Goal: Task Accomplishment & Management: Complete application form

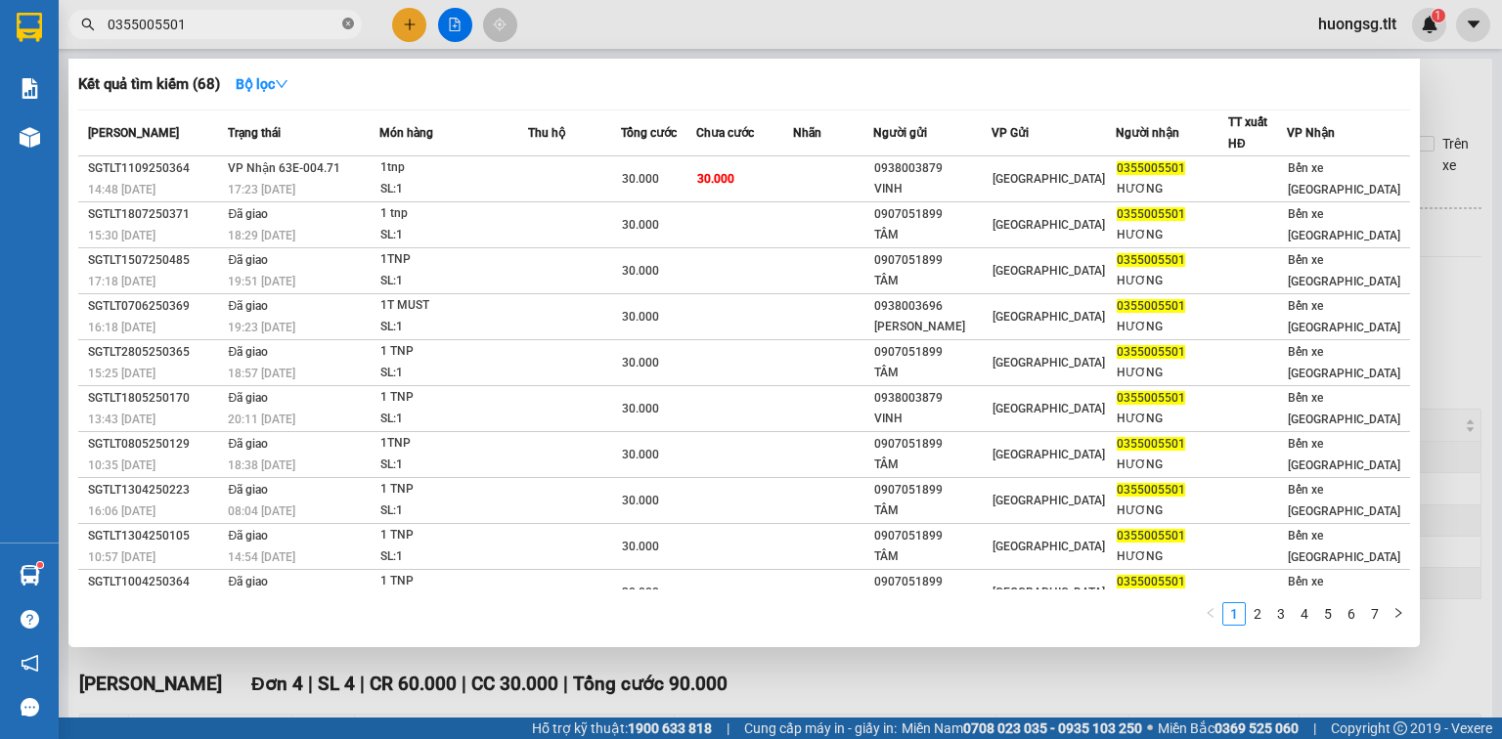
scroll to position [211, 0]
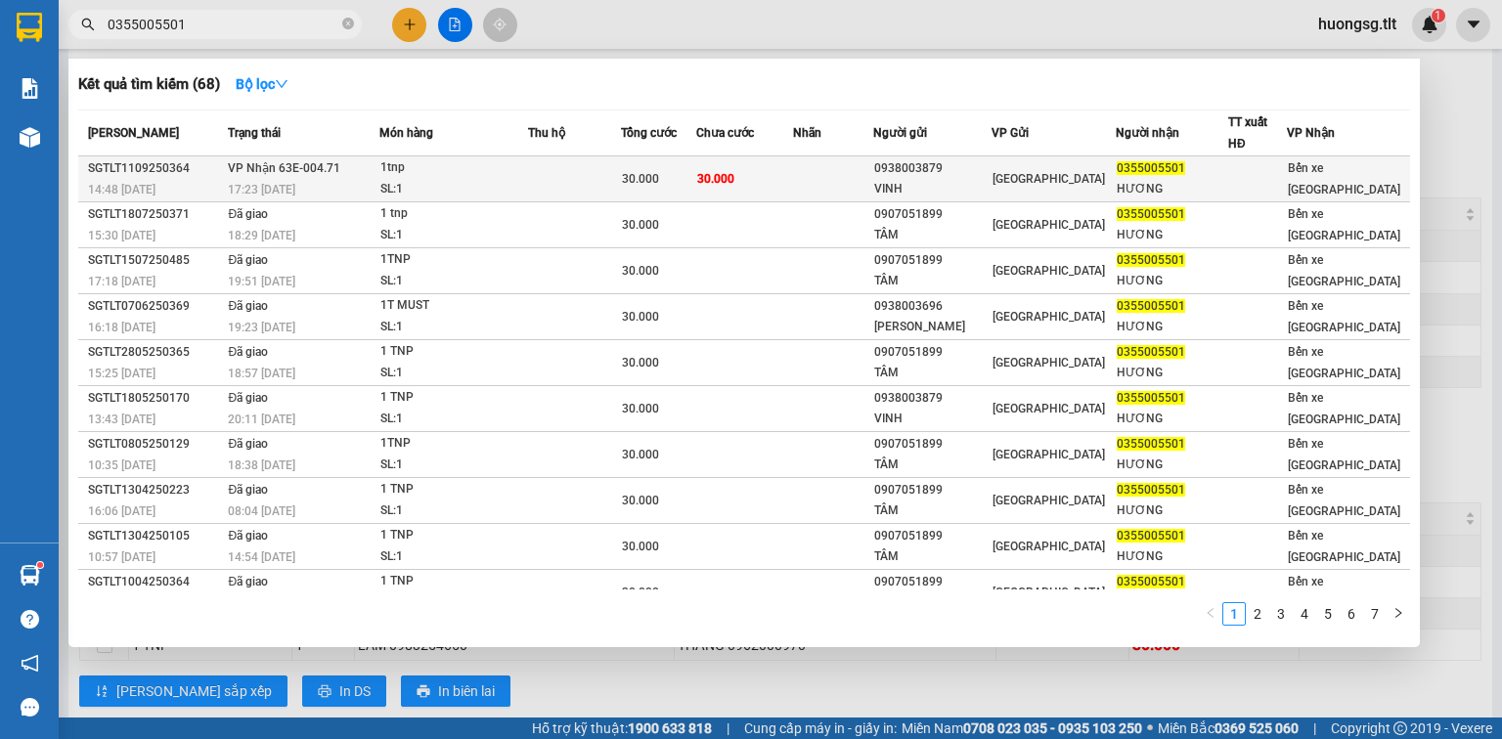
click at [656, 172] on span "30.000" at bounding box center [640, 179] width 37 height 14
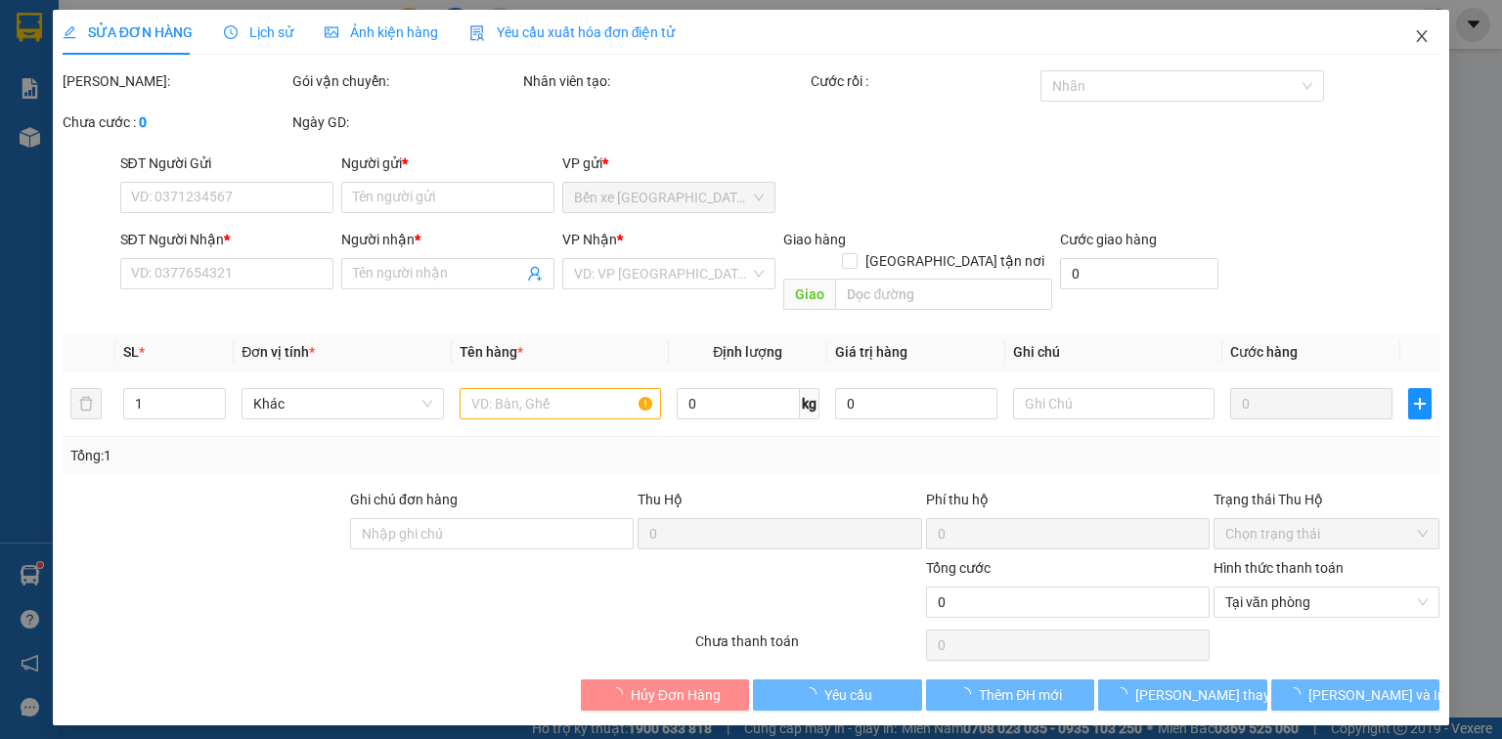
type input "0938003879"
type input "VINH"
type input "0355005501"
type input "HƯƠNG"
type input "30.000"
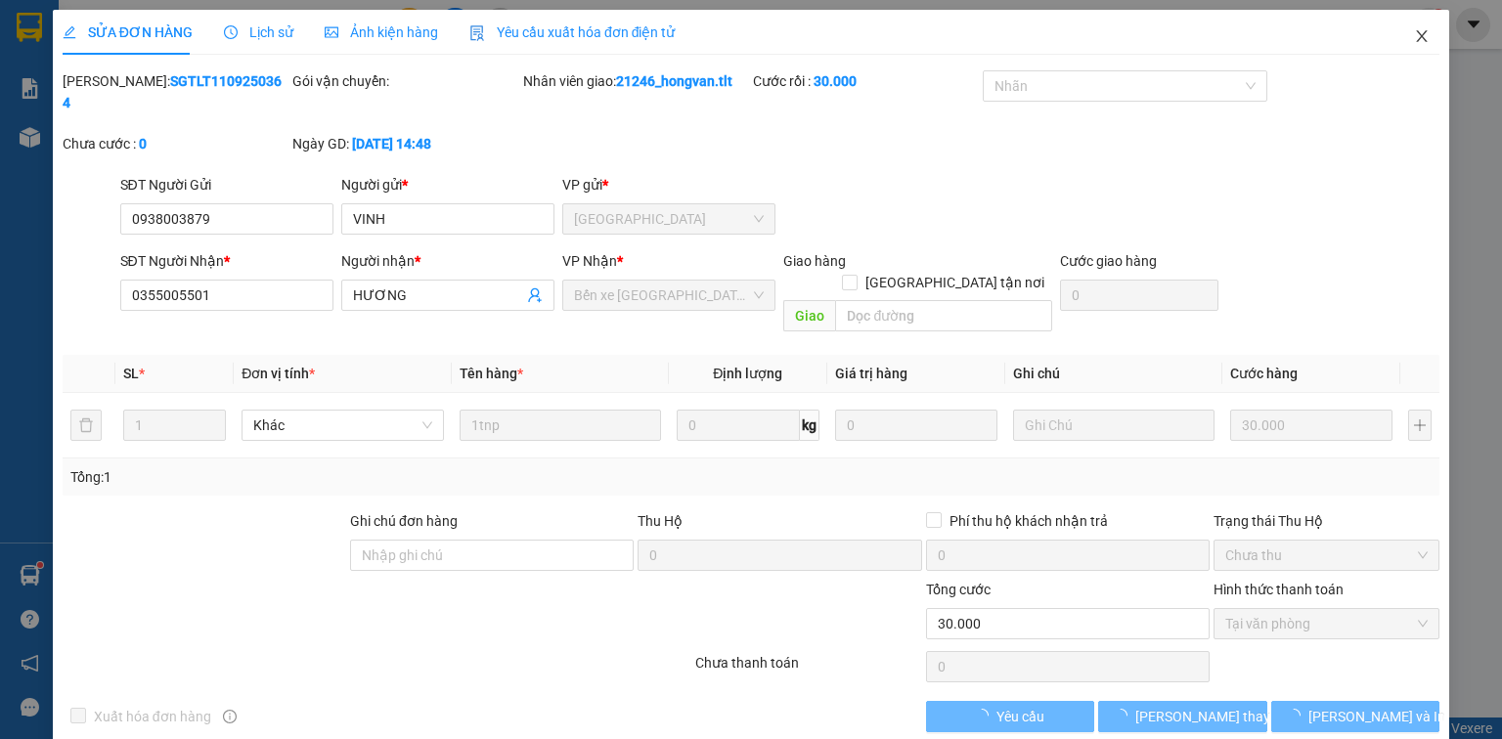
click at [1440, 35] on span "Close" at bounding box center [1421, 37] width 55 height 55
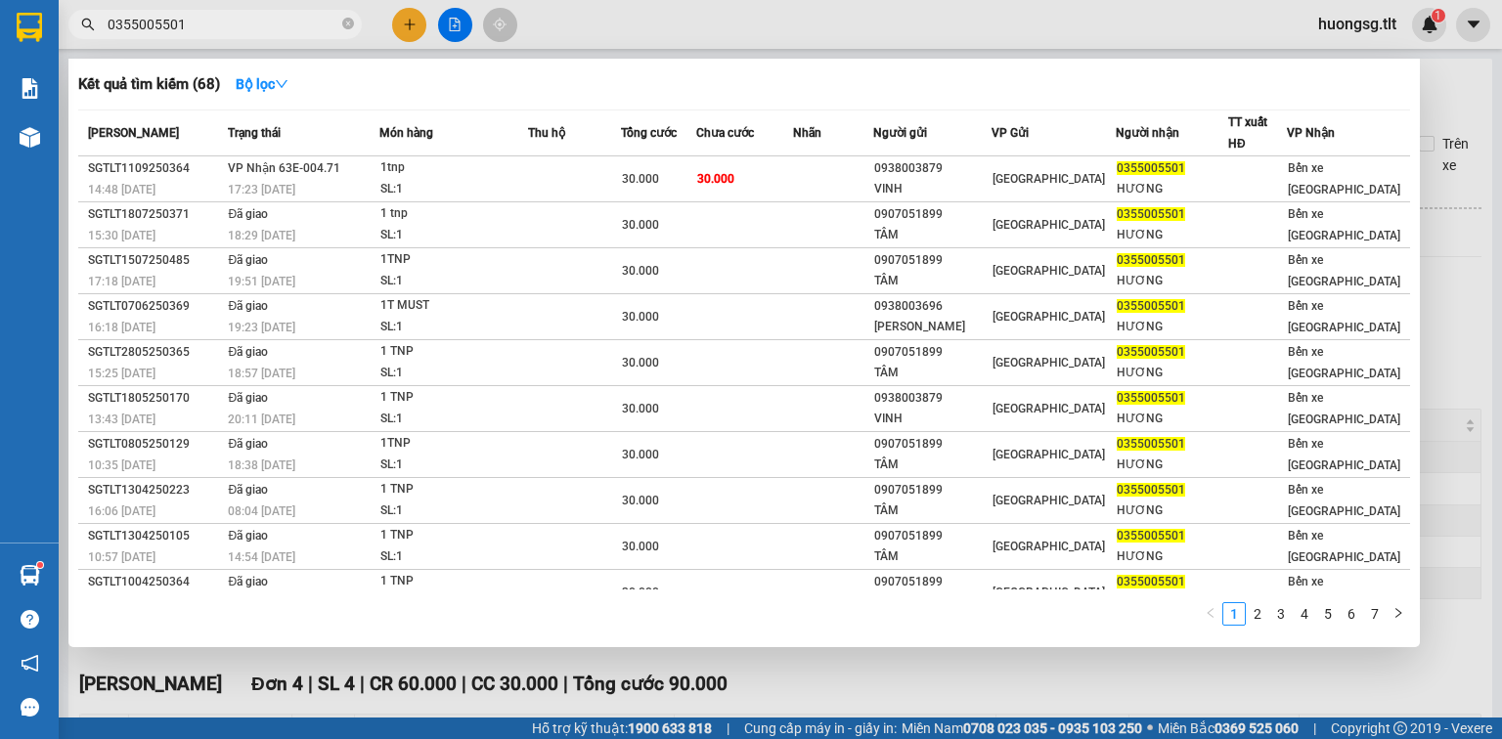
drag, startPoint x: 350, startPoint y: 17, endPoint x: 325, endPoint y: 18, distance: 25.4
click at [349, 17] on span at bounding box center [348, 25] width 12 height 19
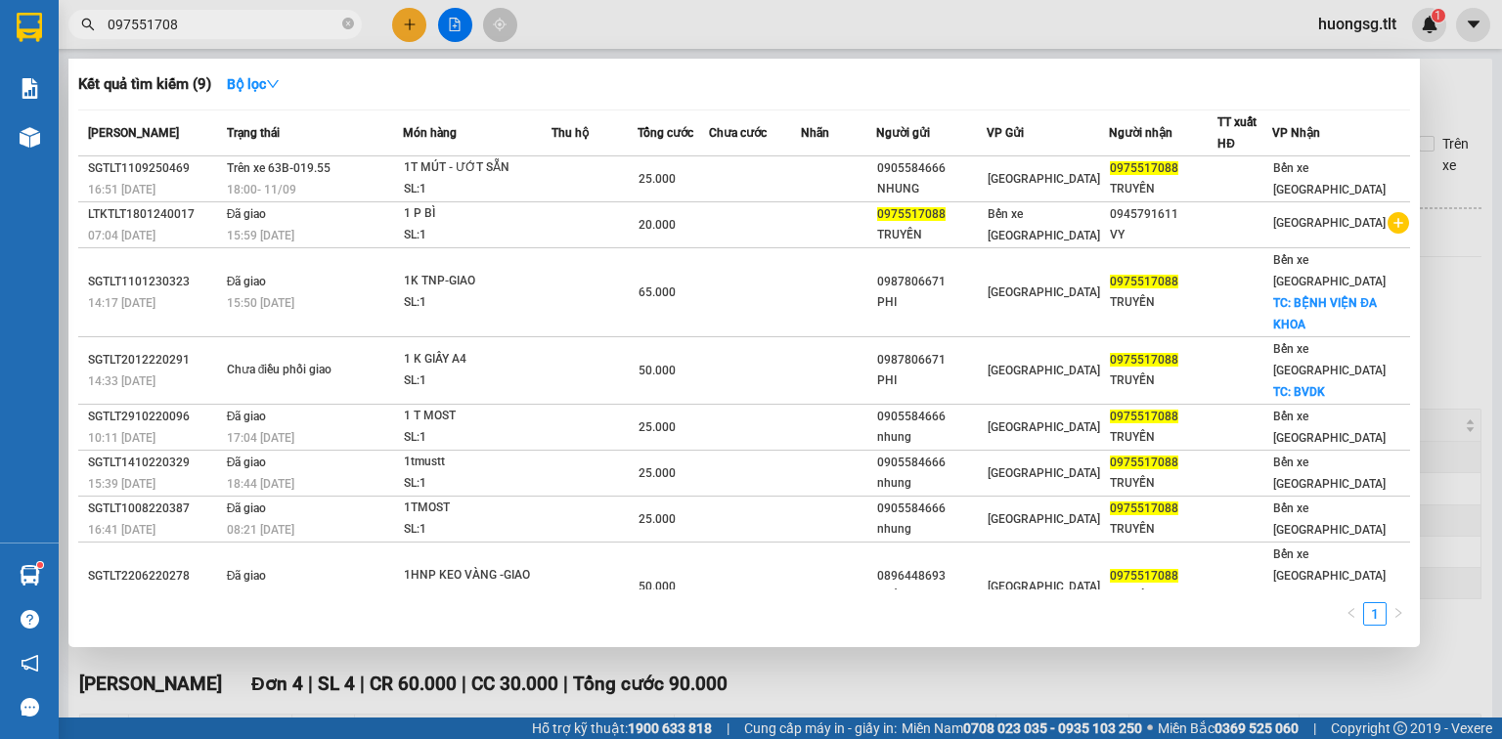
type input "0975517088"
click at [351, 27] on icon "close-circle" at bounding box center [348, 24] width 12 height 12
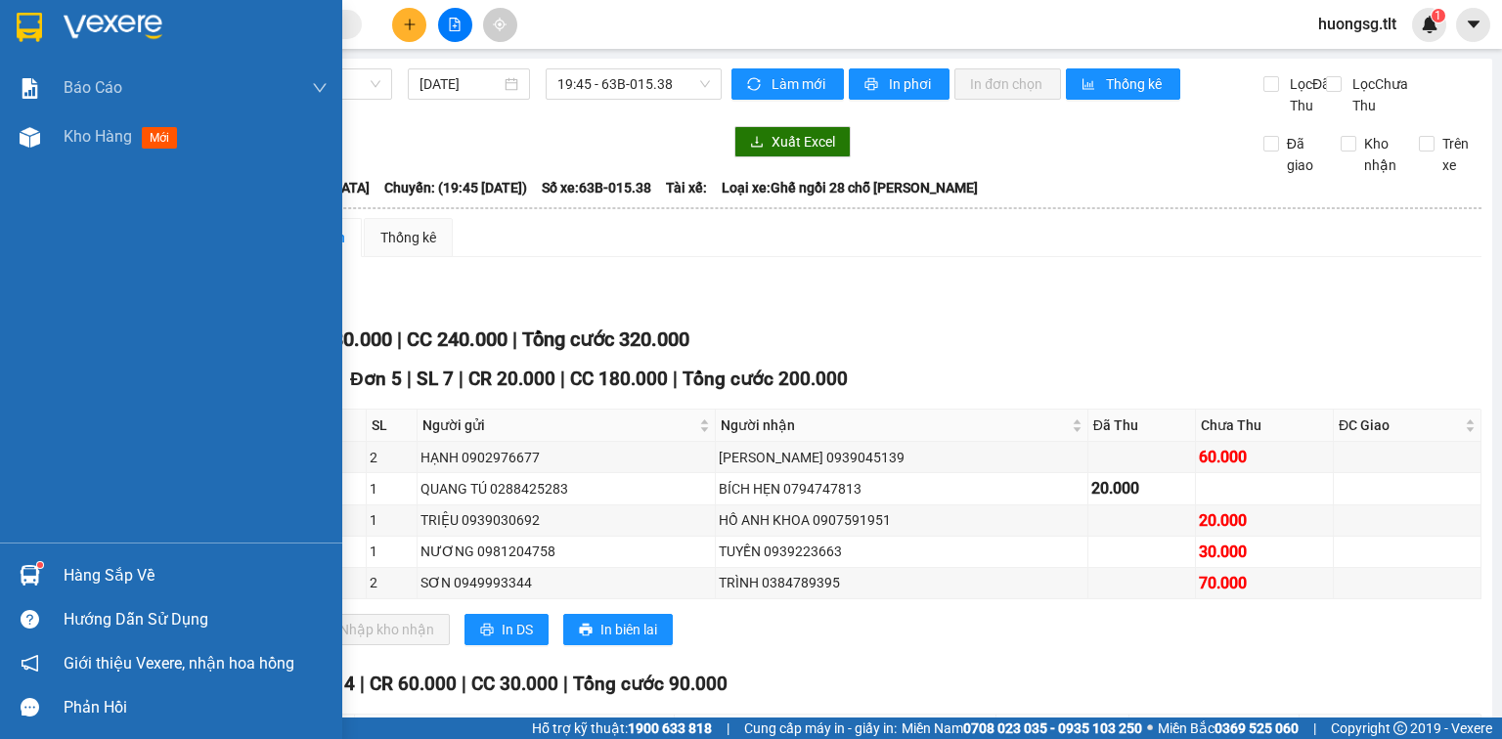
click at [31, 580] on img at bounding box center [30, 575] width 21 height 21
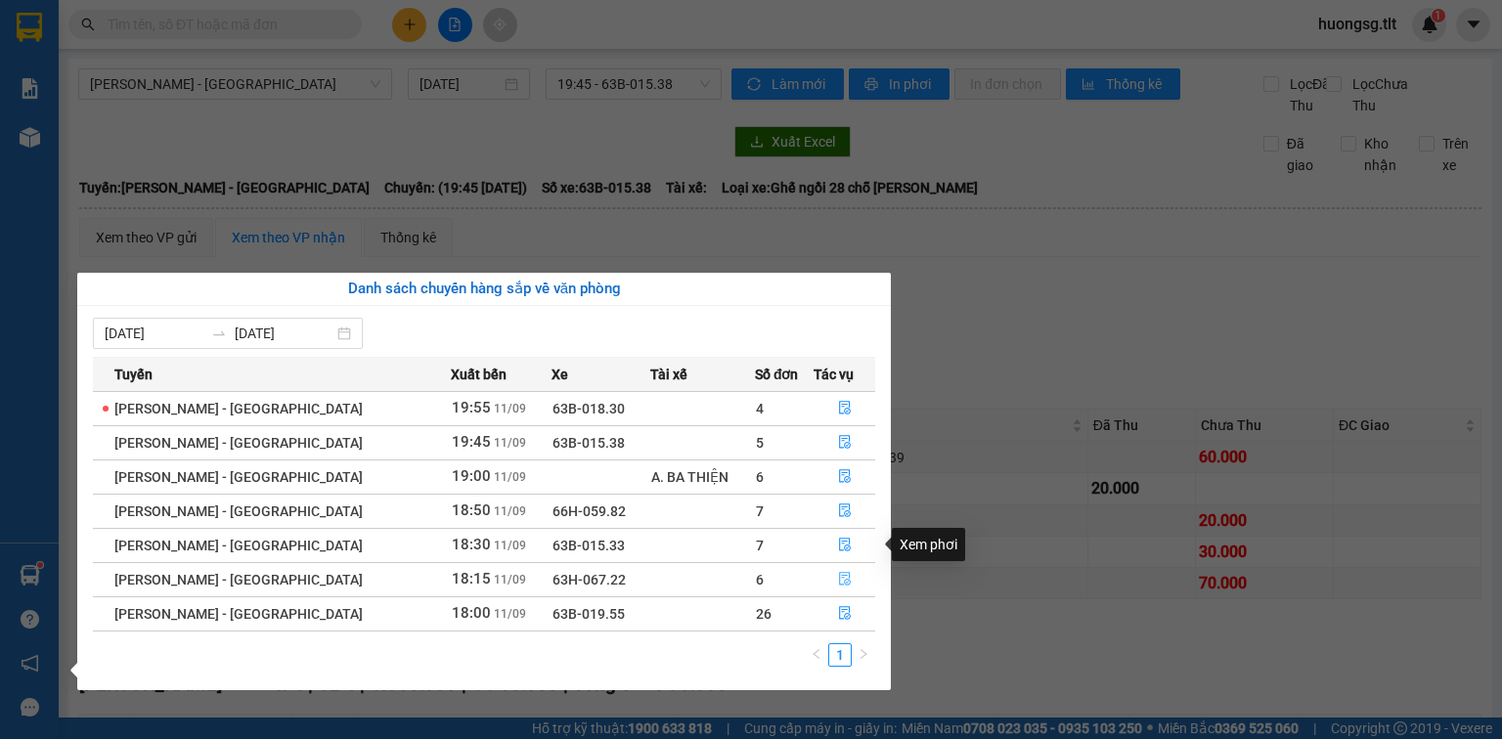
click at [827, 586] on button "button" at bounding box center [845, 579] width 60 height 31
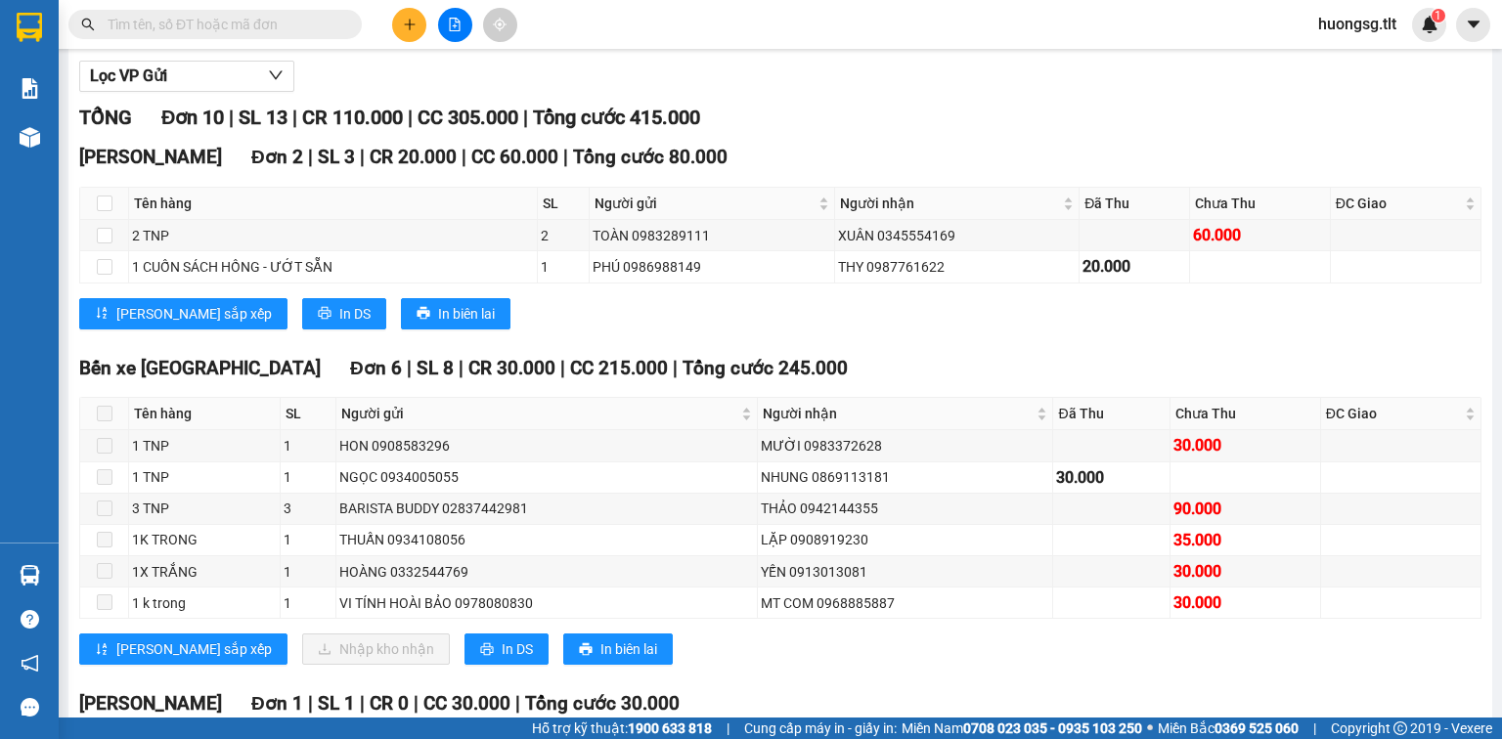
scroll to position [391, 0]
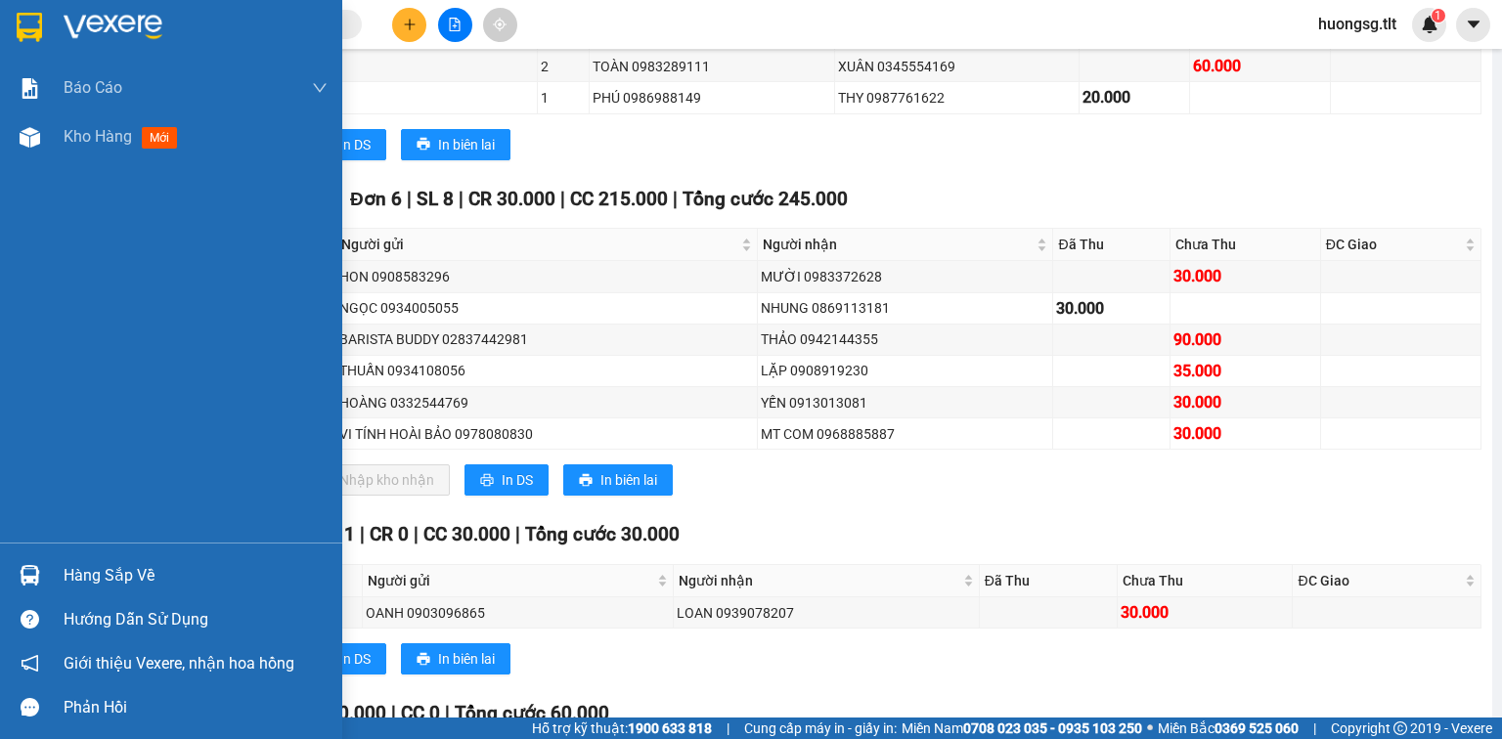
drag, startPoint x: 13, startPoint y: 565, endPoint x: 94, endPoint y: 567, distance: 81.2
click at [13, 564] on div at bounding box center [30, 575] width 34 height 34
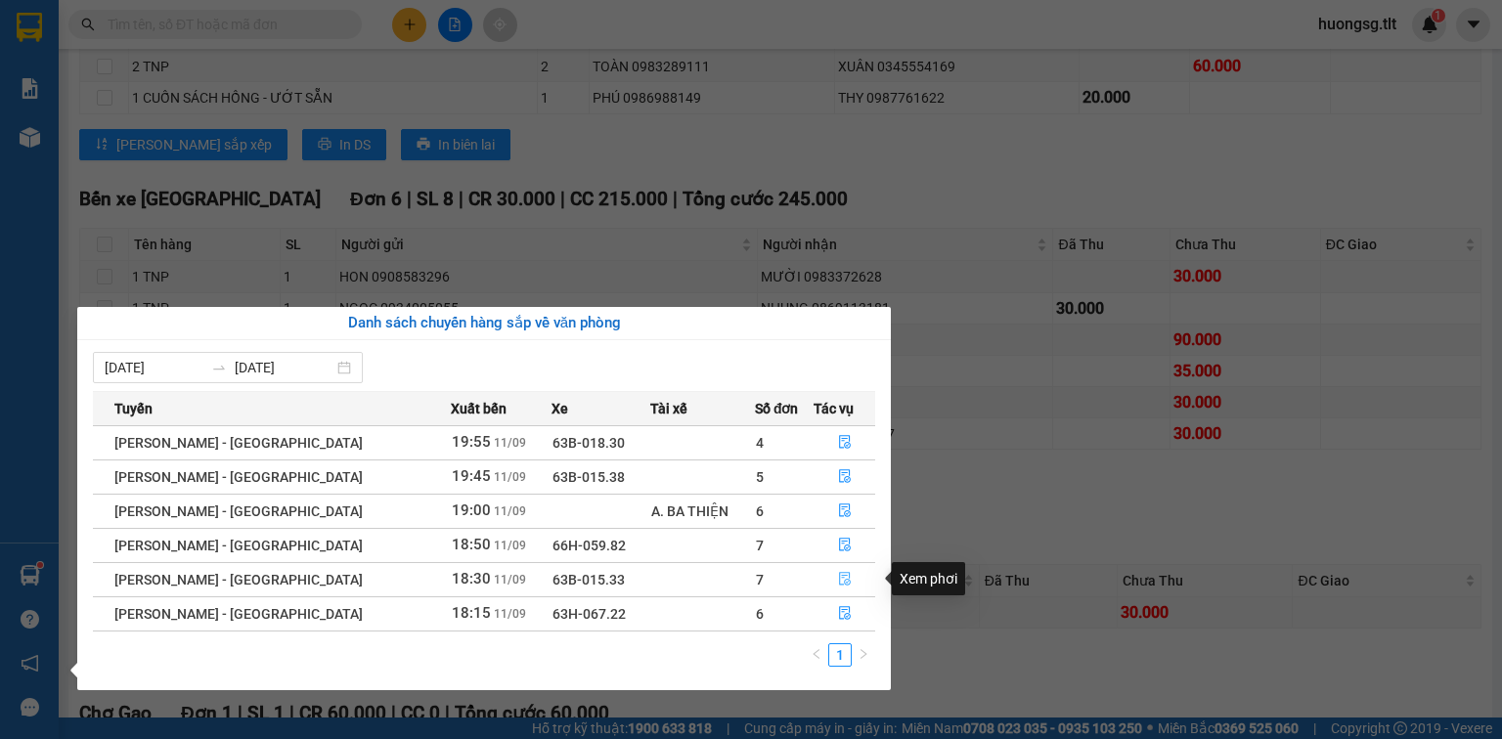
click at [838, 579] on icon "file-done" at bounding box center [845, 579] width 14 height 14
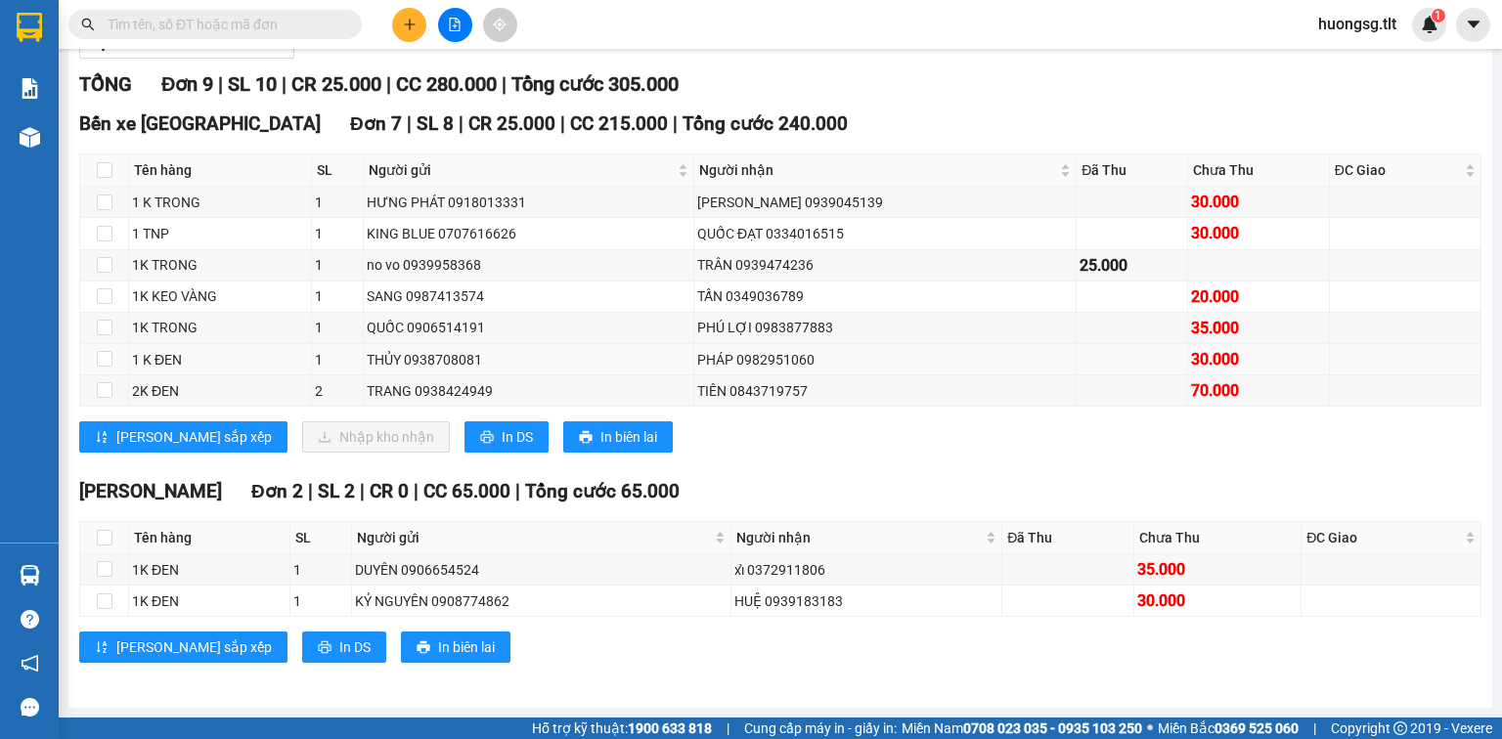
scroll to position [273, 0]
drag, startPoint x: 91, startPoint y: 161, endPoint x: 100, endPoint y: 172, distance: 13.9
click at [91, 162] on th at bounding box center [104, 171] width 49 height 32
click at [100, 172] on input "checkbox" at bounding box center [105, 170] width 16 height 16
checkbox input "true"
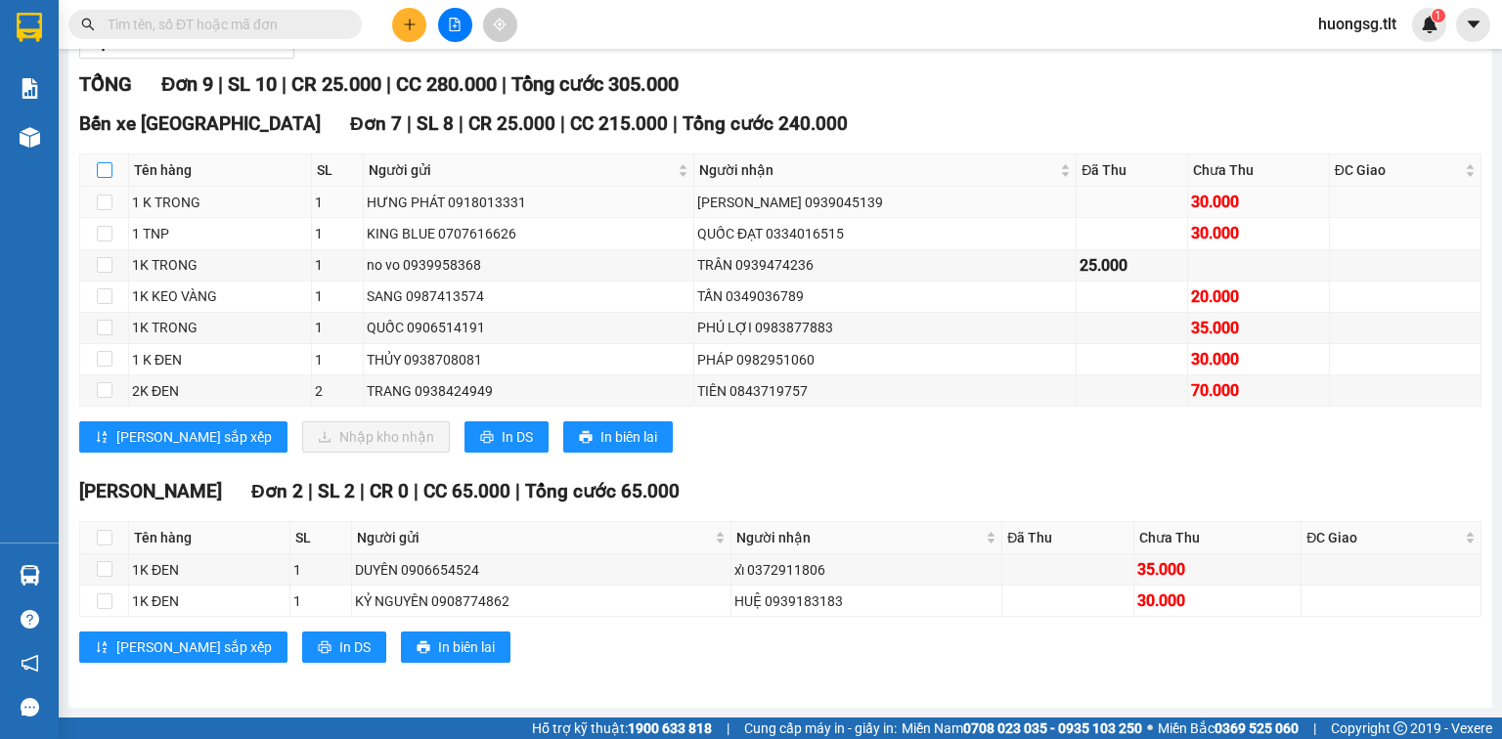
checkbox input "true"
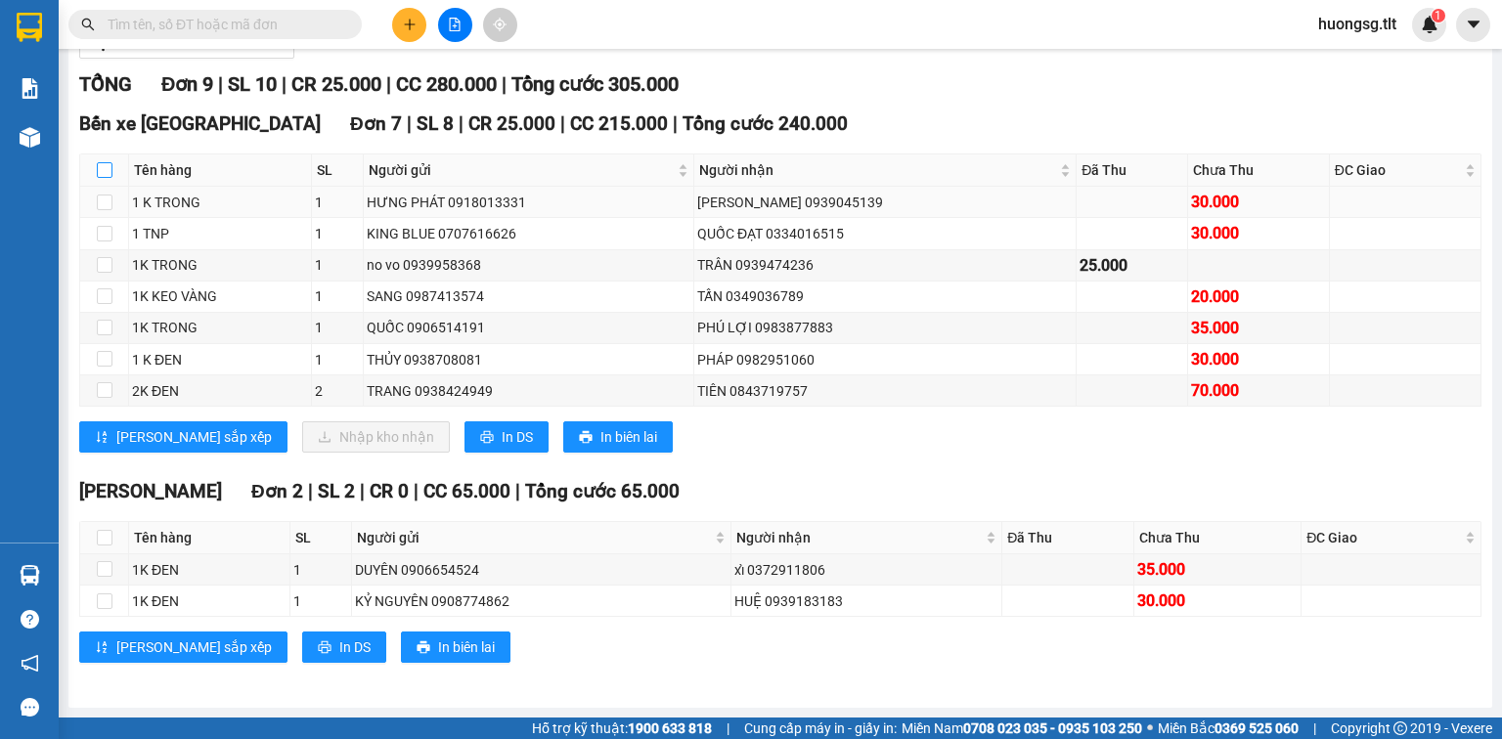
checkbox input "true"
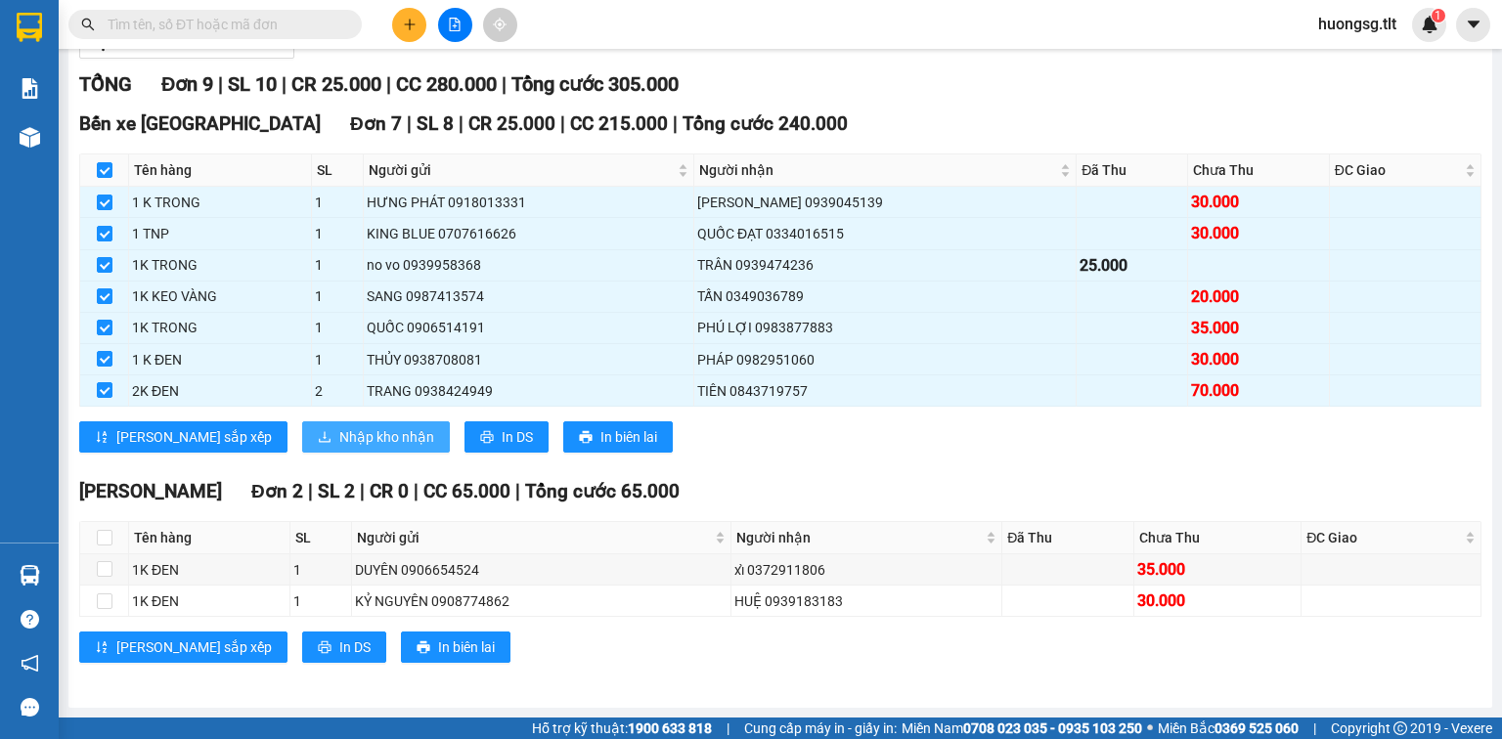
click at [339, 433] on span "Nhập kho nhận" at bounding box center [386, 437] width 95 height 22
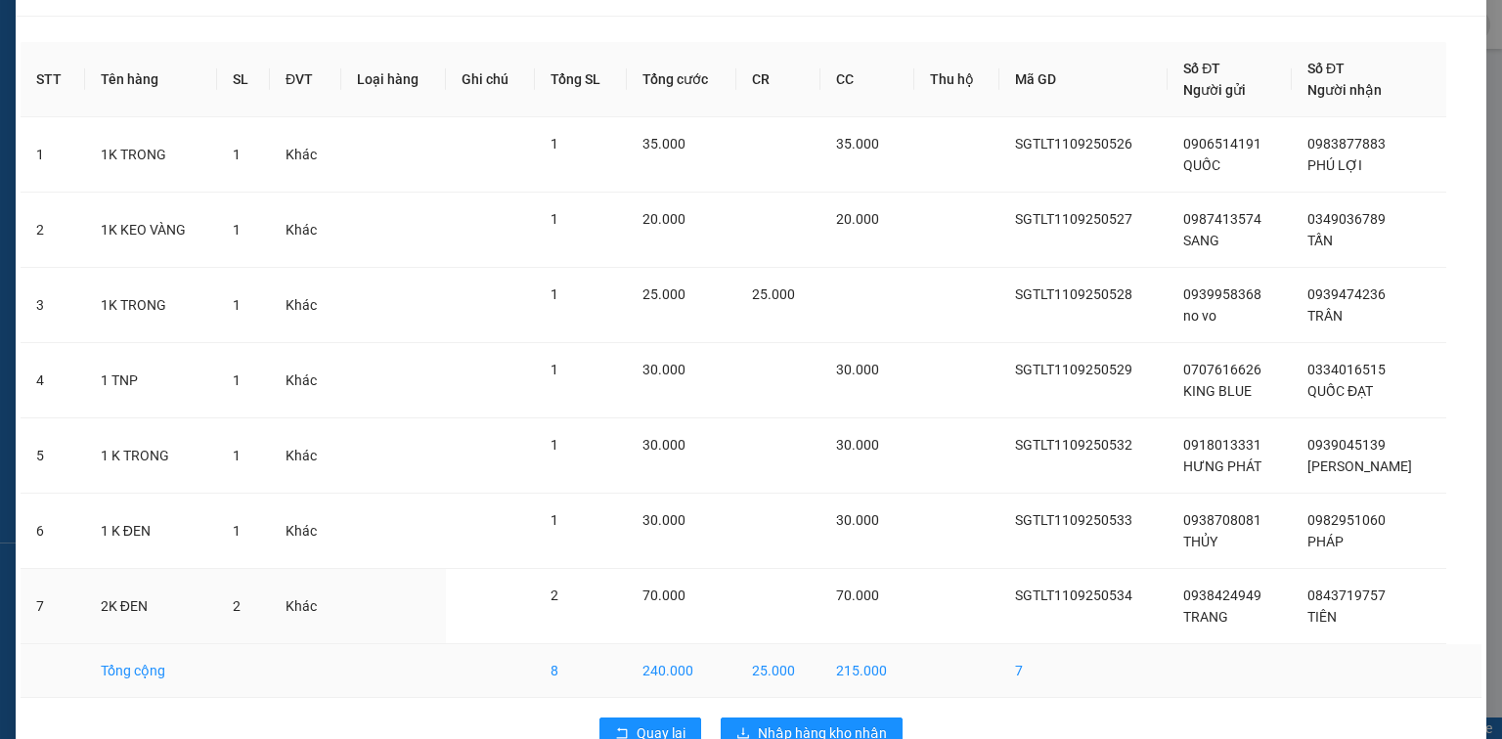
scroll to position [93, 0]
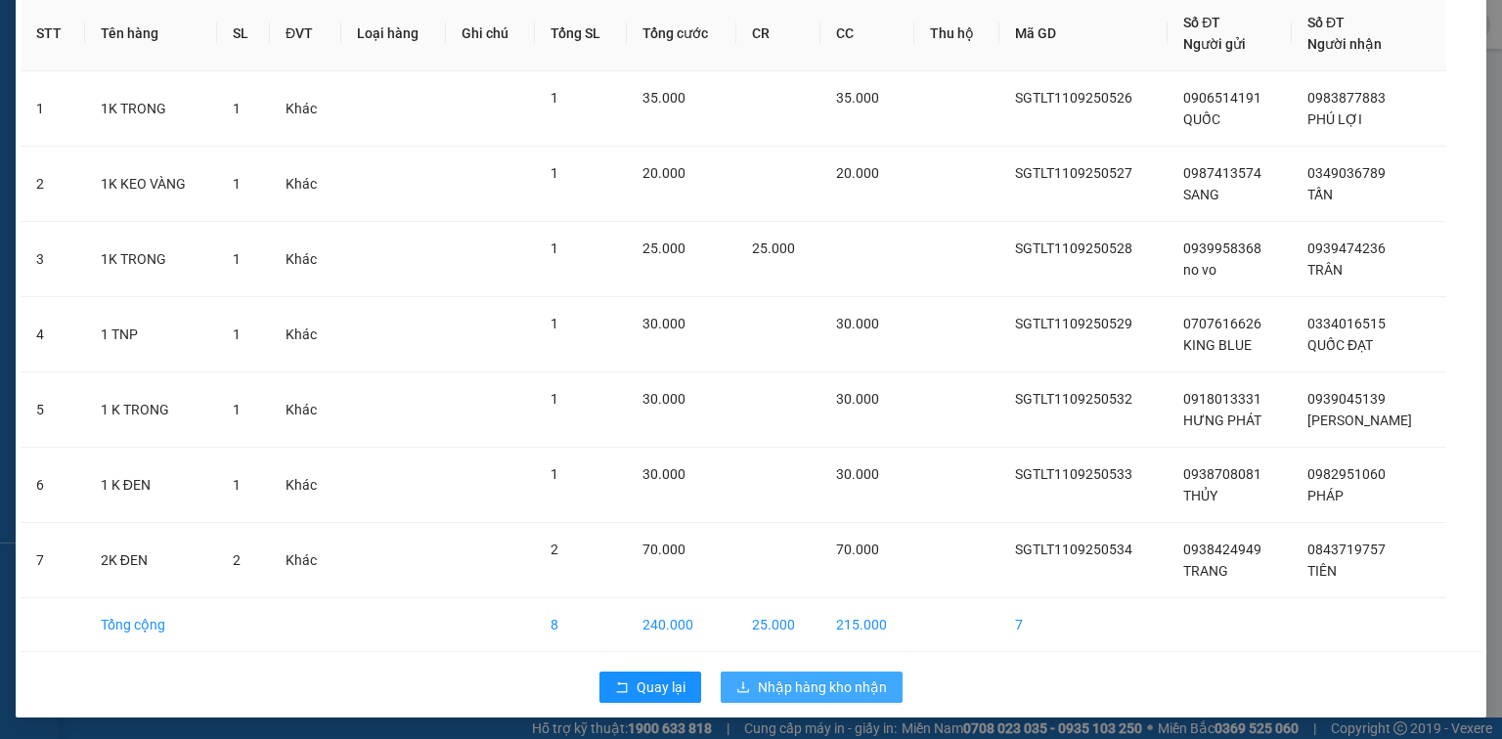
click at [812, 677] on span "Nhập hàng kho nhận" at bounding box center [822, 688] width 129 height 22
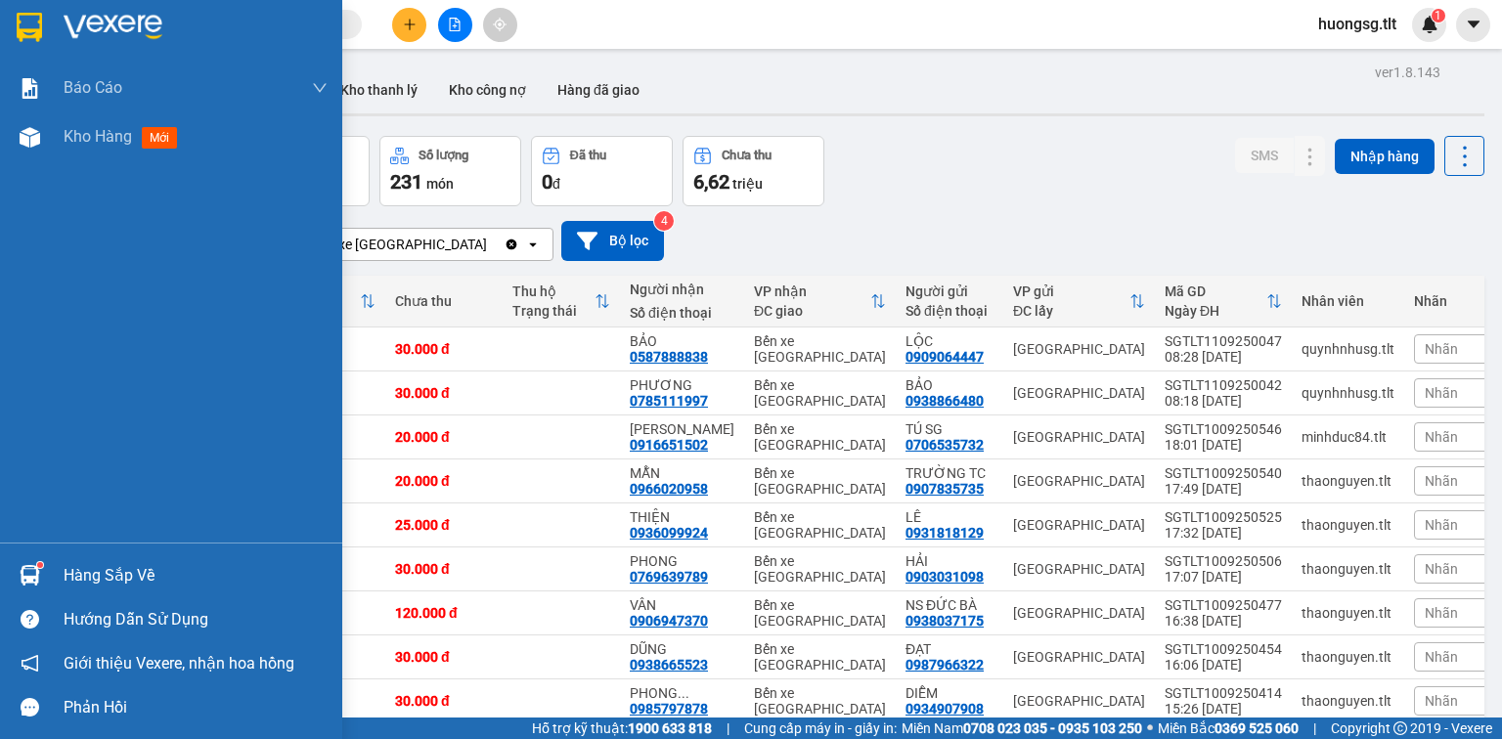
click at [24, 575] on img at bounding box center [30, 575] width 21 height 21
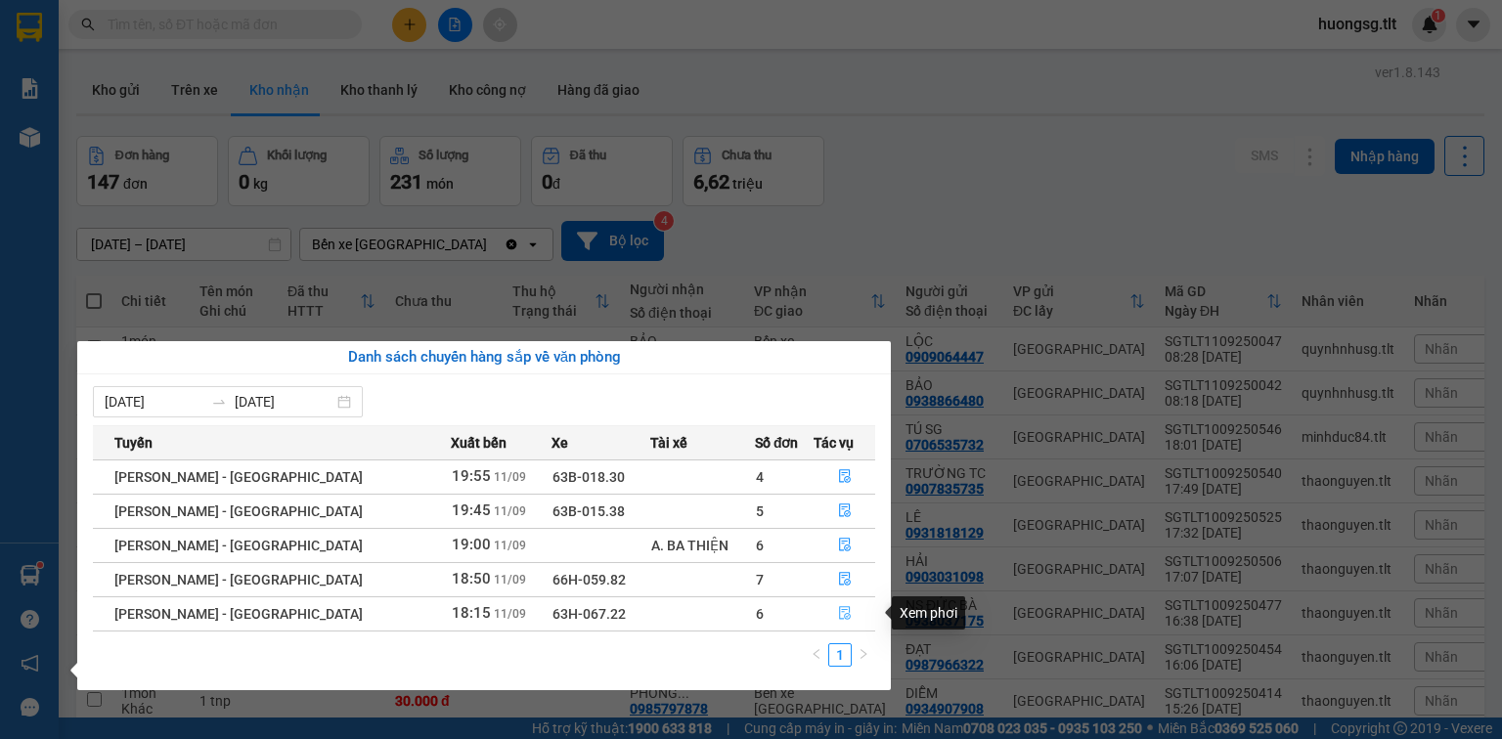
click at [840, 618] on icon "file-done" at bounding box center [845, 613] width 14 height 14
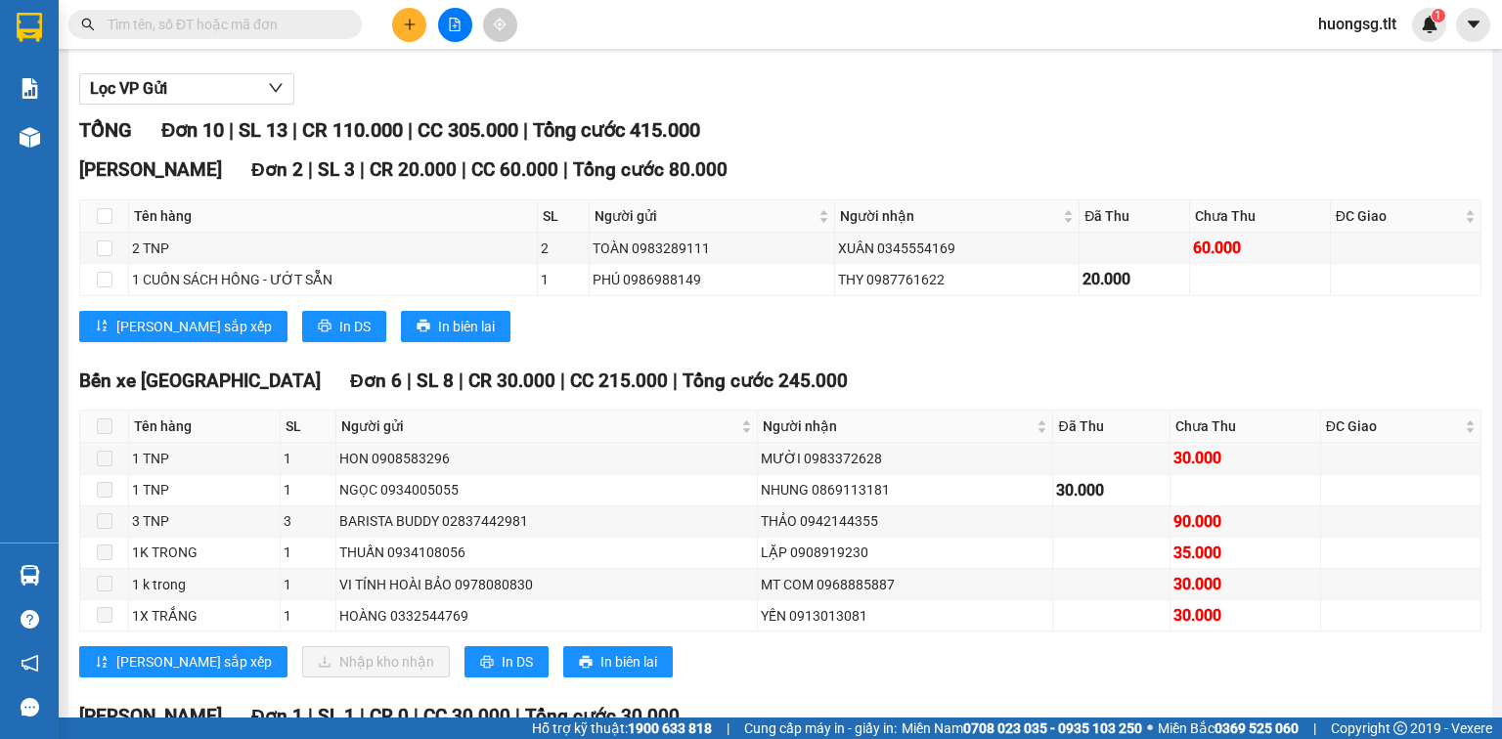
scroll to position [235, 0]
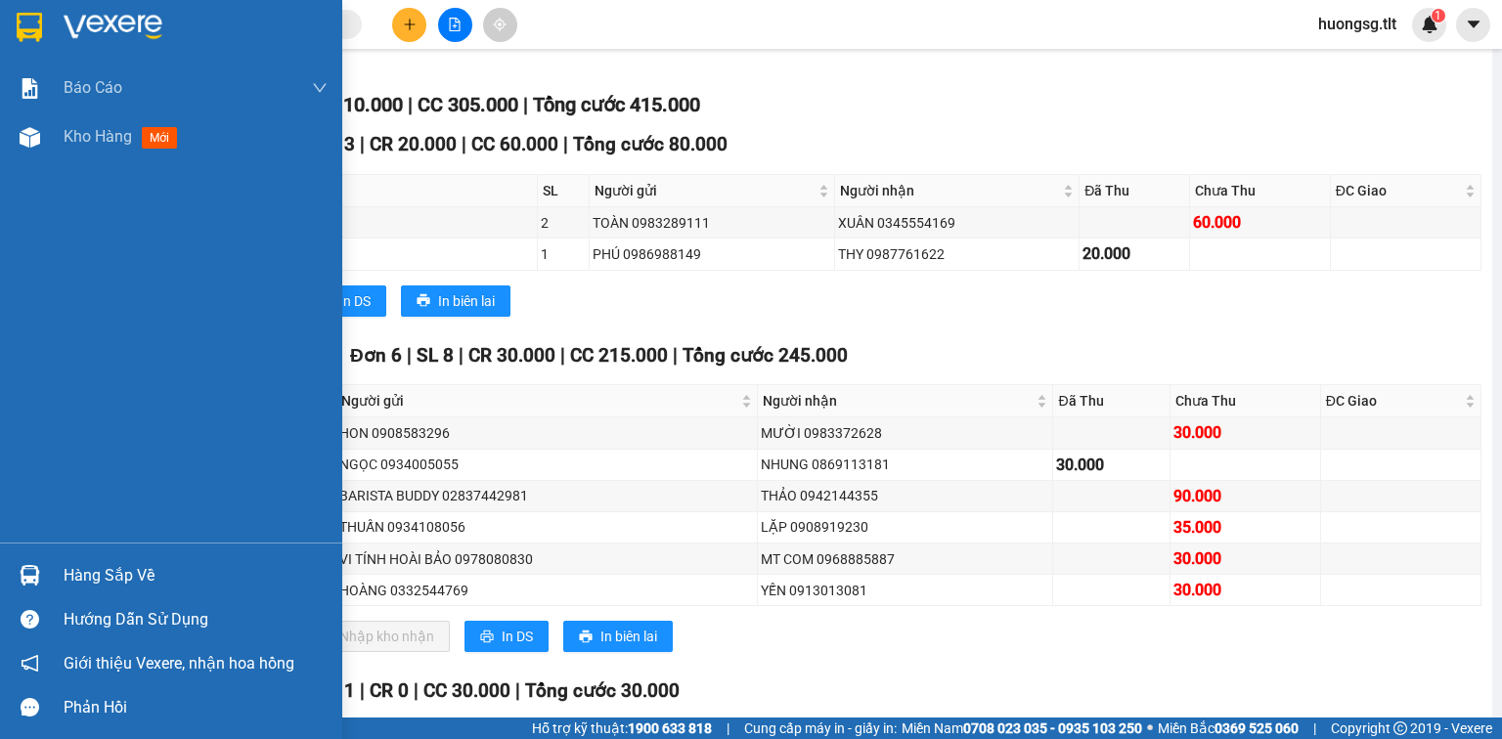
click at [43, 556] on div "Hàng sắp về" at bounding box center [171, 575] width 342 height 44
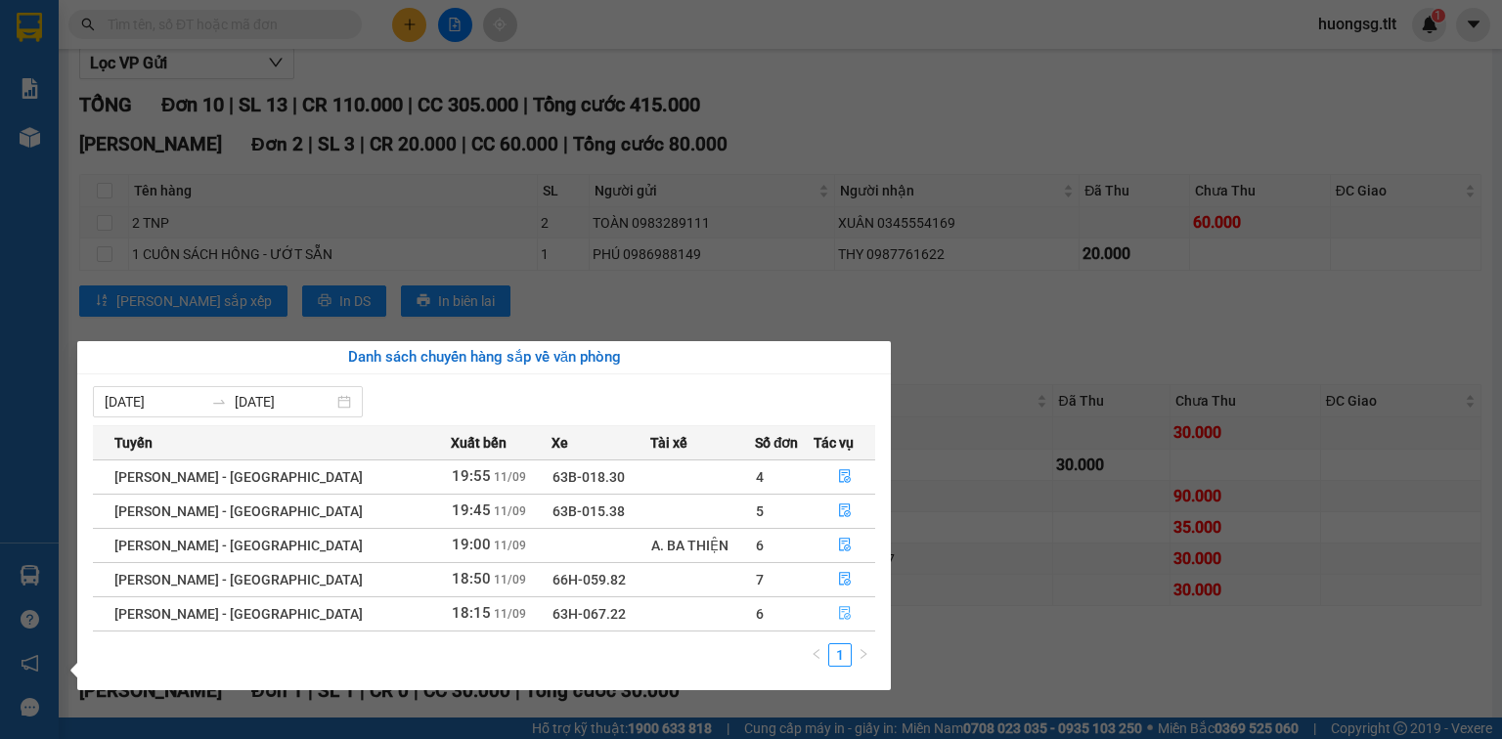
click at [850, 611] on button "button" at bounding box center [845, 613] width 60 height 31
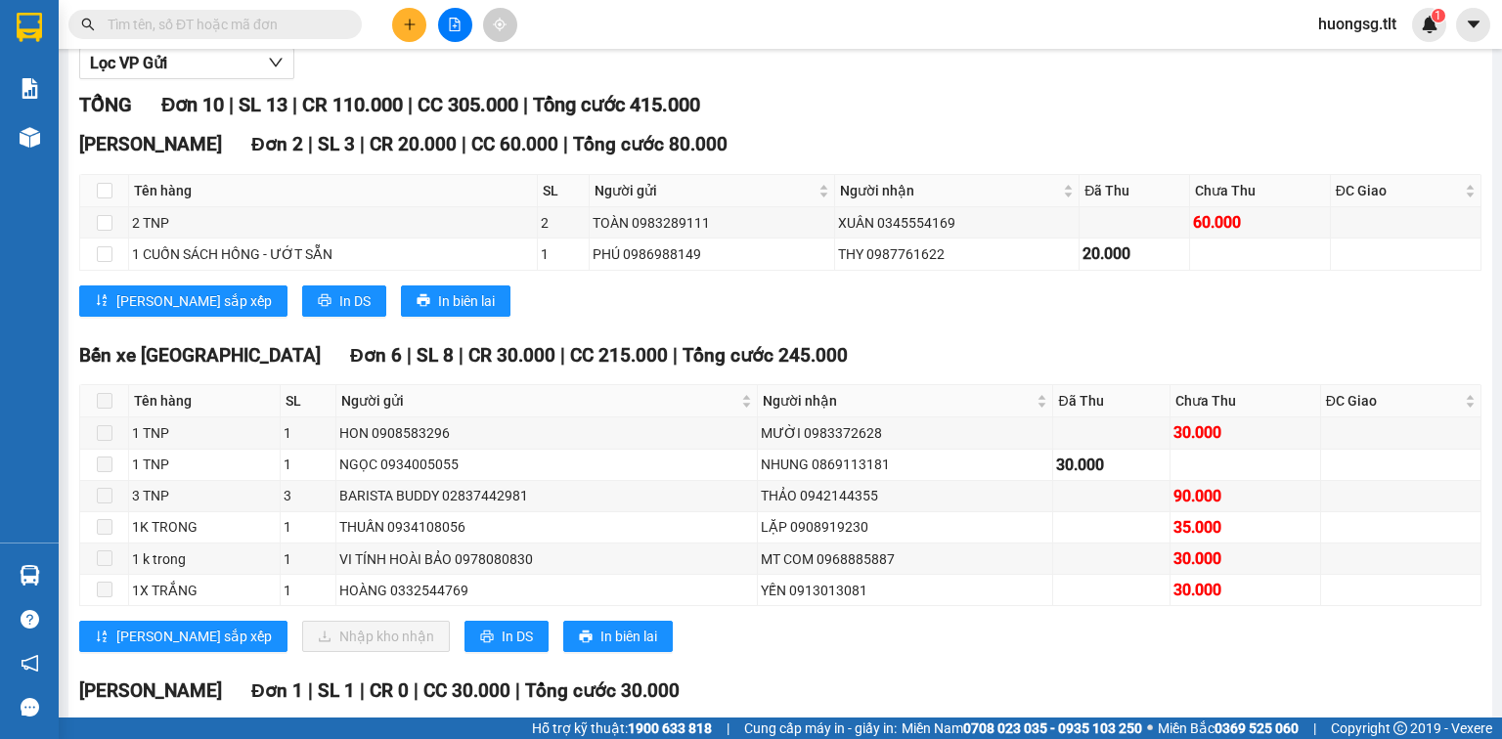
click at [105, 409] on span at bounding box center [105, 401] width 16 height 16
click at [109, 409] on span at bounding box center [105, 401] width 16 height 16
click at [68, 552] on main "[PERSON_NAME] - [GEOGRAPHIC_DATA] Tho [DATE] 18:15 - 63H-067.22 Làm mới In phơi…" at bounding box center [751, 359] width 1502 height 718
click at [86, 563] on td at bounding box center [104, 559] width 49 height 31
click at [283, 21] on input "text" at bounding box center [223, 25] width 231 height 22
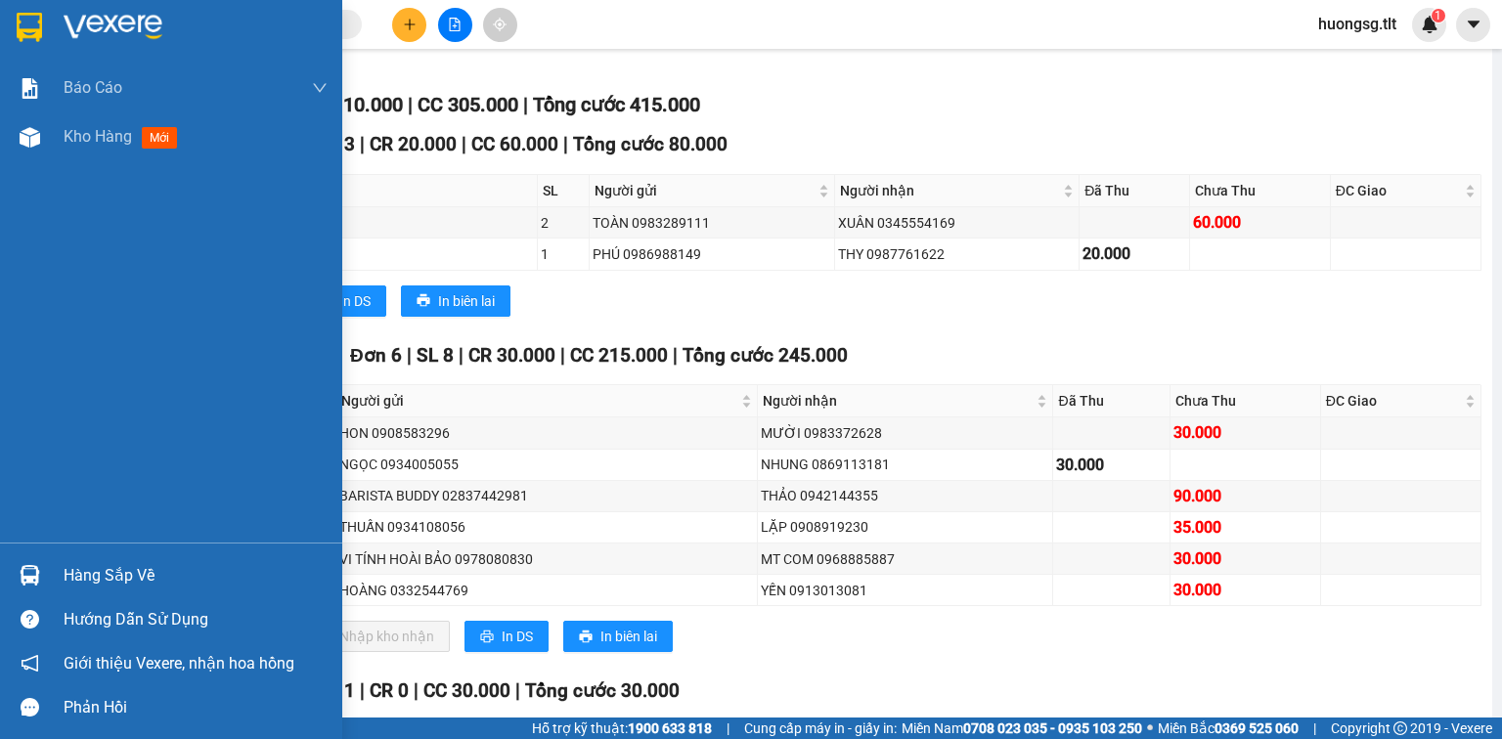
click at [5, 579] on div "Hàng sắp về" at bounding box center [171, 575] width 342 height 44
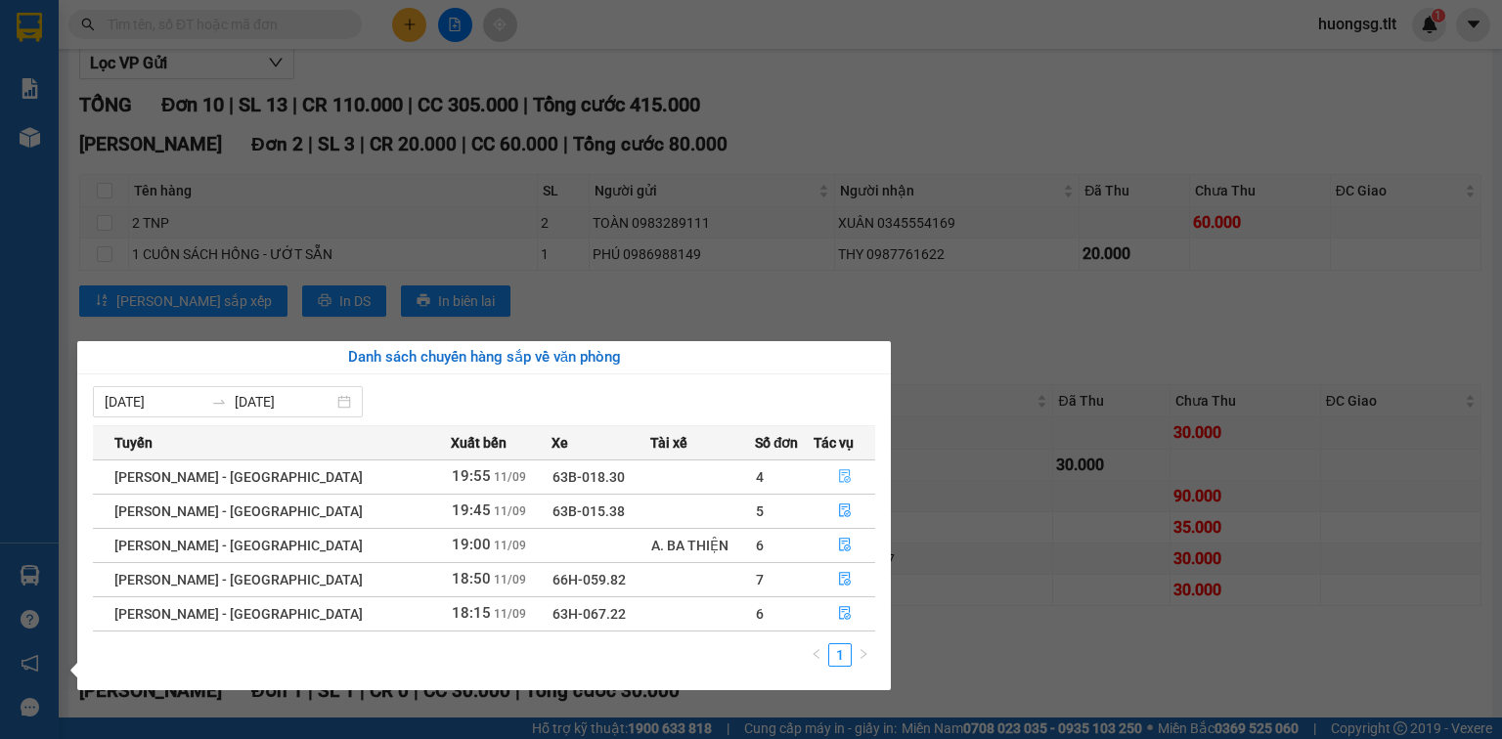
click at [838, 483] on icon "file-done" at bounding box center [845, 476] width 14 height 14
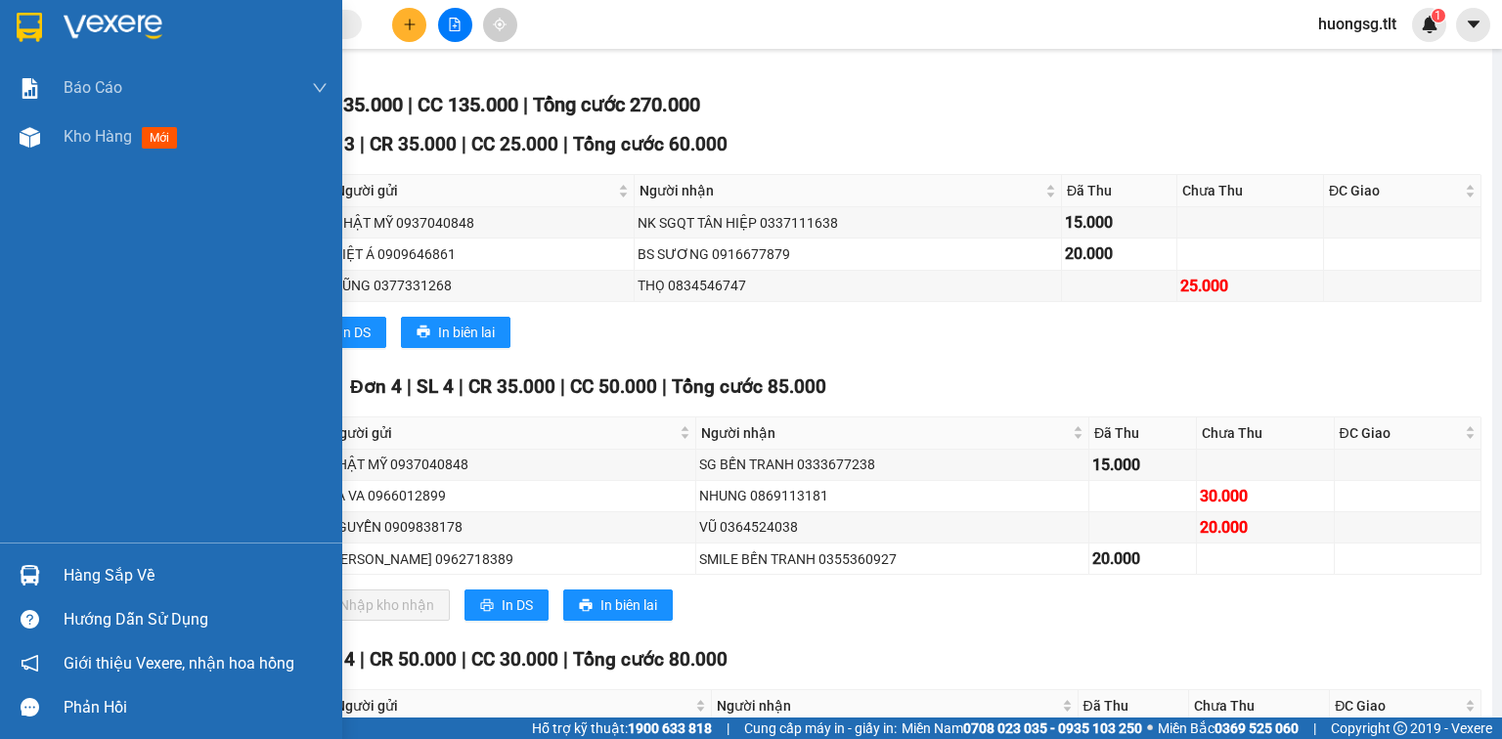
click at [5, 576] on div "Hàng sắp về" at bounding box center [171, 575] width 342 height 44
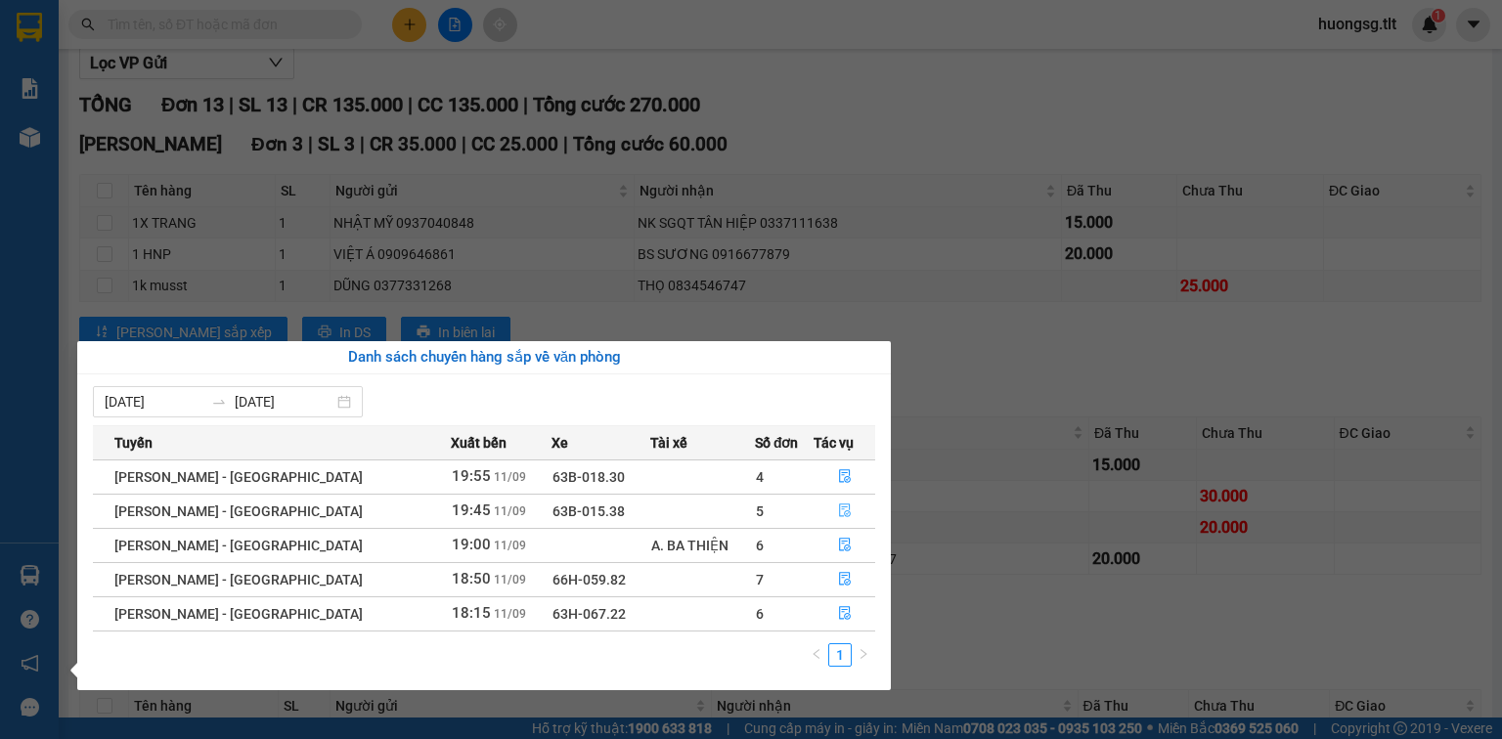
click at [852, 515] on button "button" at bounding box center [845, 511] width 60 height 31
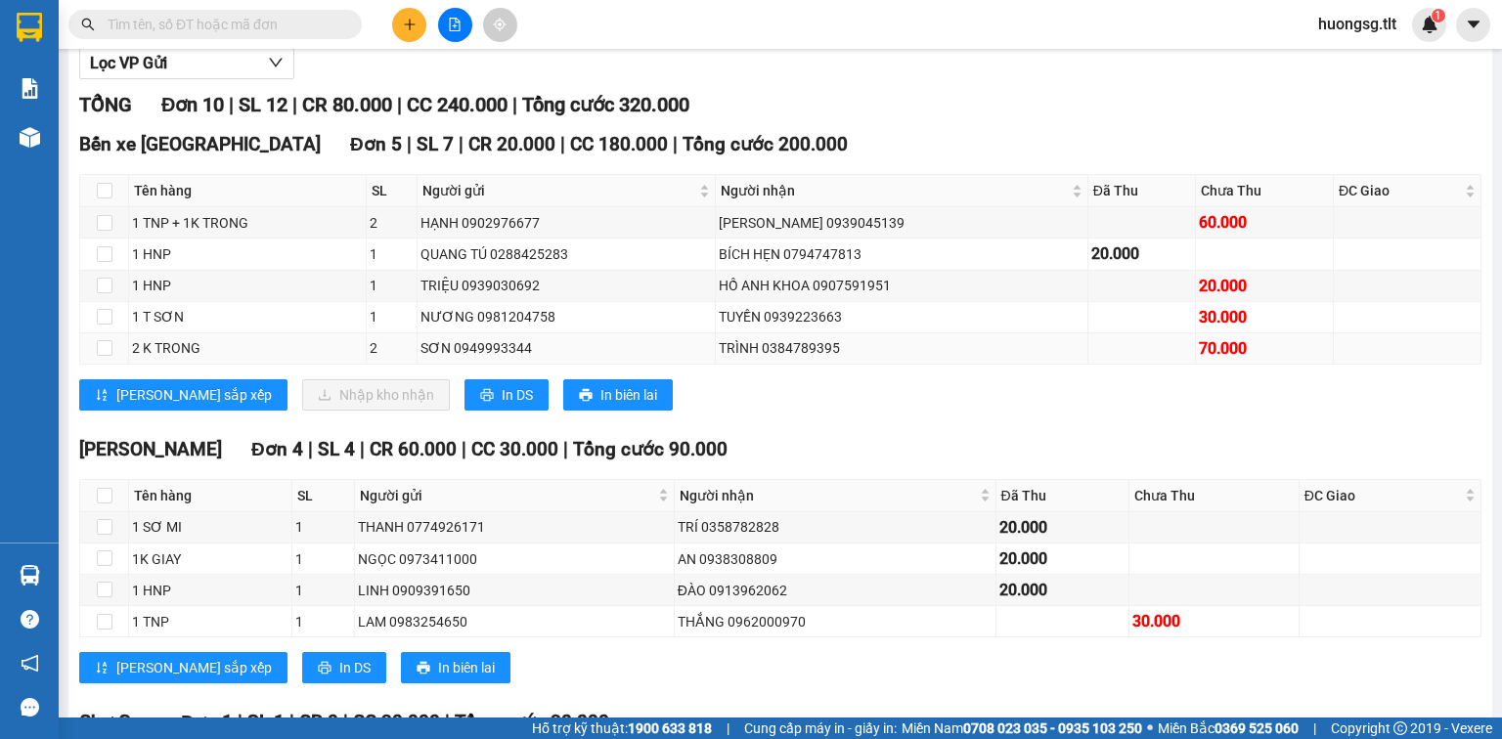
click at [774, 359] on div "TRÌNH 0384789395" at bounding box center [901, 348] width 365 height 22
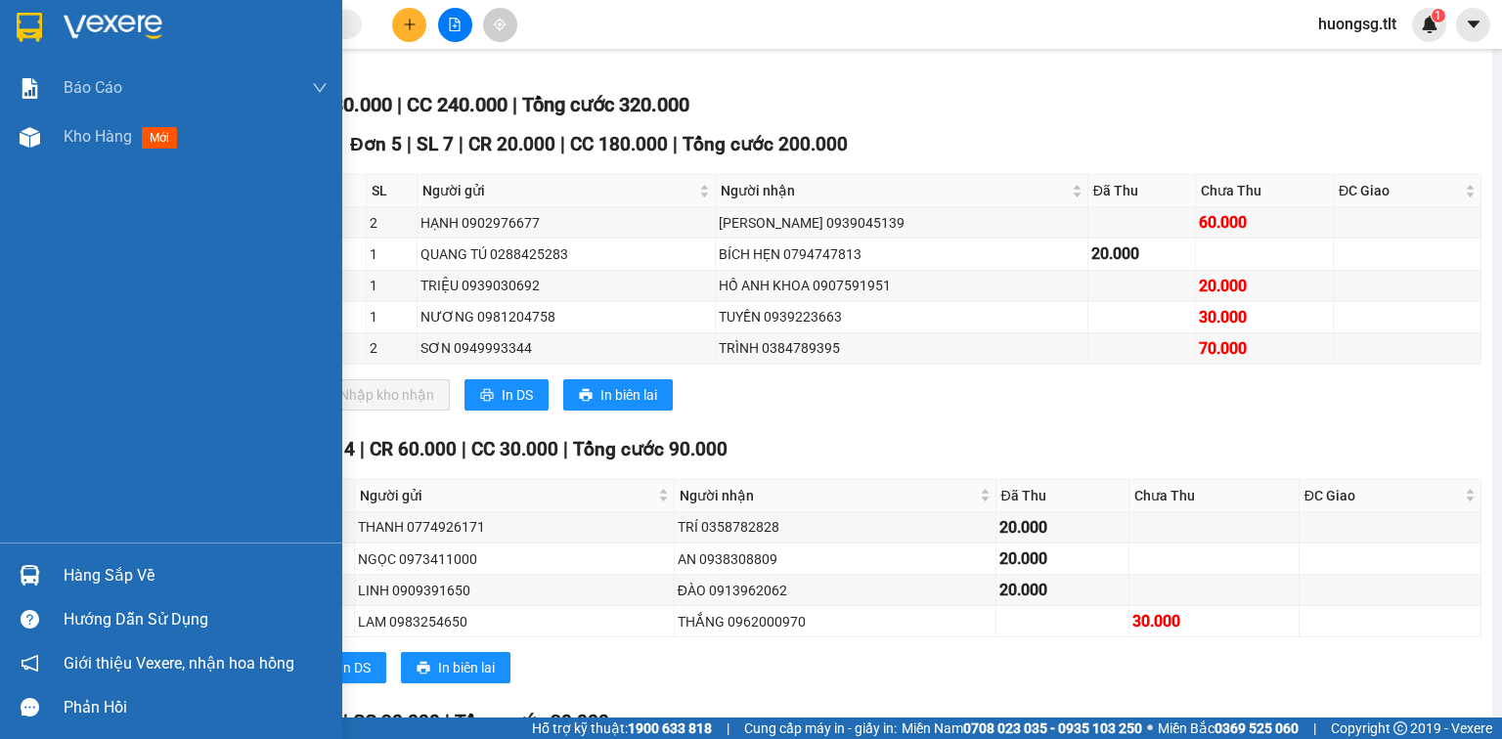
click at [38, 554] on div "Hàng sắp về" at bounding box center [171, 575] width 342 height 44
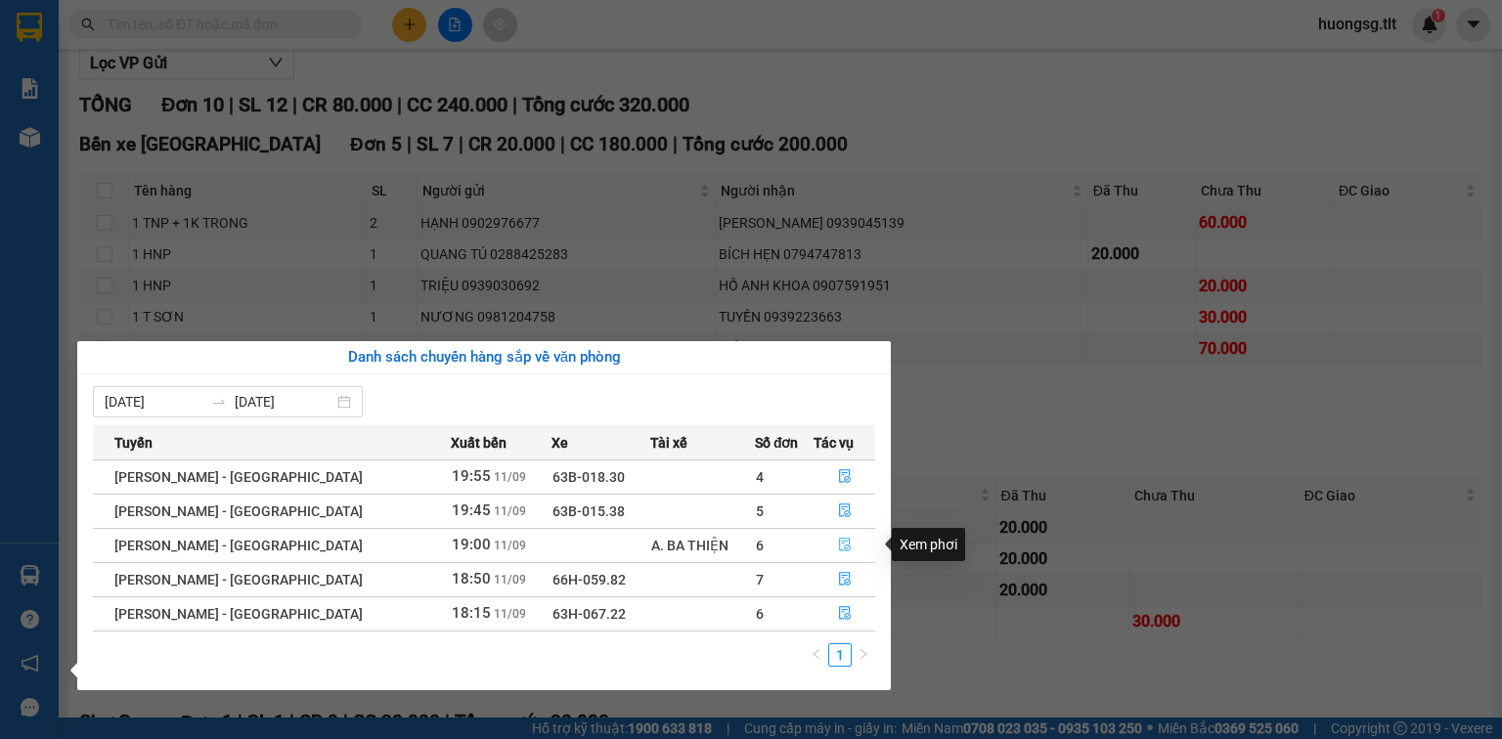
click at [838, 542] on icon "file-done" at bounding box center [845, 545] width 14 height 14
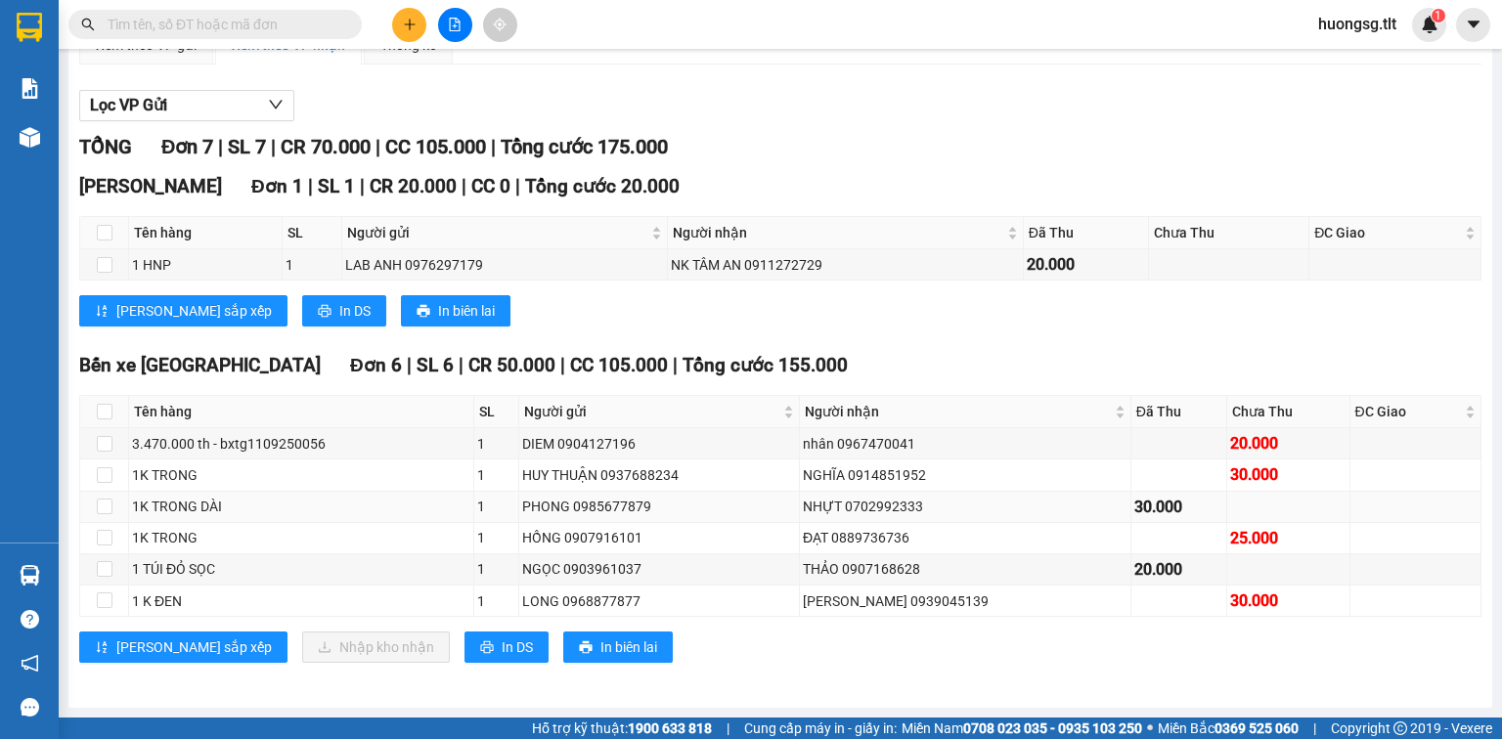
scroll to position [211, 0]
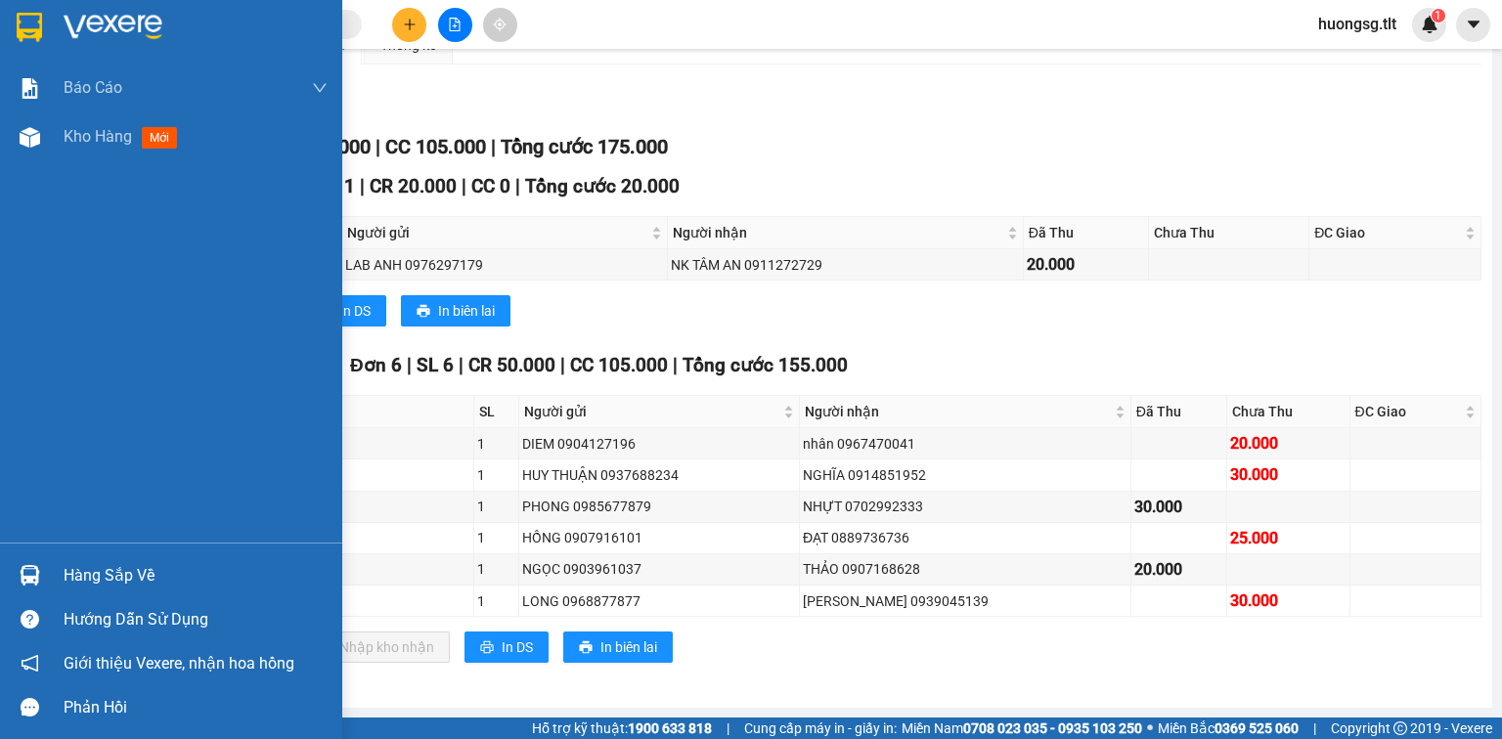
drag, startPoint x: 8, startPoint y: 586, endPoint x: 42, endPoint y: 552, distance: 48.4
click at [8, 581] on div "Hàng sắp về" at bounding box center [171, 575] width 342 height 44
click at [33, 550] on div "Báo cáo Báo cáo dòng tiền (Nhân Viên) Doanh số tạo đơn theo VP gửi (nhân viên) …" at bounding box center [171, 369] width 342 height 739
drag, startPoint x: 1, startPoint y: 554, endPoint x: 43, endPoint y: 571, distance: 45.2
click at [0, 554] on div "Hàng sắp về" at bounding box center [171, 575] width 342 height 44
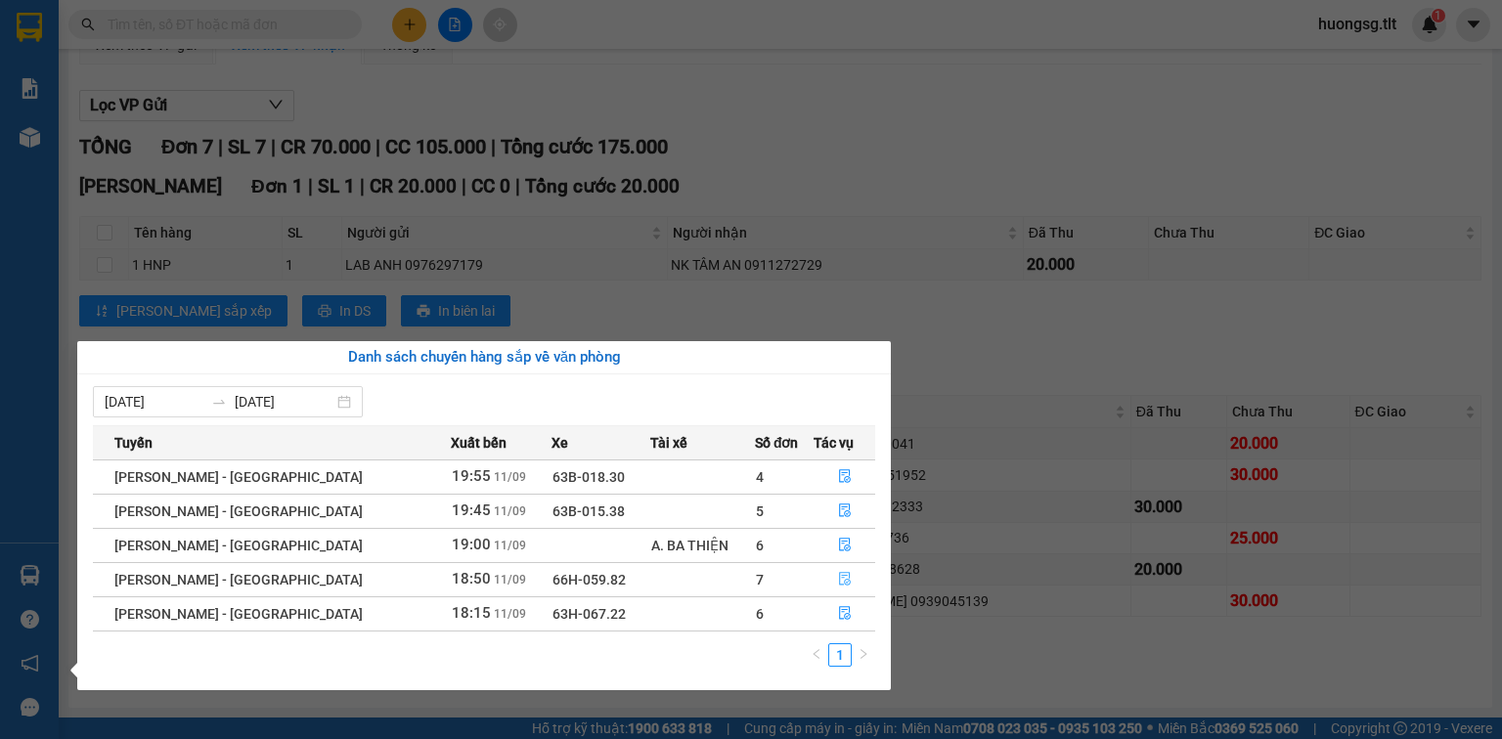
click at [839, 578] on icon "file-done" at bounding box center [845, 580] width 12 height 14
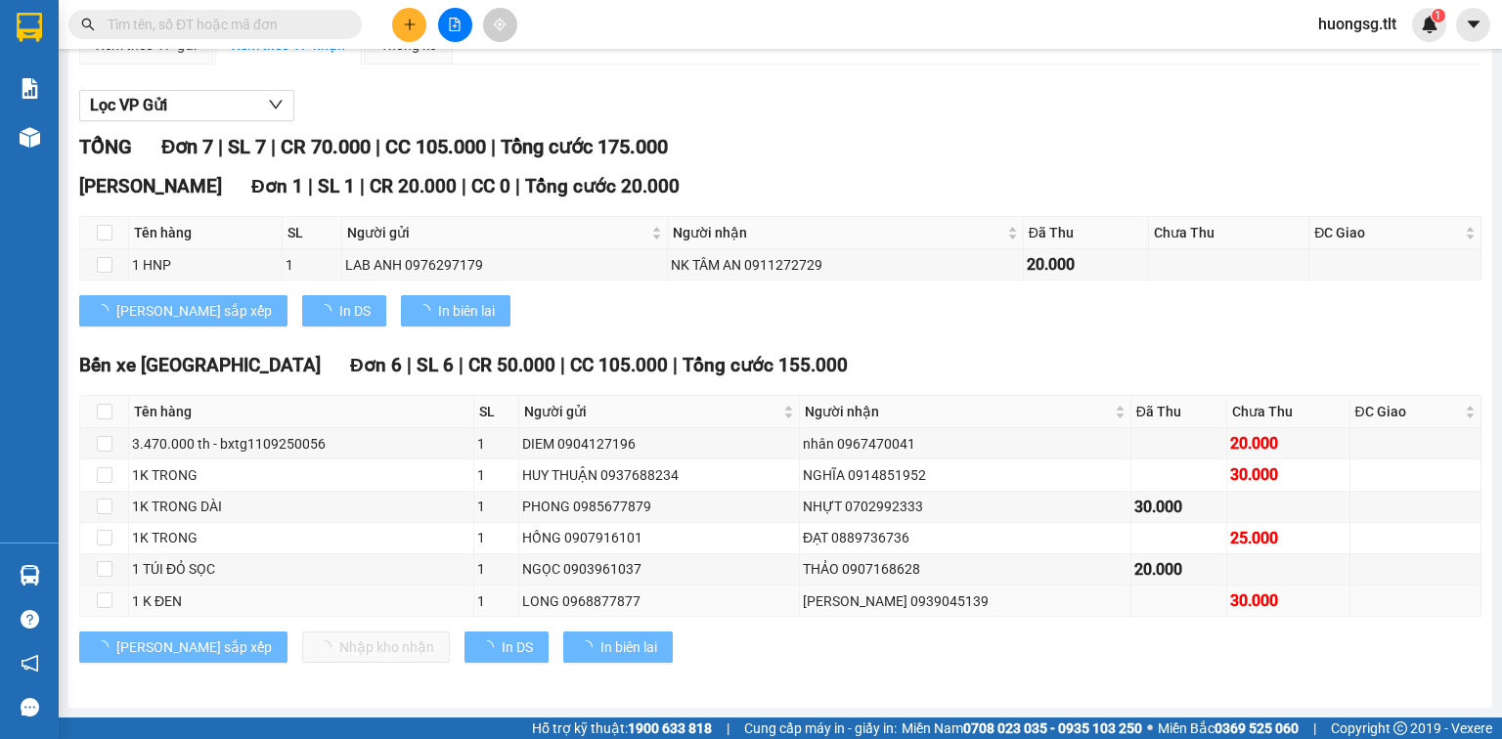
scroll to position [235, 0]
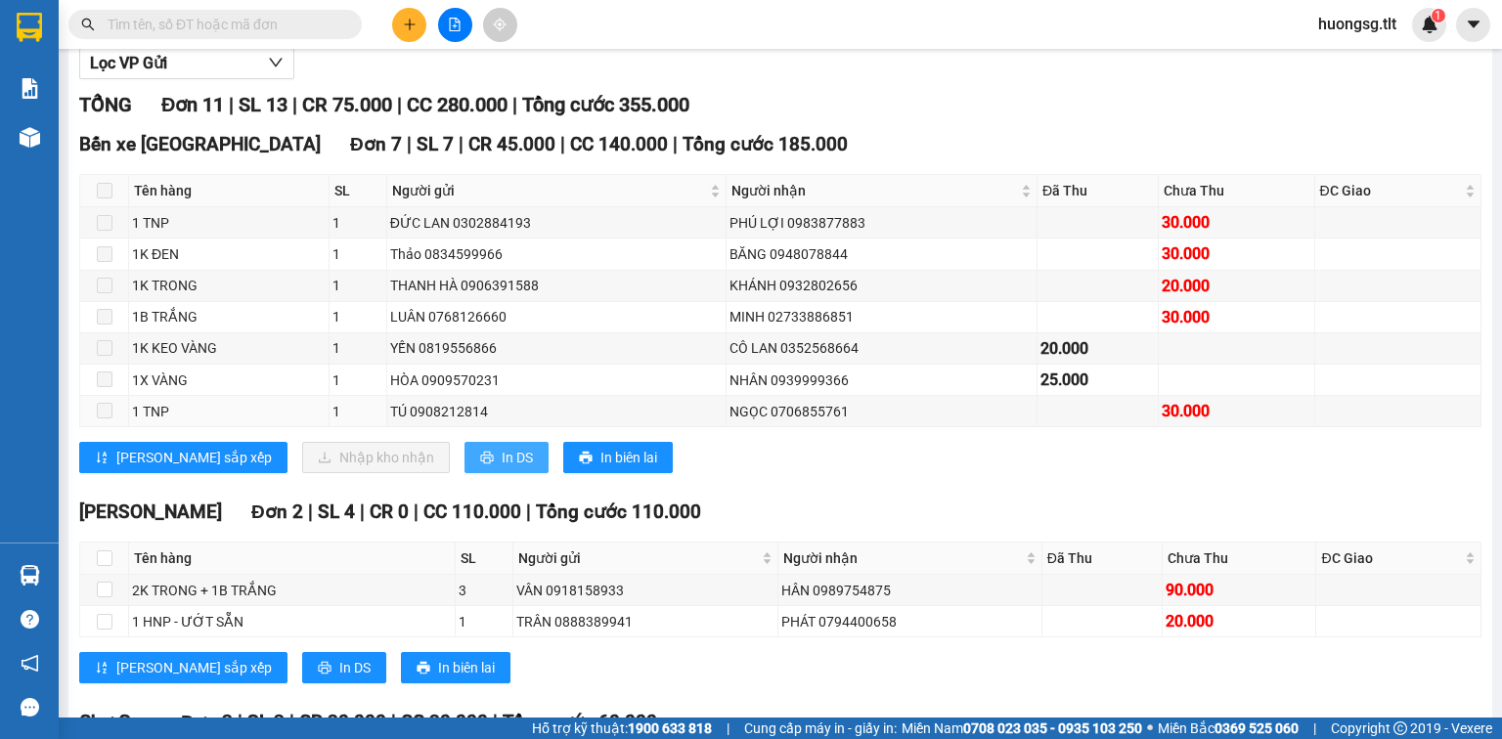
click at [480, 464] on icon "printer" at bounding box center [487, 458] width 14 height 14
click at [464, 473] on button "In DS" at bounding box center [506, 457] width 84 height 31
drag, startPoint x: 711, startPoint y: 349, endPoint x: 806, endPoint y: 376, distance: 98.5
click at [773, 371] on tbody "1 TNP 1 [GEOGRAPHIC_DATA] LAN 0302884193 PHÚ LỢI 0983877883 30.000 1K ĐEN 1 Tha…" at bounding box center [780, 317] width 1401 height 220
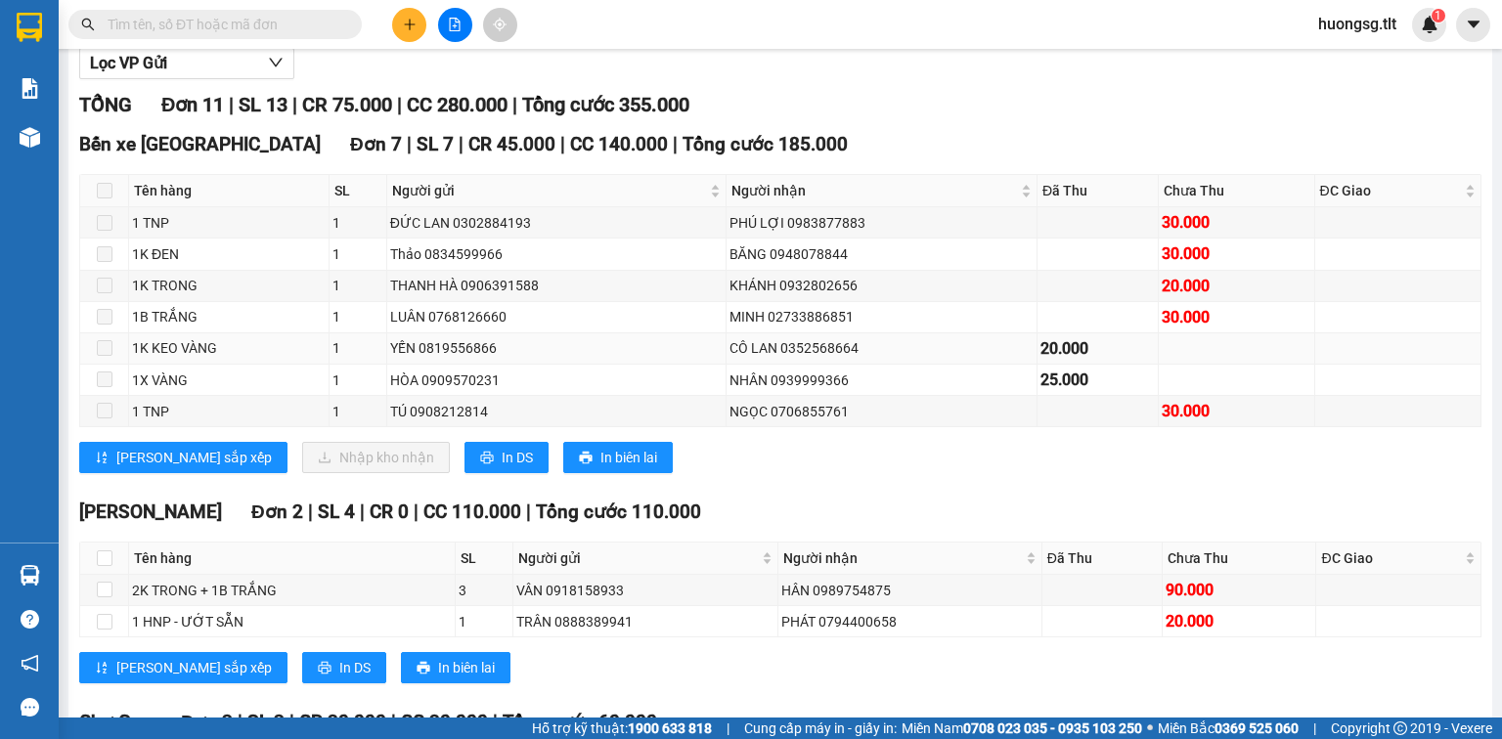
click at [808, 359] on div "CÔ LAN 0352568664" at bounding box center [881, 348] width 304 height 22
click at [276, 28] on input "text" at bounding box center [223, 25] width 231 height 22
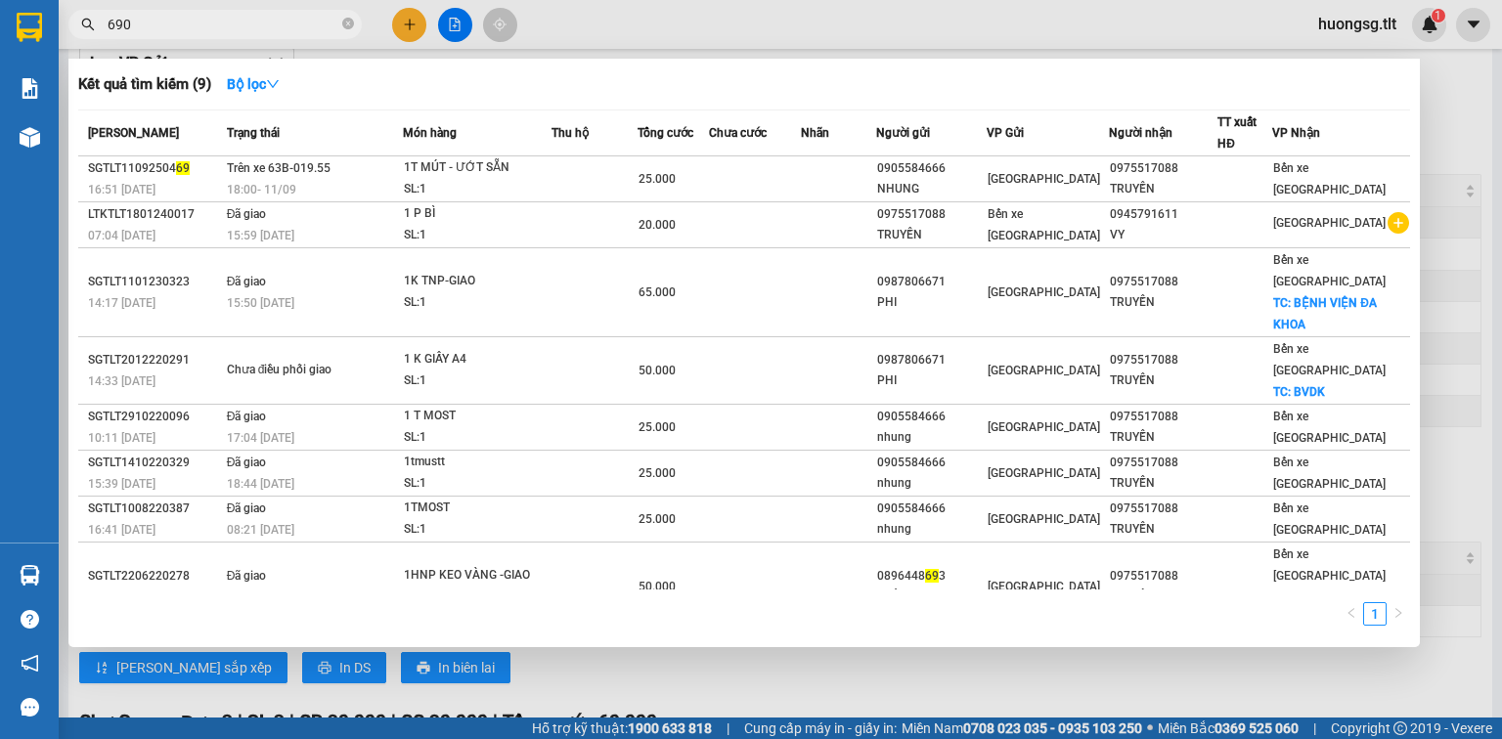
type input "6903"
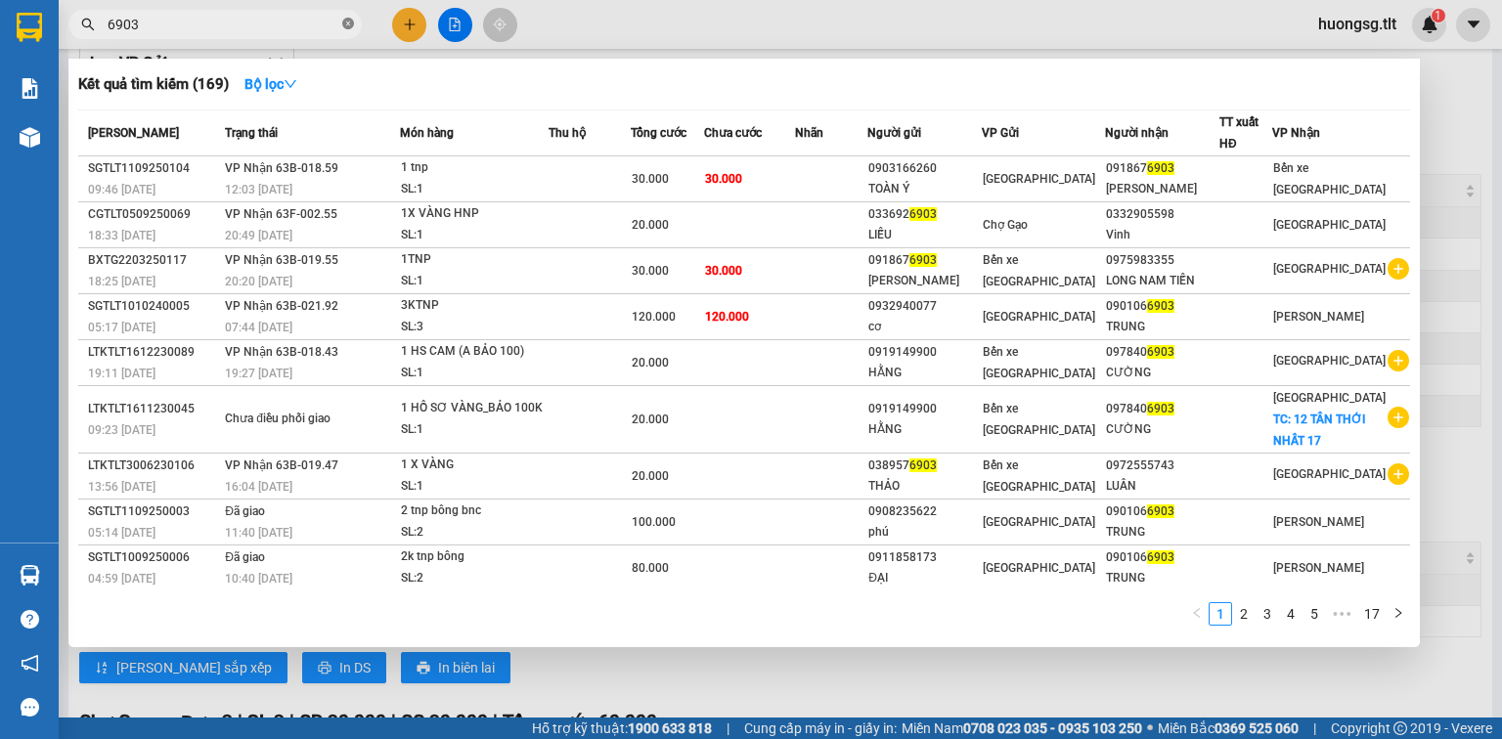
click at [352, 26] on icon "close-circle" at bounding box center [348, 24] width 12 height 12
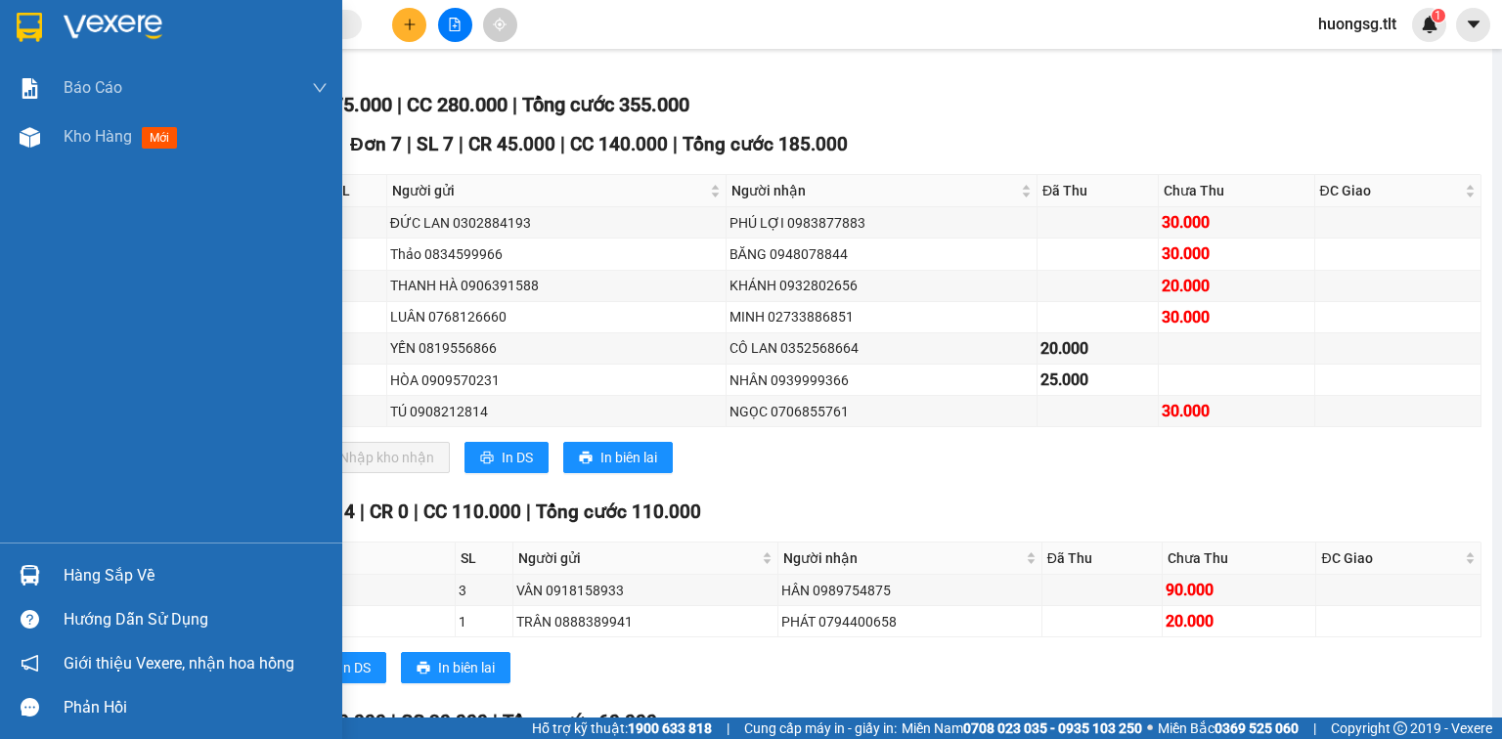
click at [9, 575] on div "Hàng sắp về" at bounding box center [171, 575] width 342 height 44
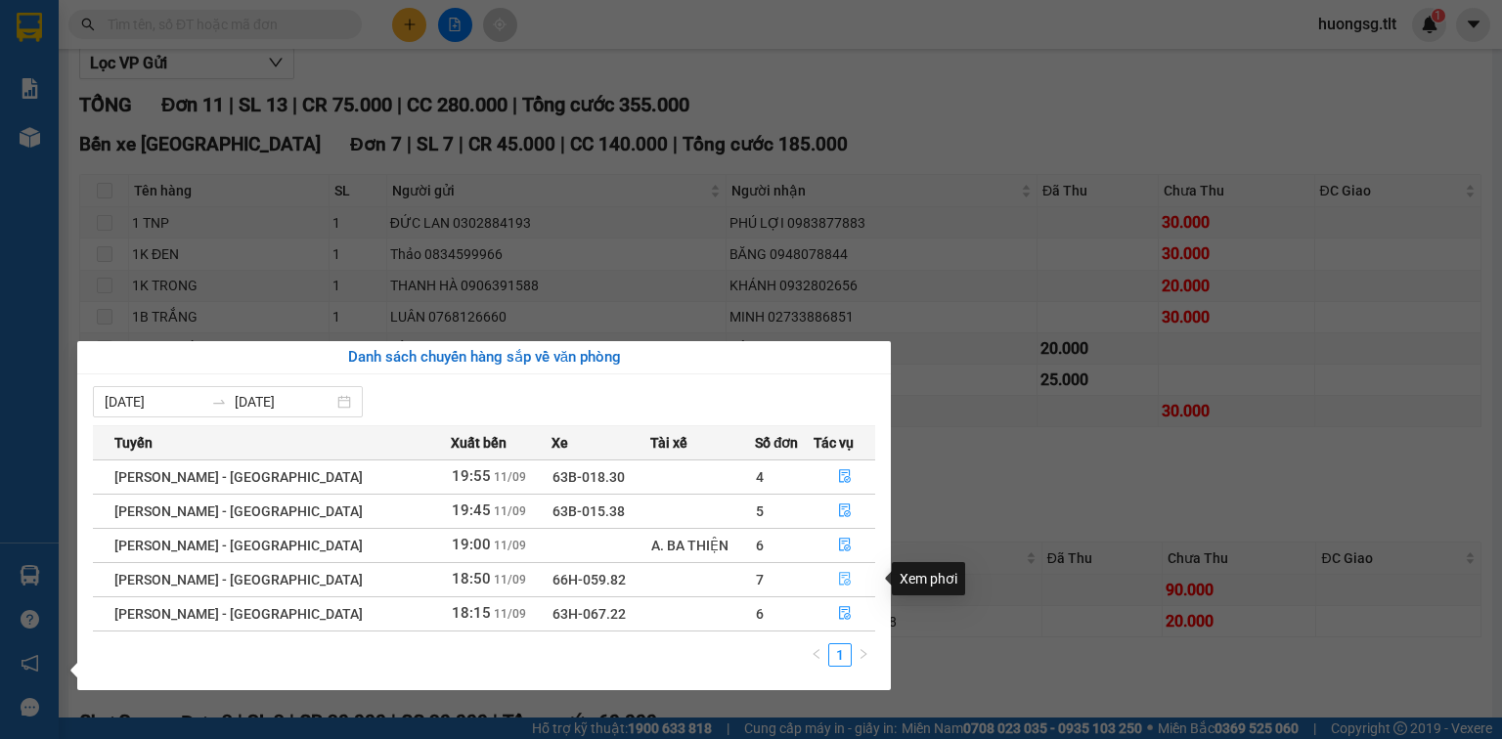
click at [840, 586] on icon "file-done" at bounding box center [845, 580] width 12 height 14
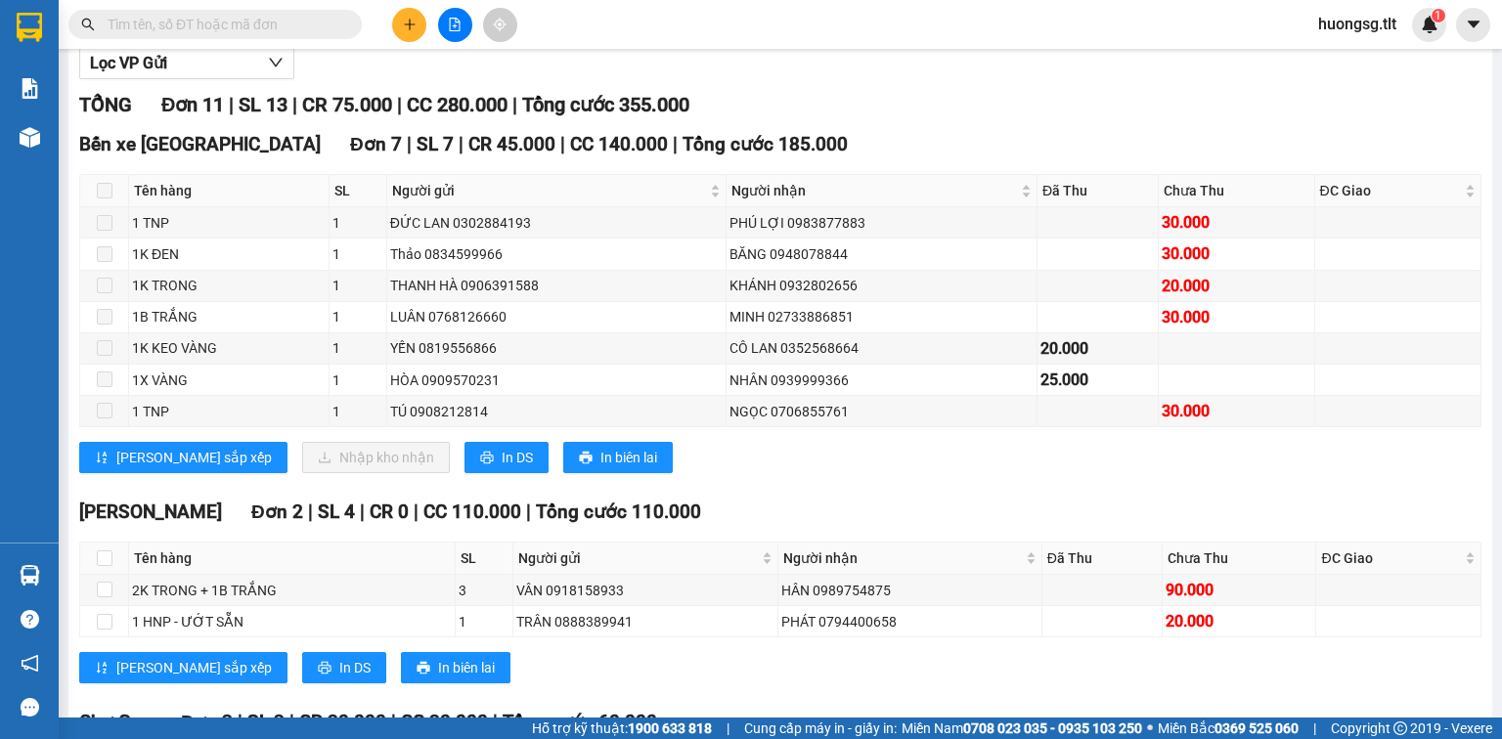
click at [106, 199] on span at bounding box center [105, 191] width 16 height 16
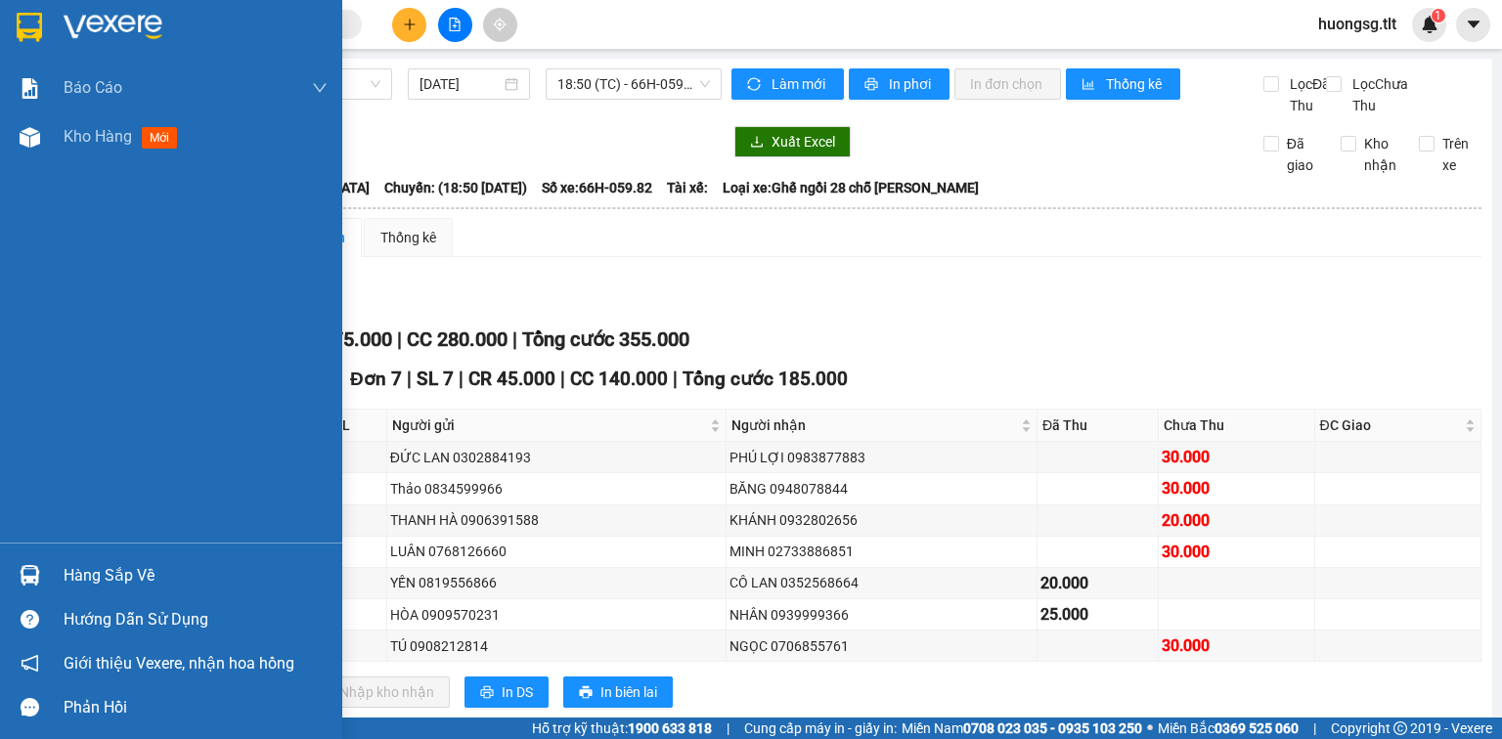
click at [27, 573] on img at bounding box center [30, 575] width 21 height 21
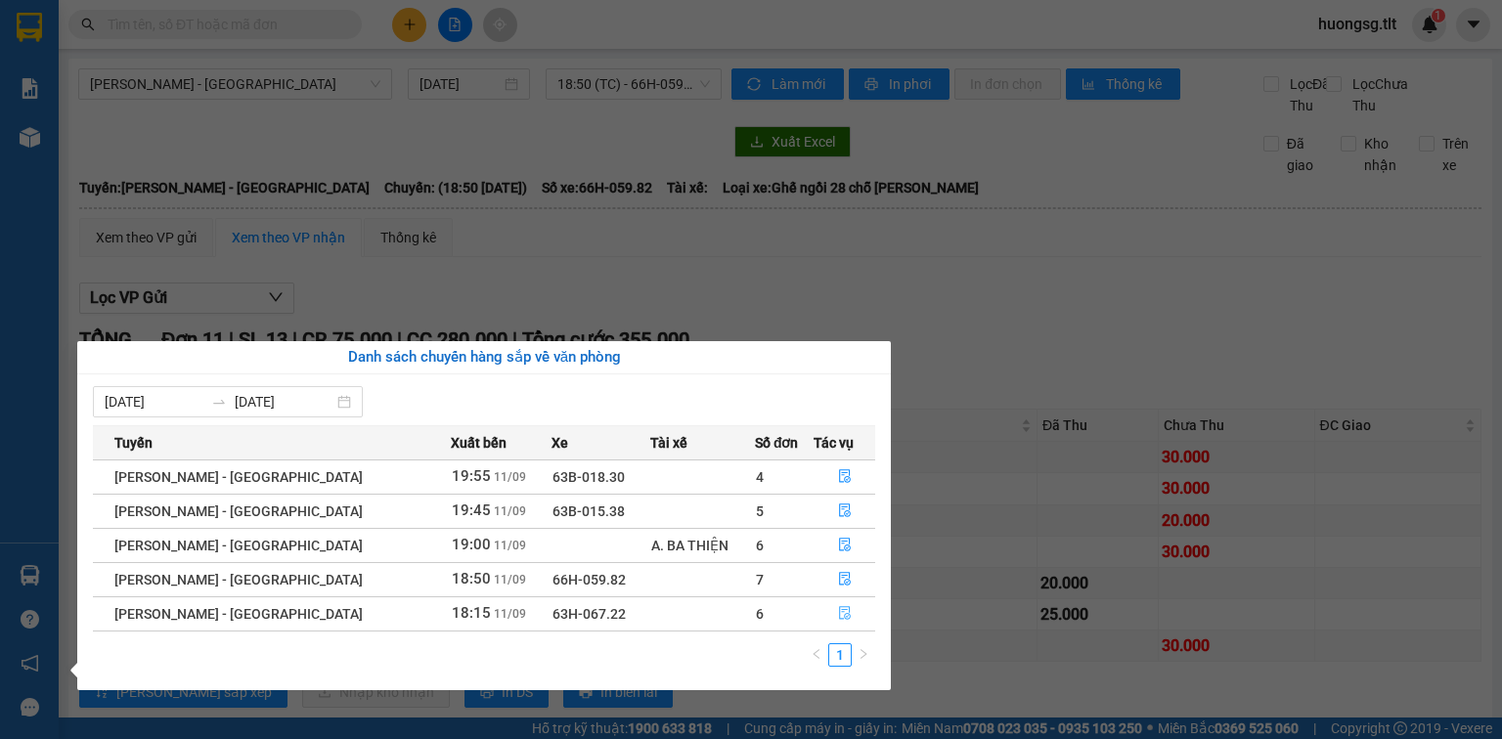
click at [838, 619] on icon "file-done" at bounding box center [845, 613] width 14 height 14
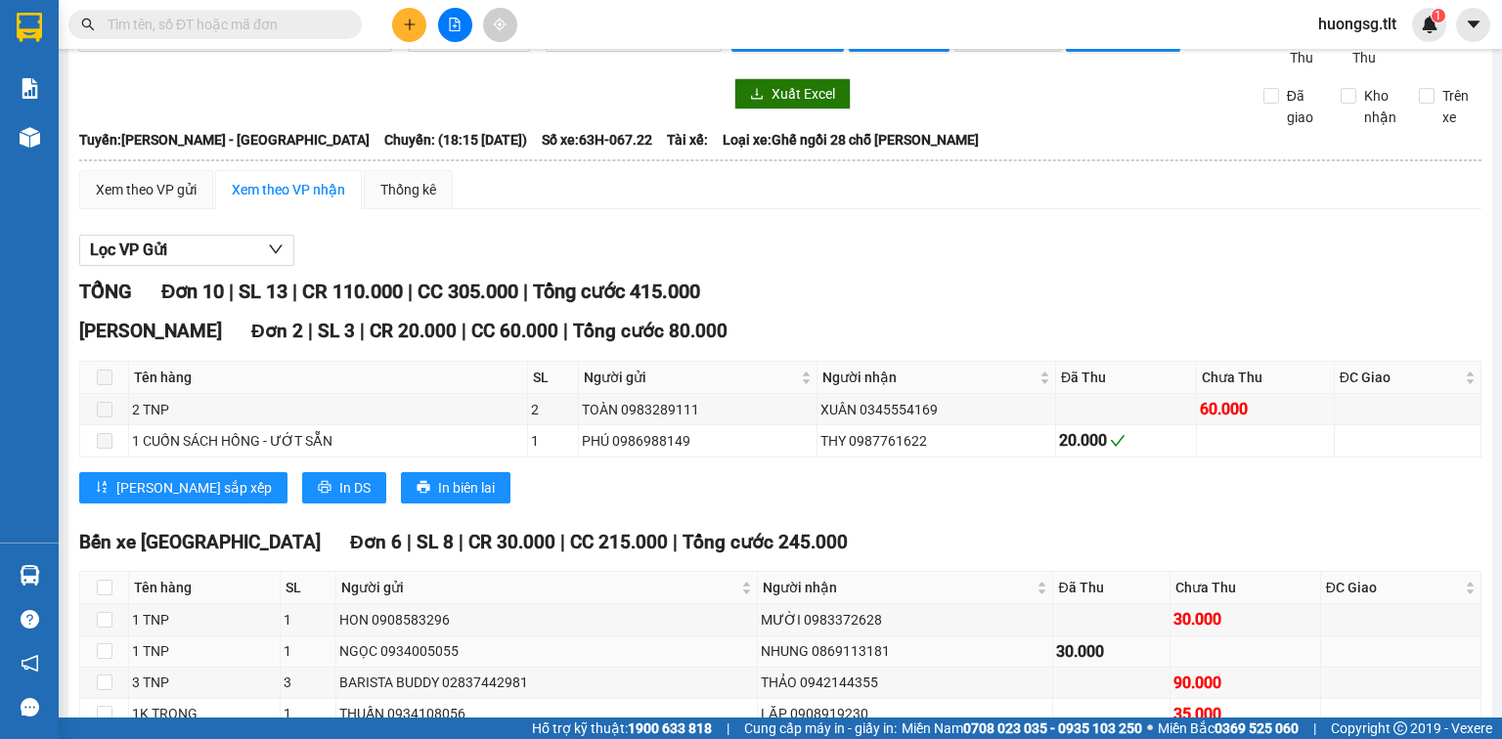
scroll to position [235, 0]
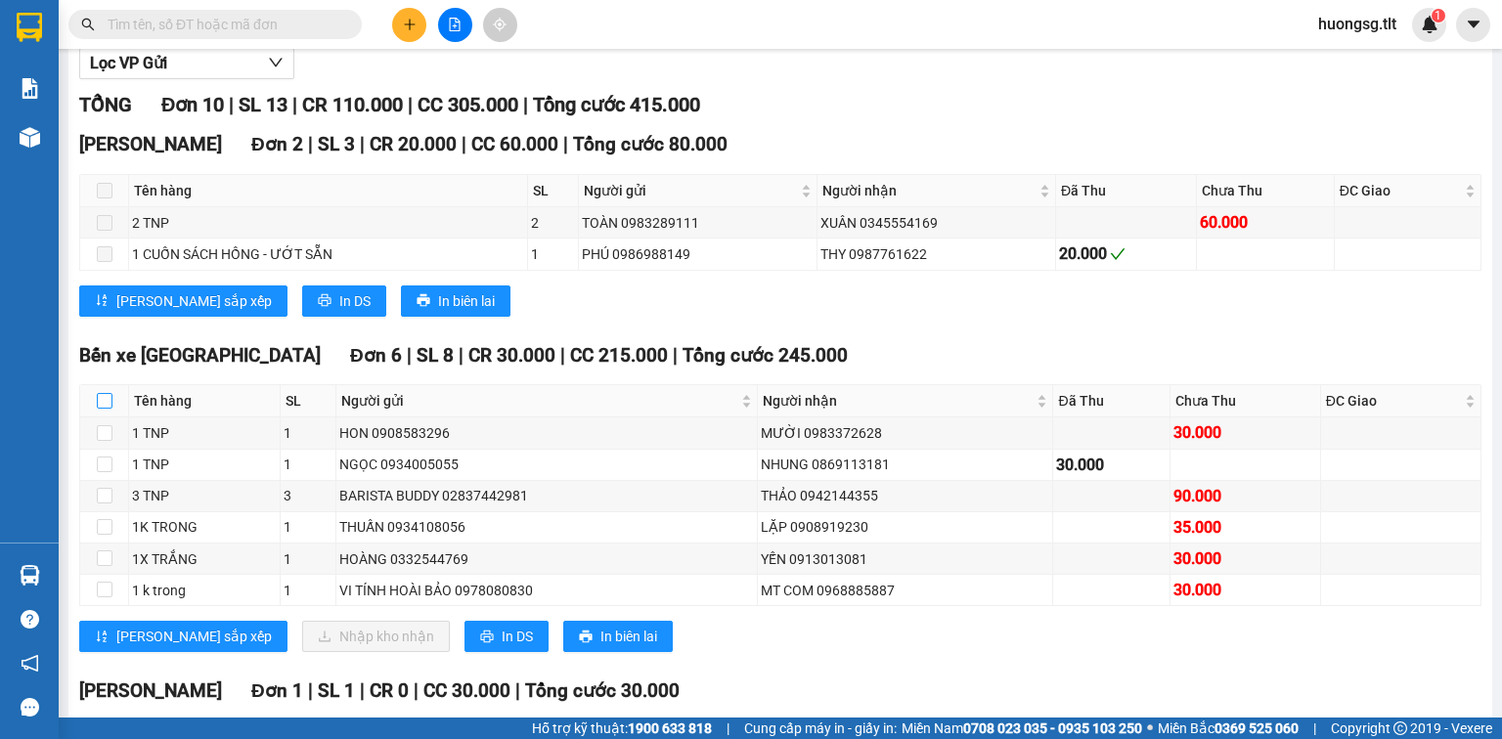
click at [108, 409] on input "checkbox" at bounding box center [105, 401] width 16 height 16
checkbox input "true"
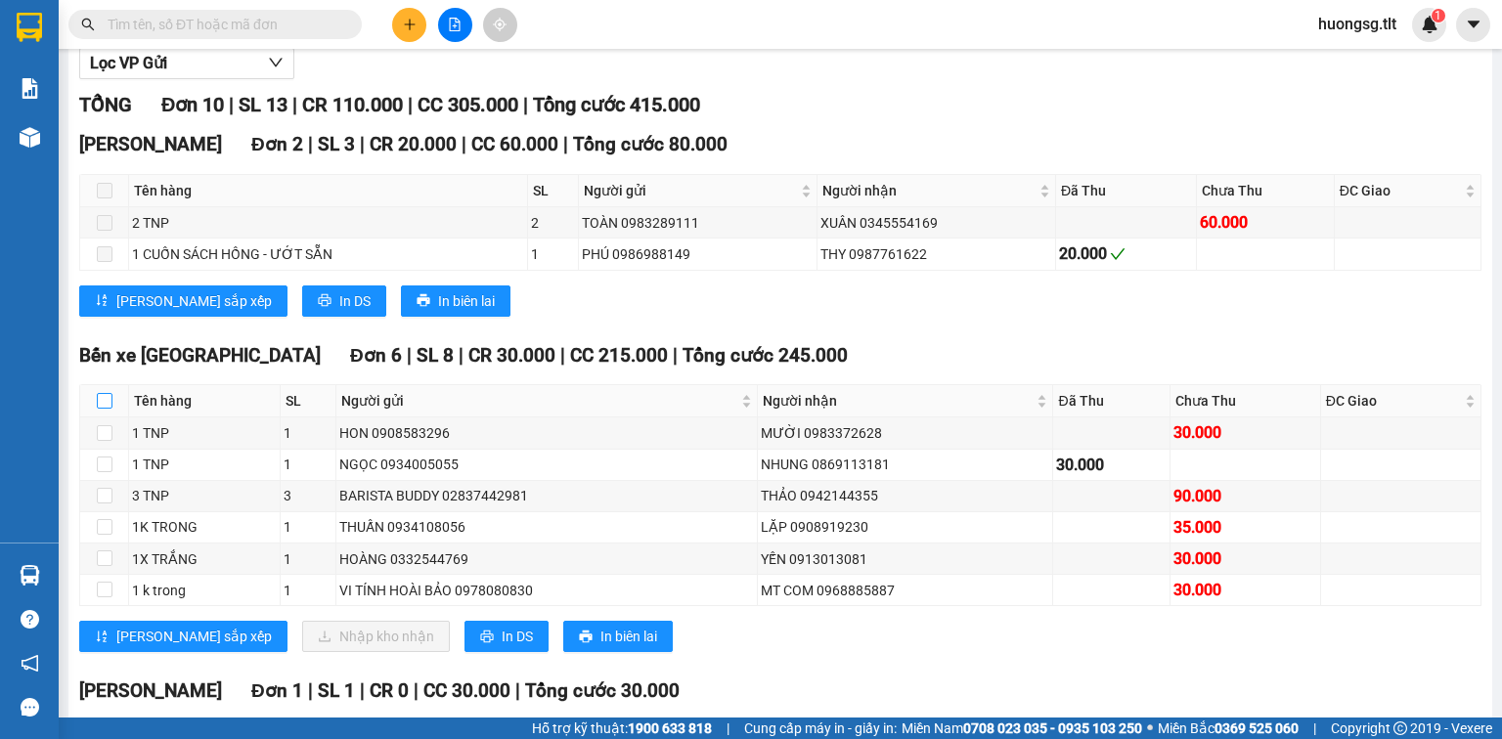
checkbox input "true"
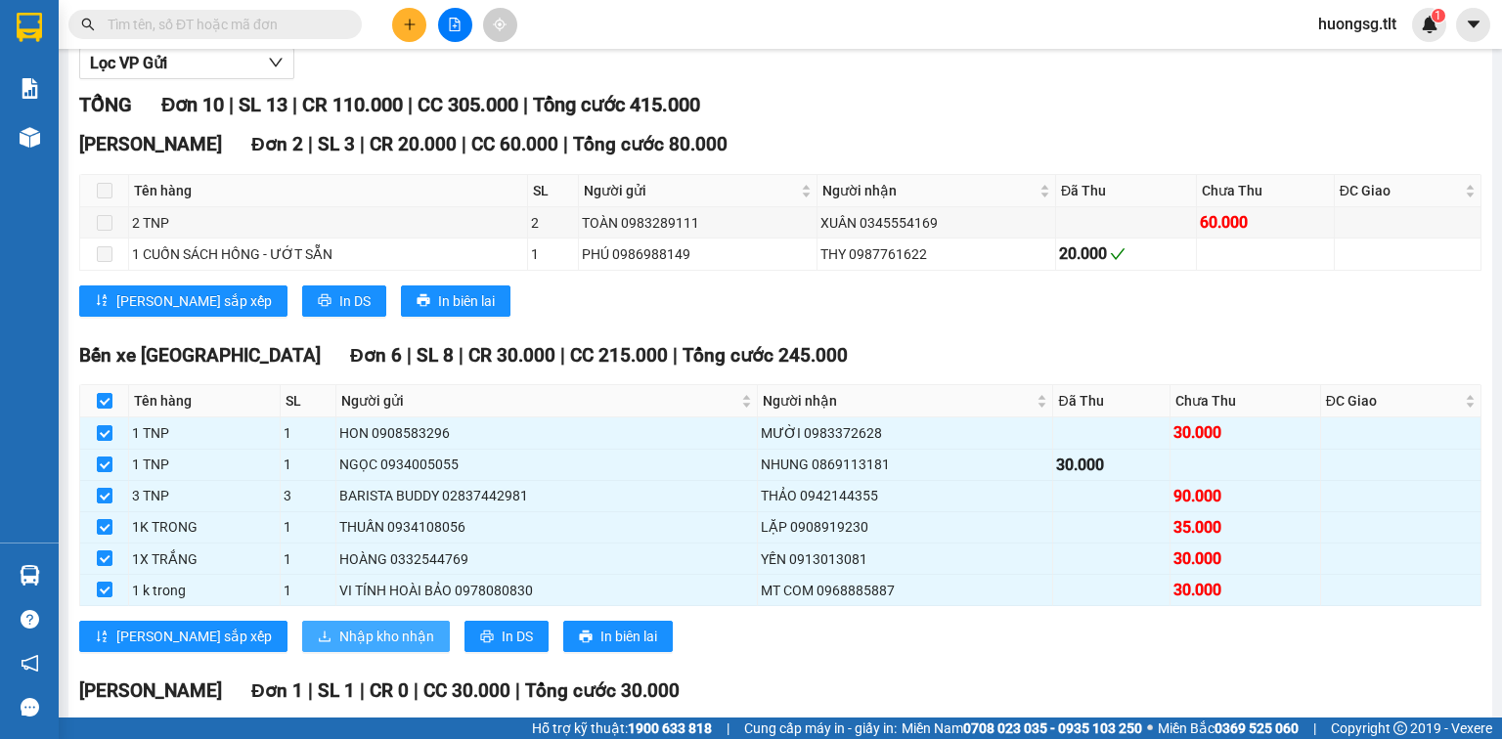
click at [339, 647] on span "Nhập kho nhận" at bounding box center [386, 637] width 95 height 22
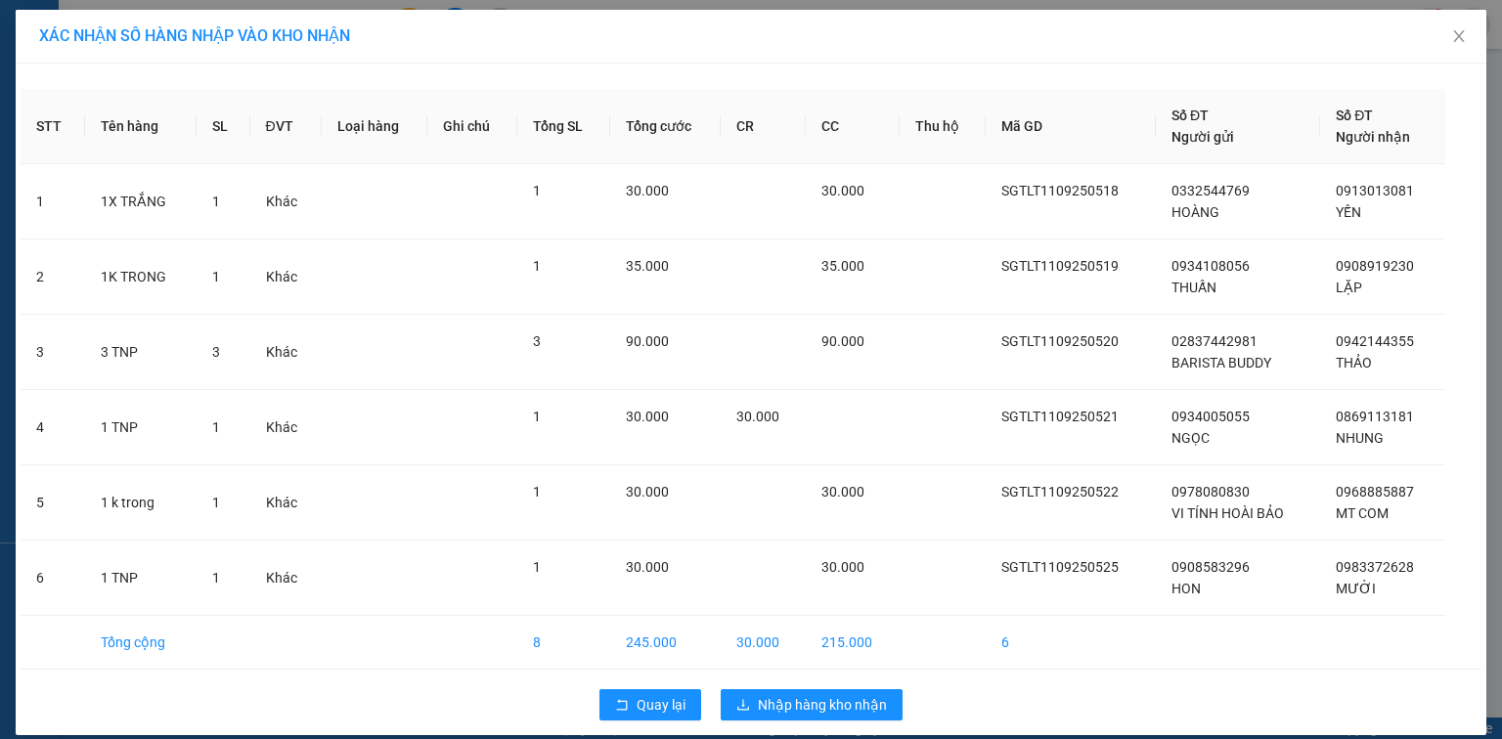
click at [807, 667] on td "215.000" at bounding box center [853, 643] width 94 height 54
click at [810, 710] on span "Nhập hàng kho nhận" at bounding box center [822, 705] width 129 height 22
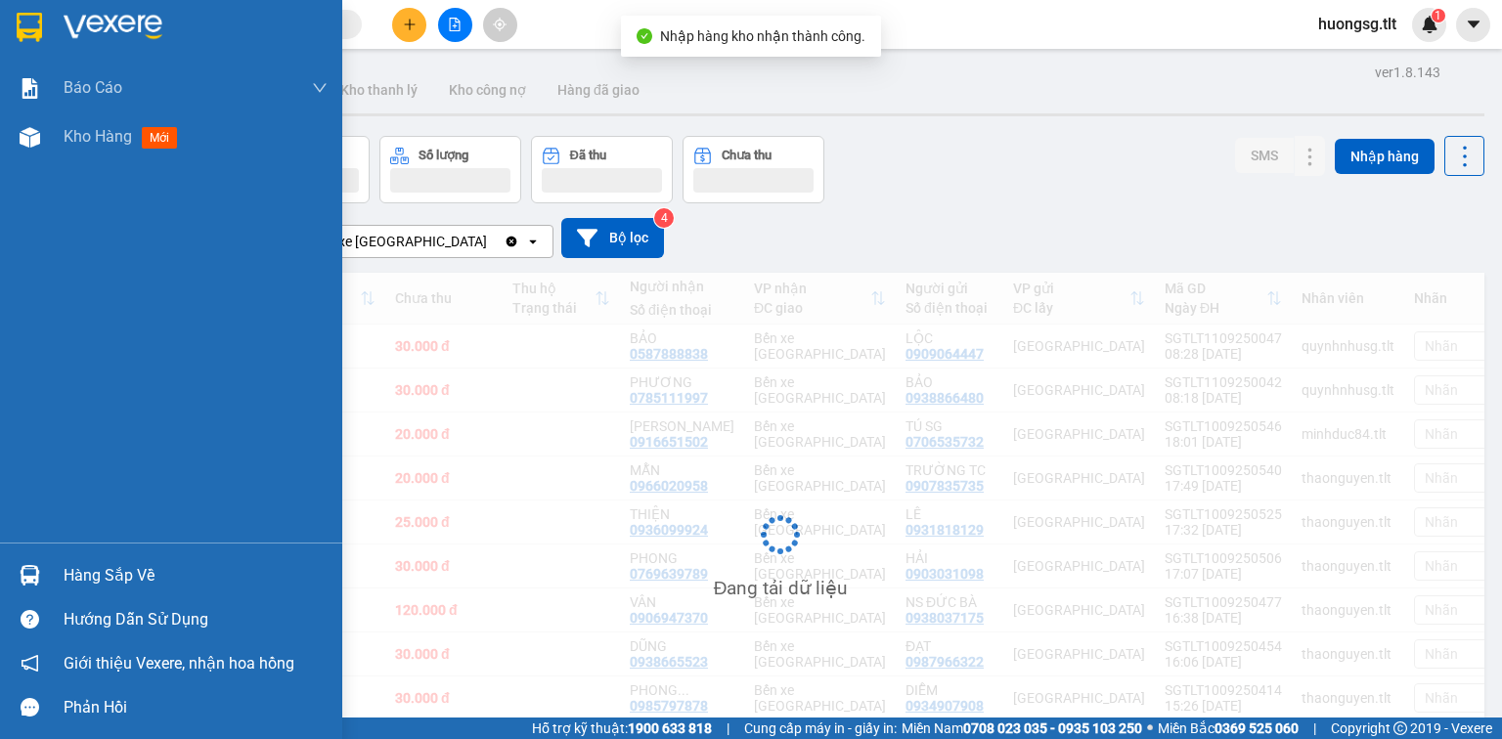
drag, startPoint x: 35, startPoint y: 574, endPoint x: 74, endPoint y: 578, distance: 39.3
click at [35, 575] on img at bounding box center [30, 575] width 21 height 21
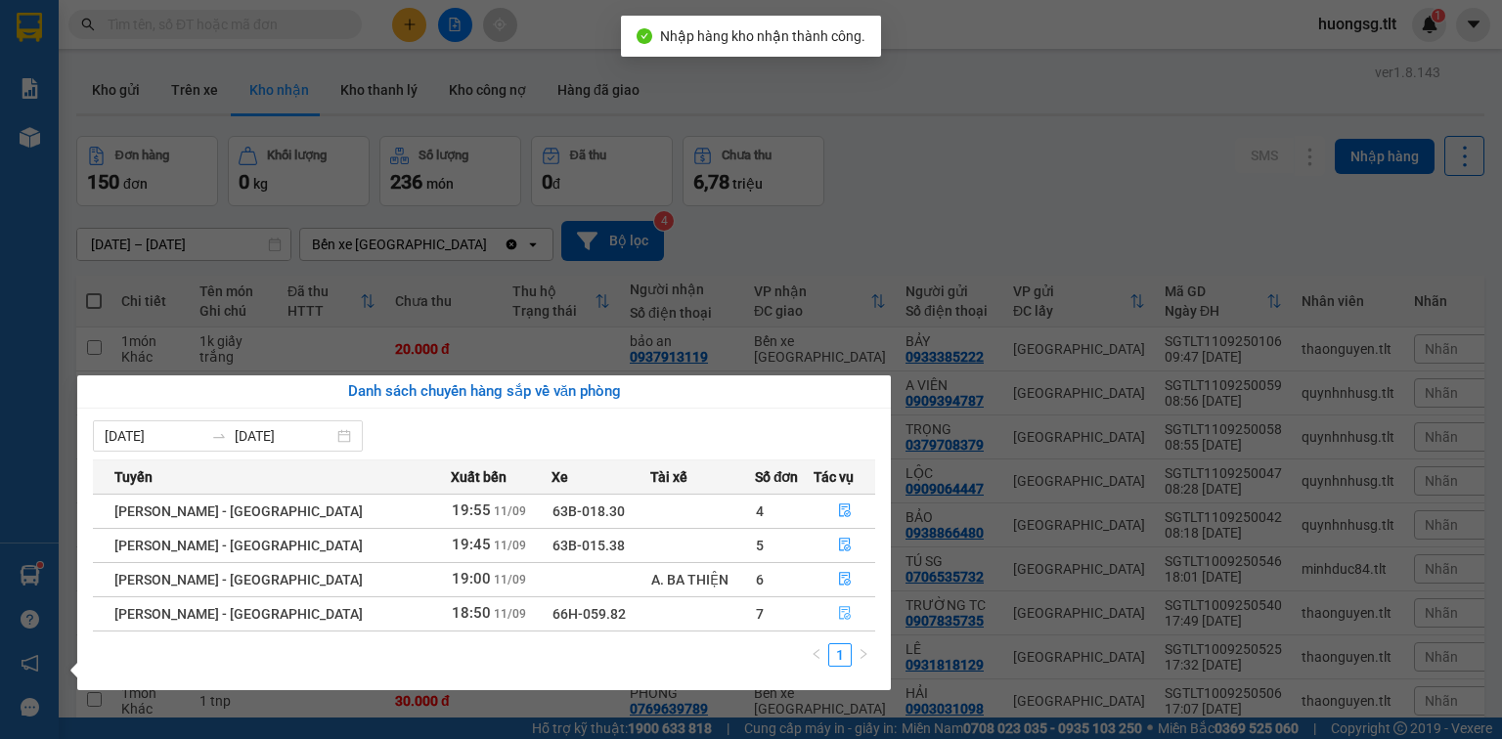
click at [815, 614] on button "button" at bounding box center [845, 613] width 60 height 31
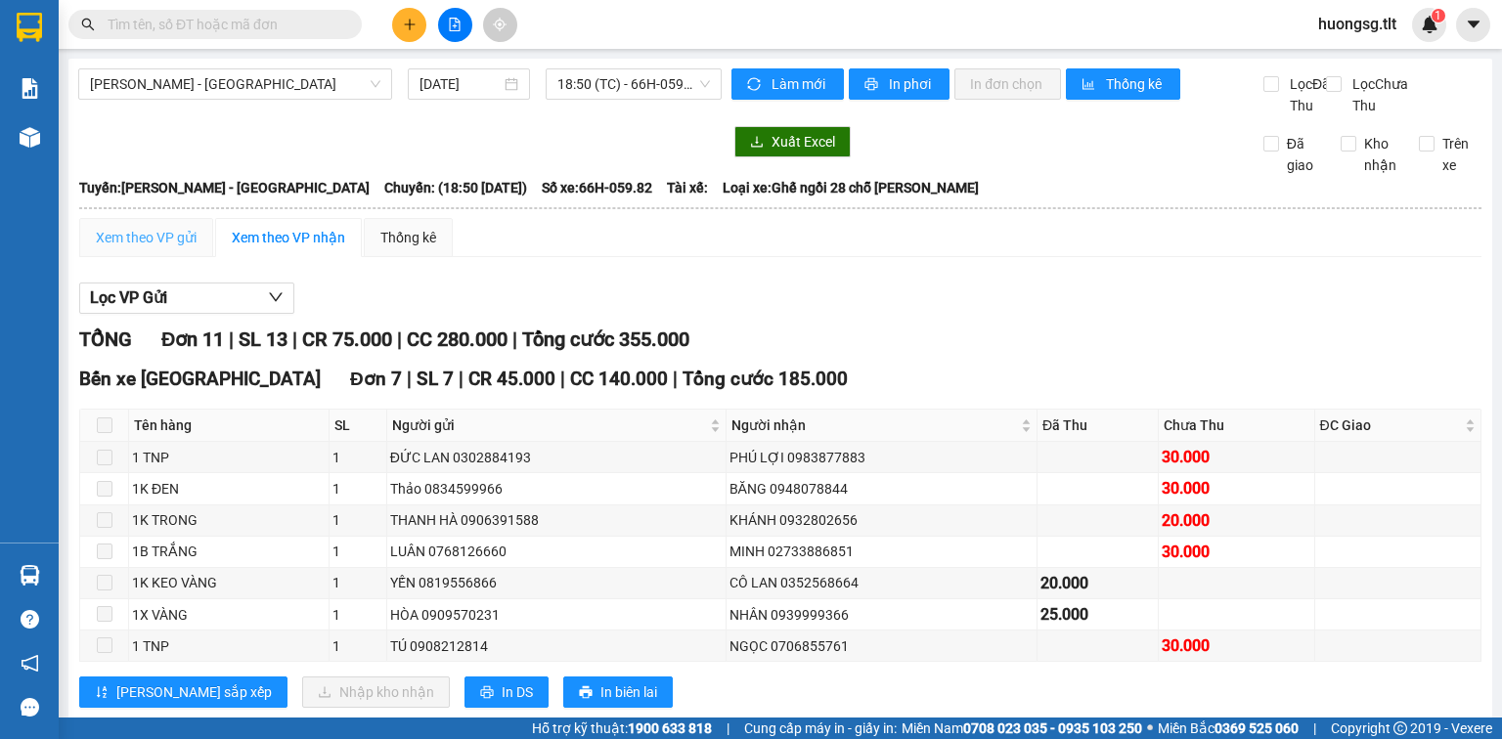
click at [152, 257] on div "Xem theo VP gửi" at bounding box center [146, 237] width 134 height 39
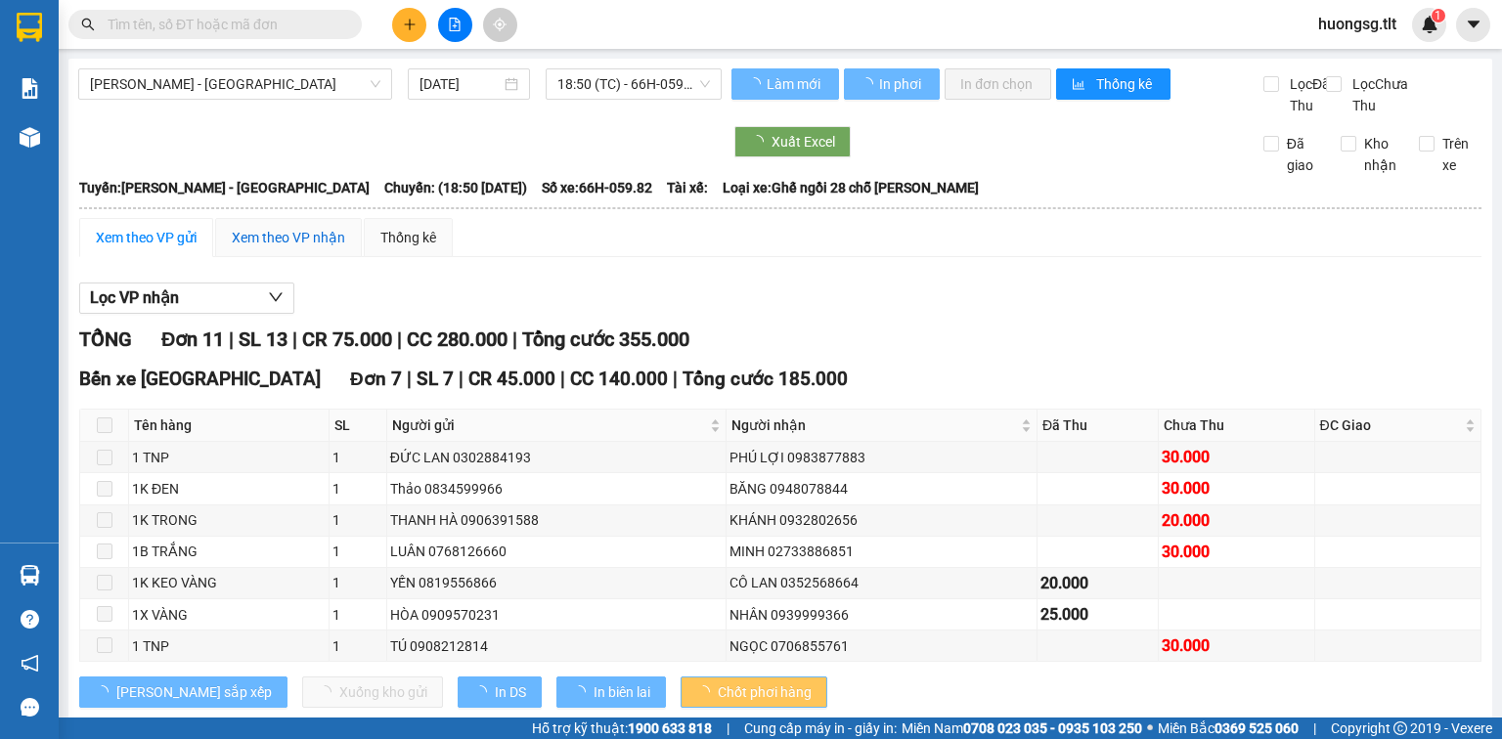
click at [302, 248] on div "Xem theo VP nhận" at bounding box center [288, 238] width 113 height 22
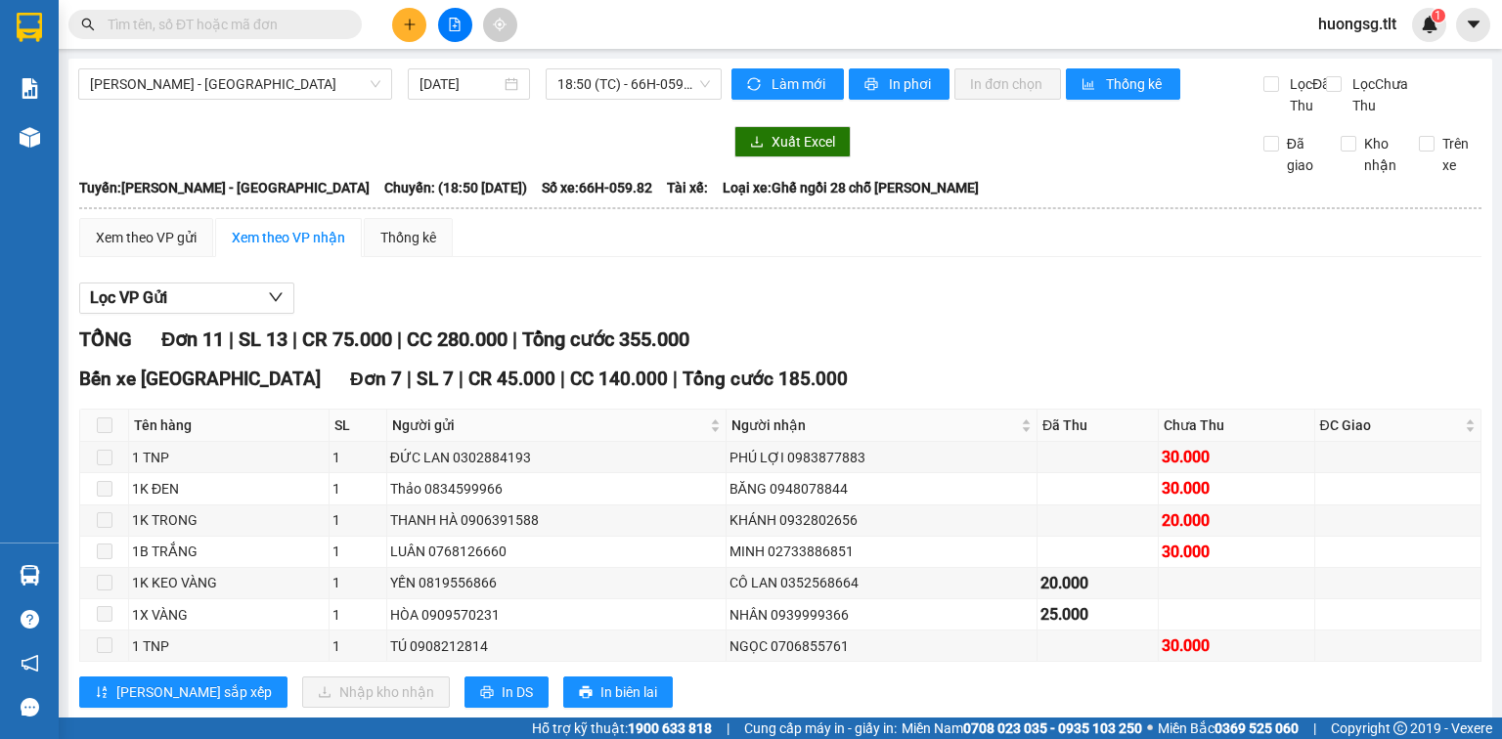
click at [94, 442] on th at bounding box center [104, 426] width 49 height 32
click at [172, 244] on table "Tân Lập Thành 20:47 [DATE] [GEOGRAPHIC_DATA]: [PERSON_NAME] - Mỹ Tho Chuyến: (1…" at bounding box center [780, 665] width 1404 height 979
click at [171, 248] on div "Xem theo VP gửi" at bounding box center [146, 238] width 101 height 22
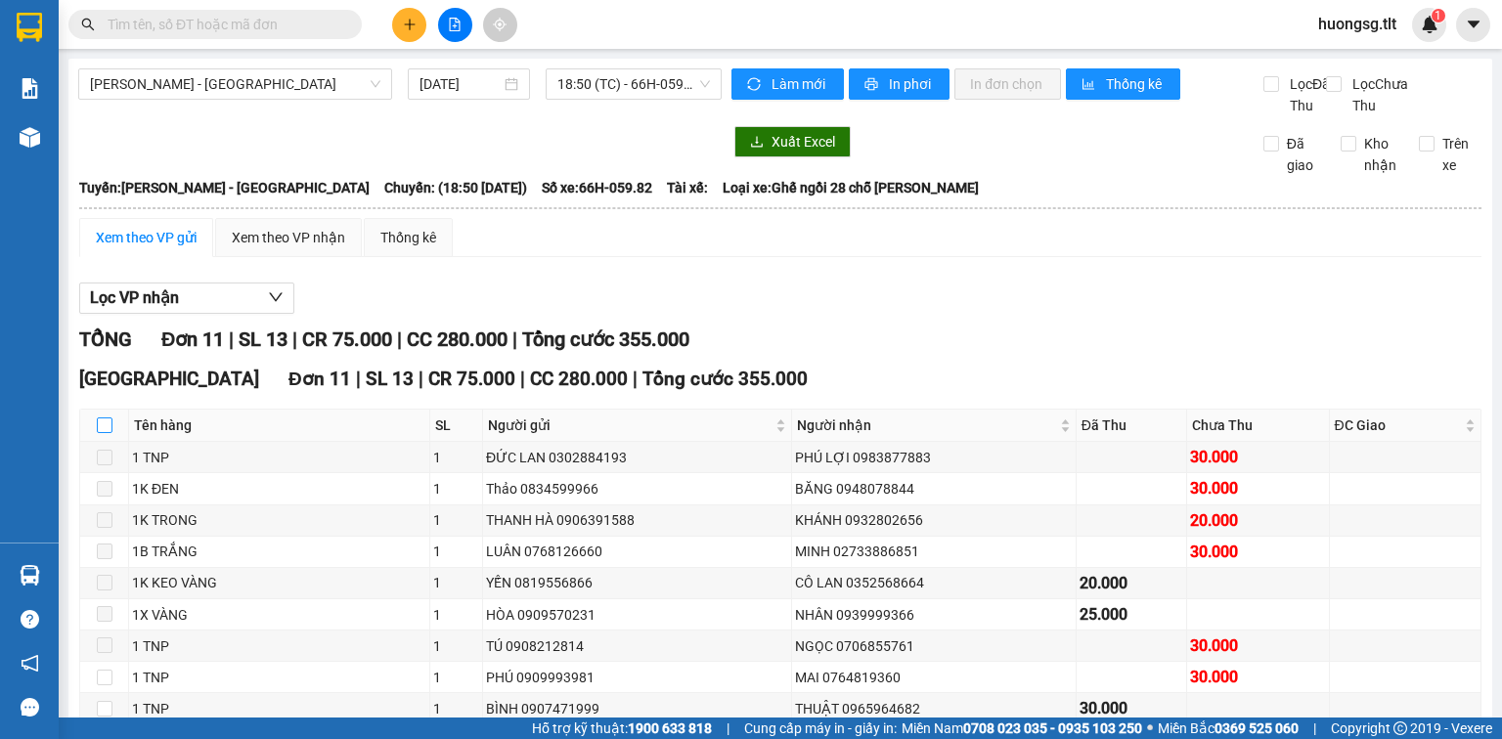
click at [100, 433] on input "checkbox" at bounding box center [105, 426] width 16 height 16
checkbox input "true"
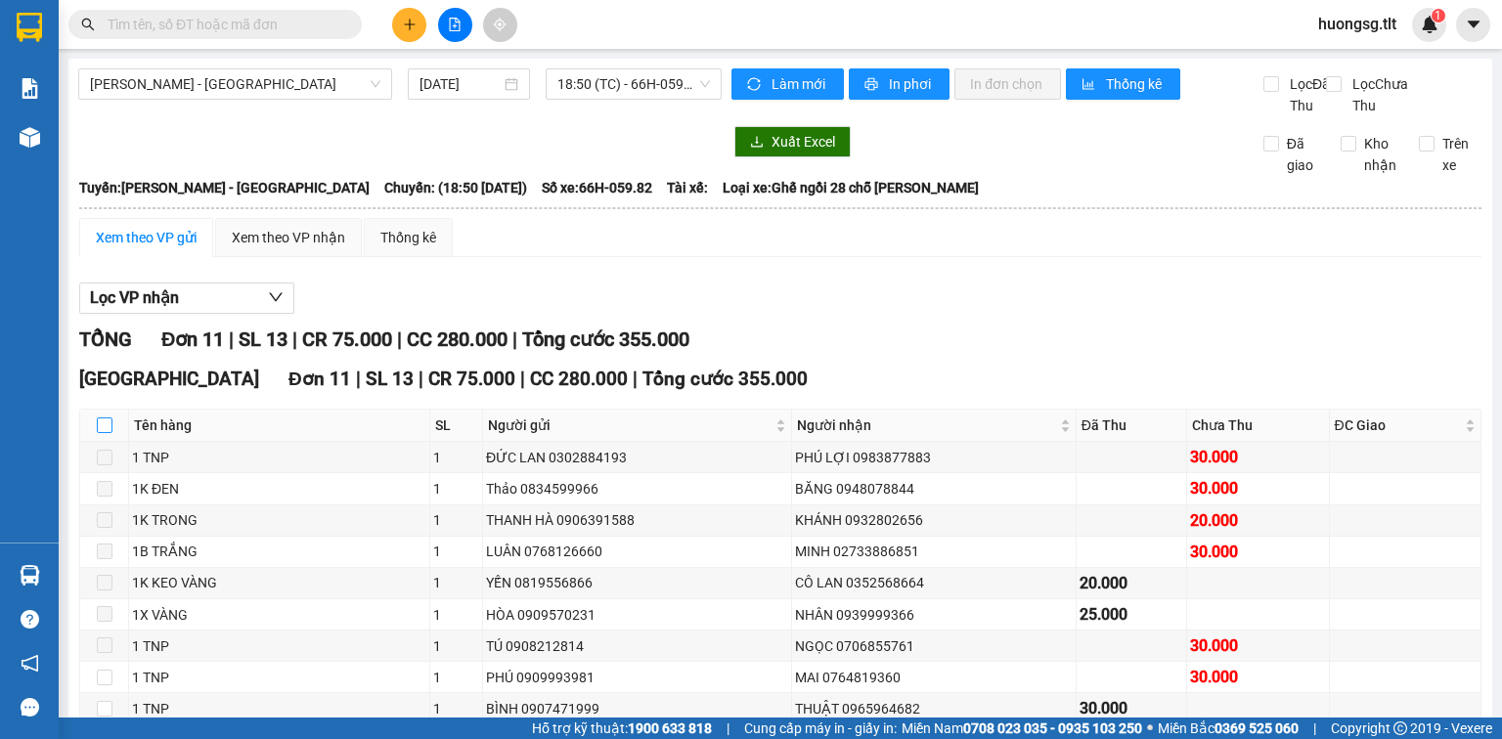
checkbox input "true"
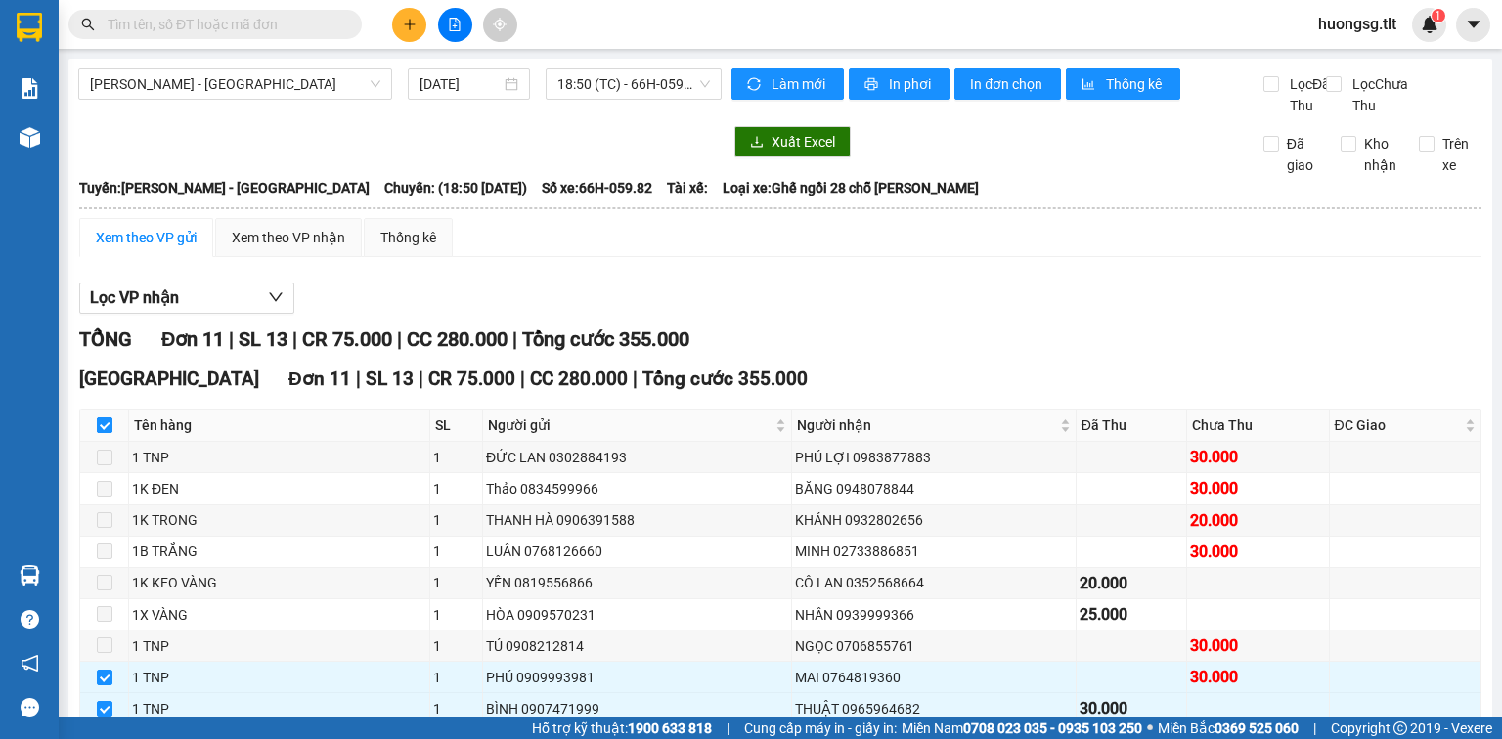
click at [105, 433] on input "checkbox" at bounding box center [105, 426] width 16 height 16
checkbox input "false"
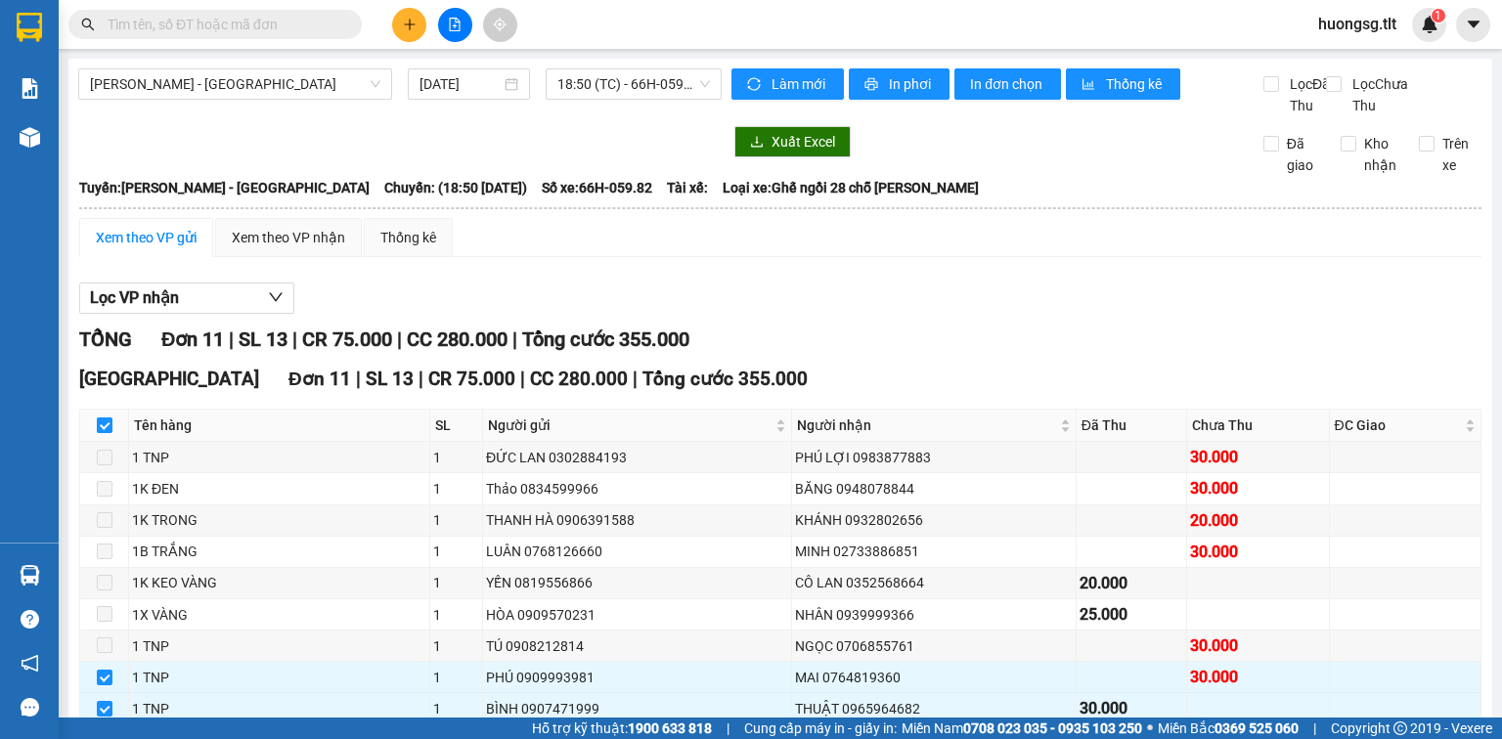
checkbox input "false"
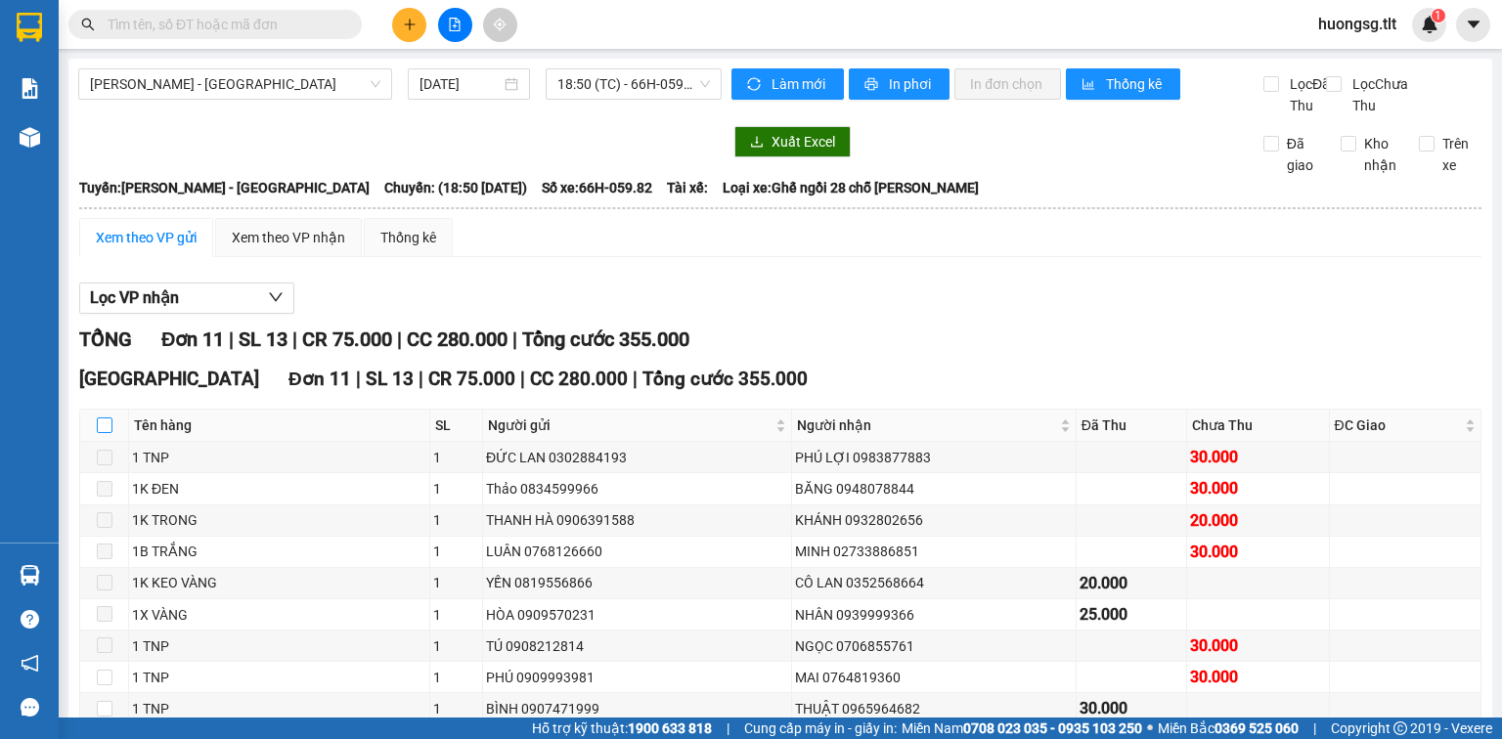
scroll to position [156, 0]
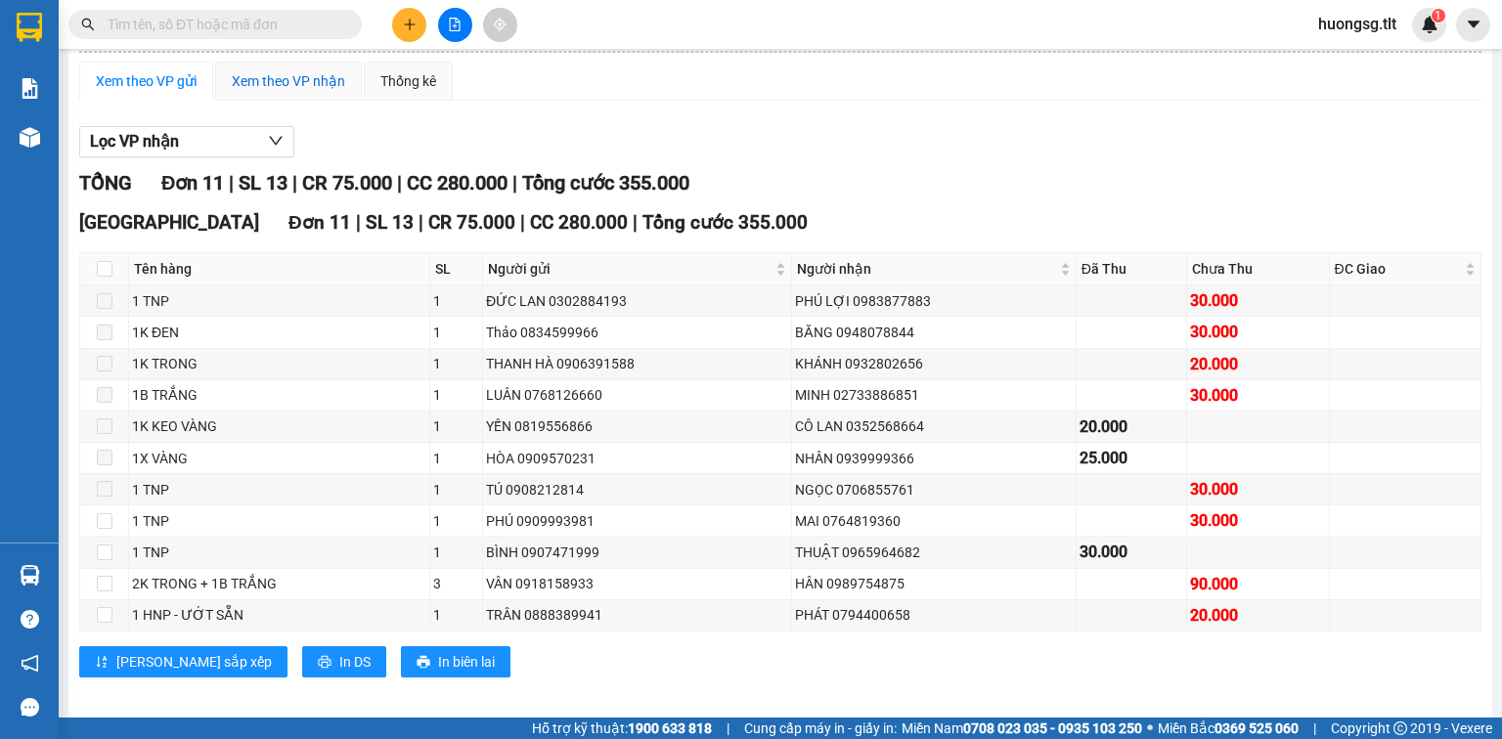
click at [286, 92] on div "Xem theo VP nhận" at bounding box center [288, 81] width 113 height 22
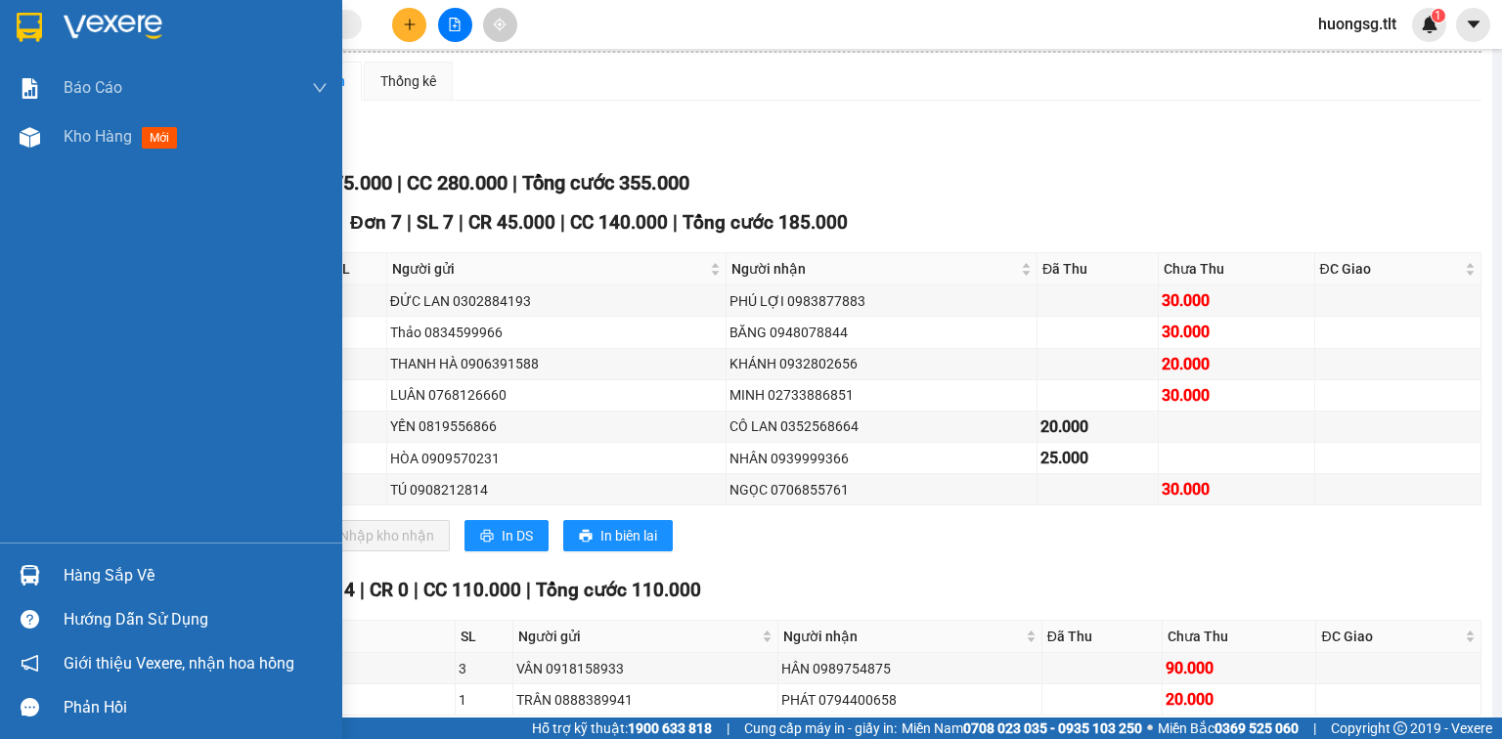
click at [48, 556] on div "Hàng sắp về" at bounding box center [171, 575] width 342 height 44
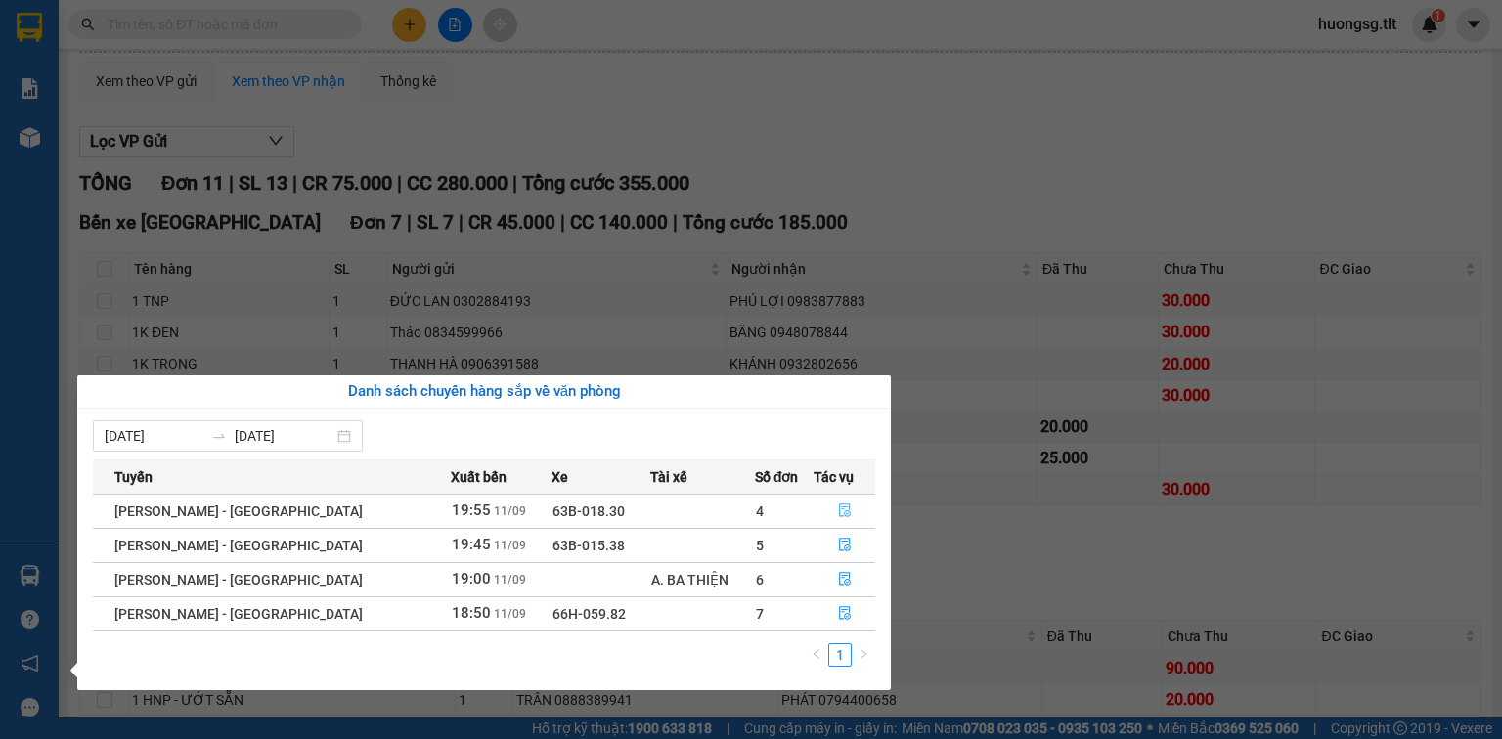
click at [843, 512] on button "button" at bounding box center [845, 511] width 60 height 31
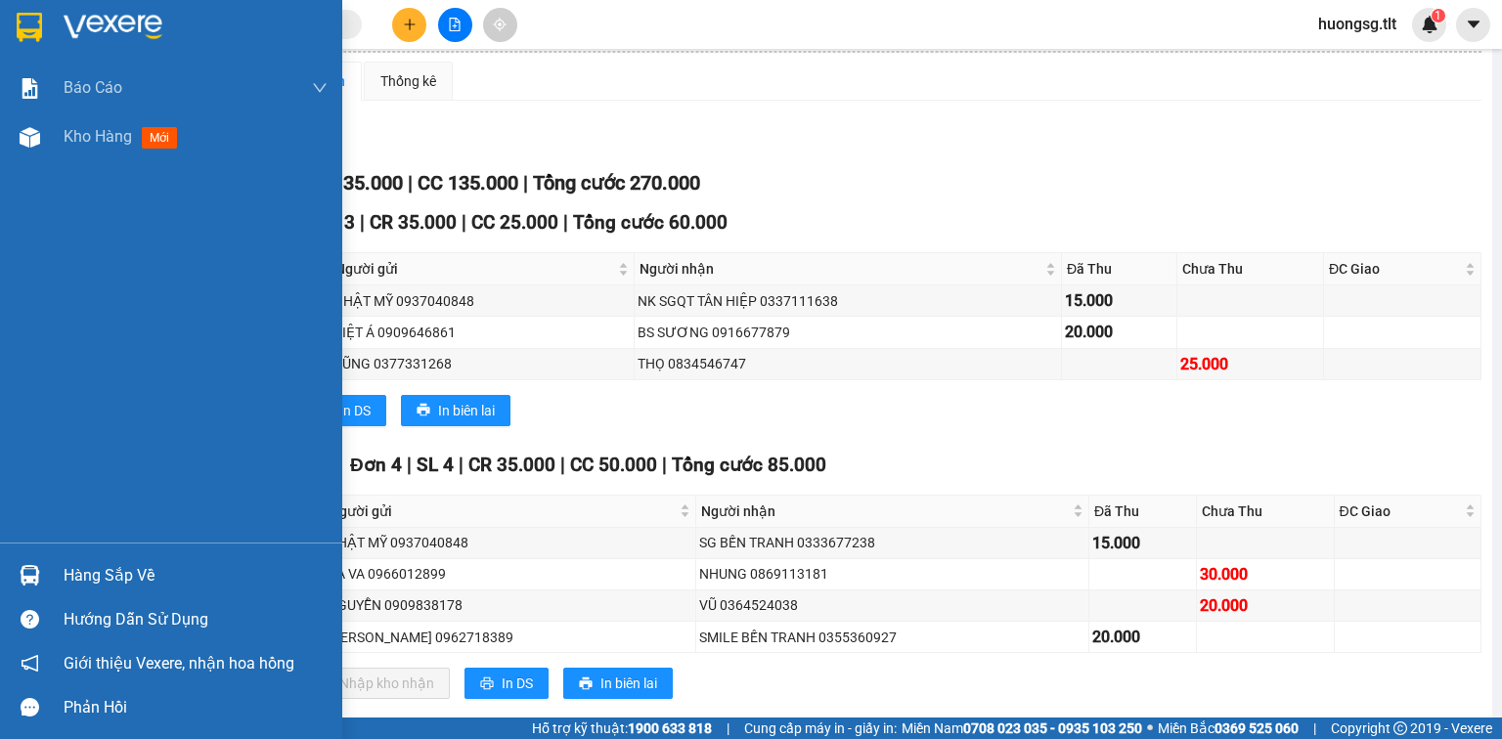
click at [39, 562] on div at bounding box center [30, 575] width 34 height 34
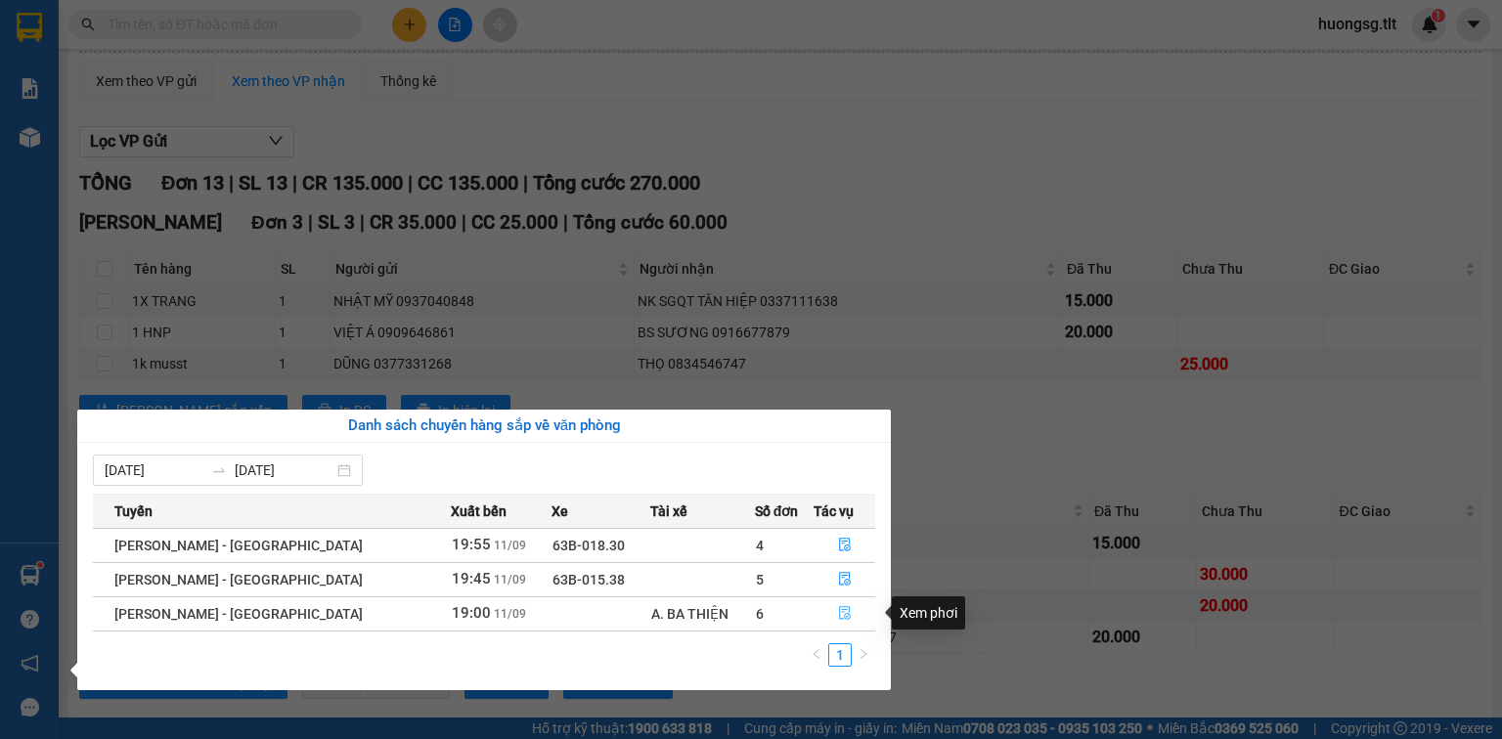
click at [845, 610] on button "button" at bounding box center [845, 613] width 60 height 31
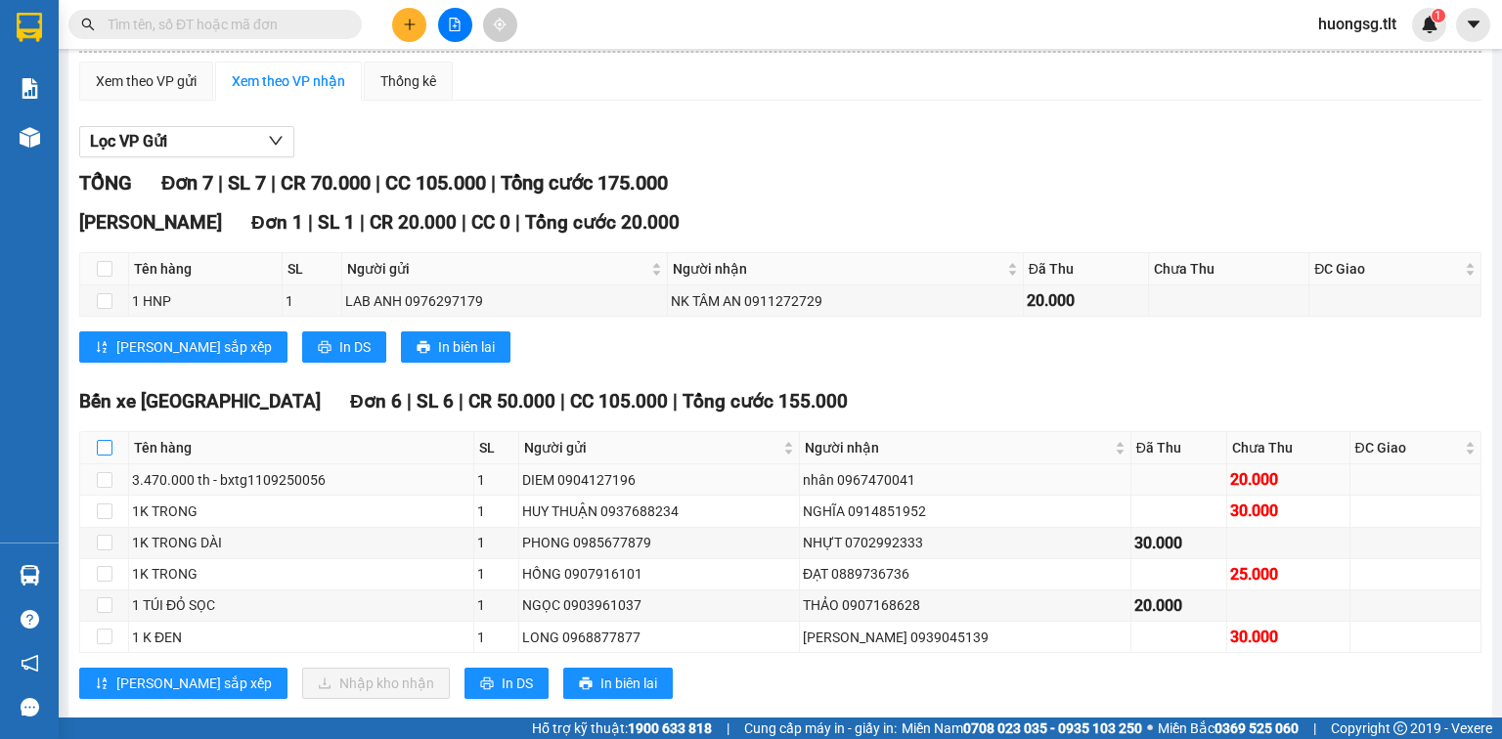
click at [106, 456] on input "checkbox" at bounding box center [105, 448] width 16 height 16
checkbox input "true"
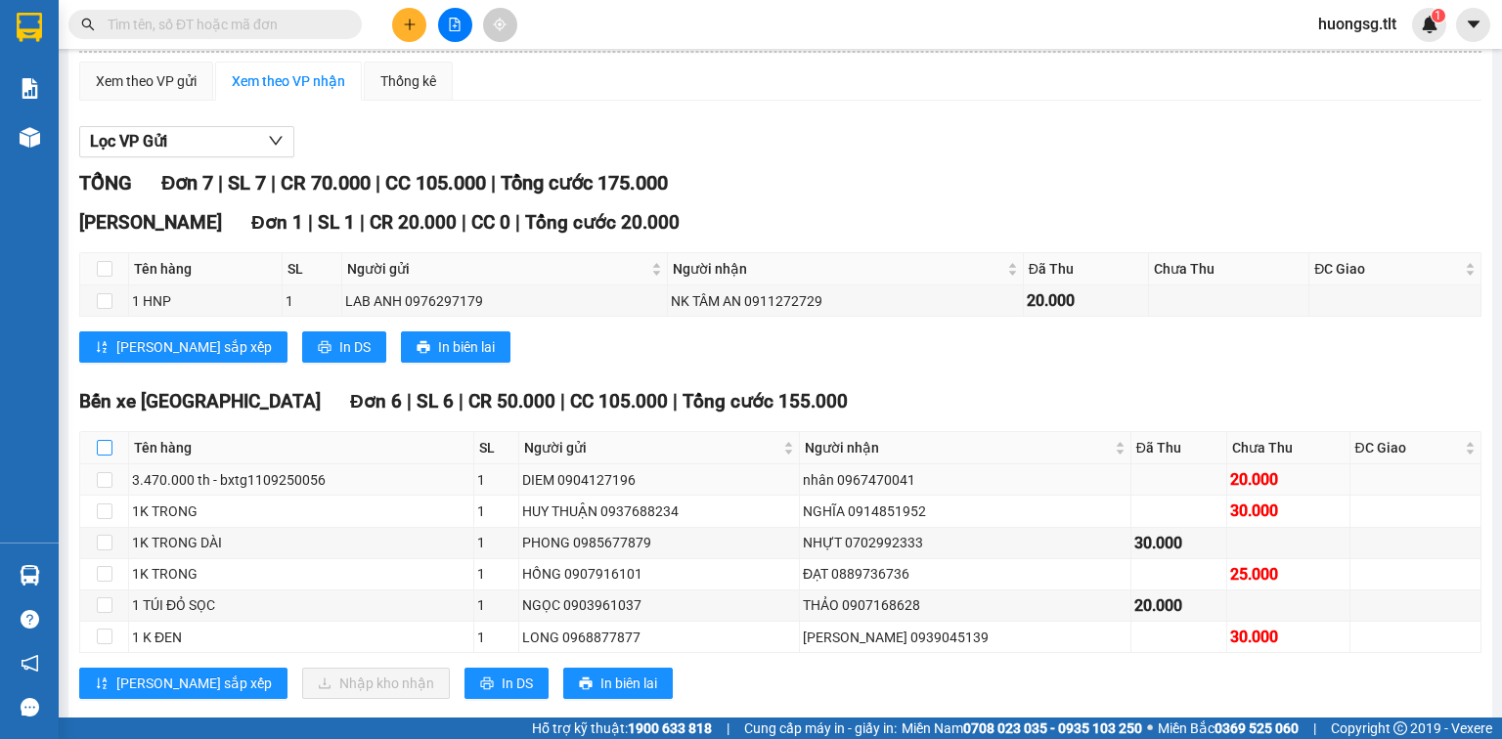
checkbox input "true"
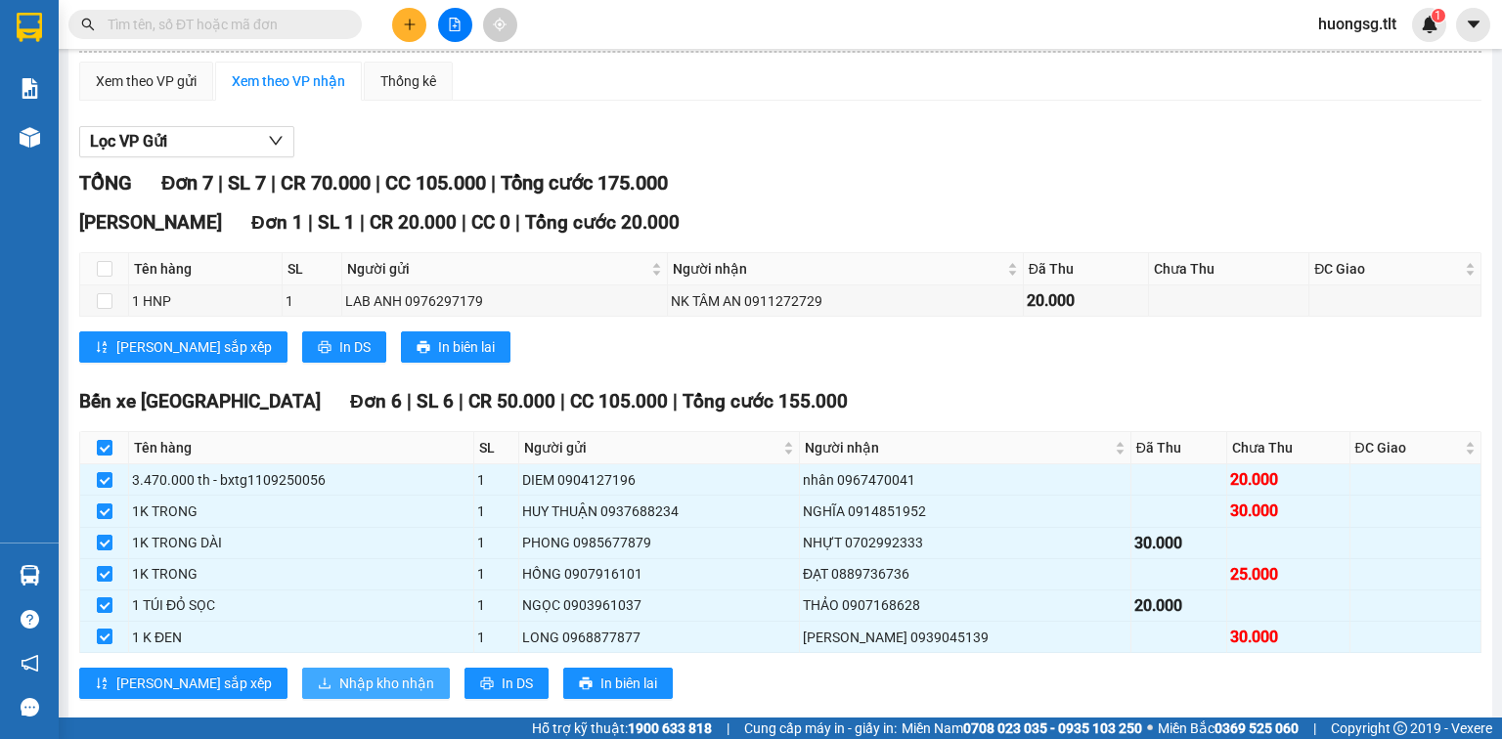
click at [339, 694] on span "Nhập kho nhận" at bounding box center [386, 684] width 95 height 22
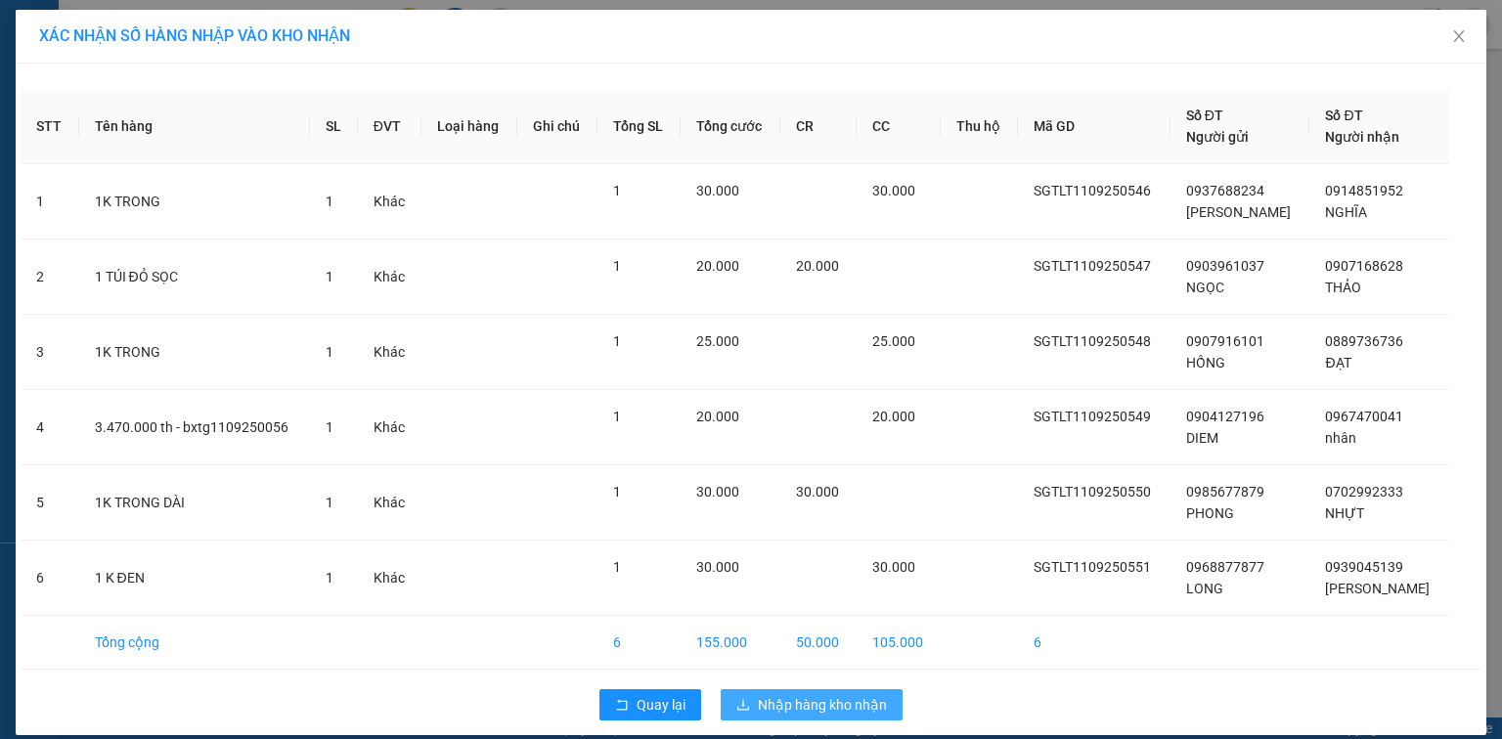
click at [806, 689] on button "Nhập hàng kho nhận" at bounding box center [812, 704] width 182 height 31
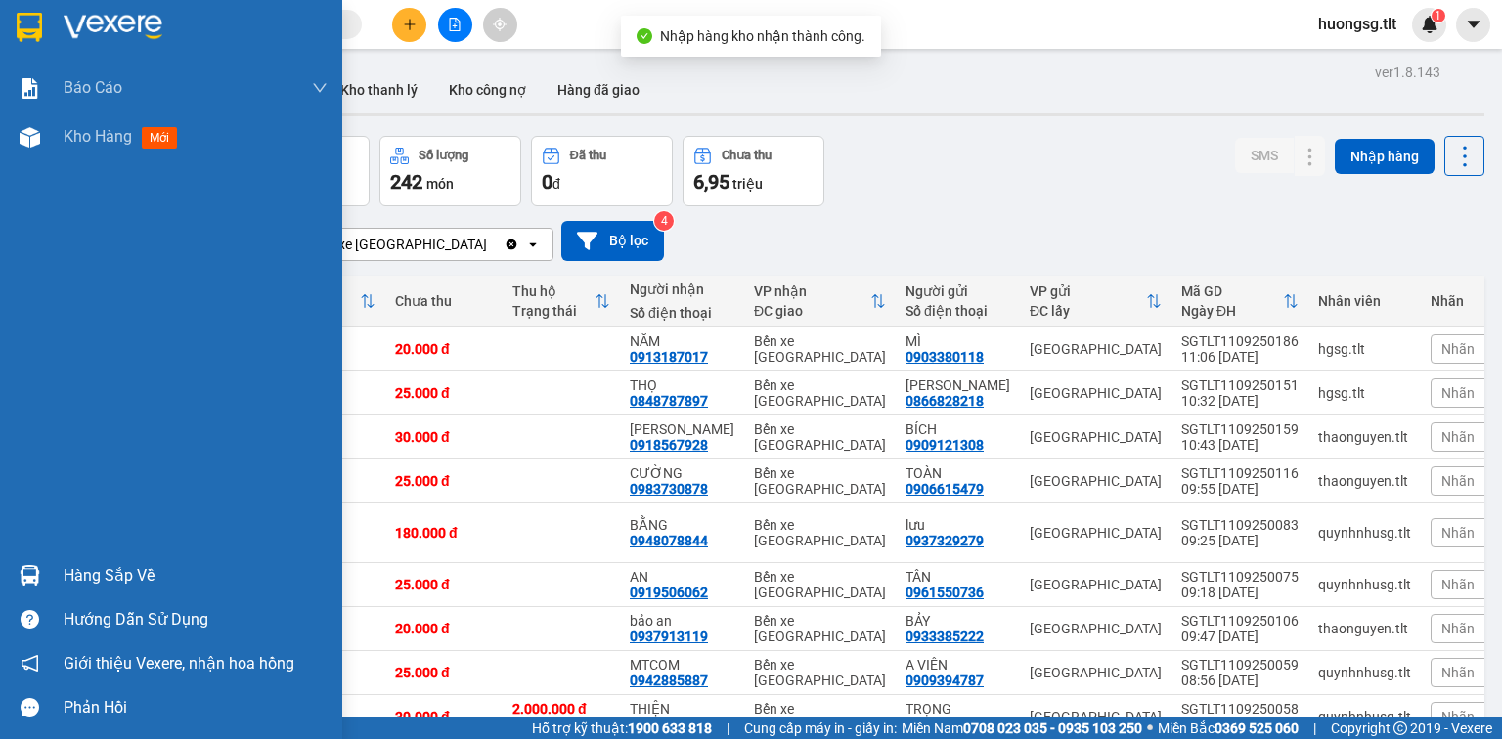
click at [74, 571] on div "Hàng sắp về" at bounding box center [196, 575] width 264 height 29
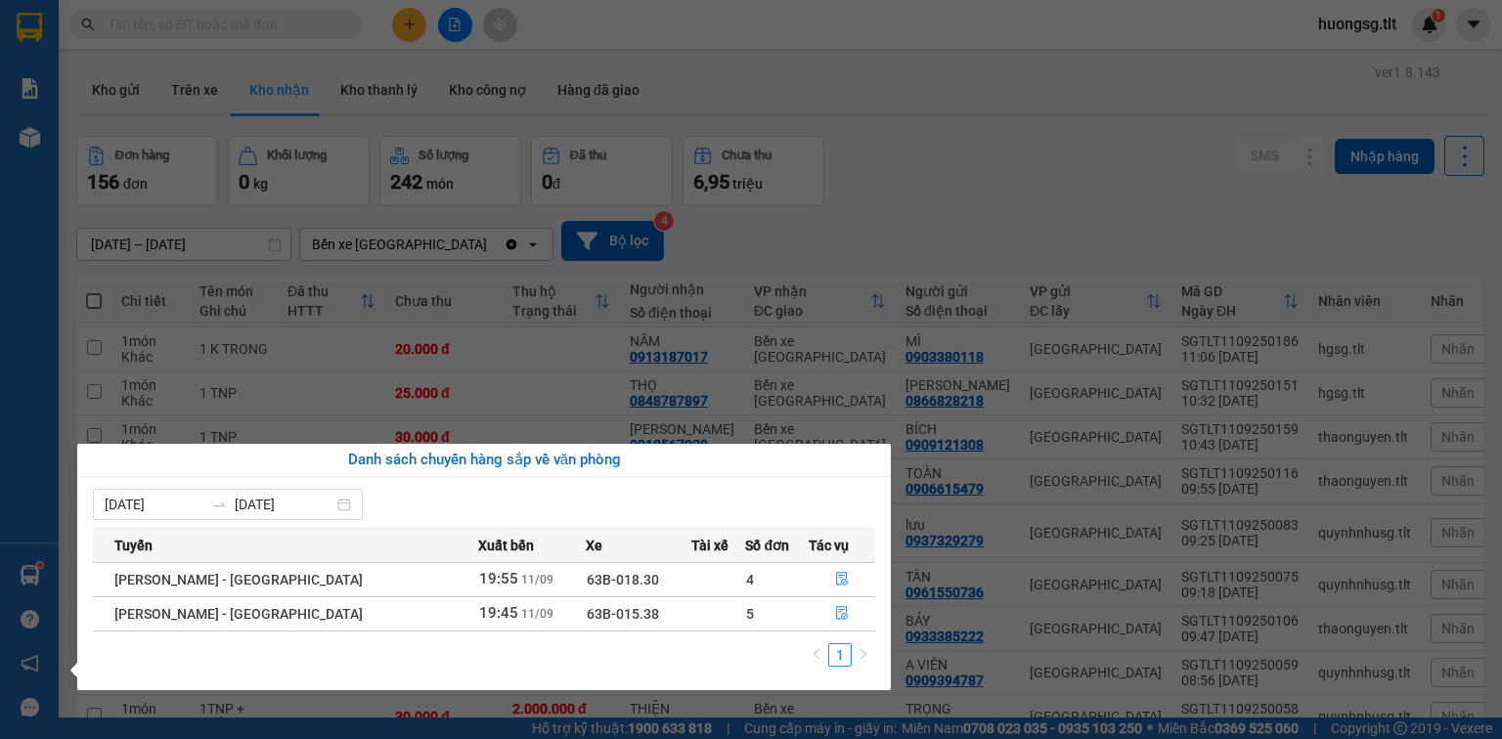
click at [981, 119] on section "Kết quả tìm kiếm ( 169 ) Bộ lọc Mã ĐH Trạng thái Món hàng Thu hộ Tổng cước Chưa…" at bounding box center [751, 369] width 1502 height 739
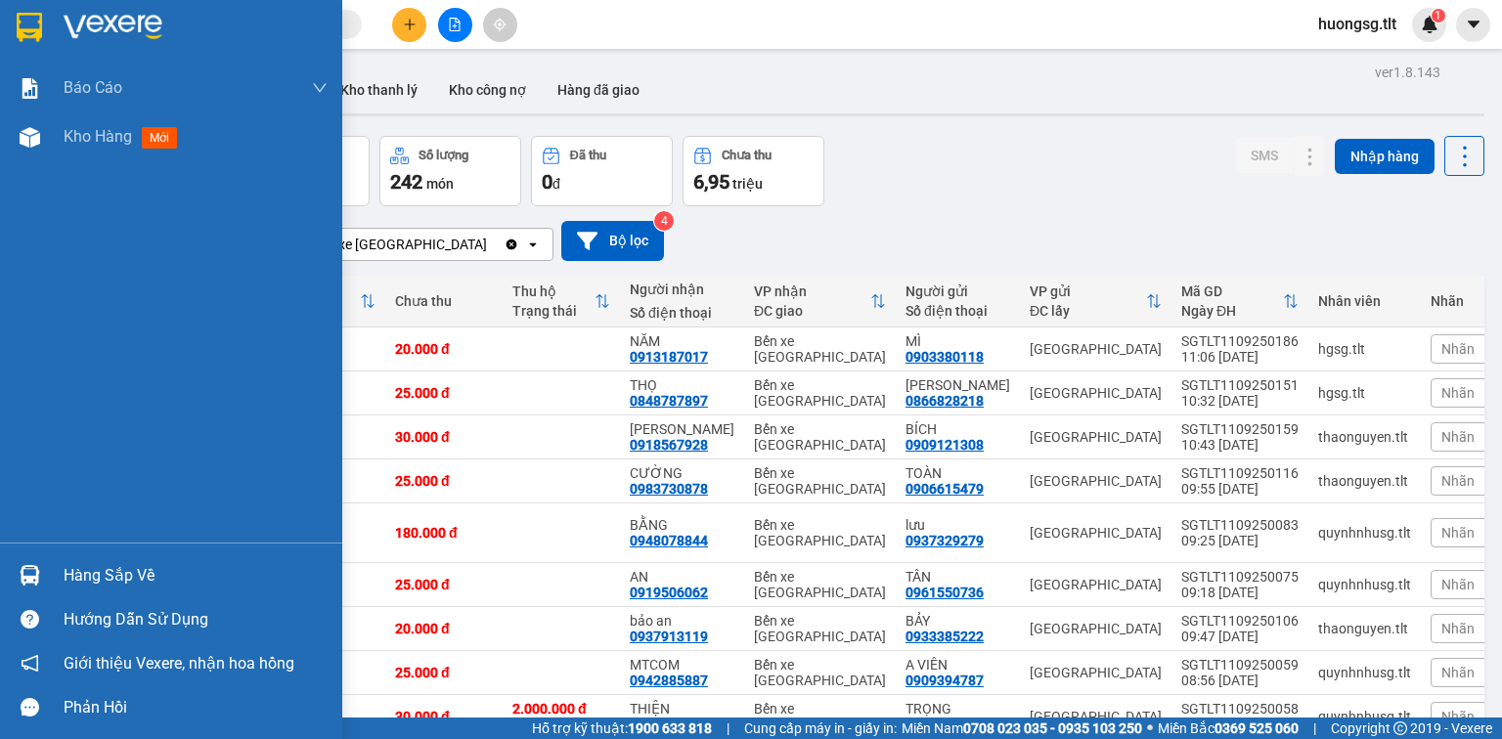
click at [30, 569] on img at bounding box center [30, 575] width 21 height 21
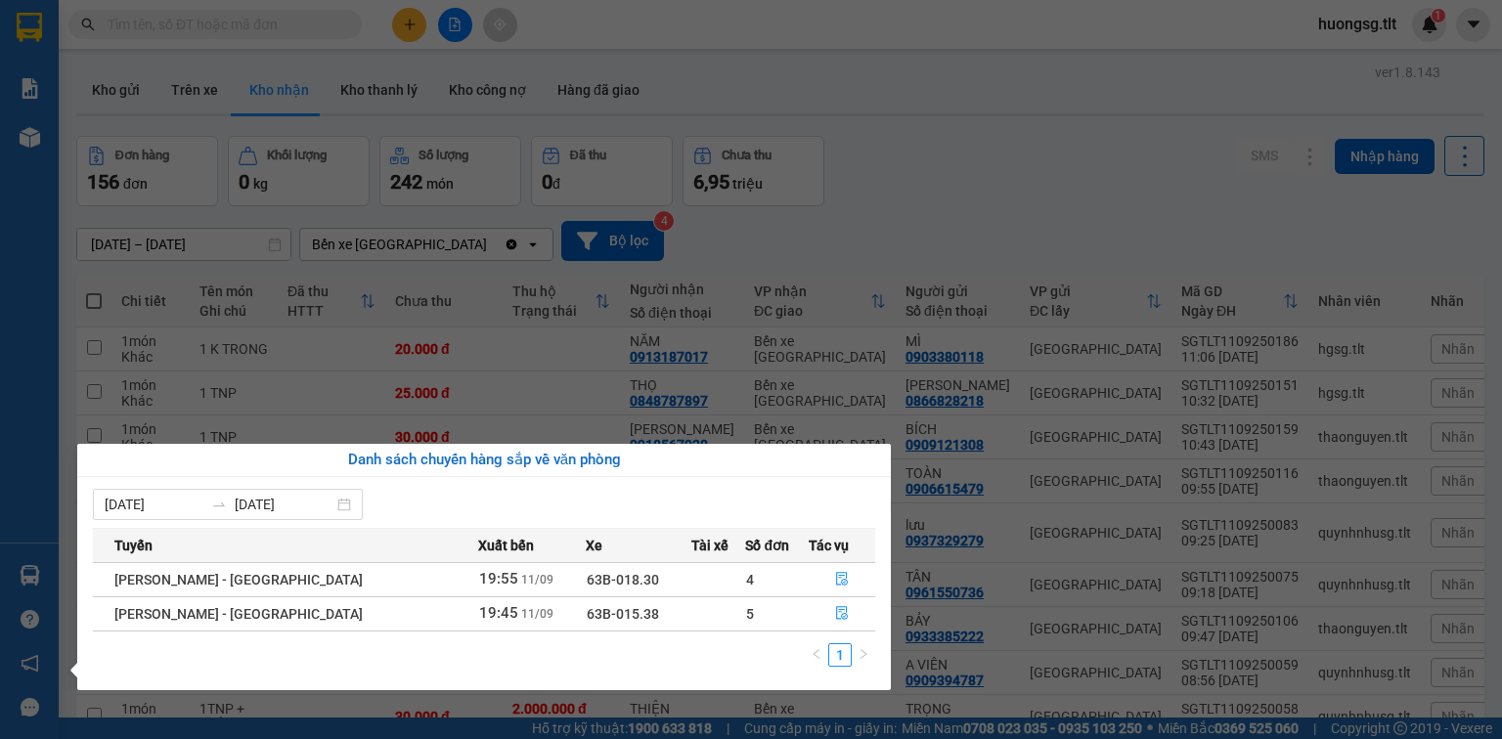
click at [893, 94] on section "Kết quả tìm kiếm ( 169 ) Bộ lọc Mã ĐH Trạng thái Món hàng Thu hộ Tổng cước Chưa…" at bounding box center [751, 369] width 1502 height 739
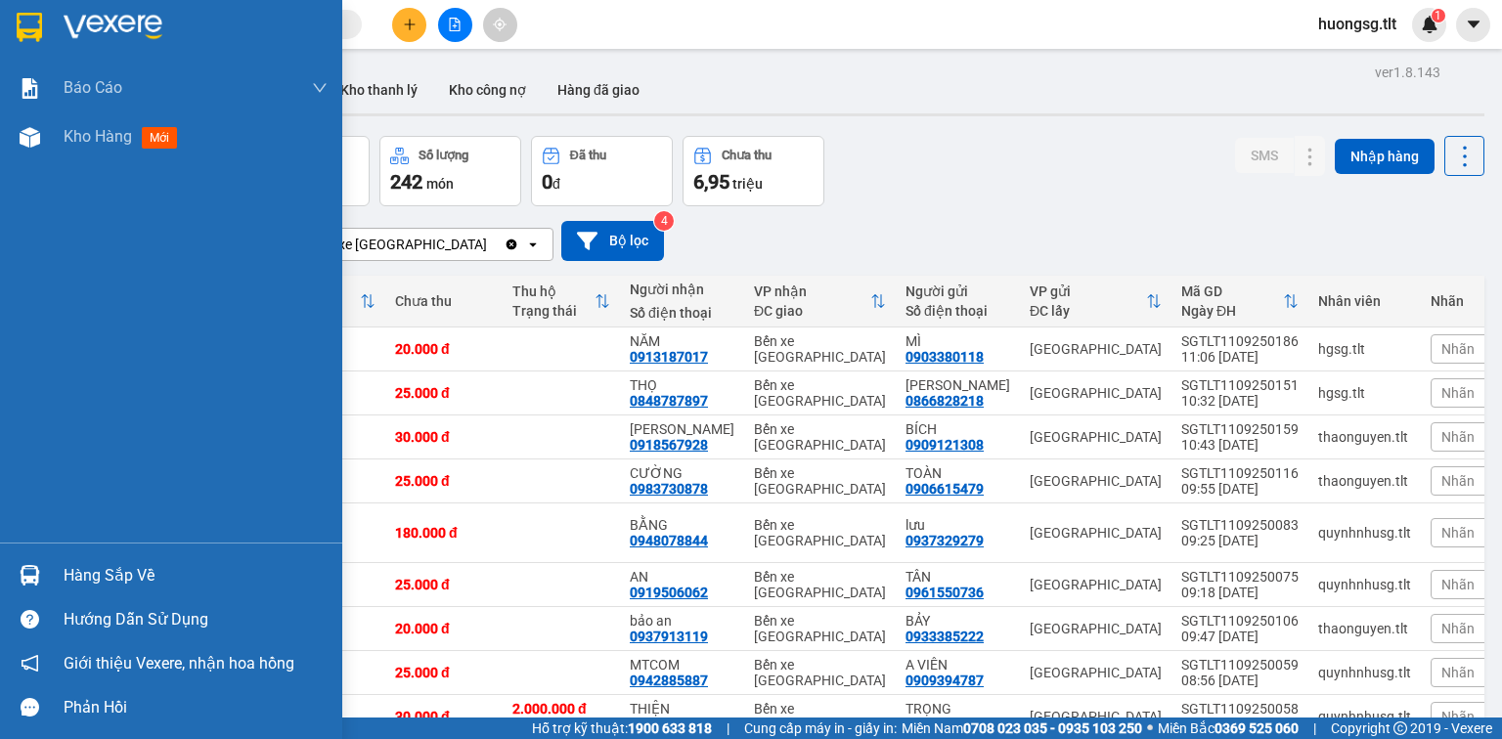
click at [55, 559] on div "Hàng sắp về" at bounding box center [171, 575] width 342 height 44
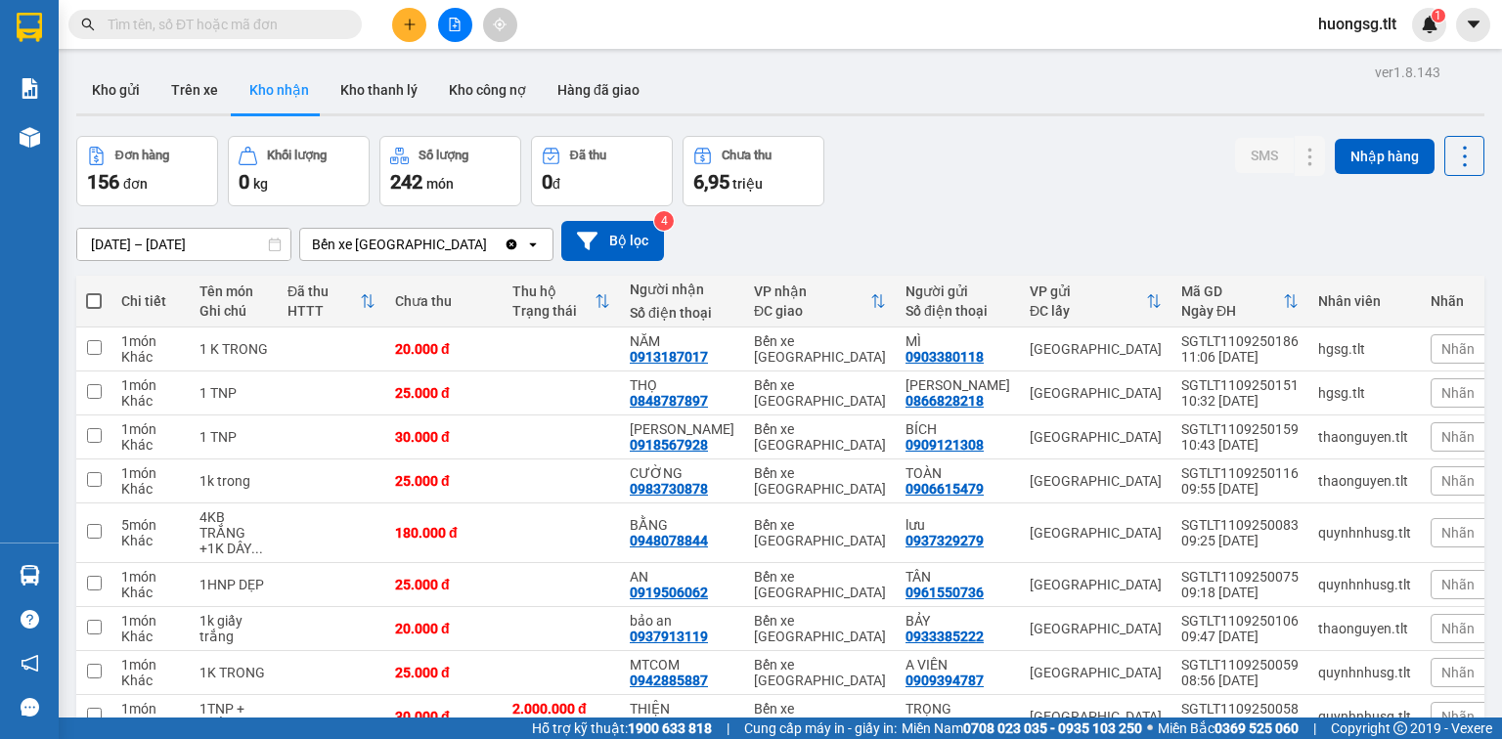
drag, startPoint x: 386, startPoint y: 18, endPoint x: 406, endPoint y: 30, distance: 23.3
click at [387, 20] on section "Kết quả tìm kiếm ( 169 ) Bộ lọc Mã ĐH Trạng thái Món hàng Thu hộ Tổng cước Chưa…" at bounding box center [751, 369] width 1502 height 739
click at [413, 31] on button at bounding box center [409, 25] width 34 height 34
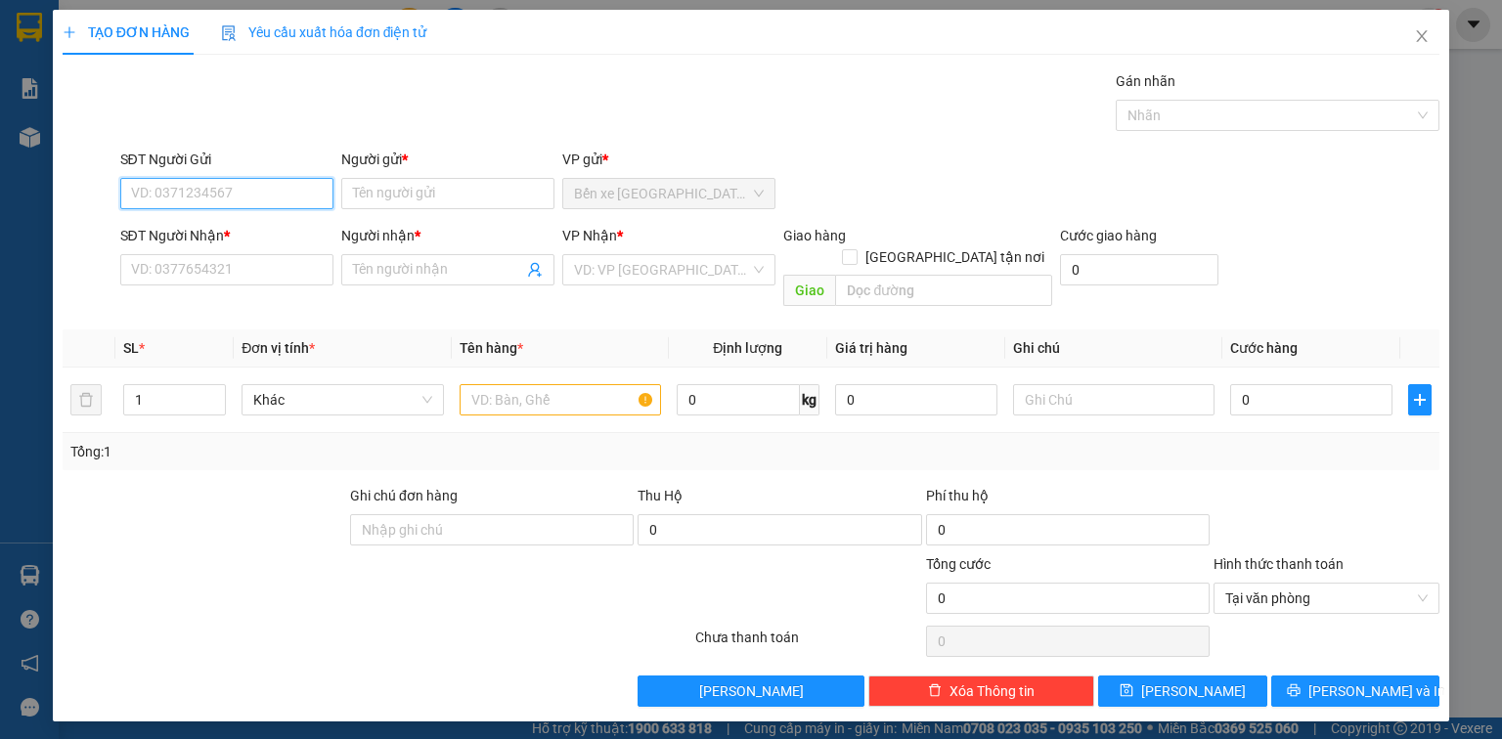
click at [272, 200] on input "SĐT Người Gửi" at bounding box center [226, 193] width 213 height 31
drag, startPoint x: 305, startPoint y: 198, endPoint x: 286, endPoint y: 213, distance: 25.0
click at [303, 197] on input "0937505252" at bounding box center [226, 193] width 213 height 31
click at [274, 194] on input "0937505252" at bounding box center [226, 193] width 213 height 31
drag, startPoint x: 272, startPoint y: 193, endPoint x: 0, endPoint y: 179, distance: 272.2
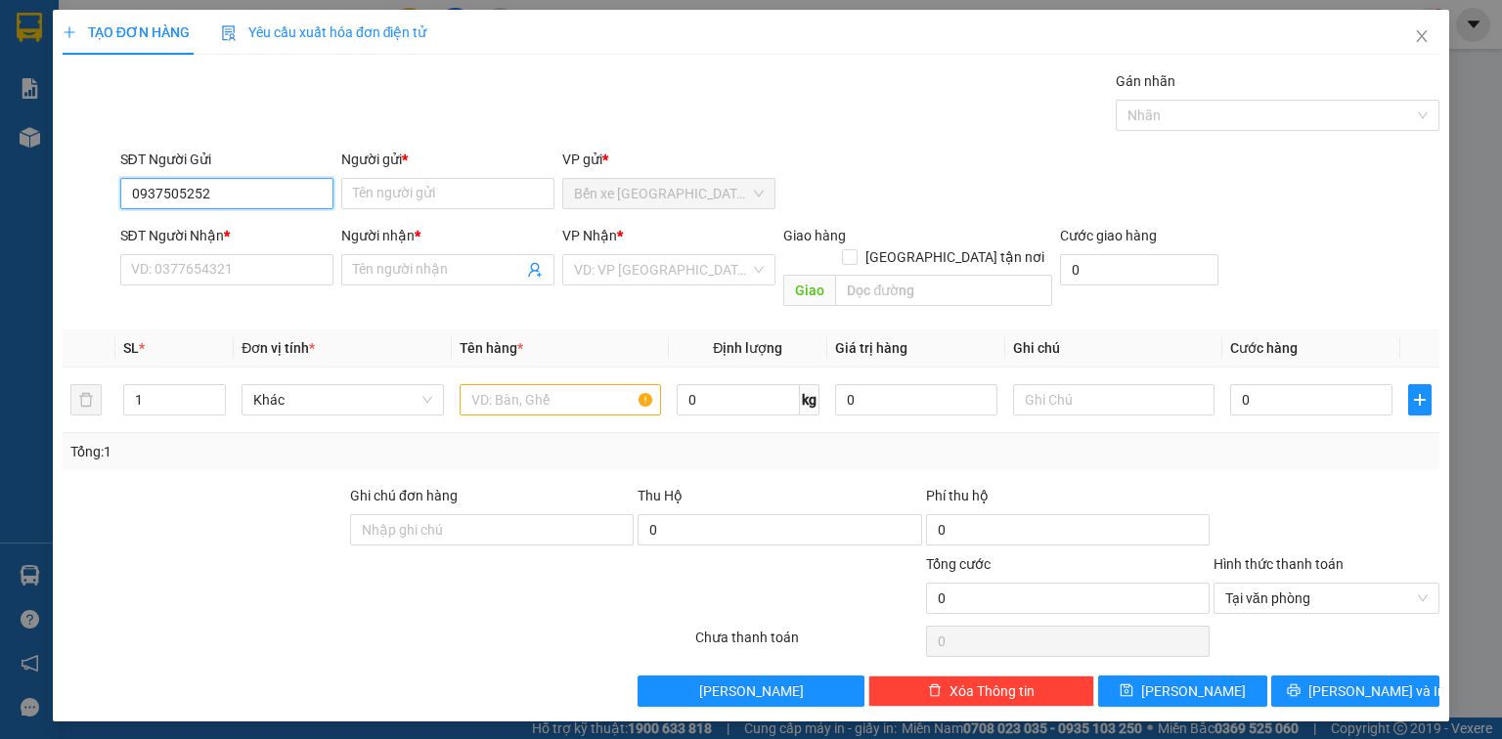
click at [0, 179] on div "TẠO ĐƠN HÀNG Yêu cầu xuất hóa đơn điện tử Transit Pickup Surcharge Ids Transit …" at bounding box center [751, 369] width 1502 height 739
type input "0937050252"
click at [223, 187] on input "0937050252" at bounding box center [226, 193] width 213 height 31
click at [228, 227] on div "0937050252 - TÍN" at bounding box center [227, 232] width 190 height 22
type input "TÍN"
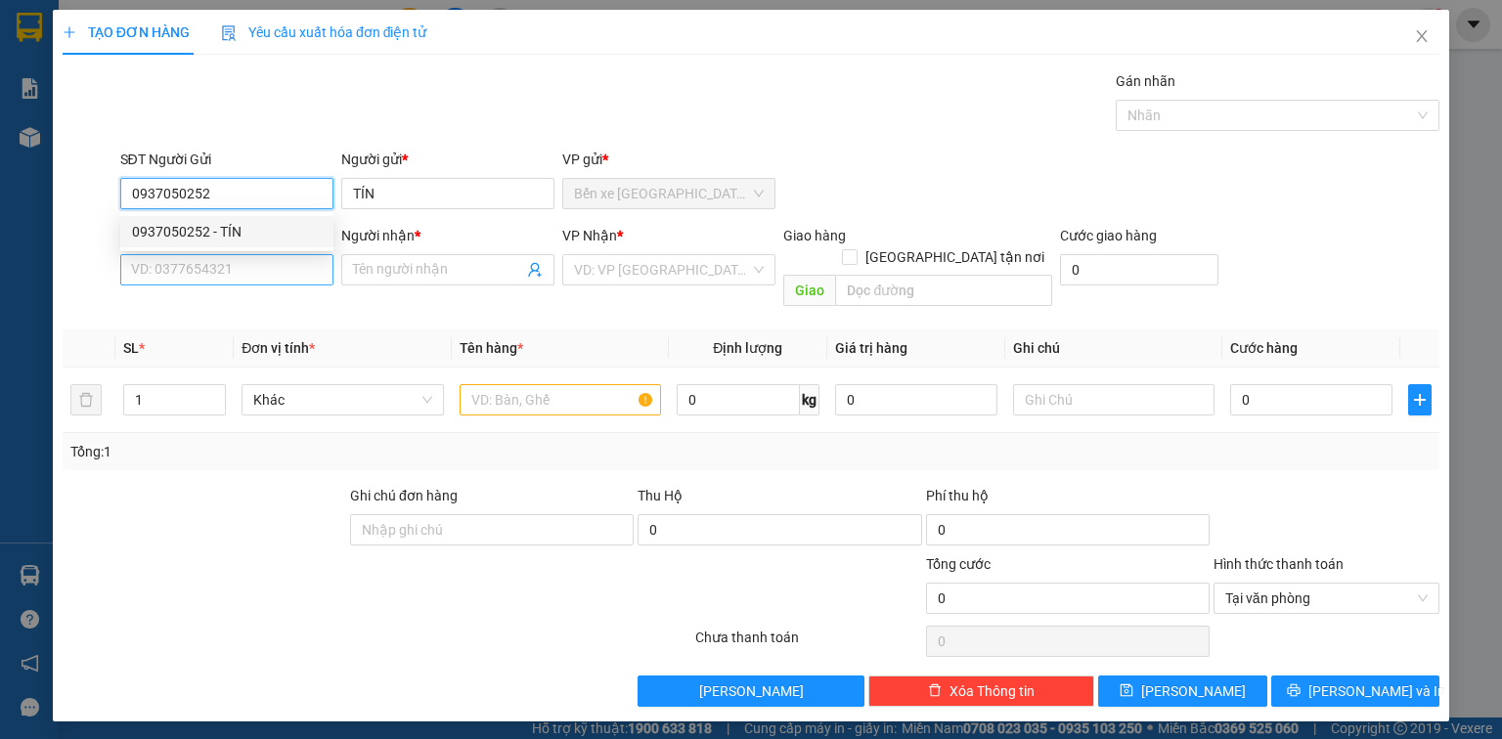
type input "0937050252"
click at [220, 259] on input "SĐT Người Nhận *" at bounding box center [226, 269] width 213 height 31
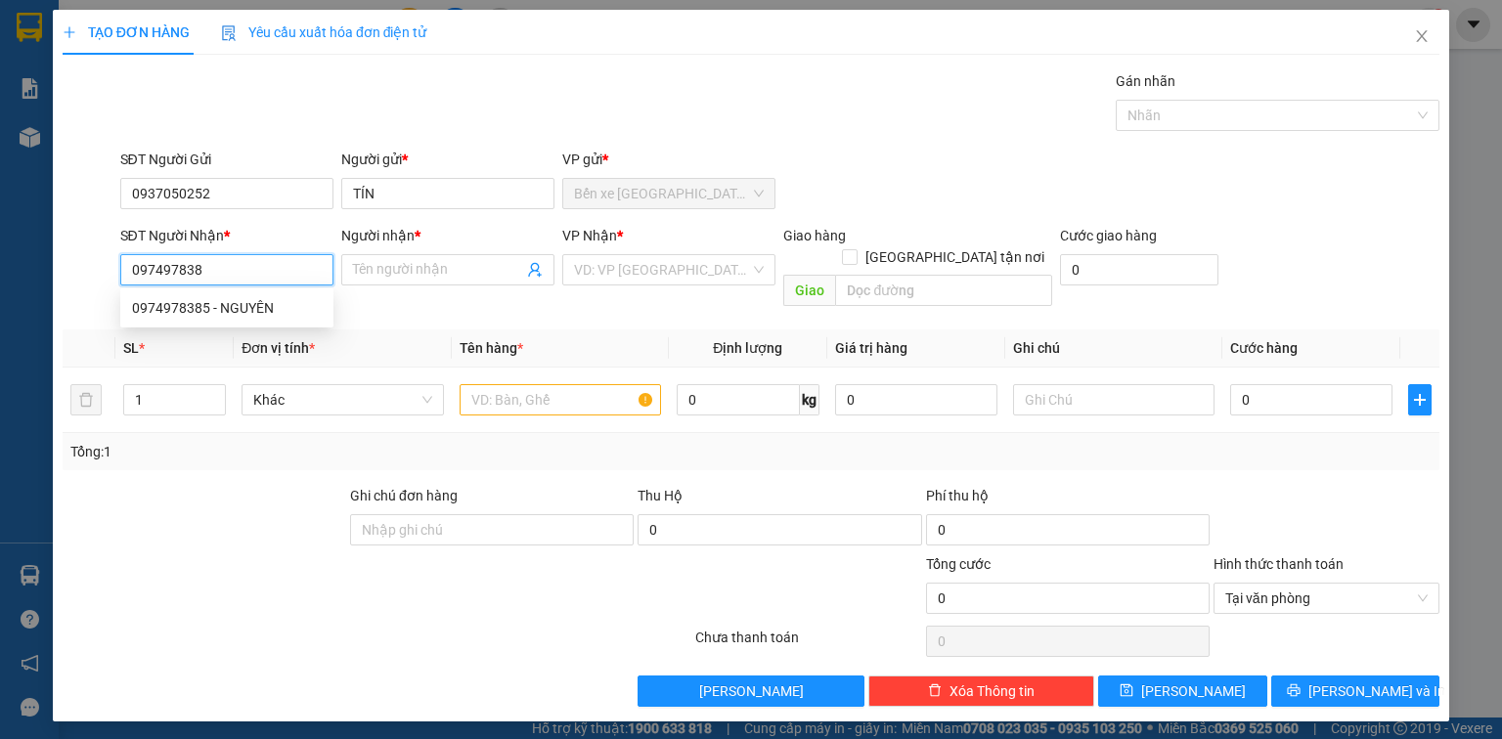
type input "0974978385"
click at [227, 309] on div "0974978385 - NGUYÊN" at bounding box center [227, 308] width 190 height 22
type input "NGUYÊN"
type input "0974978385"
click at [705, 292] on div "VP Nhận * VD: VP [GEOGRAPHIC_DATA]" at bounding box center [668, 259] width 213 height 68
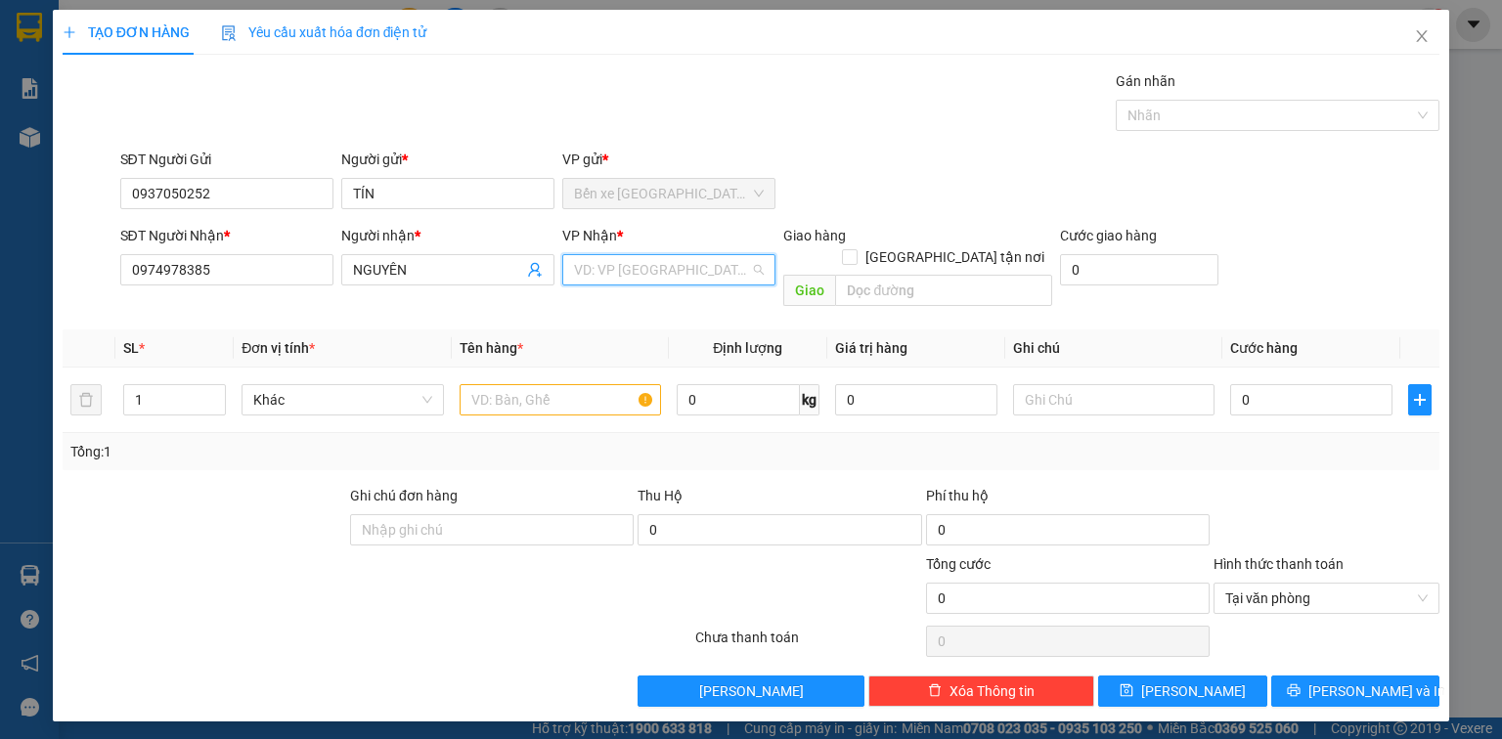
drag, startPoint x: 695, startPoint y: 268, endPoint x: 585, endPoint y: 348, distance: 136.5
click at [693, 270] on input "search" at bounding box center [662, 269] width 176 height 29
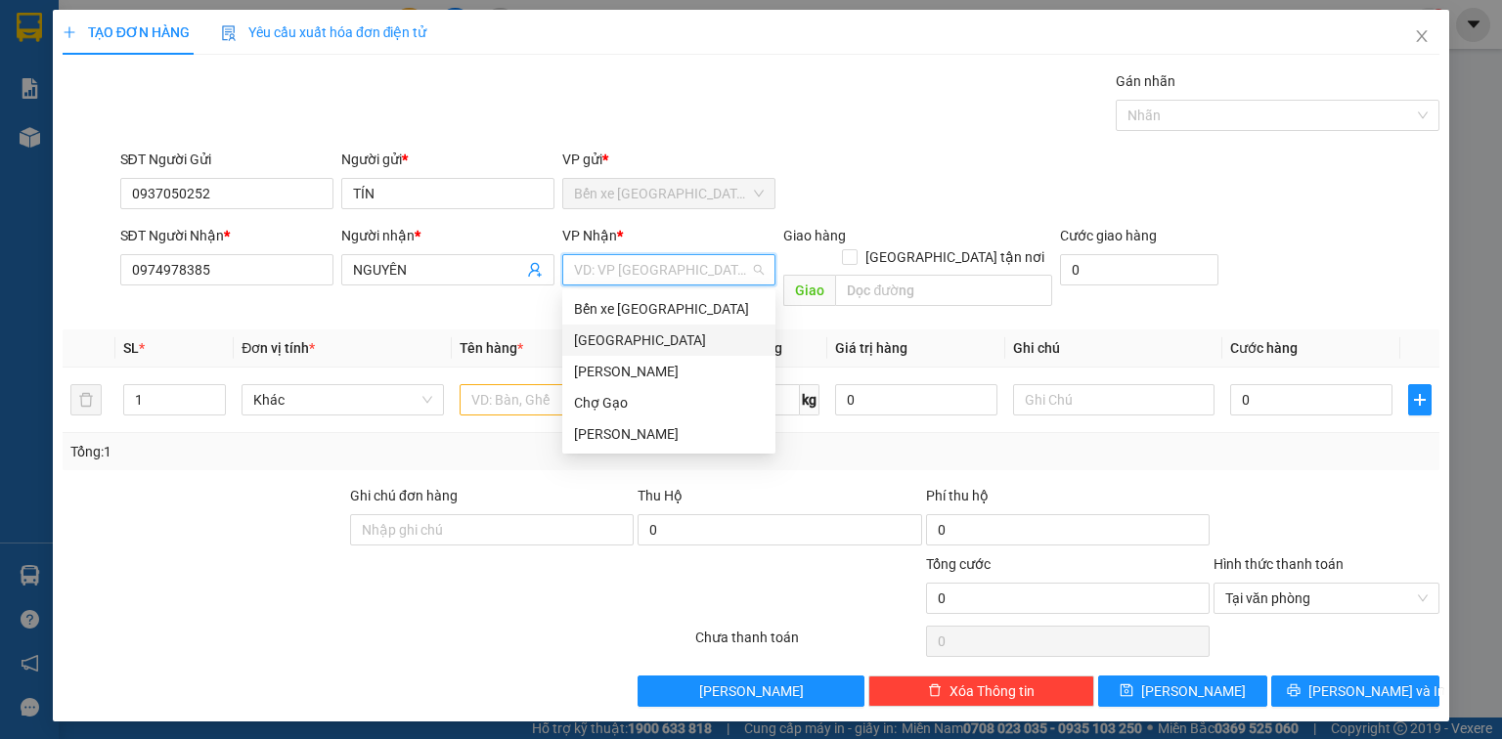
click at [583, 341] on div "[GEOGRAPHIC_DATA]" at bounding box center [669, 341] width 190 height 22
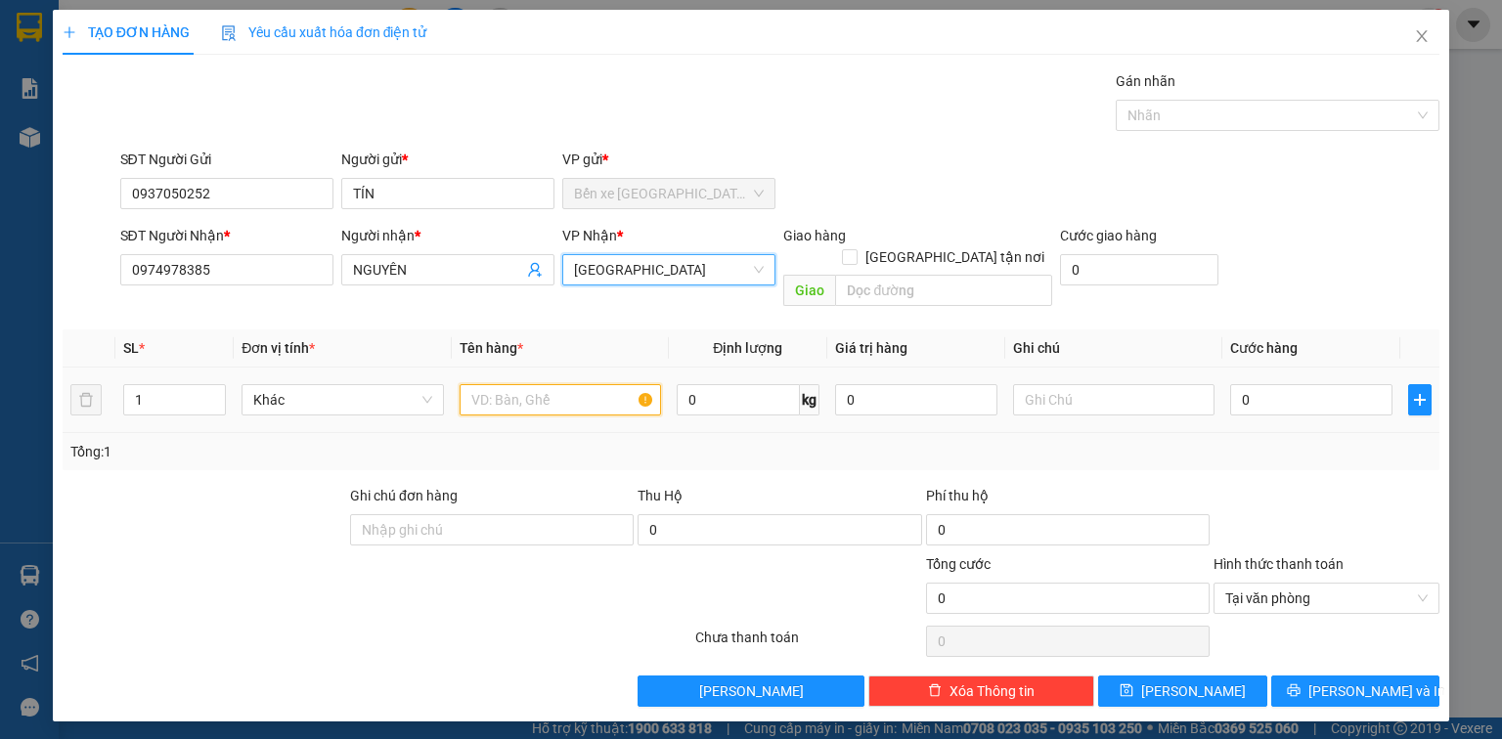
click at [541, 384] on input "text" at bounding box center [560, 399] width 201 height 31
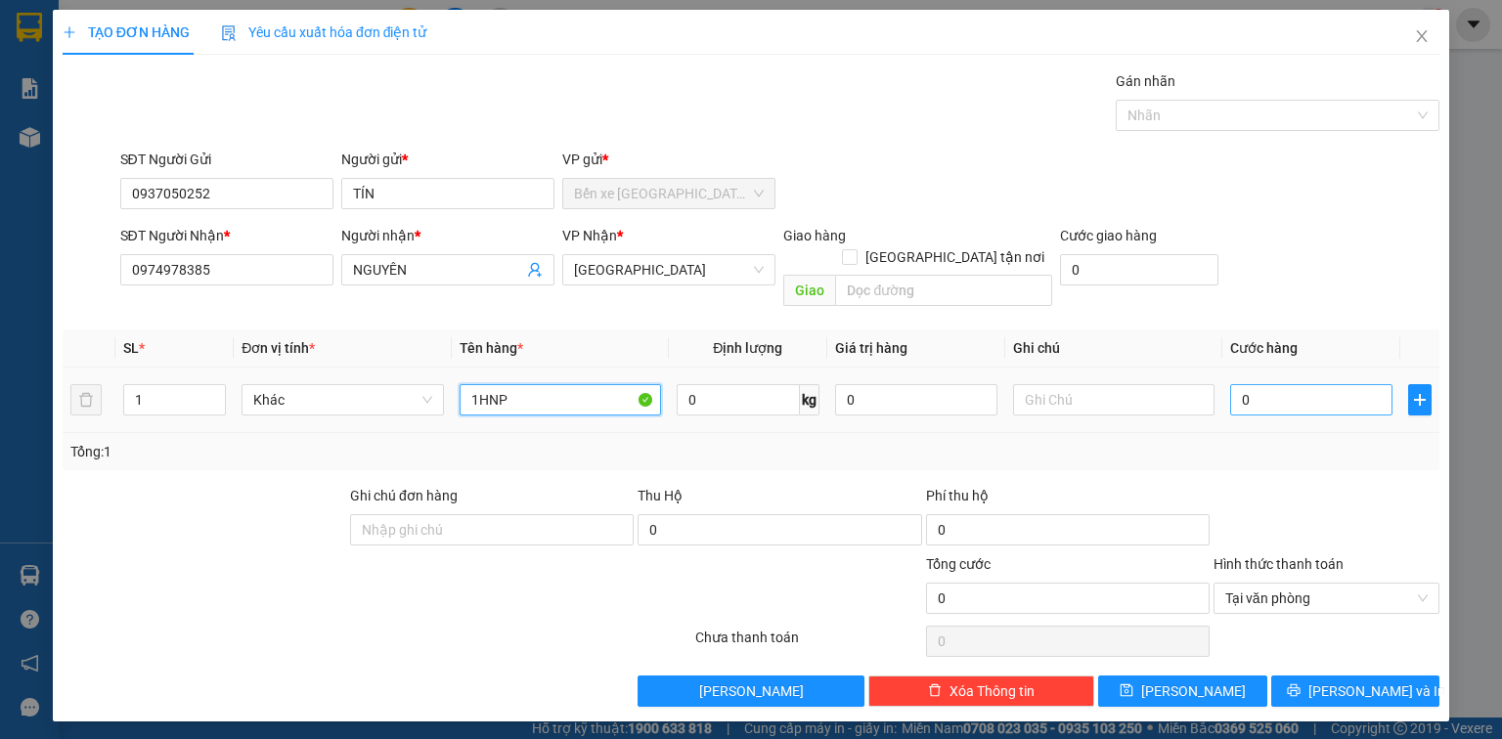
type input "1HNP"
click at [1273, 384] on input "0" at bounding box center [1311, 399] width 162 height 31
type input "2"
type input "20"
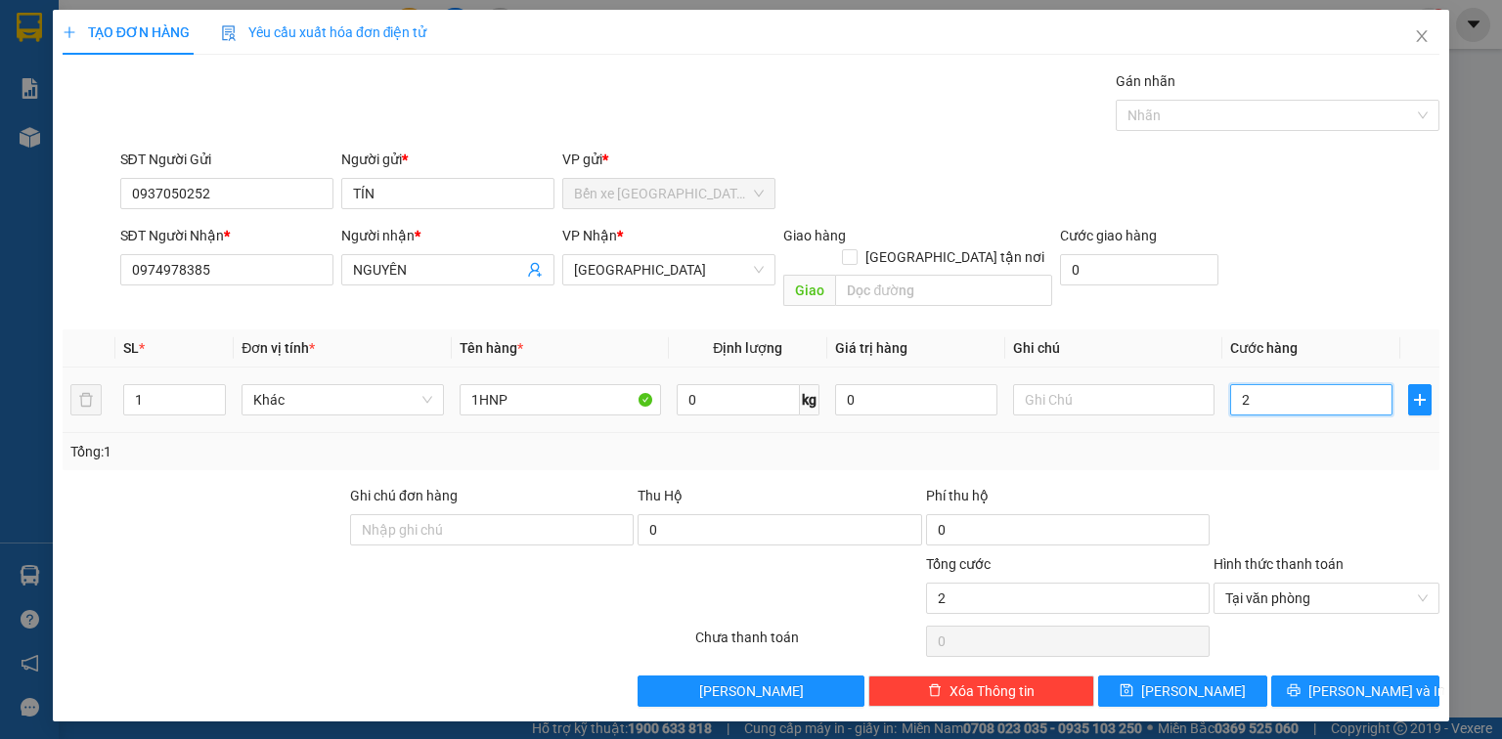
type input "20"
type input "20.000"
click at [1349, 692] on div "TẠO ĐƠN HÀNG Yêu cầu xuất hóa đơn điện tử Transit Pickup Surcharge Ids Transit …" at bounding box center [751, 366] width 1396 height 712
click at [1348, 685] on div "TẠO ĐƠN HÀNG Yêu cầu xuất hóa đơn điện tử Transit Pickup Surcharge Ids Transit …" at bounding box center [751, 366] width 1396 height 712
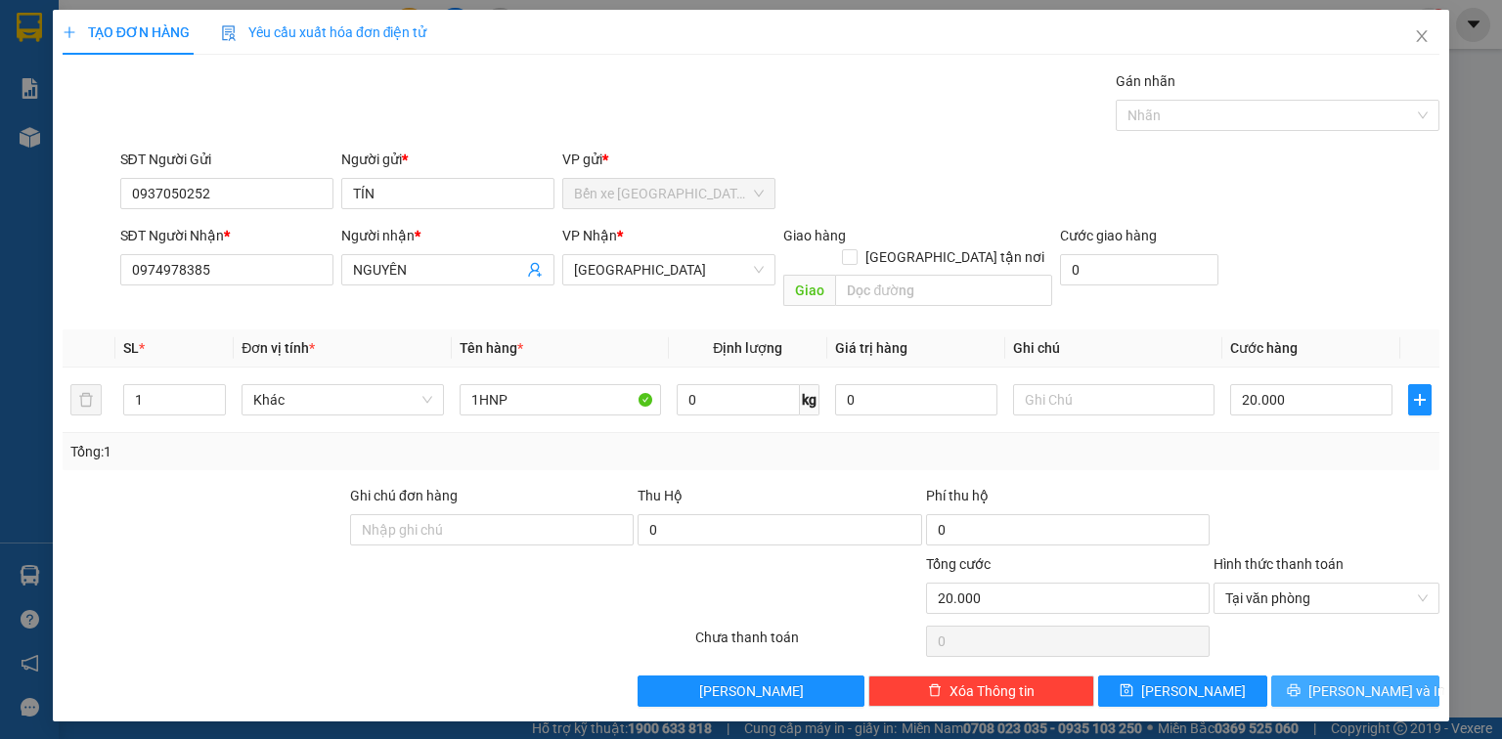
click at [1361, 681] on span "[PERSON_NAME] và In" at bounding box center [1376, 692] width 137 height 22
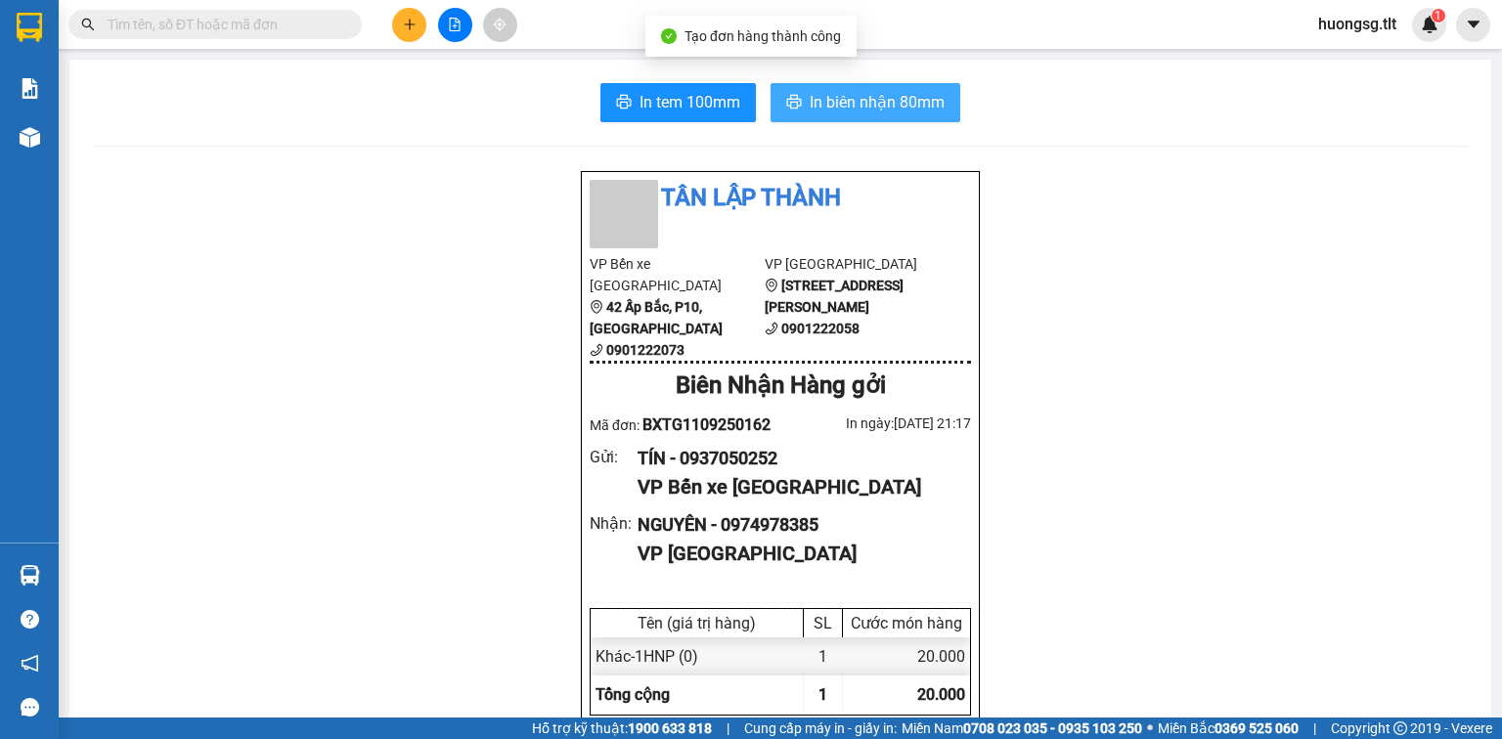
click at [900, 118] on button "In biên nhận 80mm" at bounding box center [866, 102] width 190 height 39
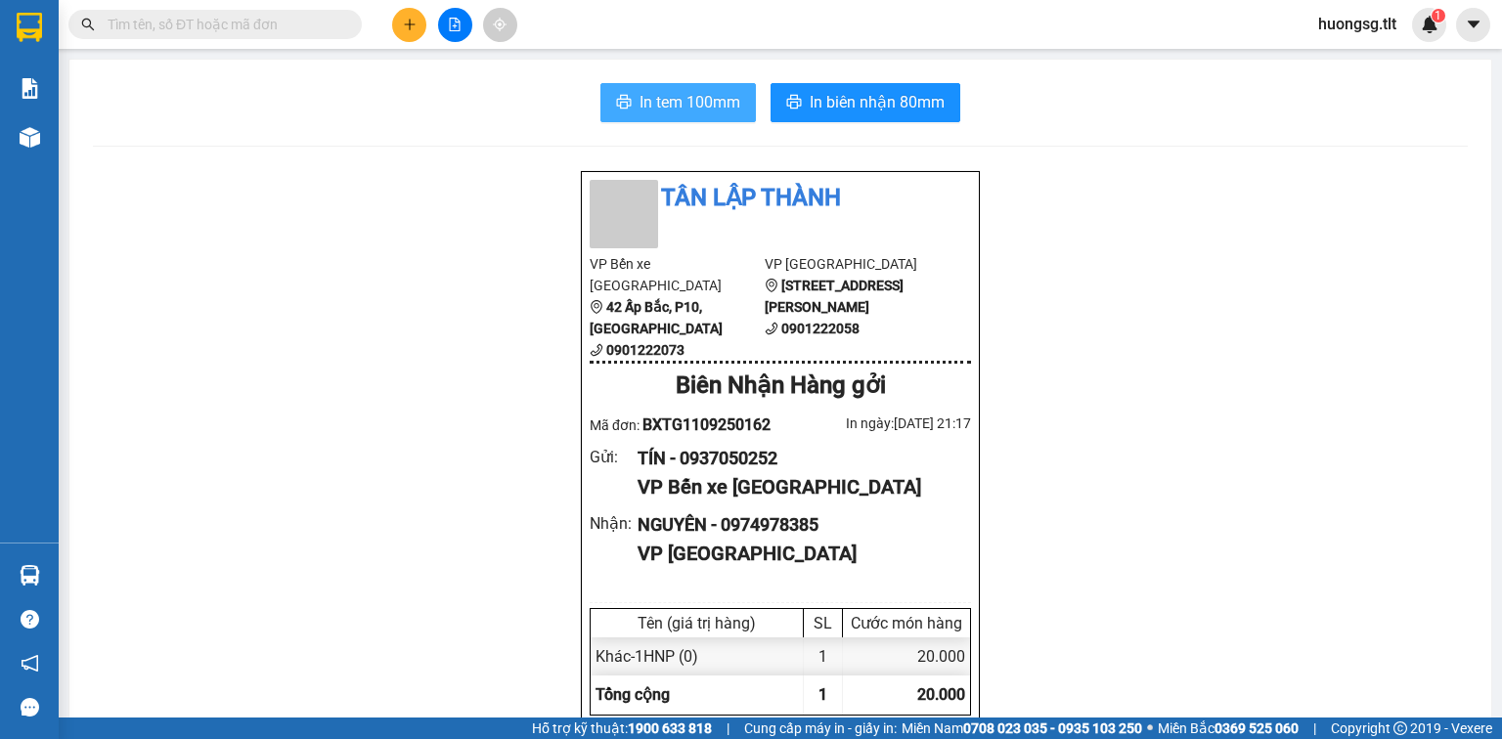
click at [602, 94] on button "In tem 100mm" at bounding box center [677, 102] width 155 height 39
click at [402, 16] on button at bounding box center [409, 25] width 34 height 34
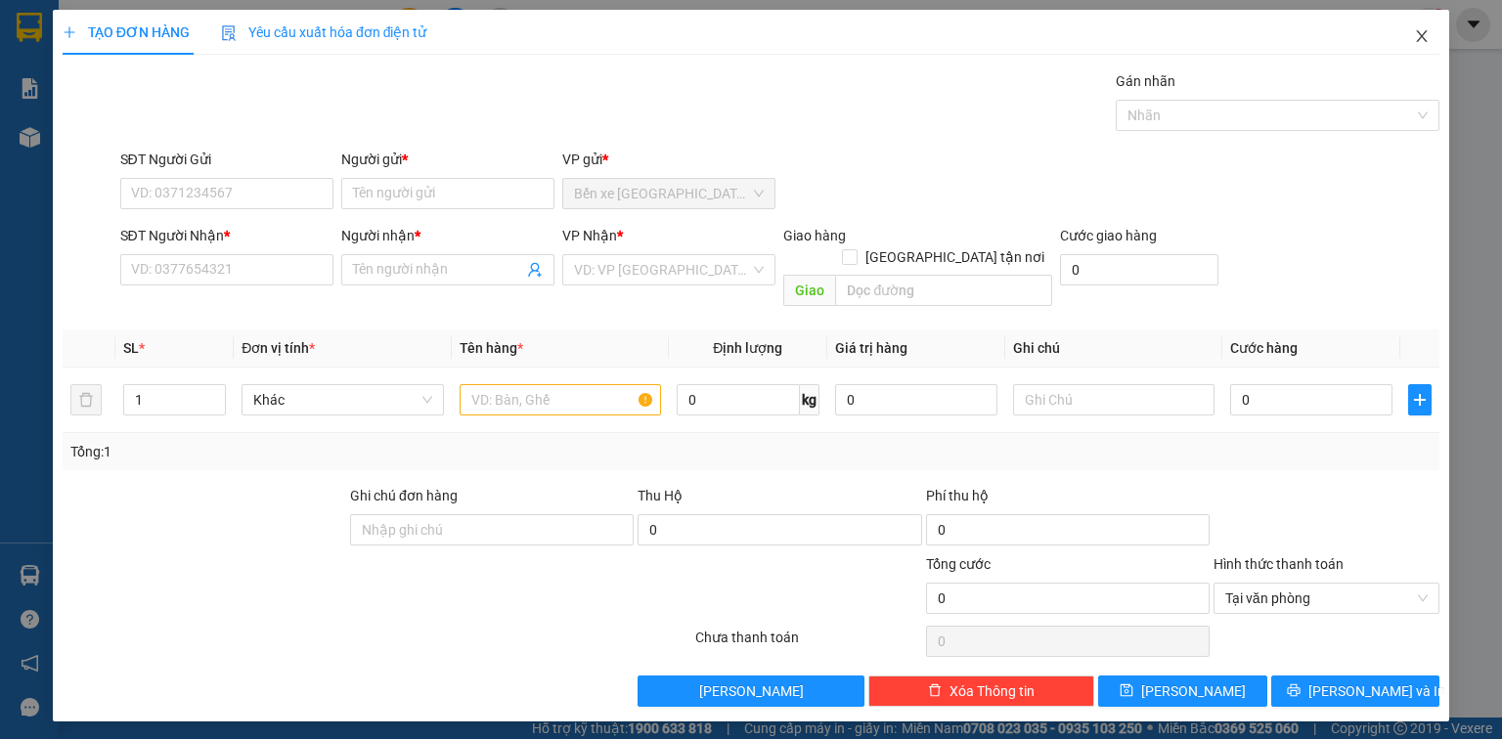
drag, startPoint x: 1416, startPoint y: 22, endPoint x: 1401, endPoint y: 42, distance: 25.2
click at [1417, 22] on span "Close" at bounding box center [1421, 37] width 55 height 55
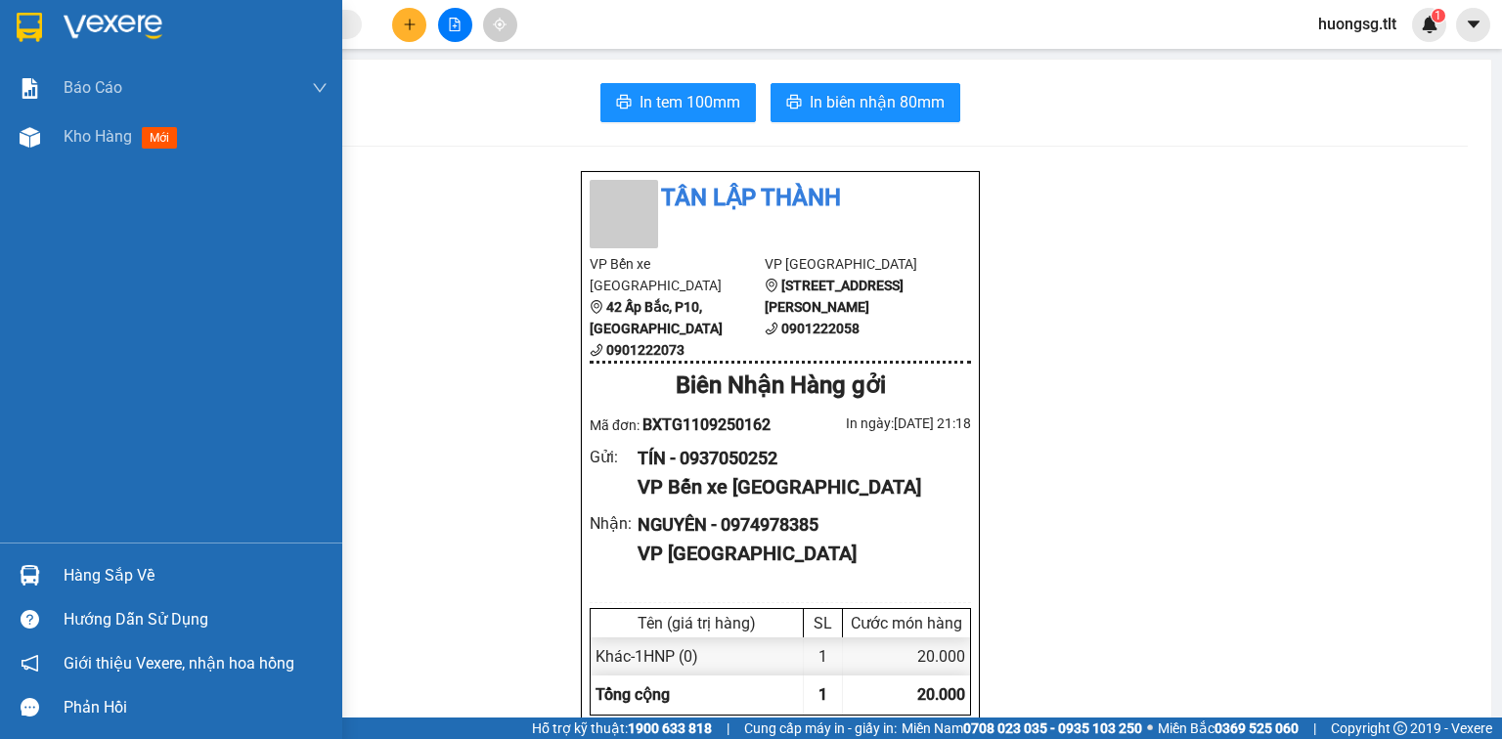
drag, startPoint x: 52, startPoint y: 124, endPoint x: 127, endPoint y: 173, distance: 89.8
click at [53, 124] on div "Kho hàng mới" at bounding box center [171, 136] width 342 height 49
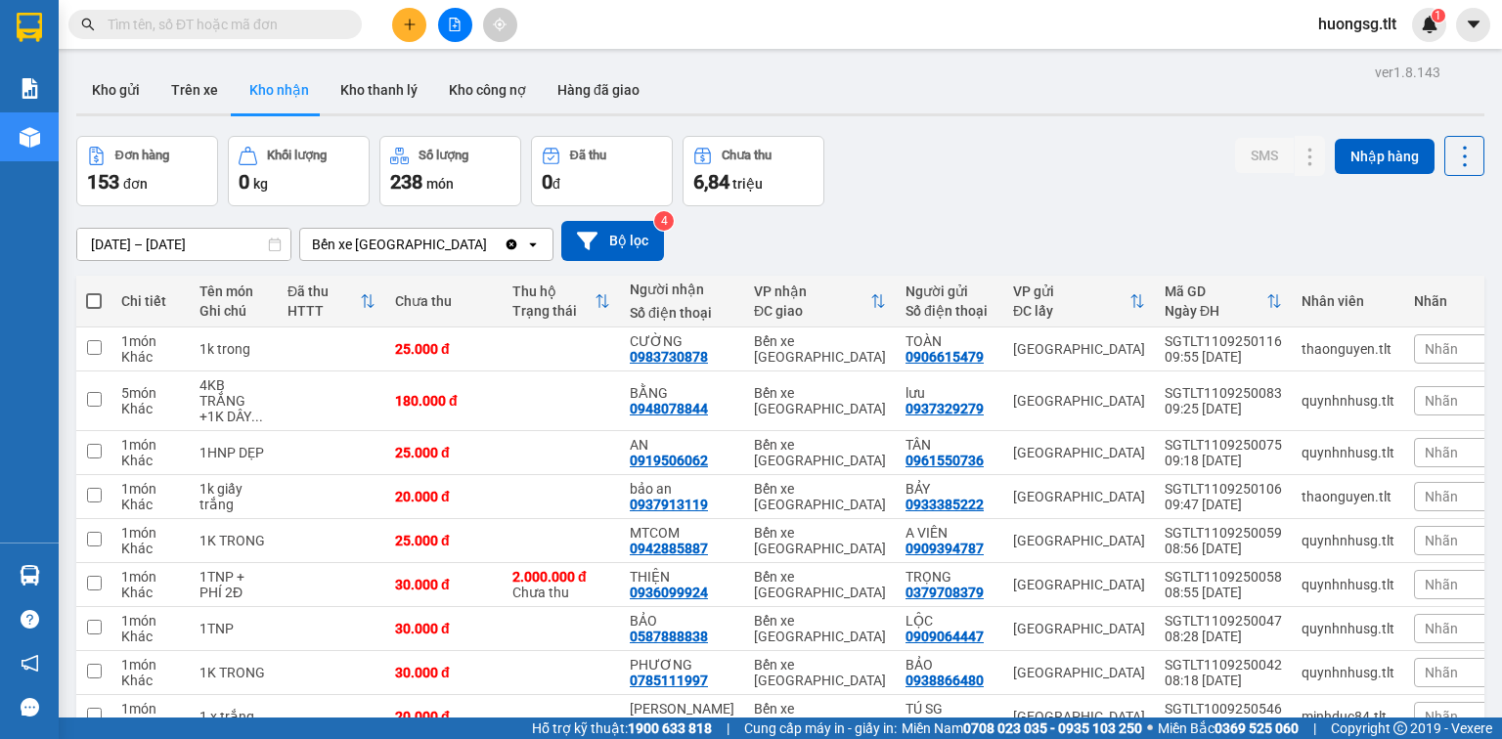
click at [383, 14] on div at bounding box center [454, 25] width 147 height 34
click at [395, 14] on button at bounding box center [409, 25] width 34 height 34
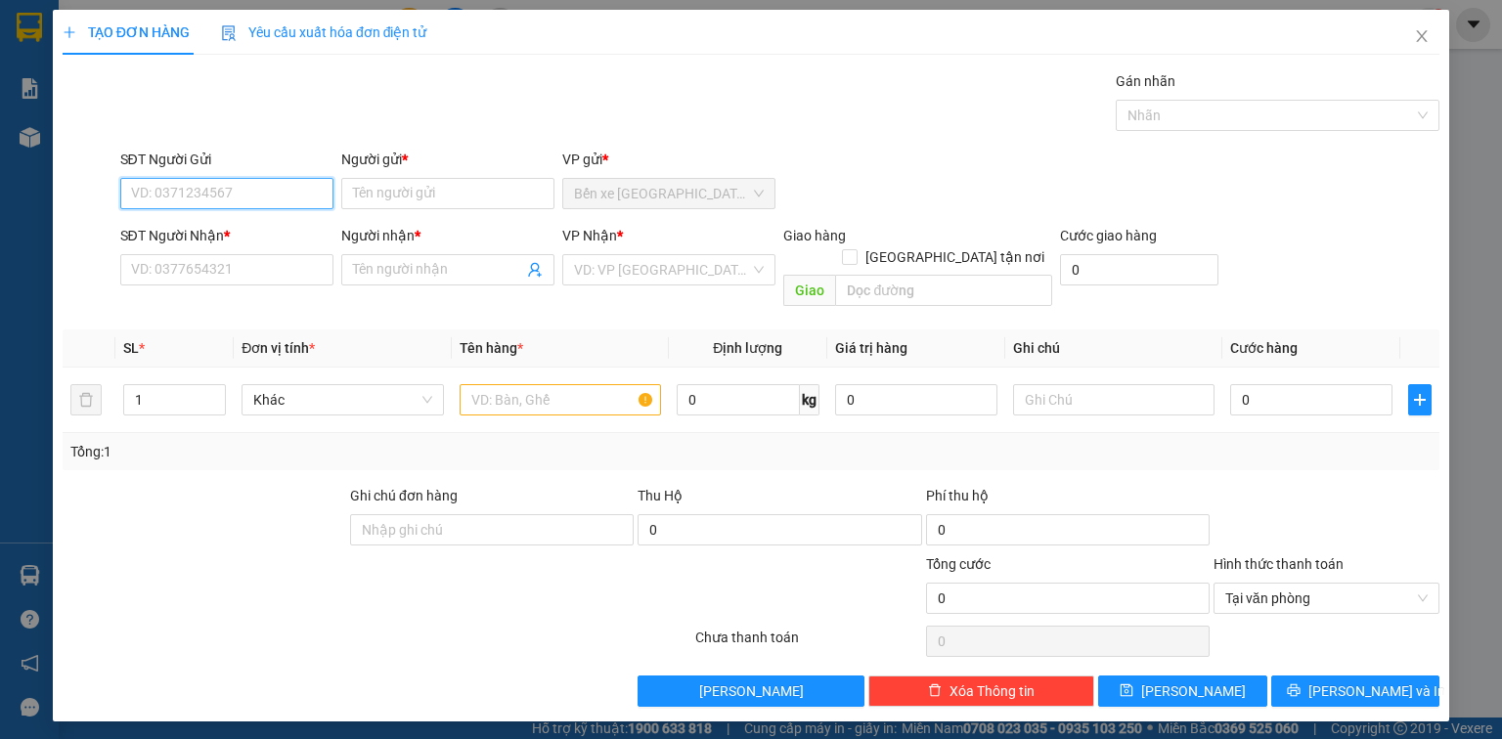
click at [297, 178] on input "SĐT Người Gửi" at bounding box center [226, 193] width 213 height 31
click at [1405, 34] on span "Close" at bounding box center [1421, 37] width 55 height 55
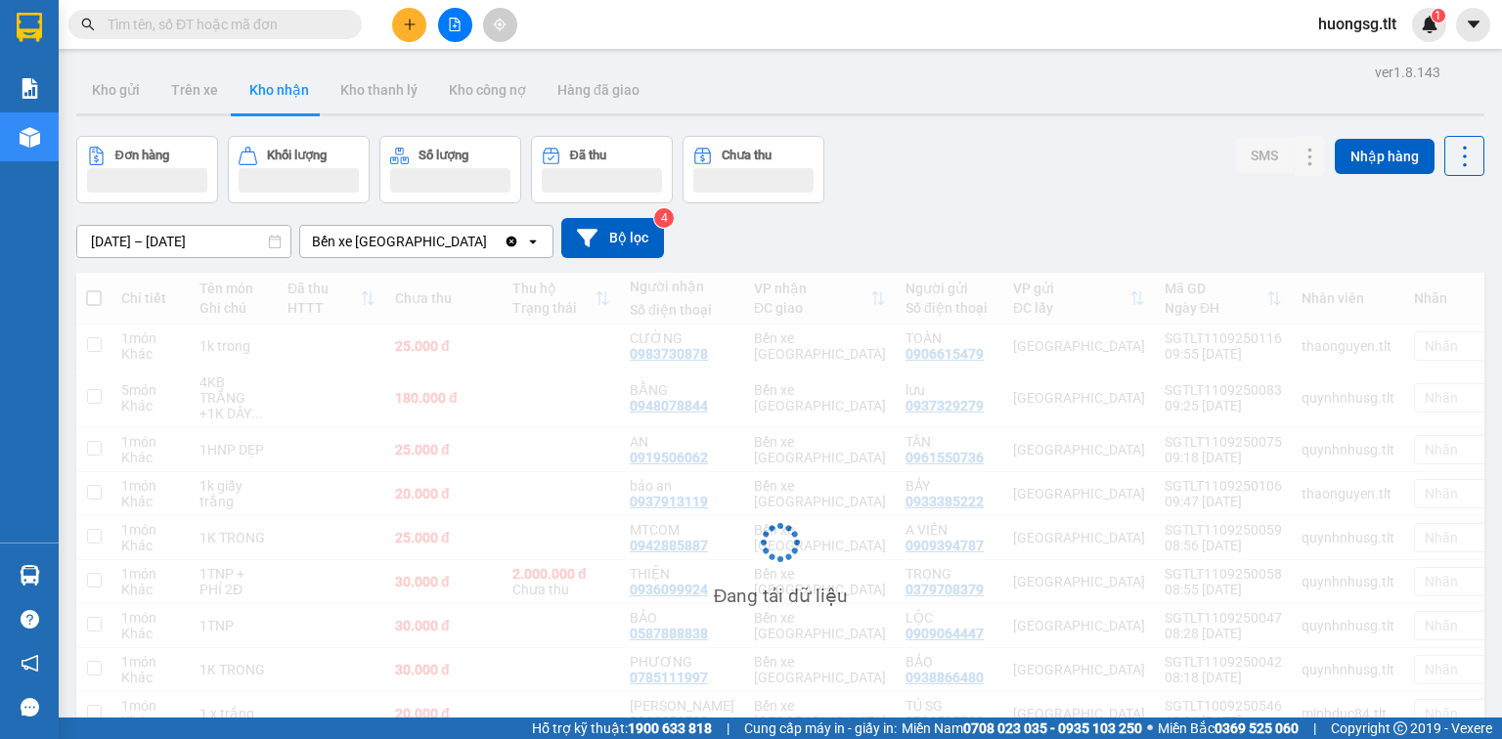
click at [40, 149] on div at bounding box center [30, 137] width 34 height 34
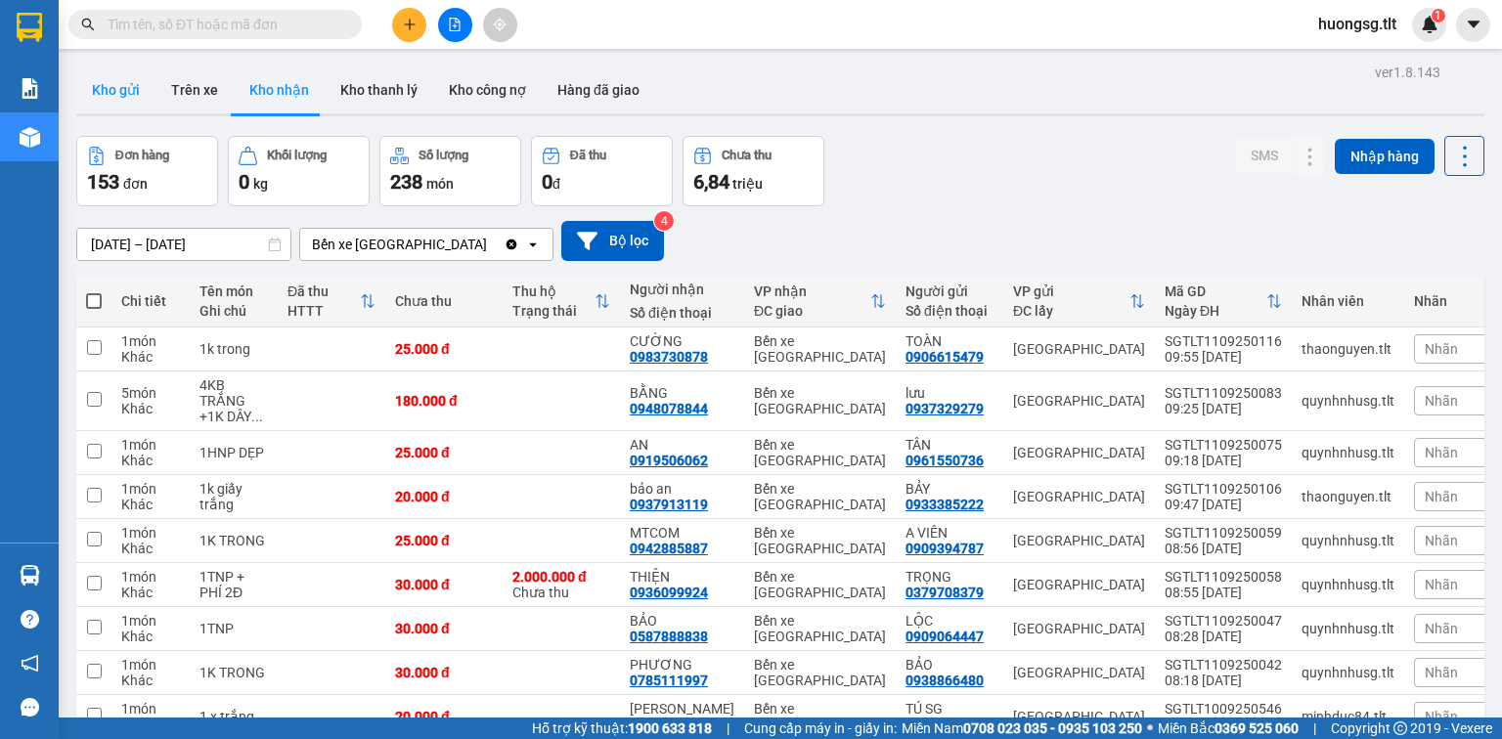
click at [97, 86] on button "Kho gửi" at bounding box center [115, 89] width 79 height 47
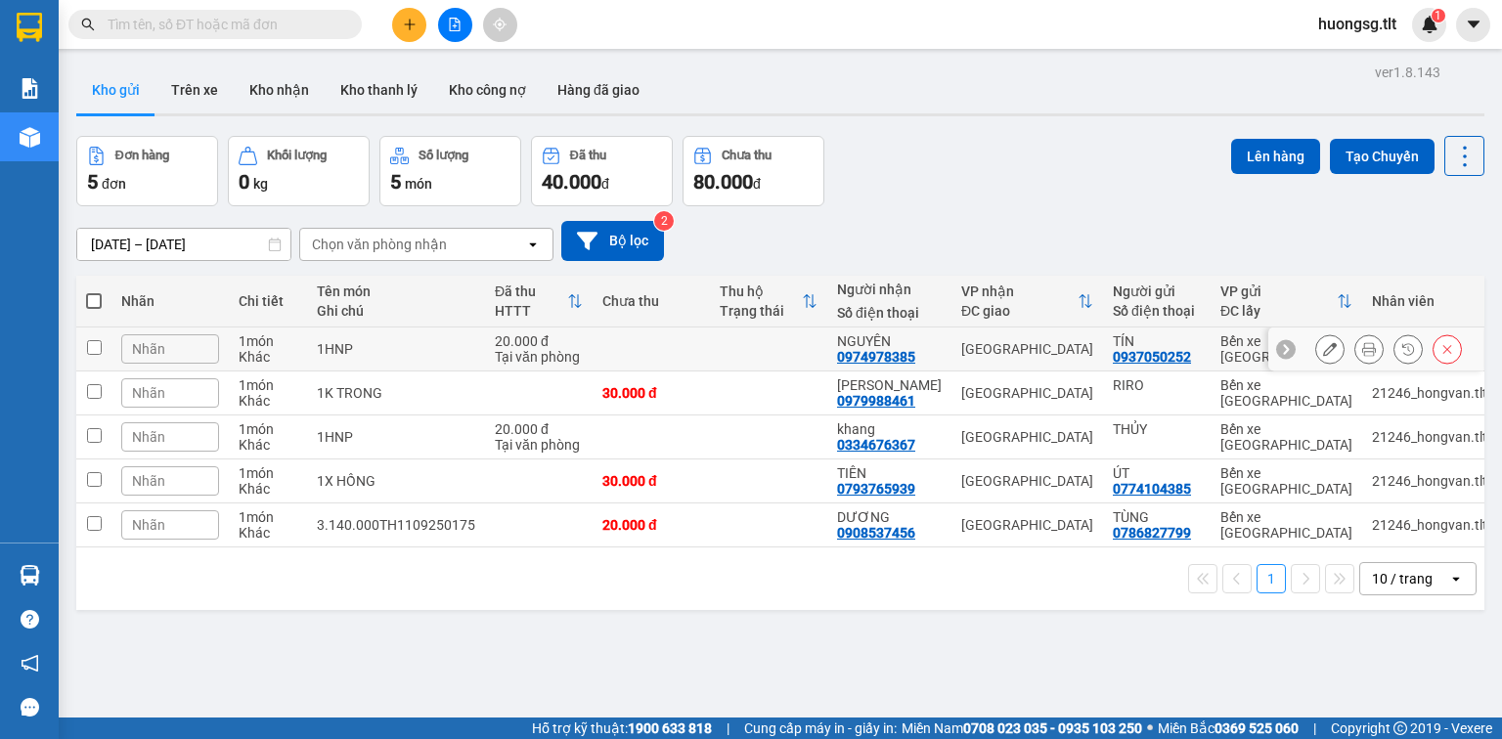
click at [1434, 340] on button at bounding box center [1447, 349] width 27 height 34
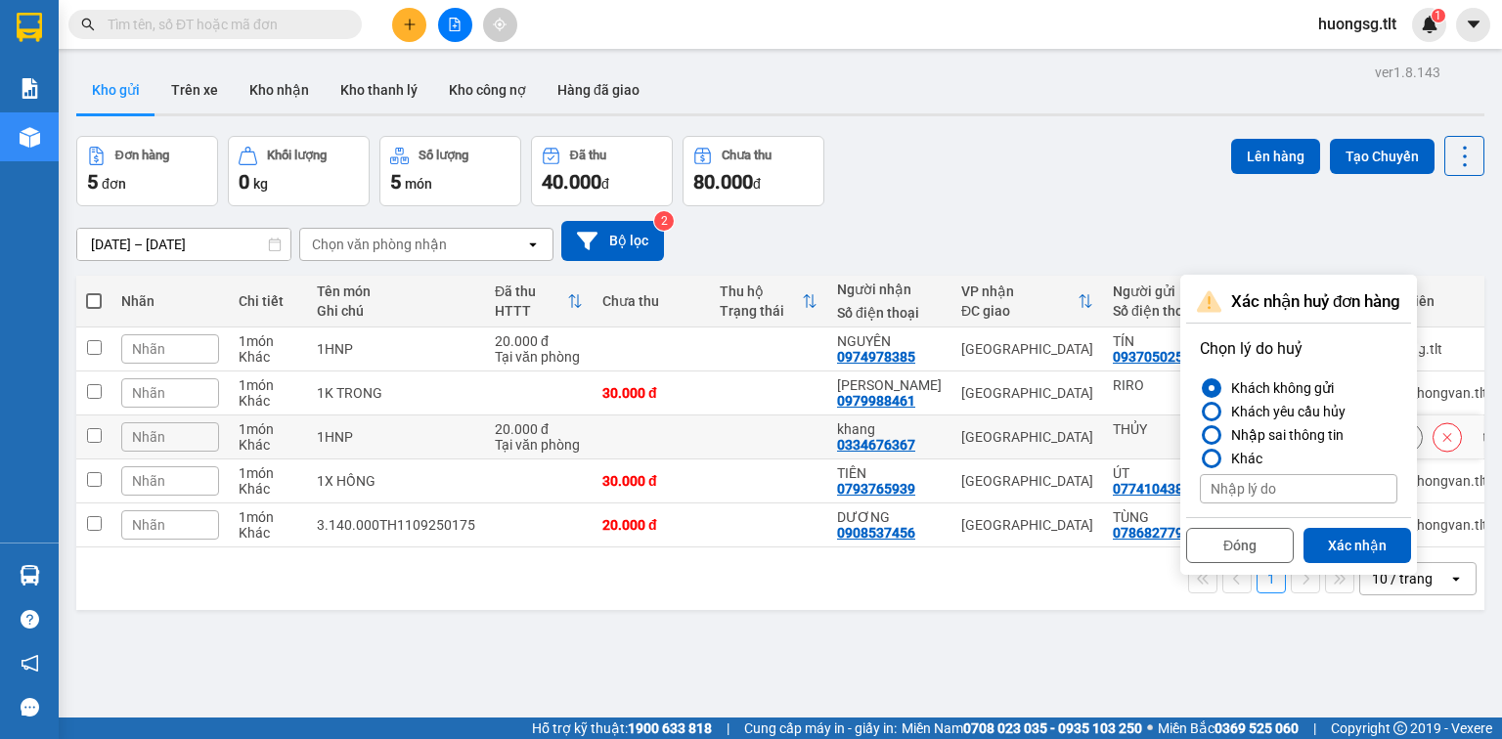
click at [1212, 433] on div at bounding box center [1212, 435] width 14 height 14
click at [1200, 435] on input "Nhập sai thông tin" at bounding box center [1200, 435] width 0 height 0
drag, startPoint x: 1338, startPoint y: 528, endPoint x: 1348, endPoint y: 561, distance: 34.9
click at [1338, 530] on button "Xác nhận" at bounding box center [1357, 545] width 108 height 35
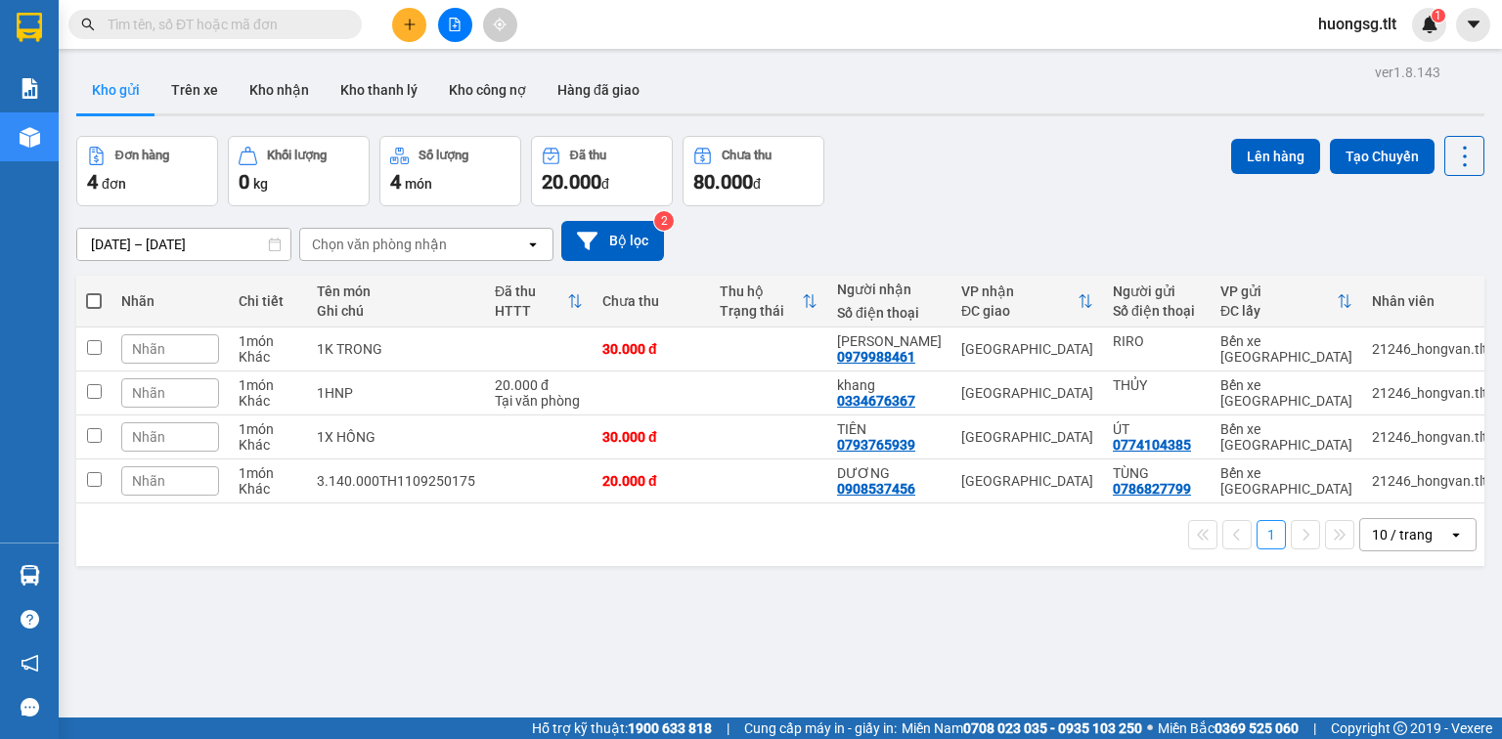
click at [426, 26] on div at bounding box center [454, 25] width 147 height 34
click at [417, 30] on button at bounding box center [409, 25] width 34 height 34
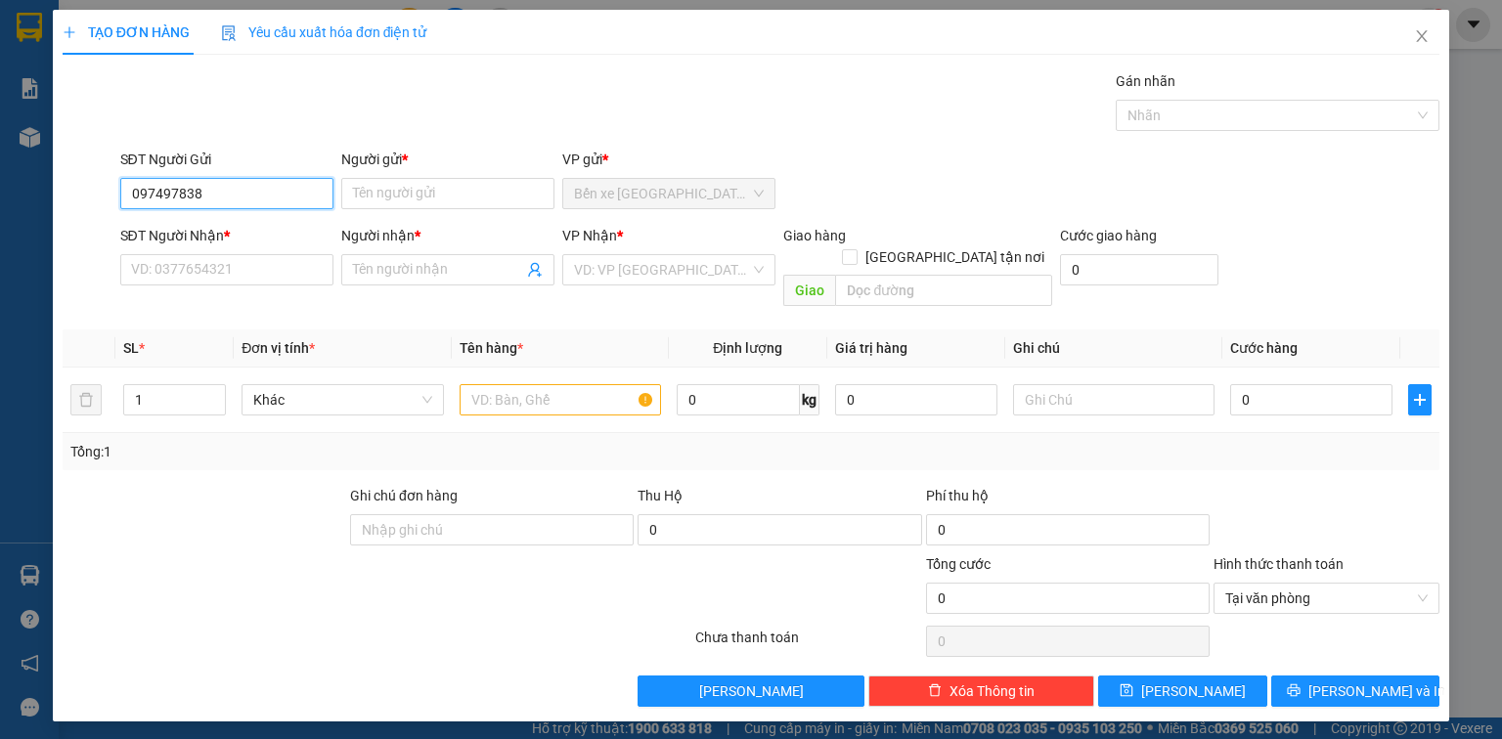
type input "0974978385"
click at [263, 196] on input "0974978385" at bounding box center [226, 193] width 213 height 31
click at [249, 228] on div "0974978385 - NGUYÊN" at bounding box center [227, 232] width 190 height 22
type input "NGUYÊN"
type input "0974978385"
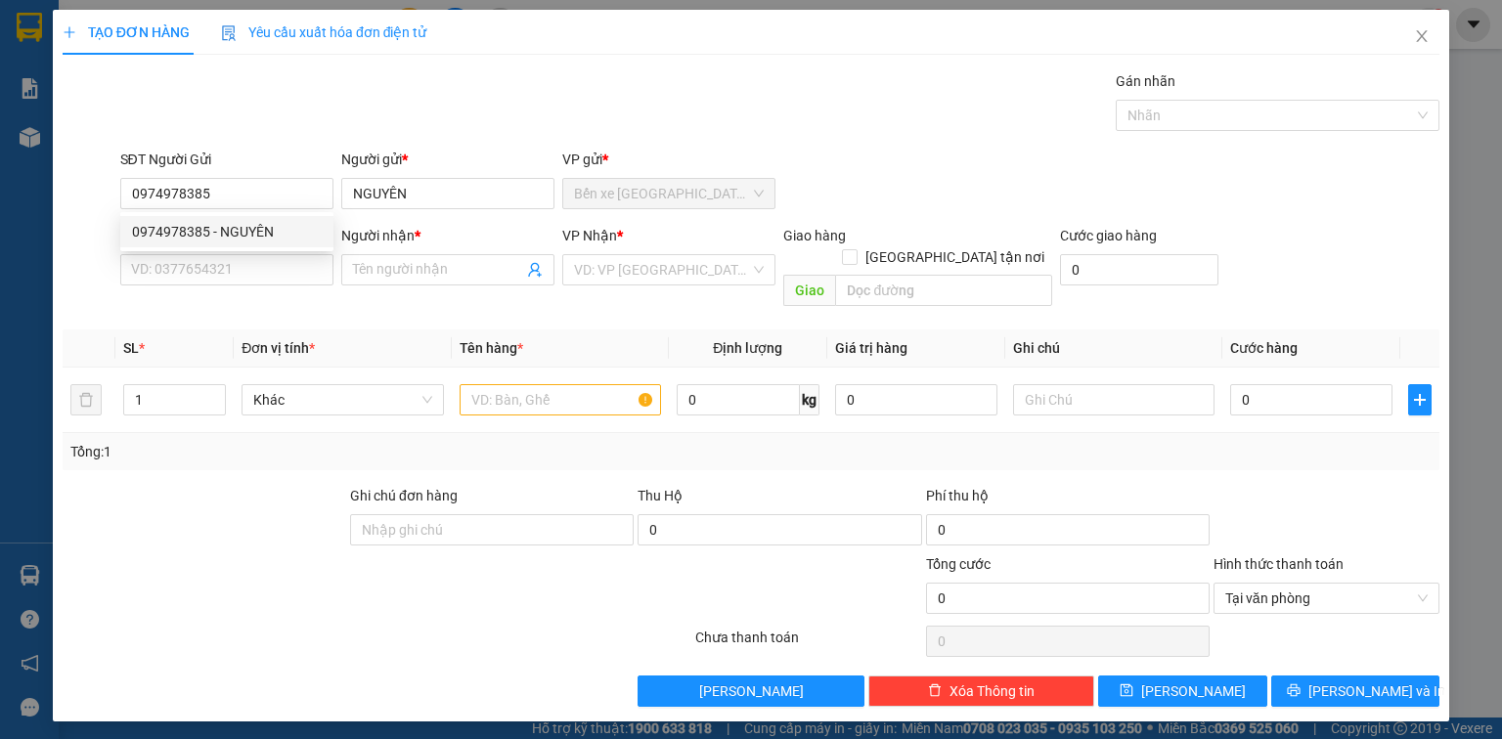
click at [239, 289] on div "SĐT Người Nhận * VD: 0377654321" at bounding box center [226, 259] width 213 height 68
click at [256, 278] on input "SĐT Người Nhận *" at bounding box center [226, 269] width 213 height 31
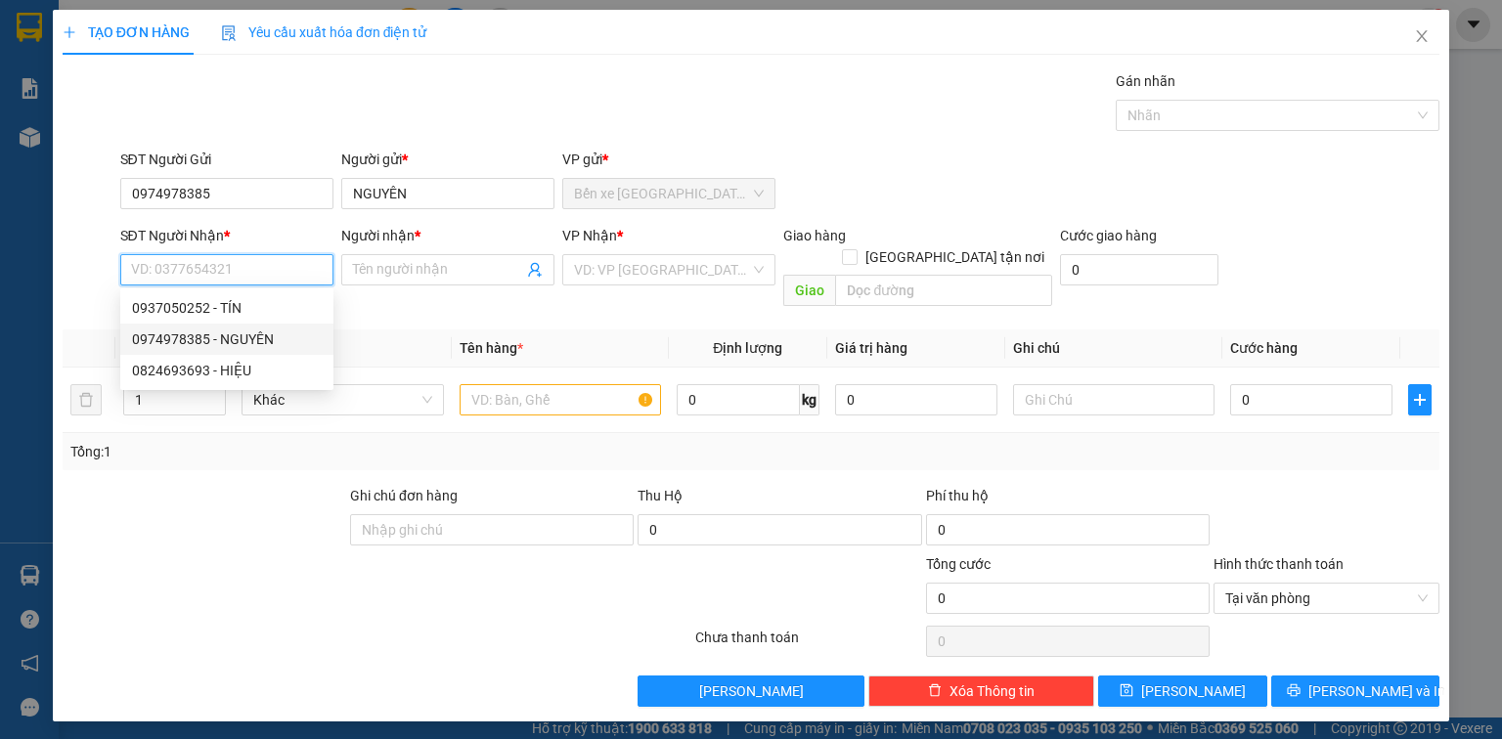
click at [253, 315] on div "0937050252 - TÍN" at bounding box center [227, 308] width 190 height 22
type input "0937050252"
type input "TÍN"
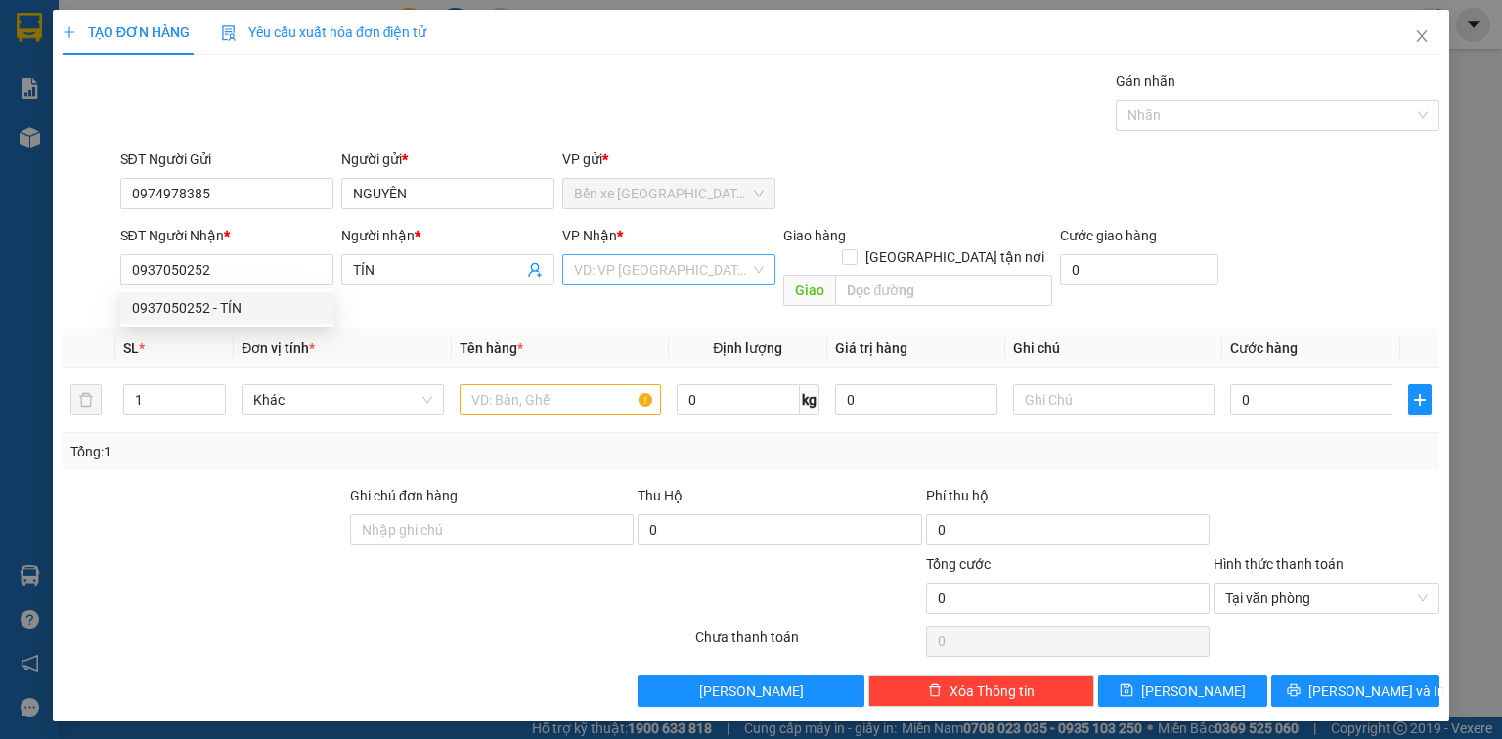
click at [736, 264] on input "search" at bounding box center [662, 269] width 176 height 29
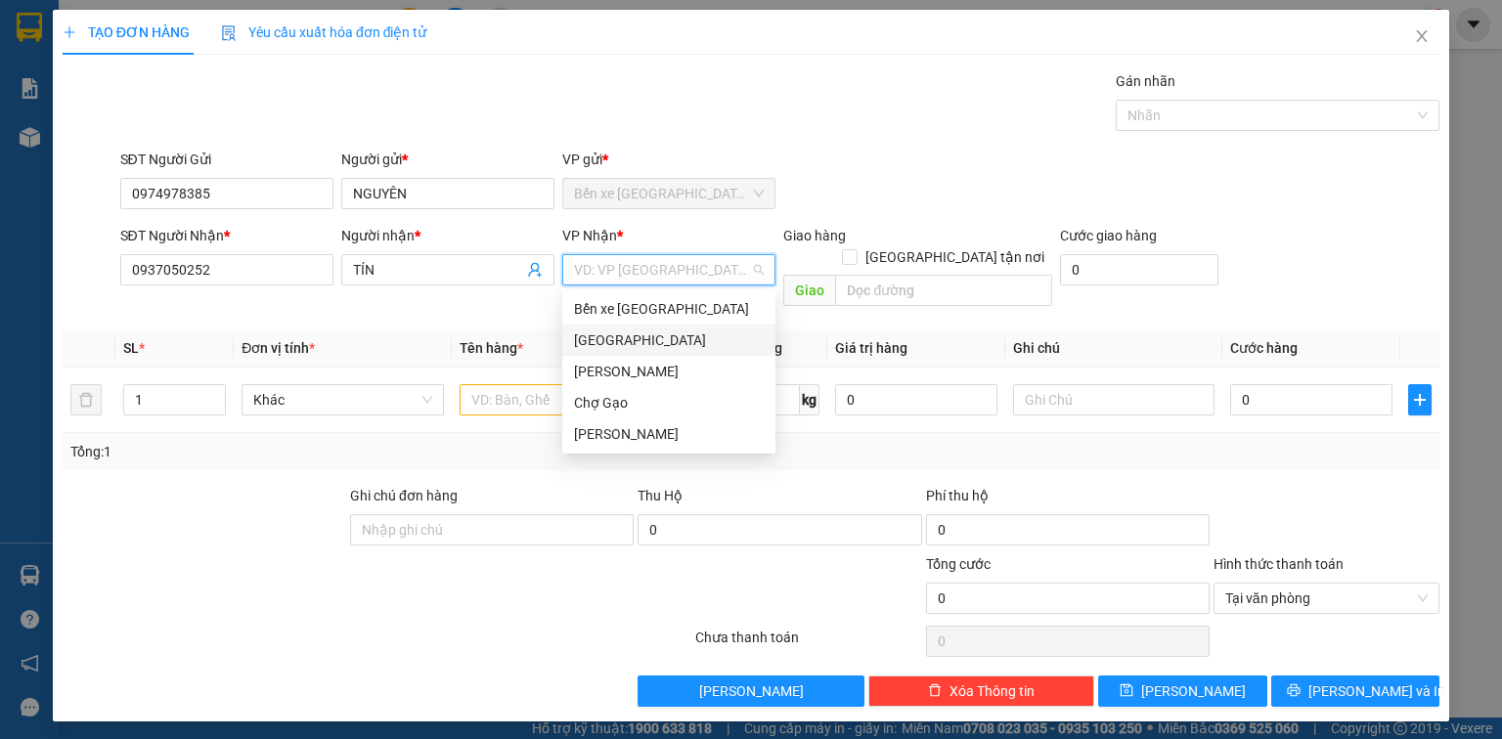
click at [593, 334] on div "[GEOGRAPHIC_DATA]" at bounding box center [669, 341] width 190 height 22
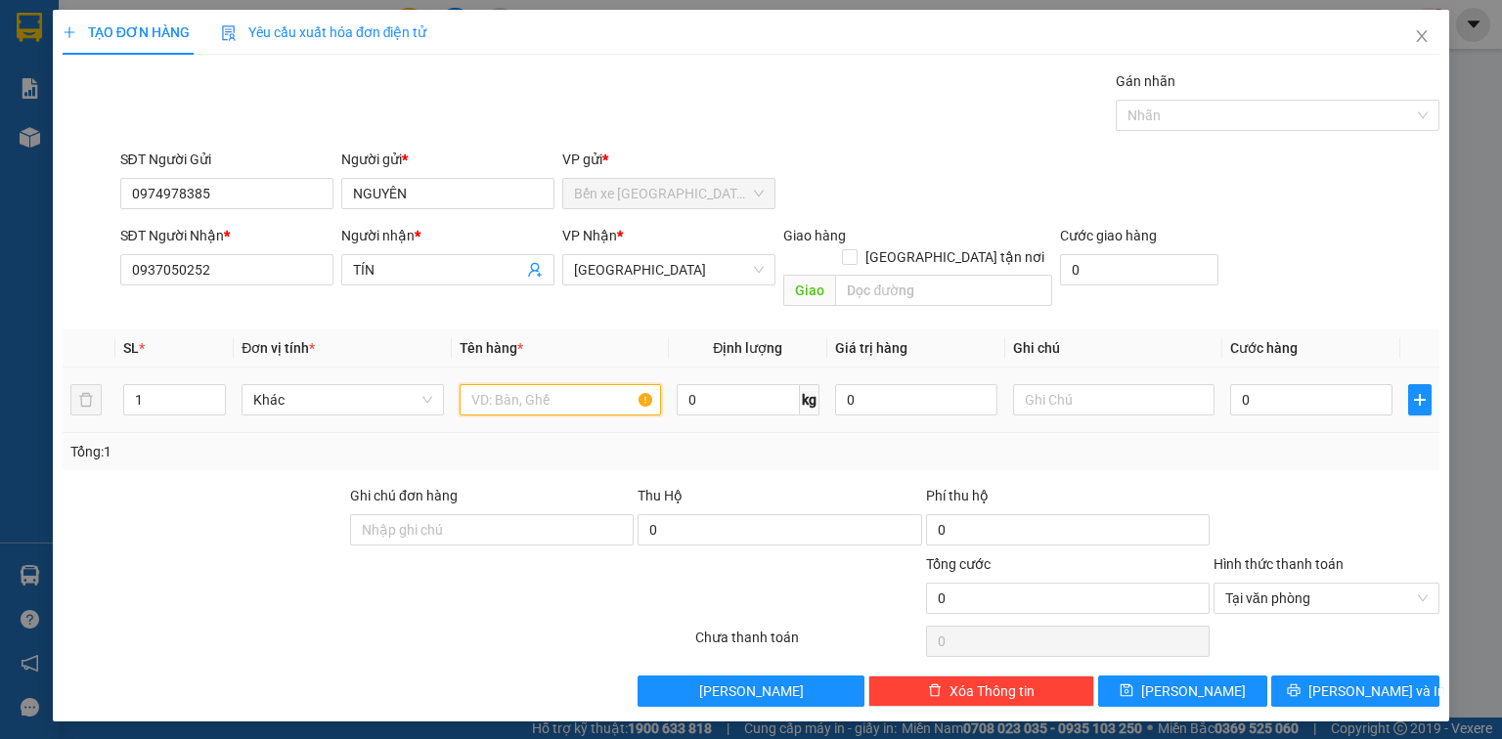
click at [531, 384] on input "text" at bounding box center [560, 399] width 201 height 31
type input "1HNP"
click at [1330, 384] on input "0" at bounding box center [1311, 399] width 162 height 31
click at [1301, 684] on icon "printer" at bounding box center [1294, 691] width 14 height 14
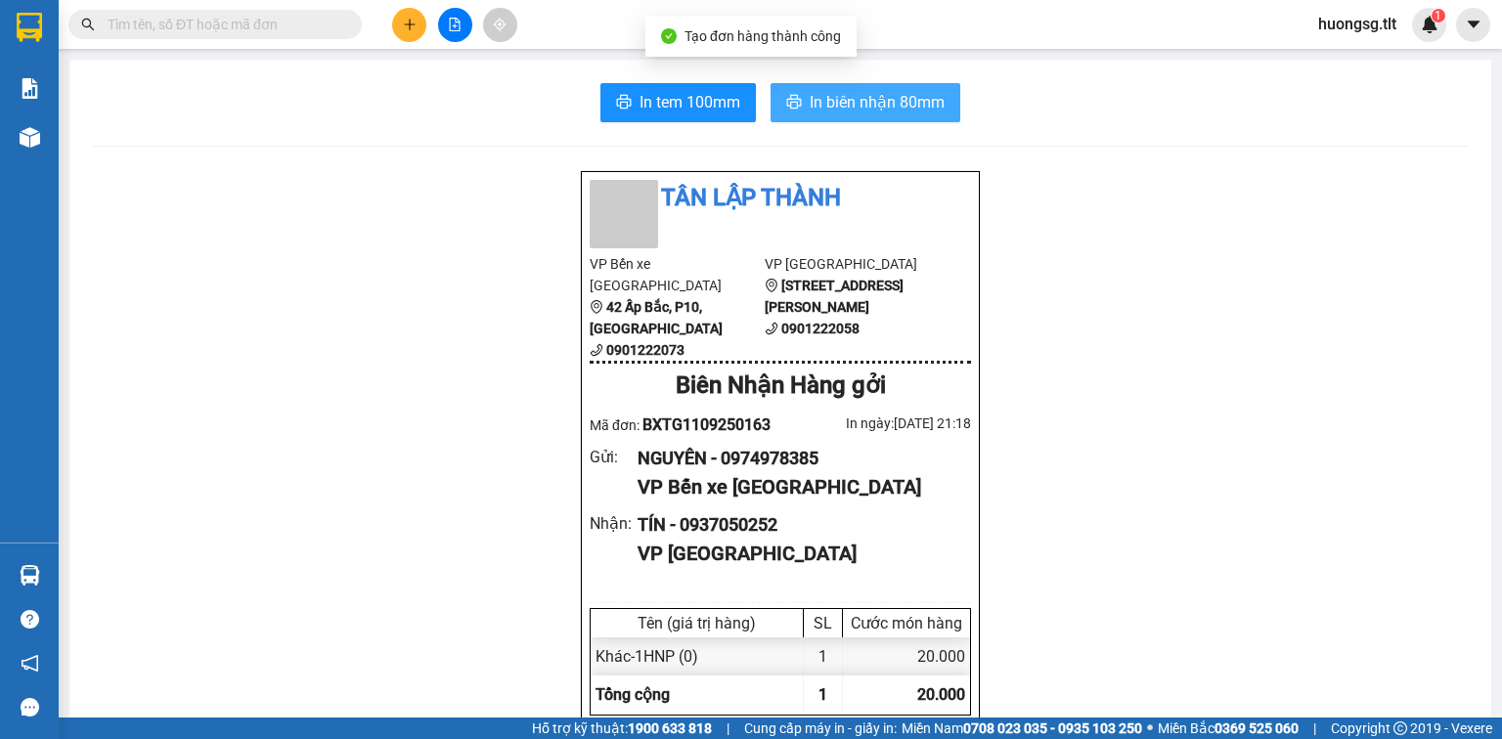
click at [915, 116] on button "In biên nhận 80mm" at bounding box center [866, 102] width 190 height 39
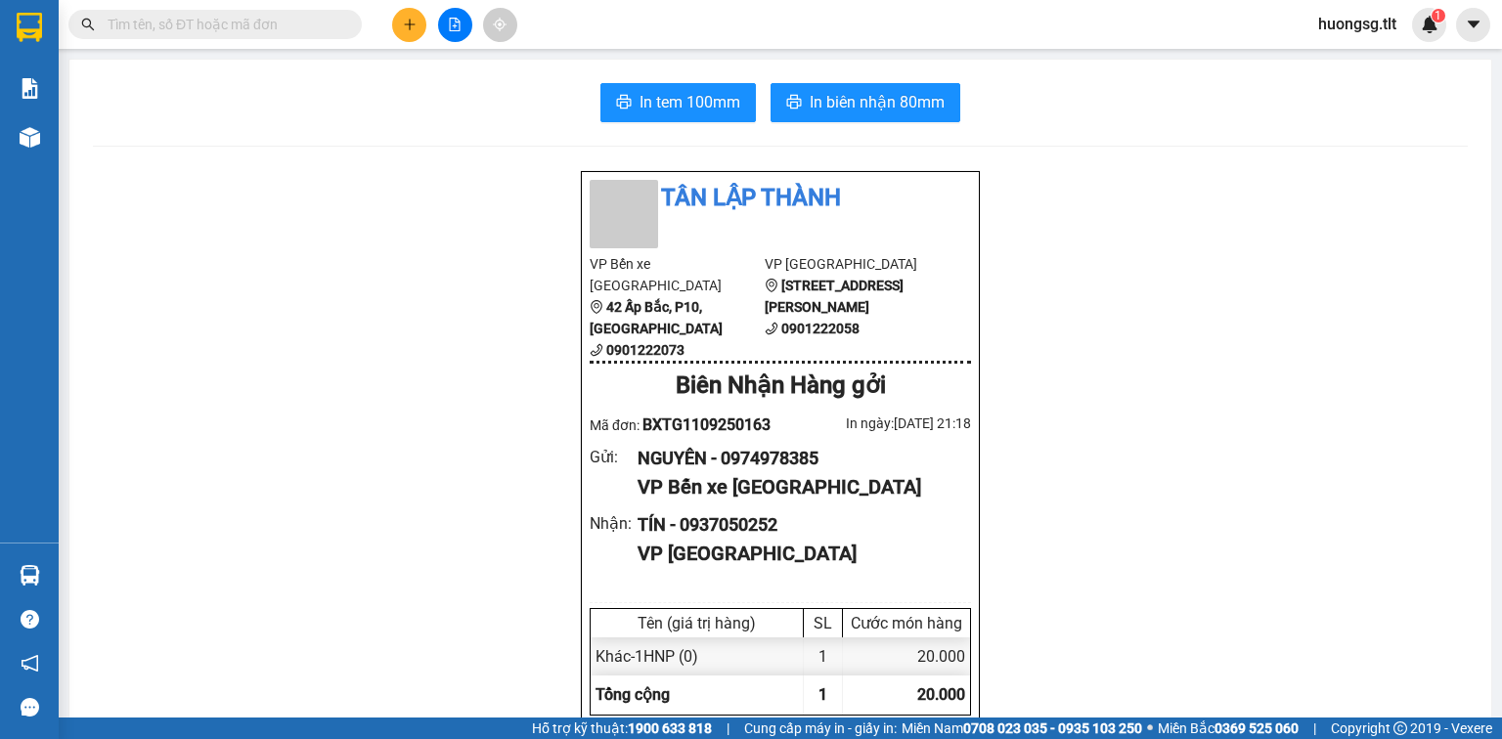
click at [704, 103] on span "In tem 100mm" at bounding box center [690, 102] width 101 height 24
click at [270, 0] on div "Kết quả tìm kiếm ( 169 ) Bộ lọc Mã ĐH Trạng thái Món hàng Thu hộ Tổng cước Chưa…" at bounding box center [751, 24] width 1502 height 49
click at [266, 31] on input "text" at bounding box center [223, 25] width 231 height 22
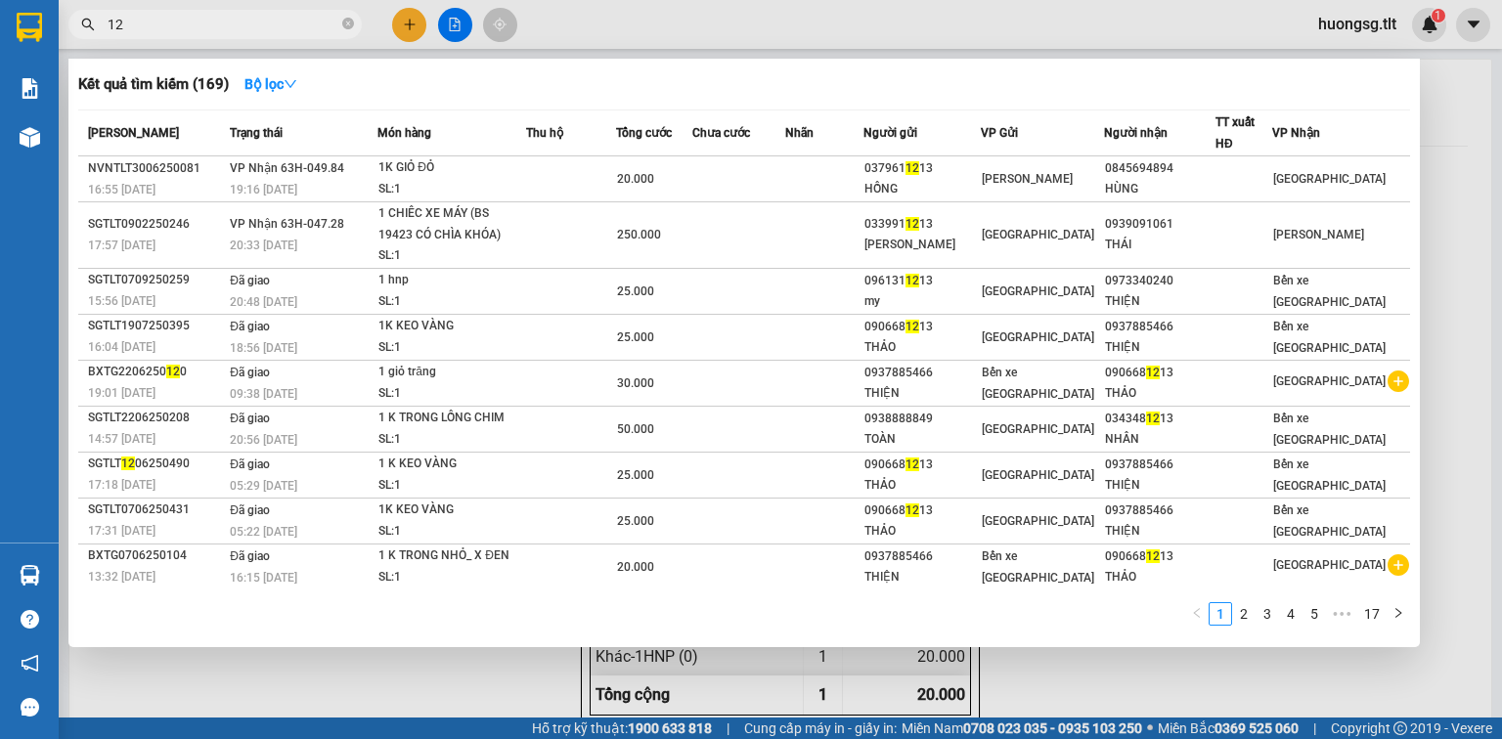
type input "1"
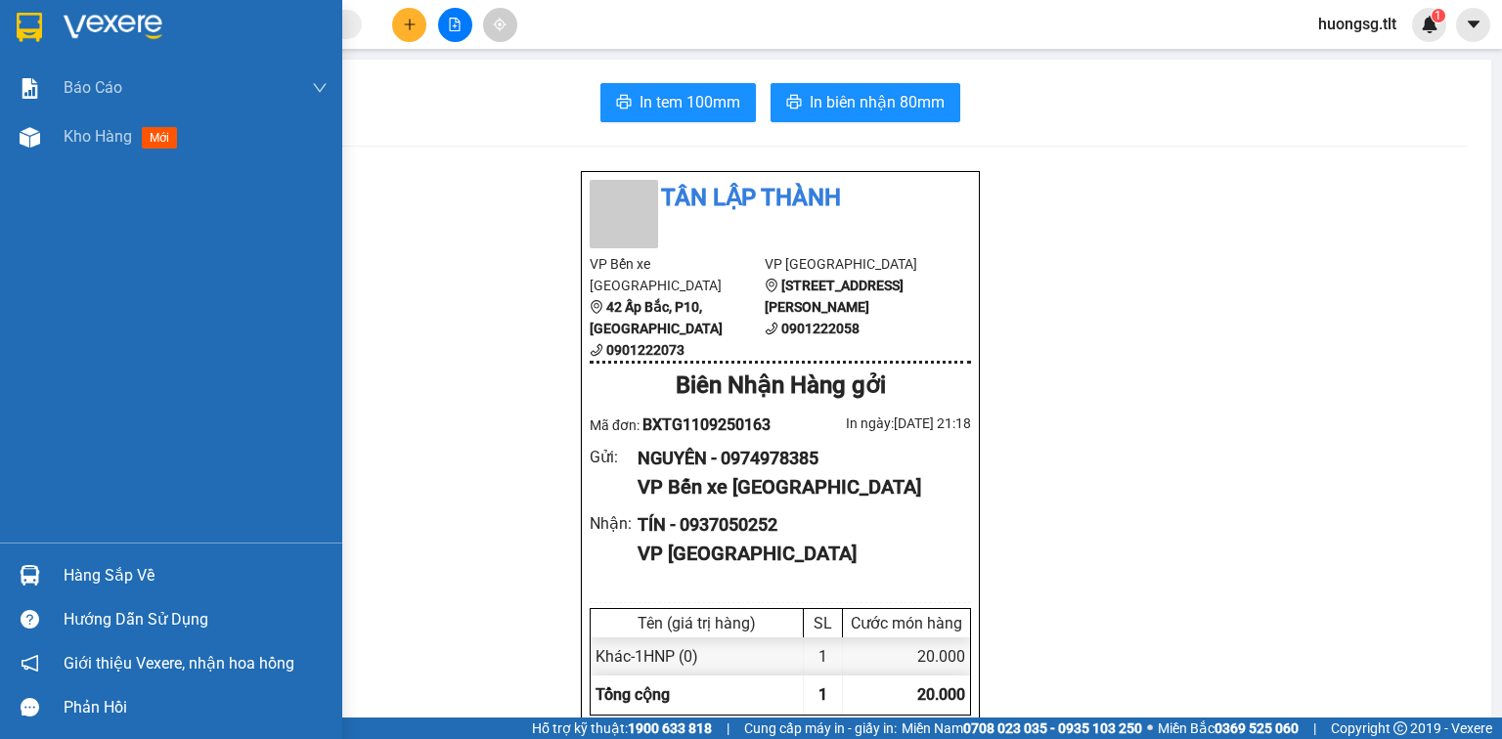
click at [47, 571] on div "Hàng sắp về" at bounding box center [171, 575] width 342 height 44
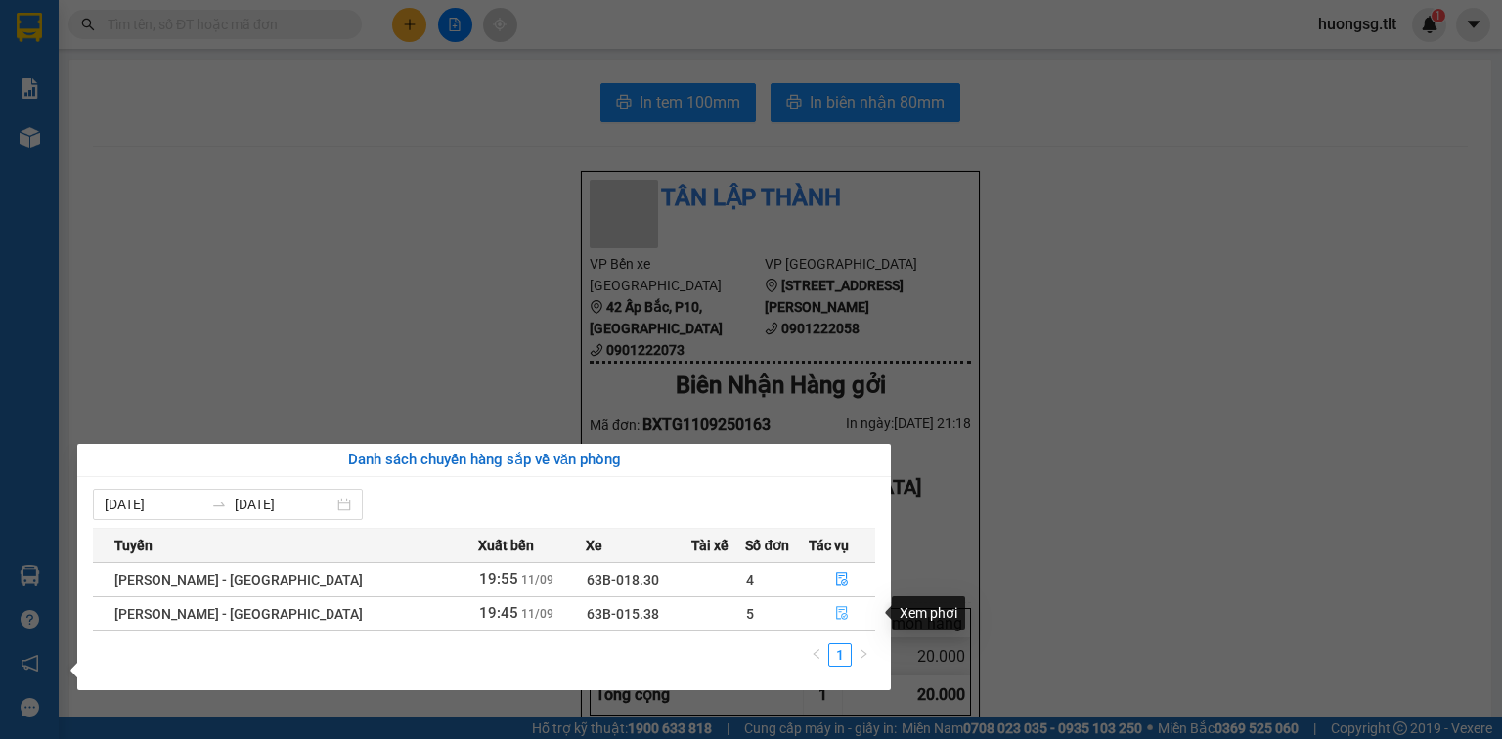
click at [850, 606] on button "button" at bounding box center [842, 613] width 65 height 31
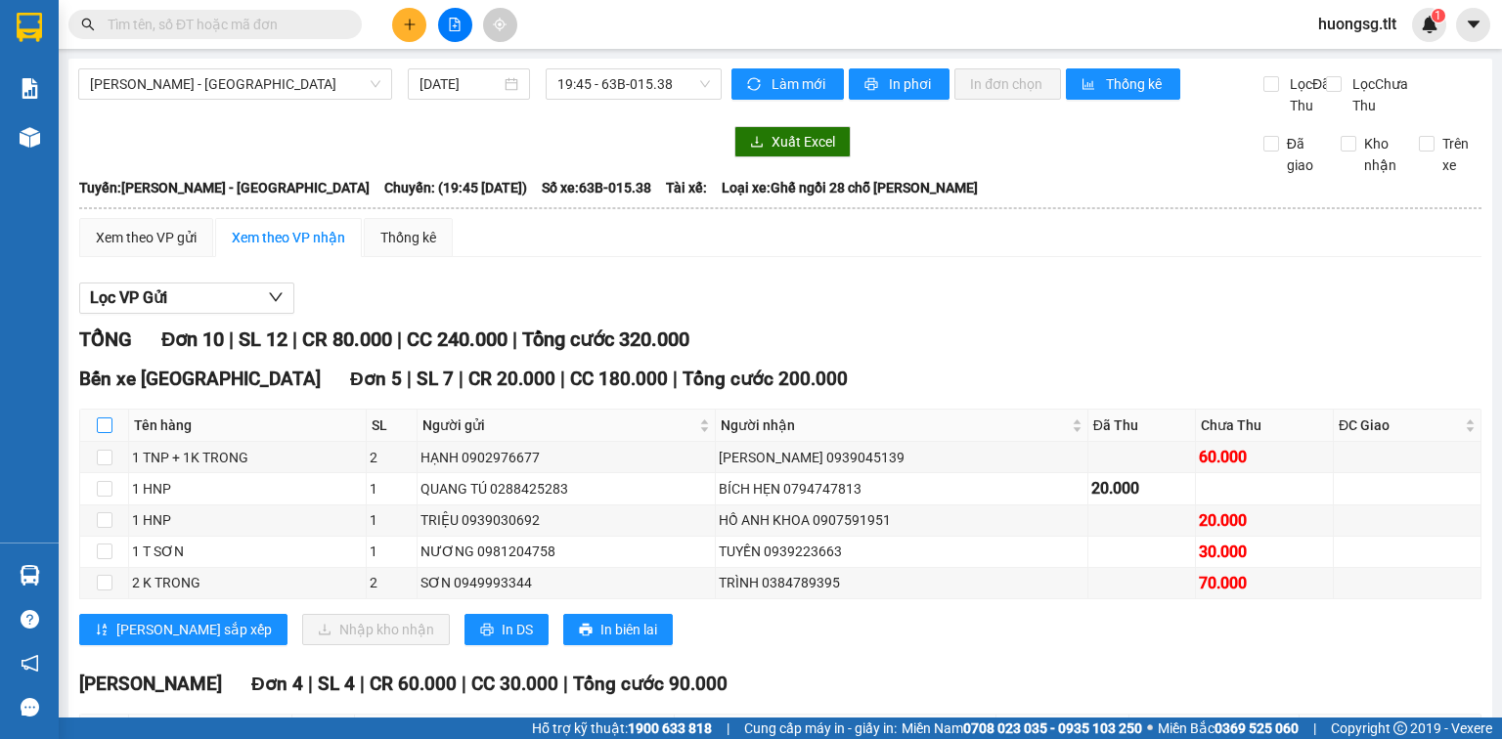
click at [110, 418] on input "checkbox" at bounding box center [105, 426] width 16 height 16
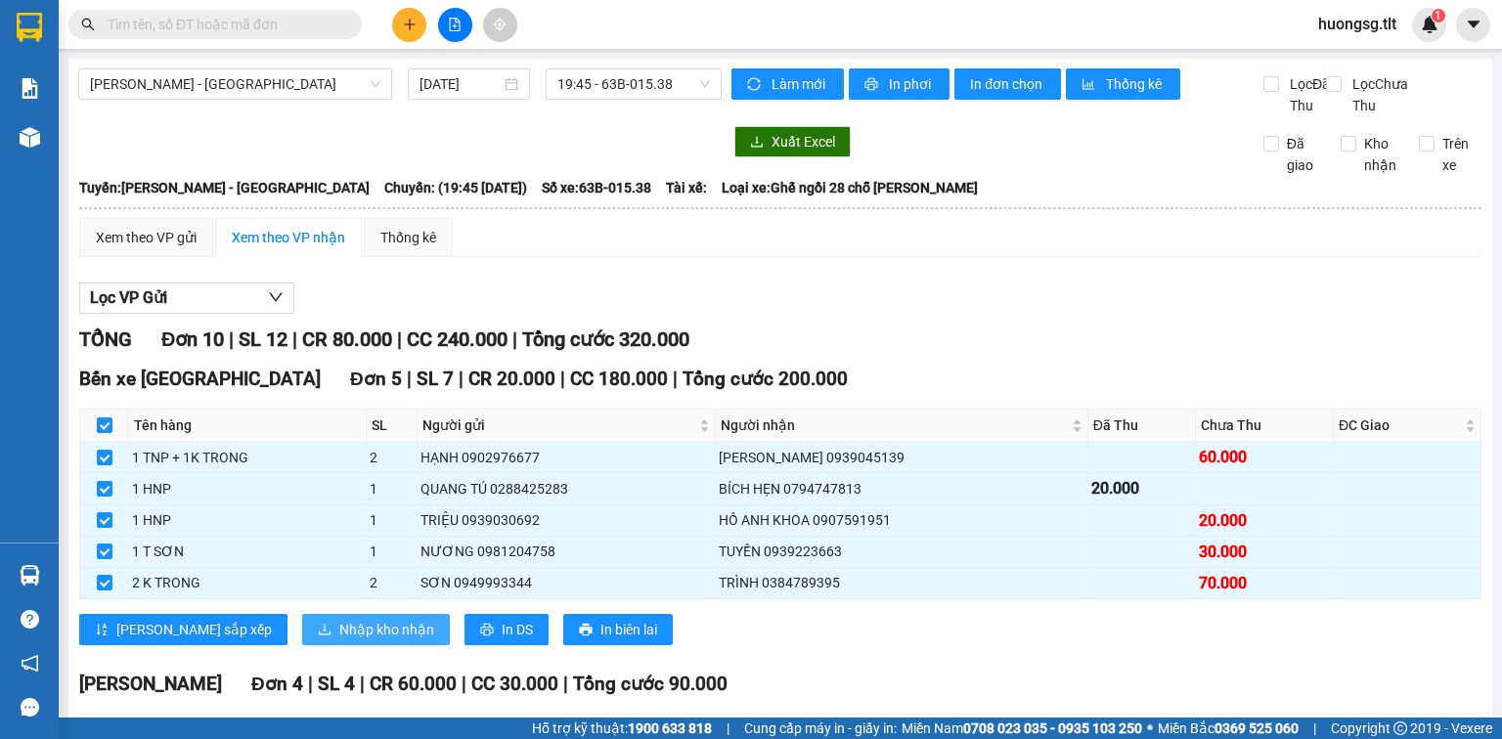
click at [339, 619] on span "Nhập kho nhận" at bounding box center [386, 630] width 95 height 22
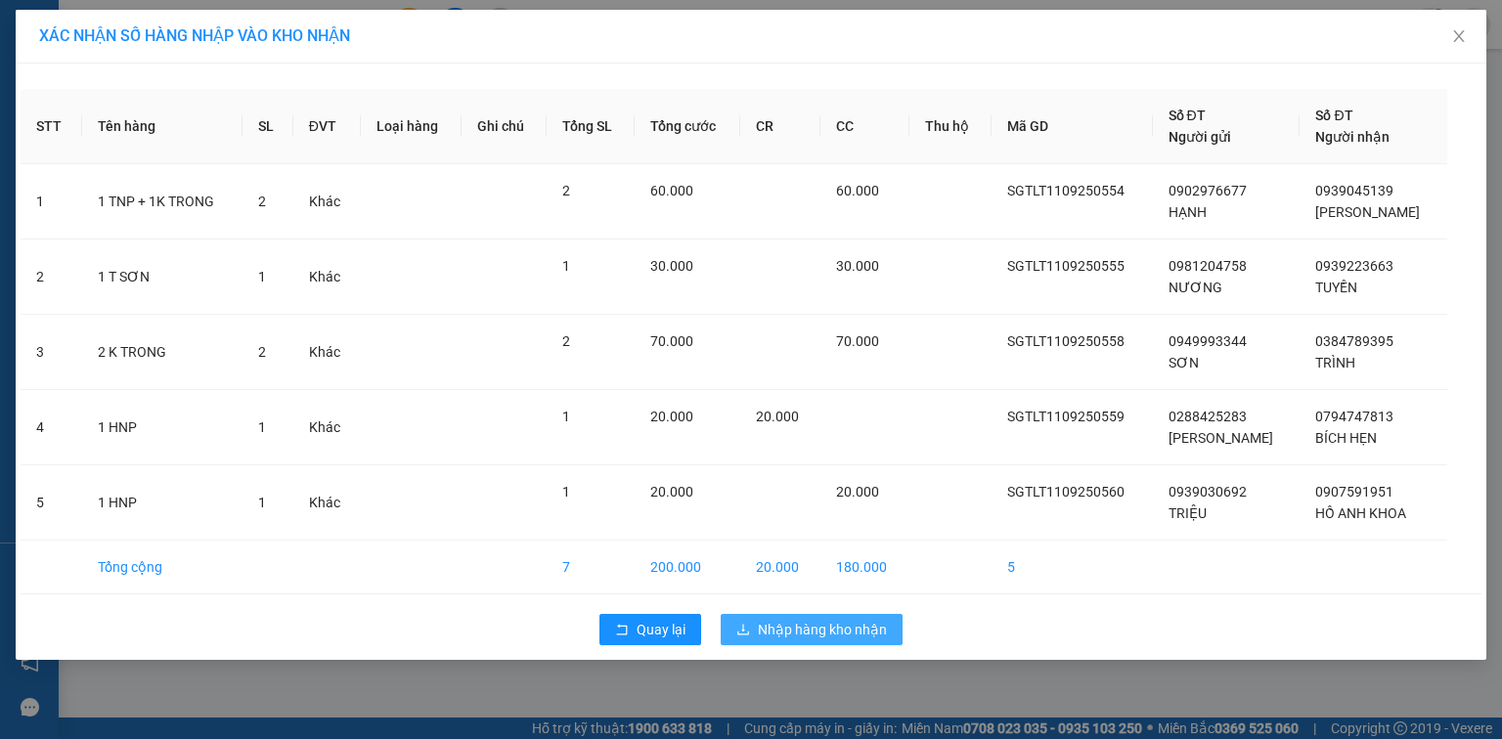
click at [795, 623] on span "Nhập hàng kho nhận" at bounding box center [822, 630] width 129 height 22
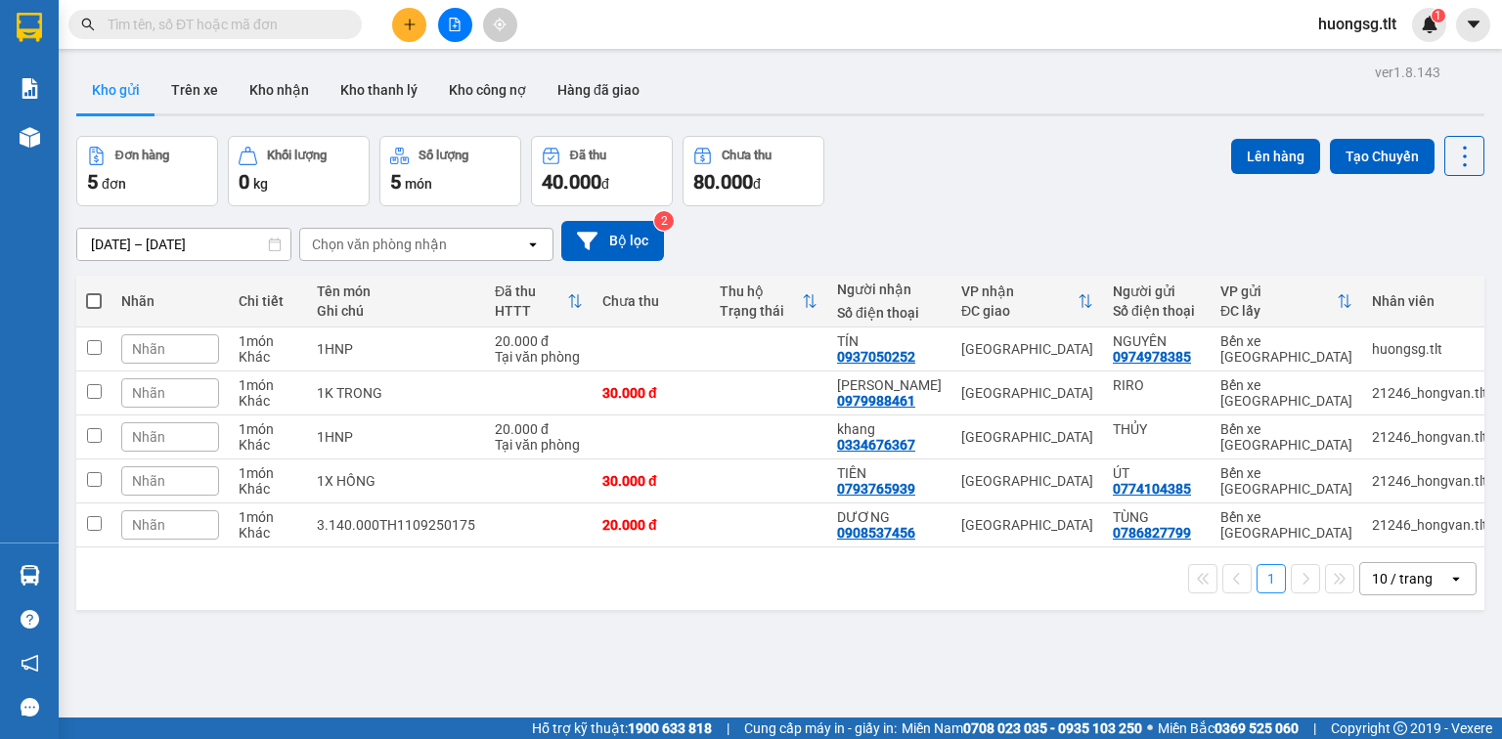
drag, startPoint x: 66, startPoint y: 574, endPoint x: 49, endPoint y: 575, distance: 17.6
click at [66, 574] on main "ver 1.8.143 Kho gửi Trên xe Kho nhận Kho thanh lý Kho công nợ Hàng đã giao Đơn …" at bounding box center [751, 359] width 1502 height 718
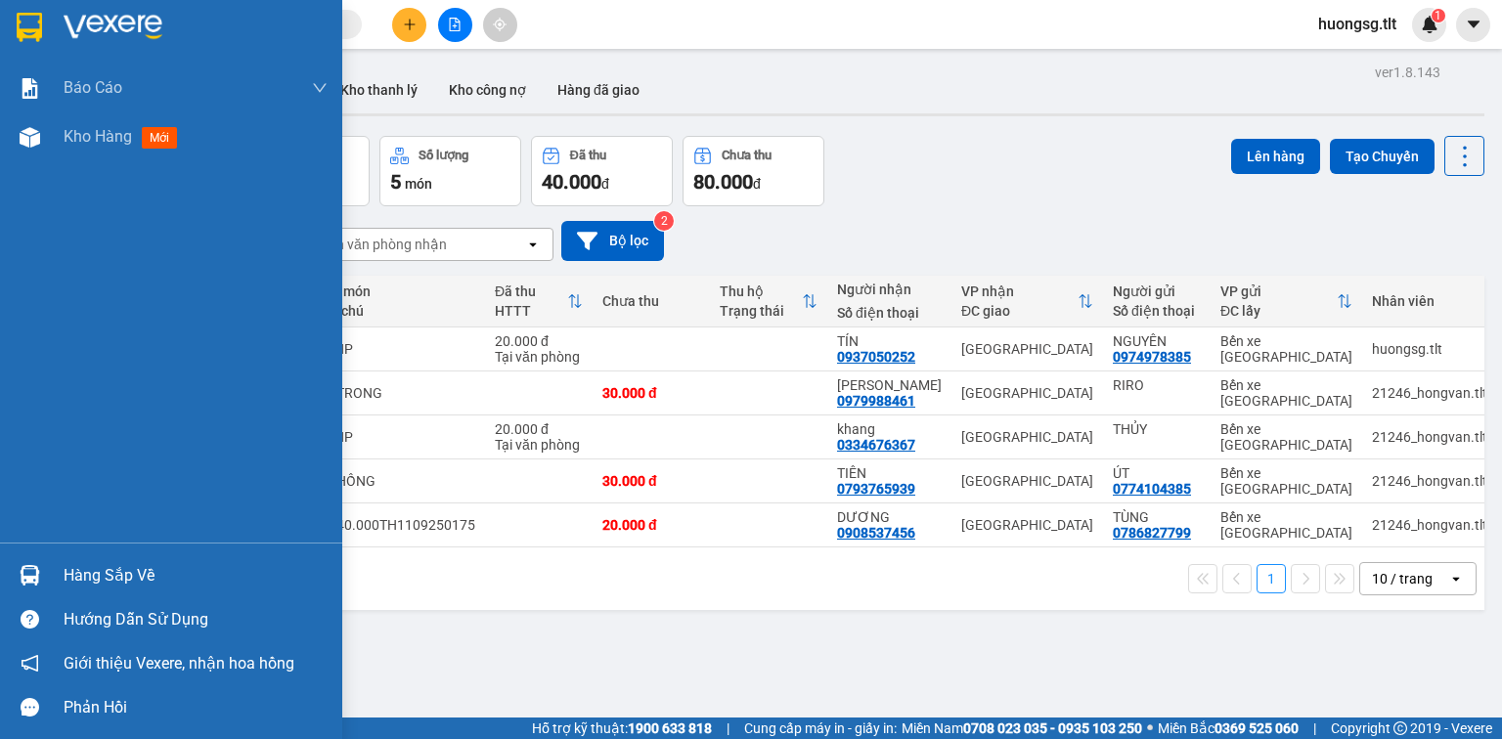
click at [40, 579] on div at bounding box center [30, 575] width 34 height 34
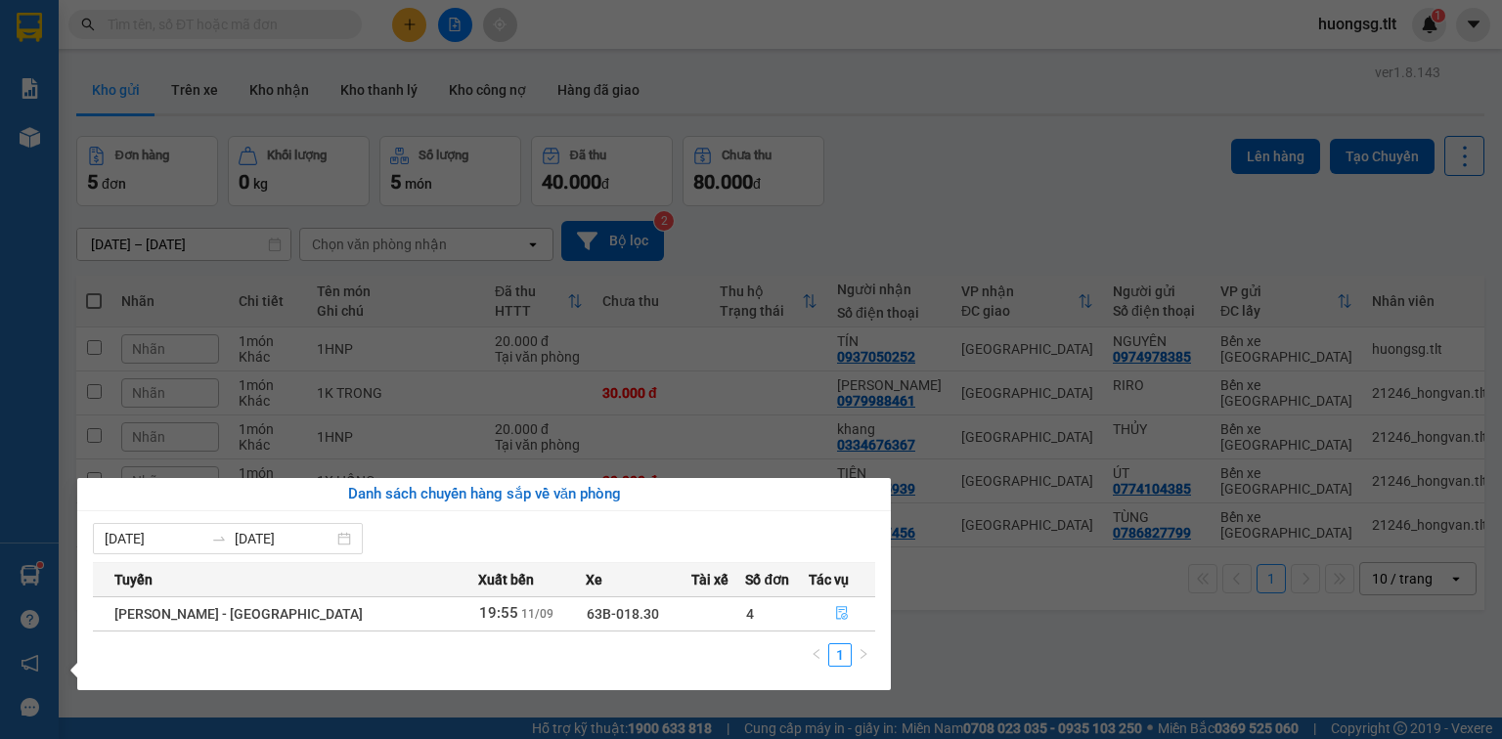
click at [822, 605] on button "button" at bounding box center [842, 613] width 65 height 31
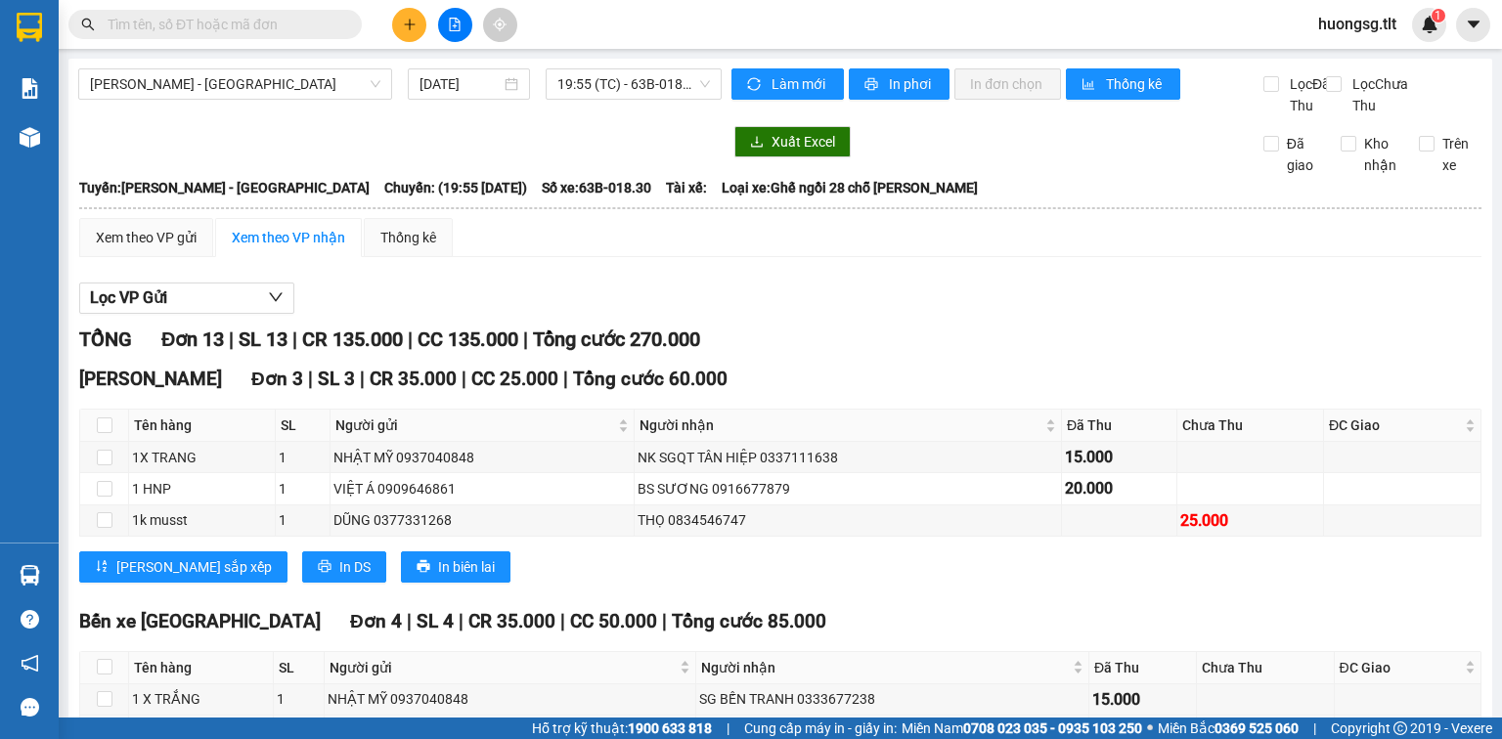
click at [691, 720] on div "KA VA 0966012899" at bounding box center [510, 731] width 364 height 22
click at [695, 716] on td "KA VA 0966012899" at bounding box center [510, 731] width 371 height 31
click at [701, 716] on td "NHUNG 0869113181" at bounding box center [892, 731] width 393 height 31
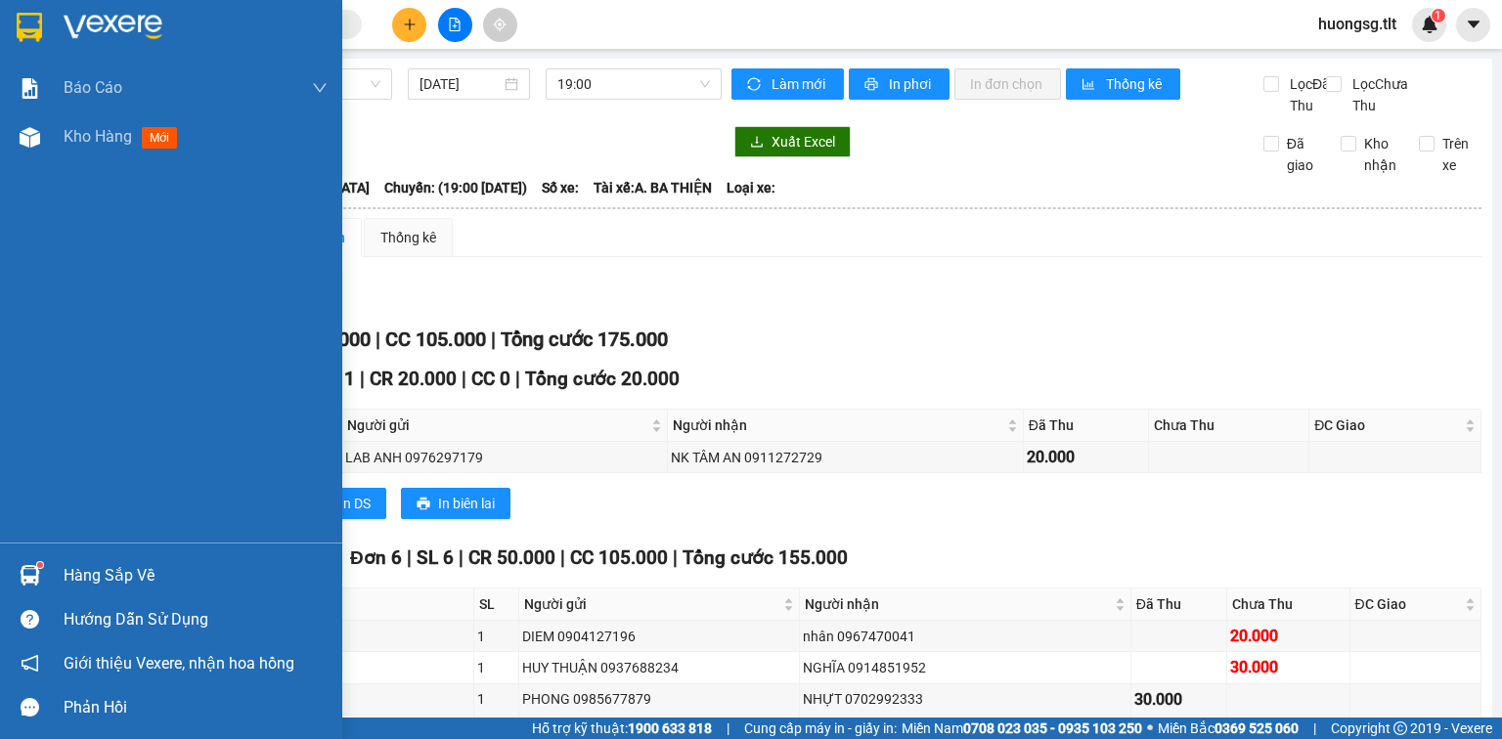
click at [48, 552] on div "Hàng sắp về Hướng dẫn sử dụng Giới thiệu Vexere, nhận hoa hồng Phản hồi" at bounding box center [171, 636] width 342 height 187
click at [59, 560] on div "Hàng sắp về" at bounding box center [171, 575] width 342 height 44
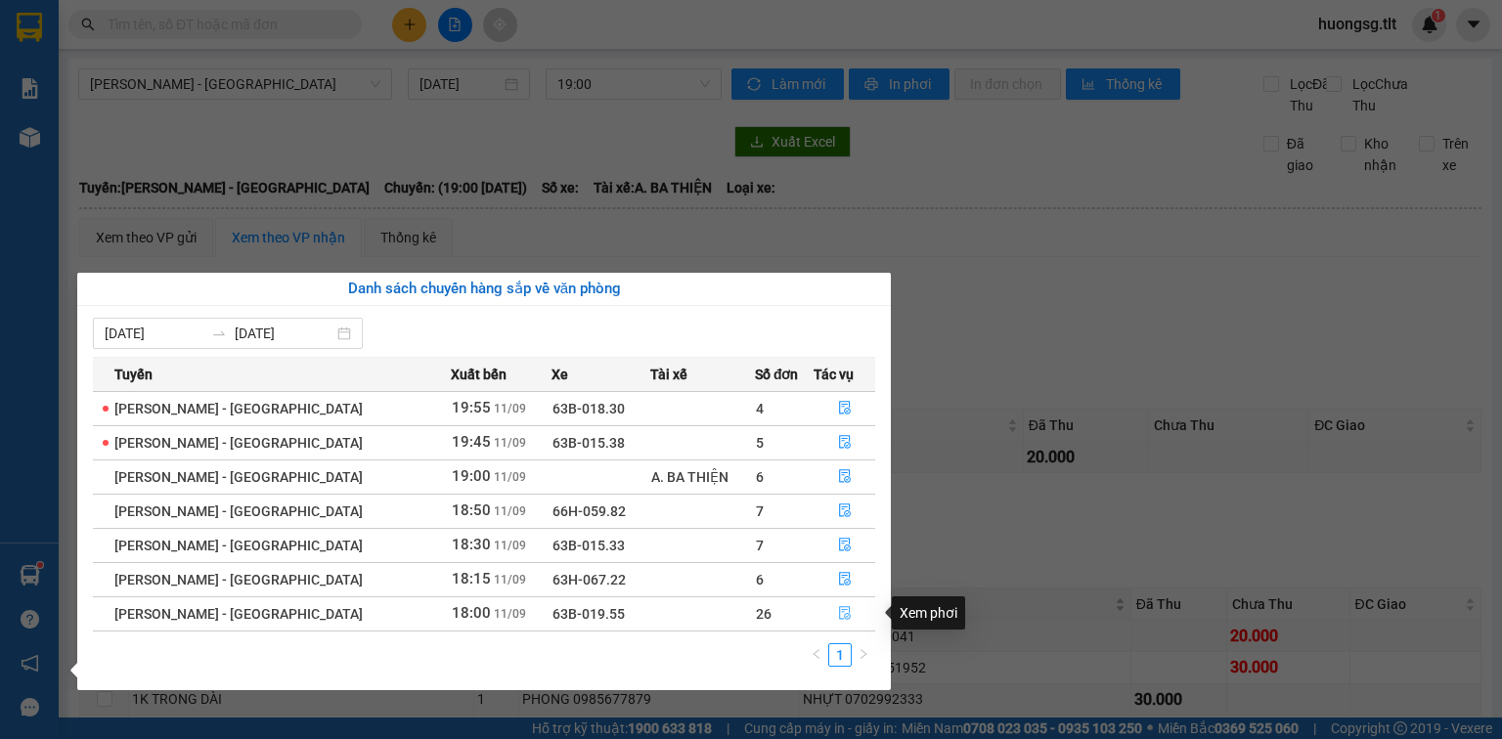
click at [838, 617] on icon "file-done" at bounding box center [845, 613] width 14 height 14
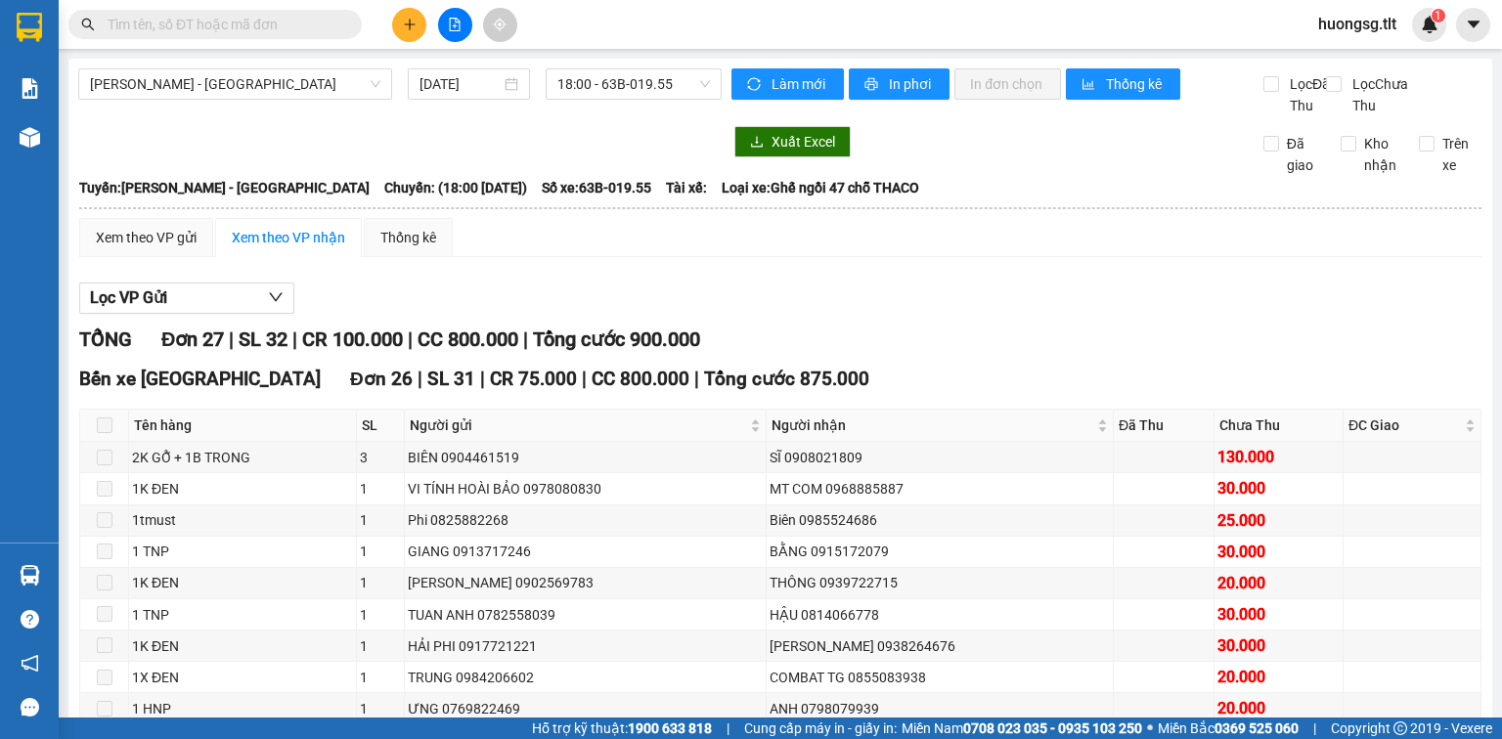
click at [121, 442] on th at bounding box center [104, 426] width 49 height 32
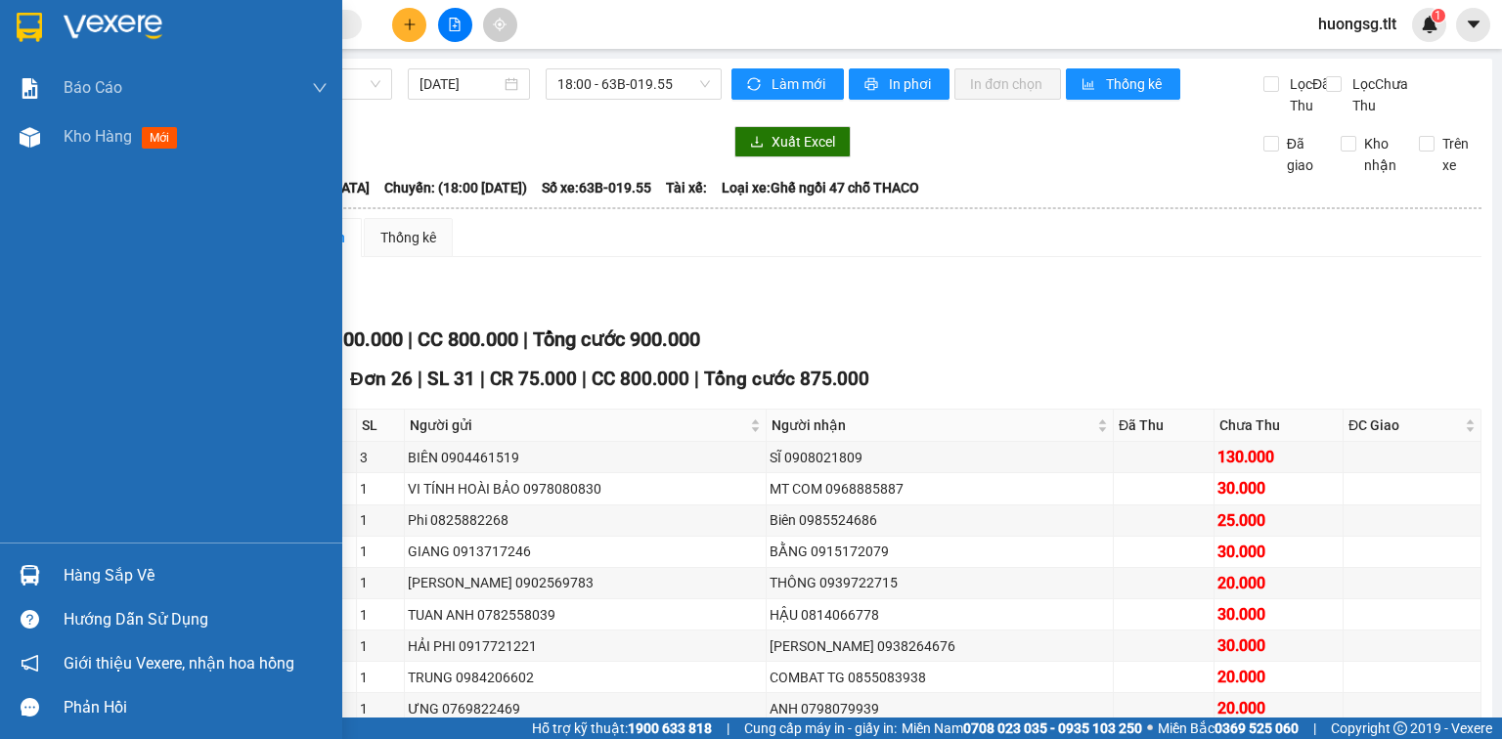
click at [30, 567] on img at bounding box center [30, 575] width 21 height 21
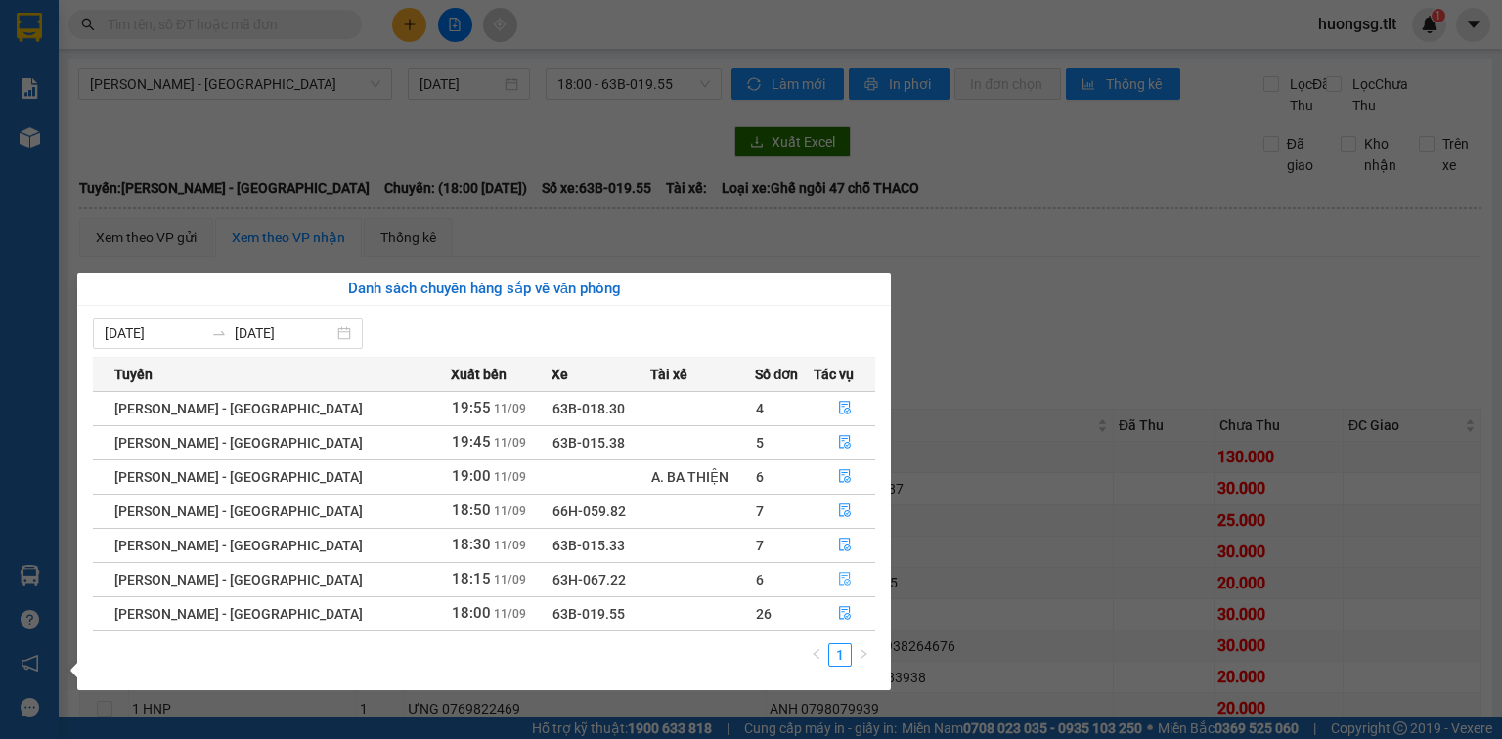
click at [838, 578] on icon "file-done" at bounding box center [845, 579] width 14 height 14
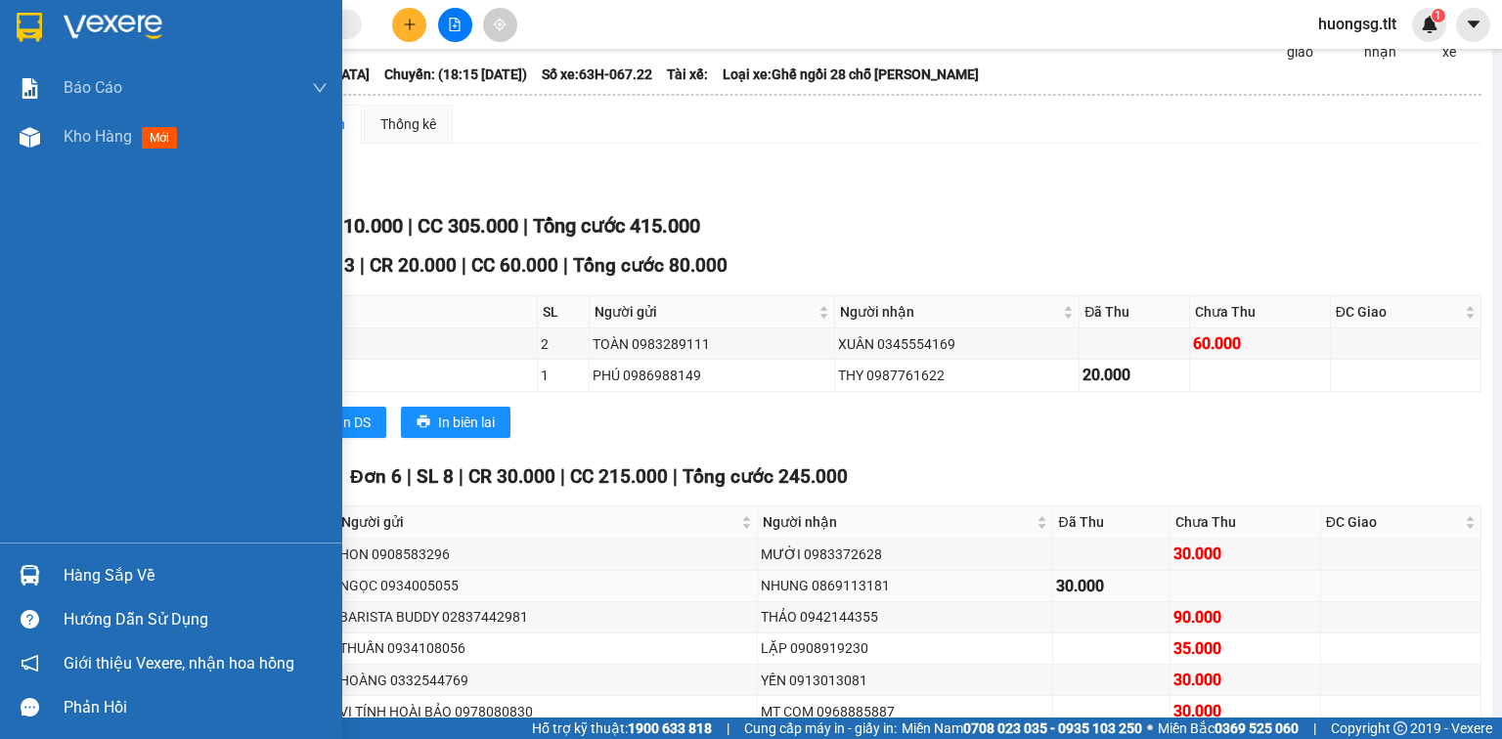
scroll to position [235, 0]
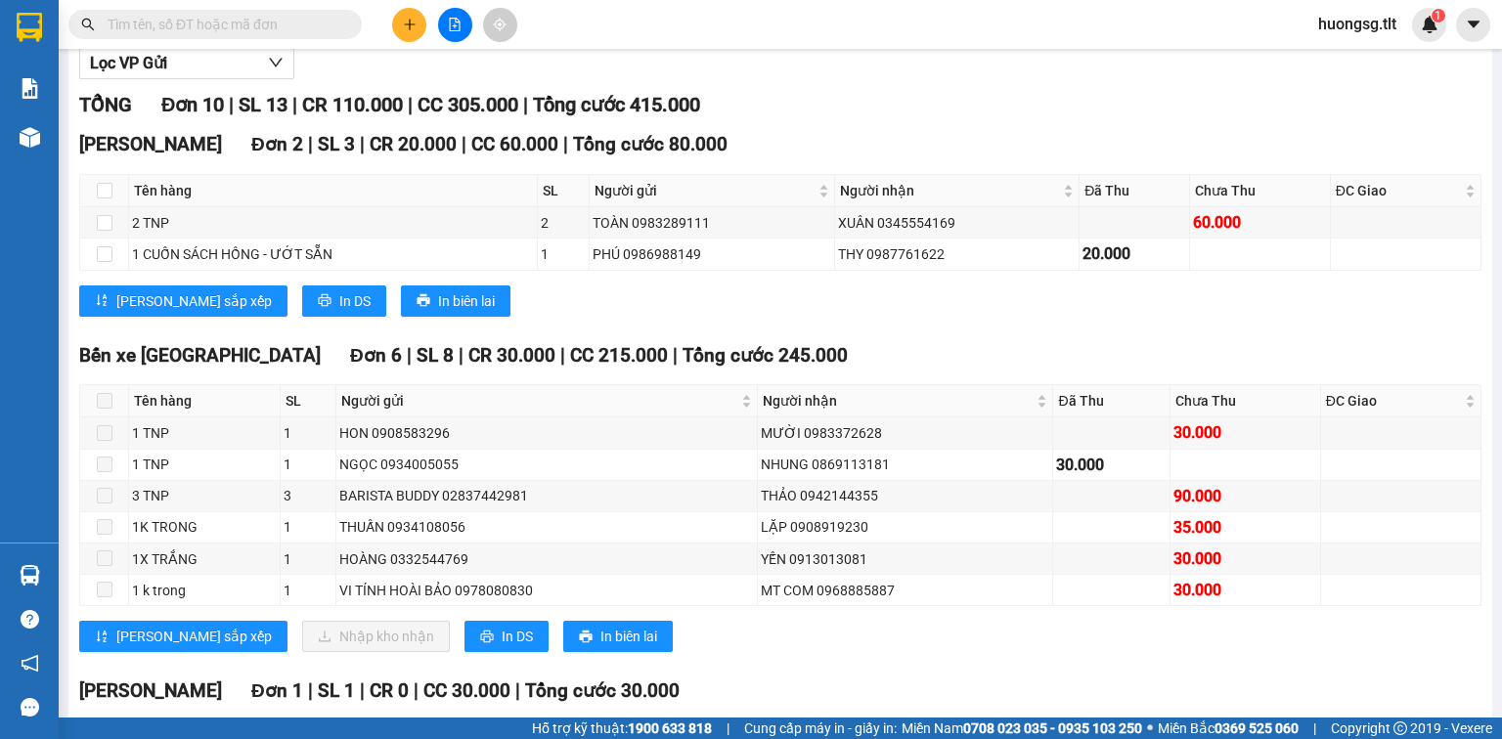
click at [102, 409] on span at bounding box center [105, 401] width 16 height 16
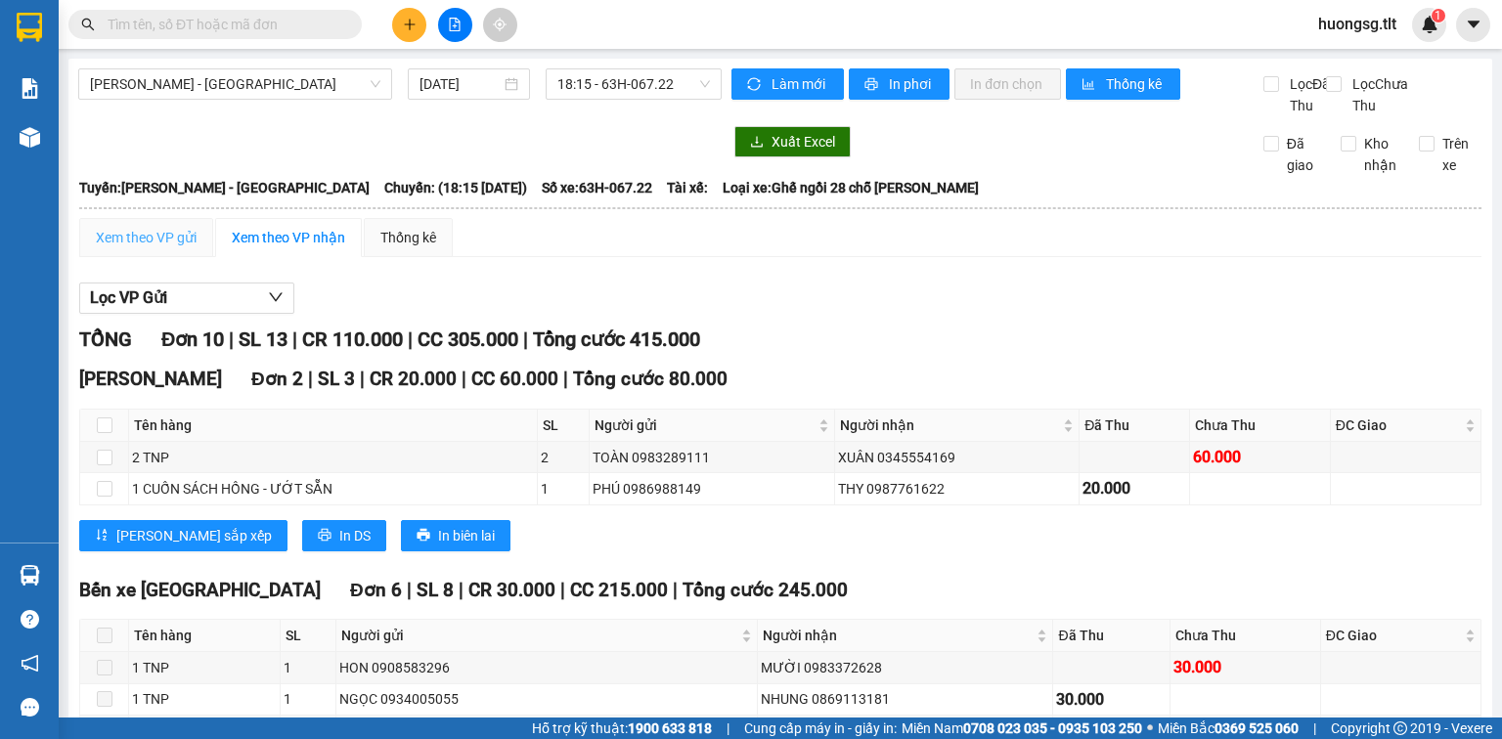
click at [151, 244] on div "Xem theo VP gửi" at bounding box center [146, 237] width 134 height 39
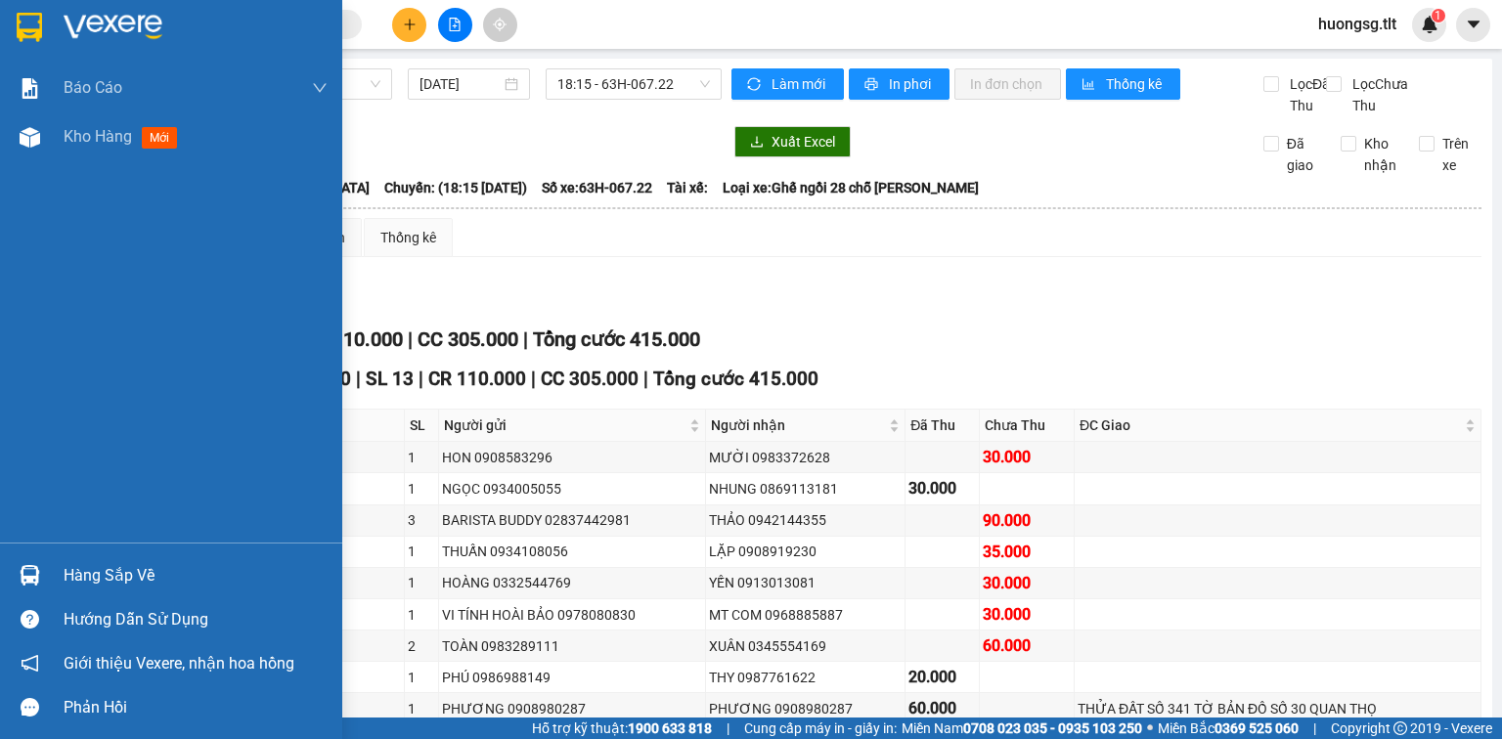
click at [4, 580] on div "Hàng sắp về" at bounding box center [171, 575] width 342 height 44
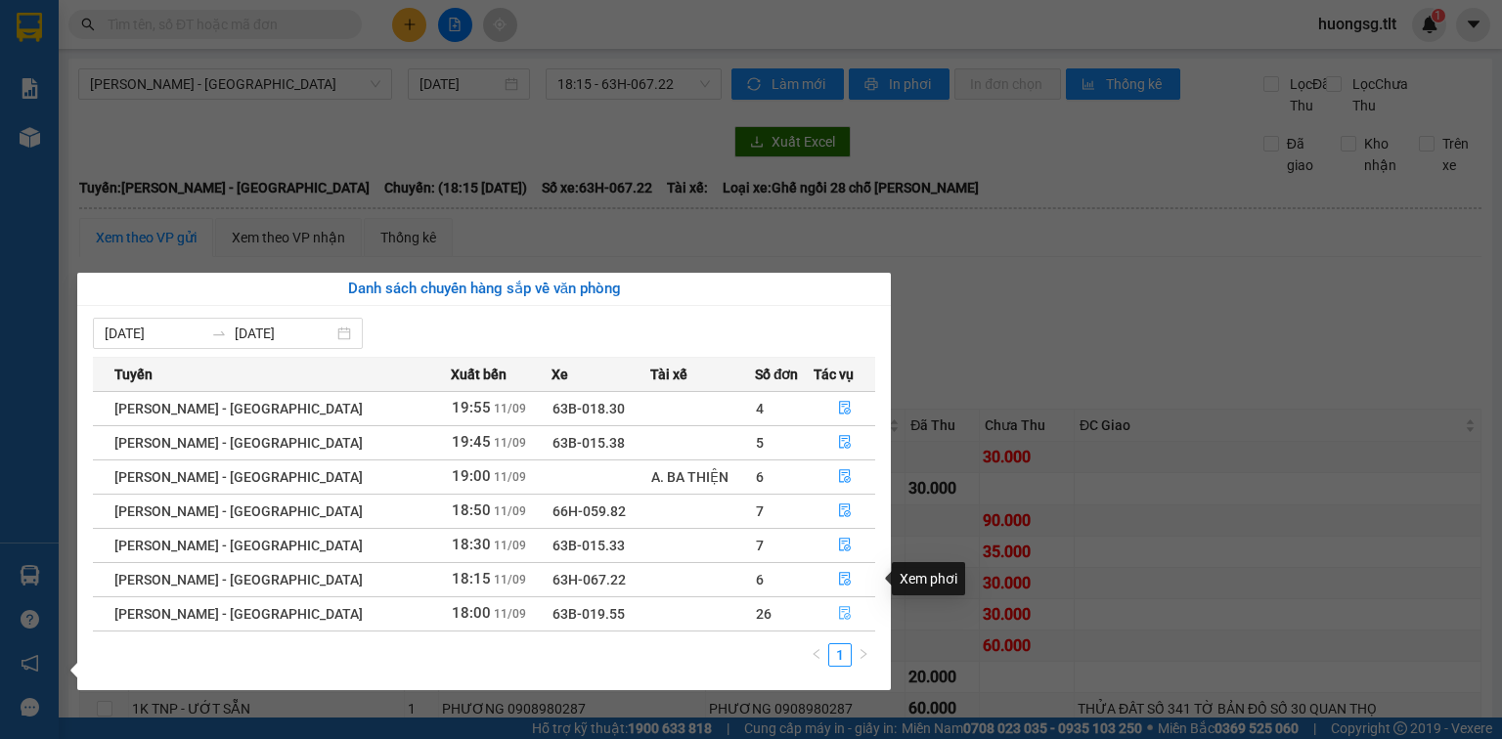
click at [837, 606] on button "button" at bounding box center [845, 613] width 60 height 31
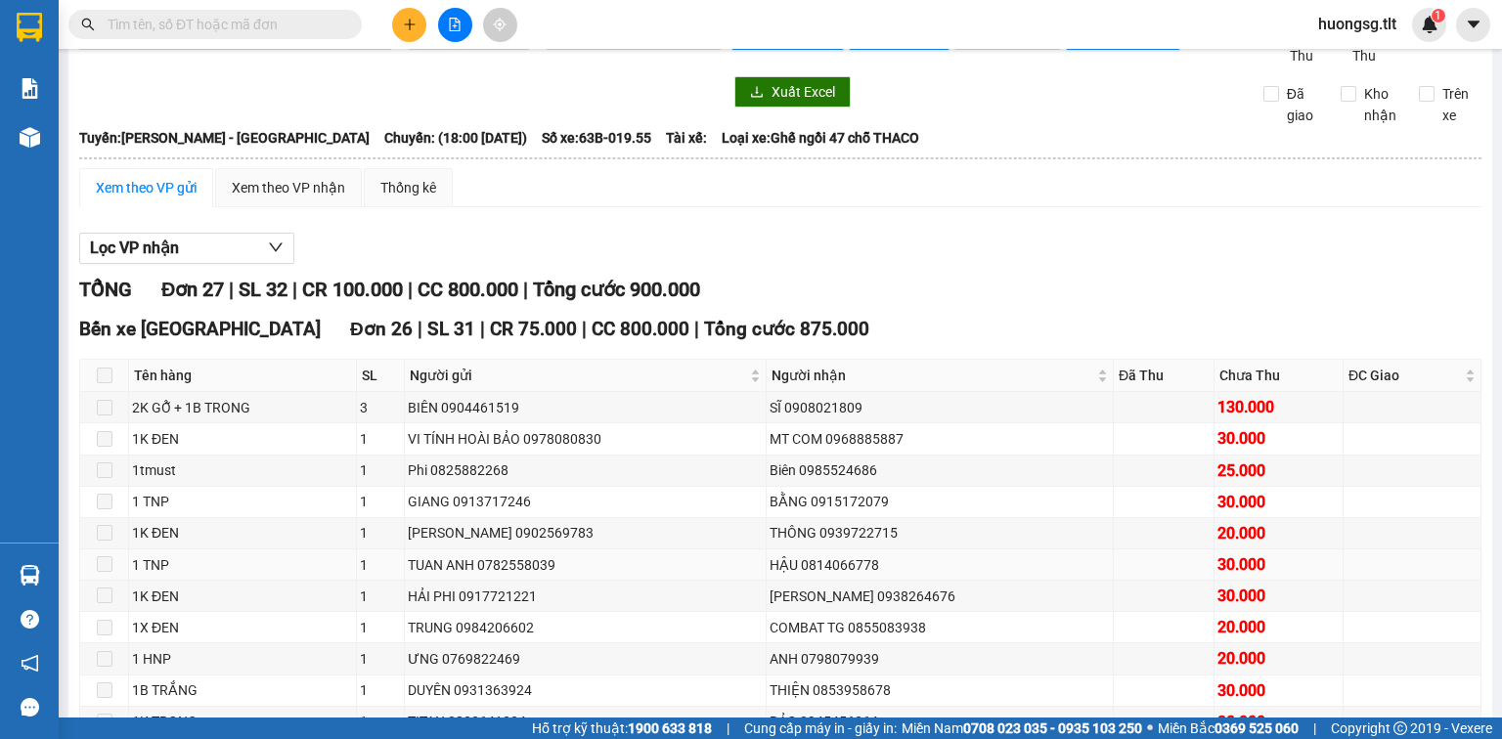
scroll to position [78, 0]
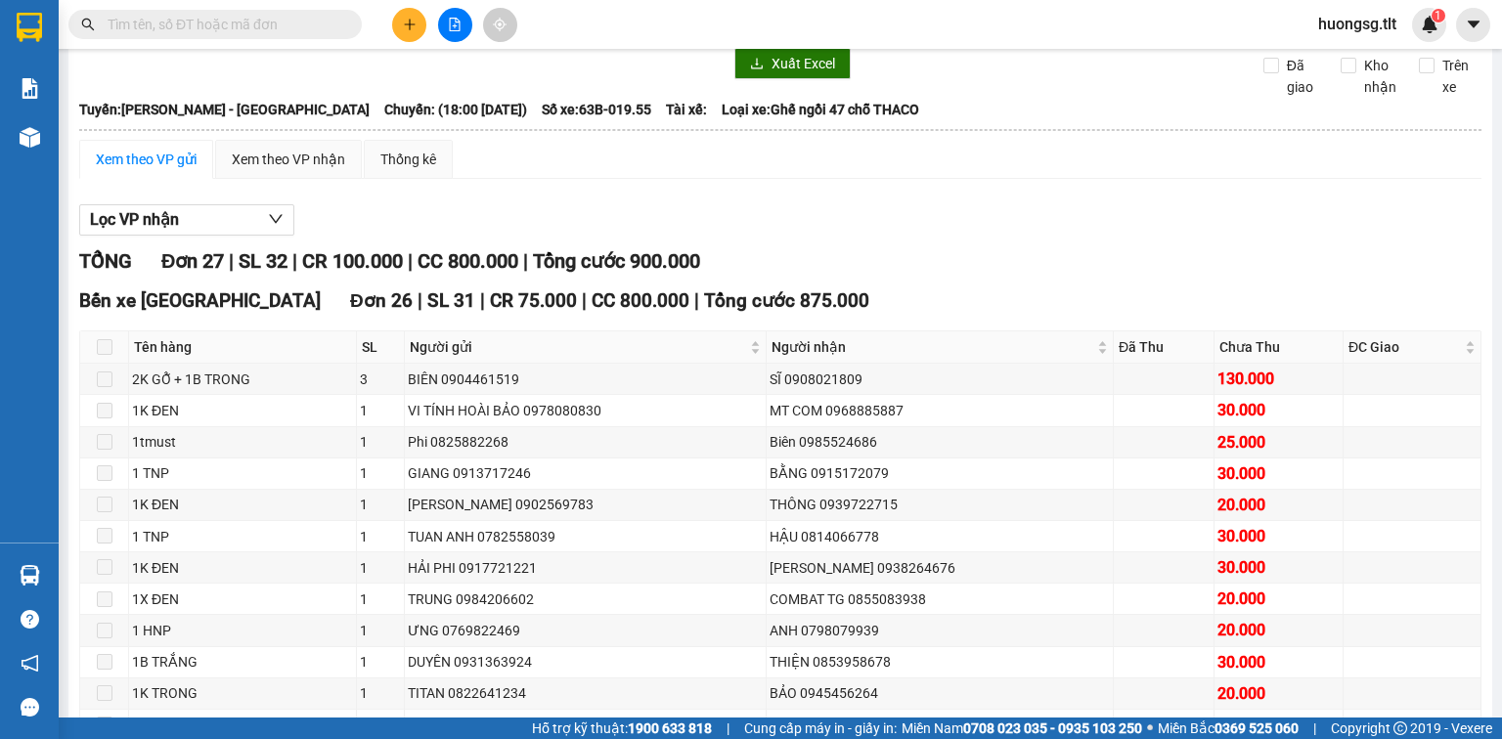
drag, startPoint x: 250, startPoint y: 164, endPoint x: 218, endPoint y: 206, distance: 53.0
click at [250, 165] on div "Xem theo VP nhận" at bounding box center [288, 159] width 147 height 39
click at [108, 355] on span at bounding box center [105, 347] width 16 height 16
click at [284, 20] on input "text" at bounding box center [223, 25] width 231 height 22
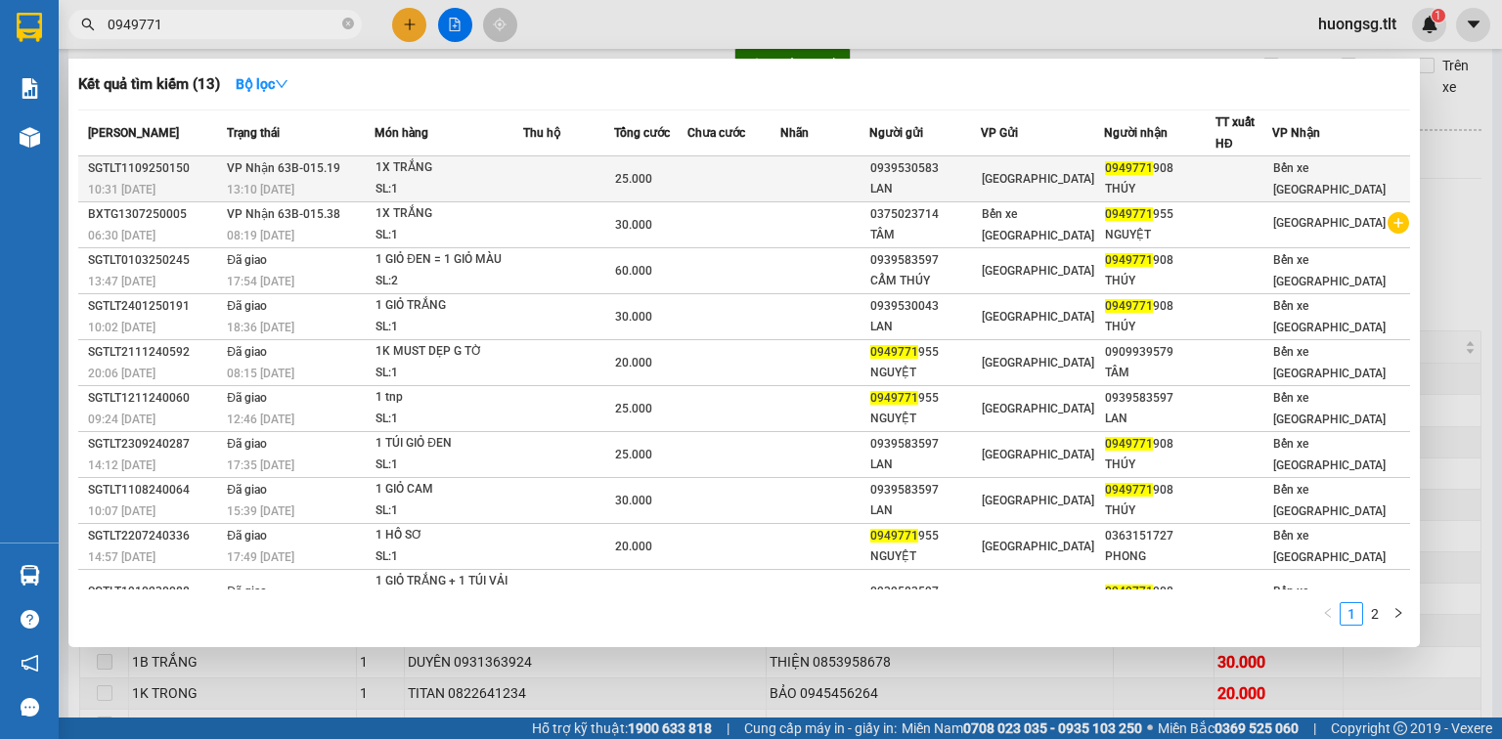
type input "0949771"
click at [497, 164] on div "1X TRẮNG" at bounding box center [449, 168] width 147 height 22
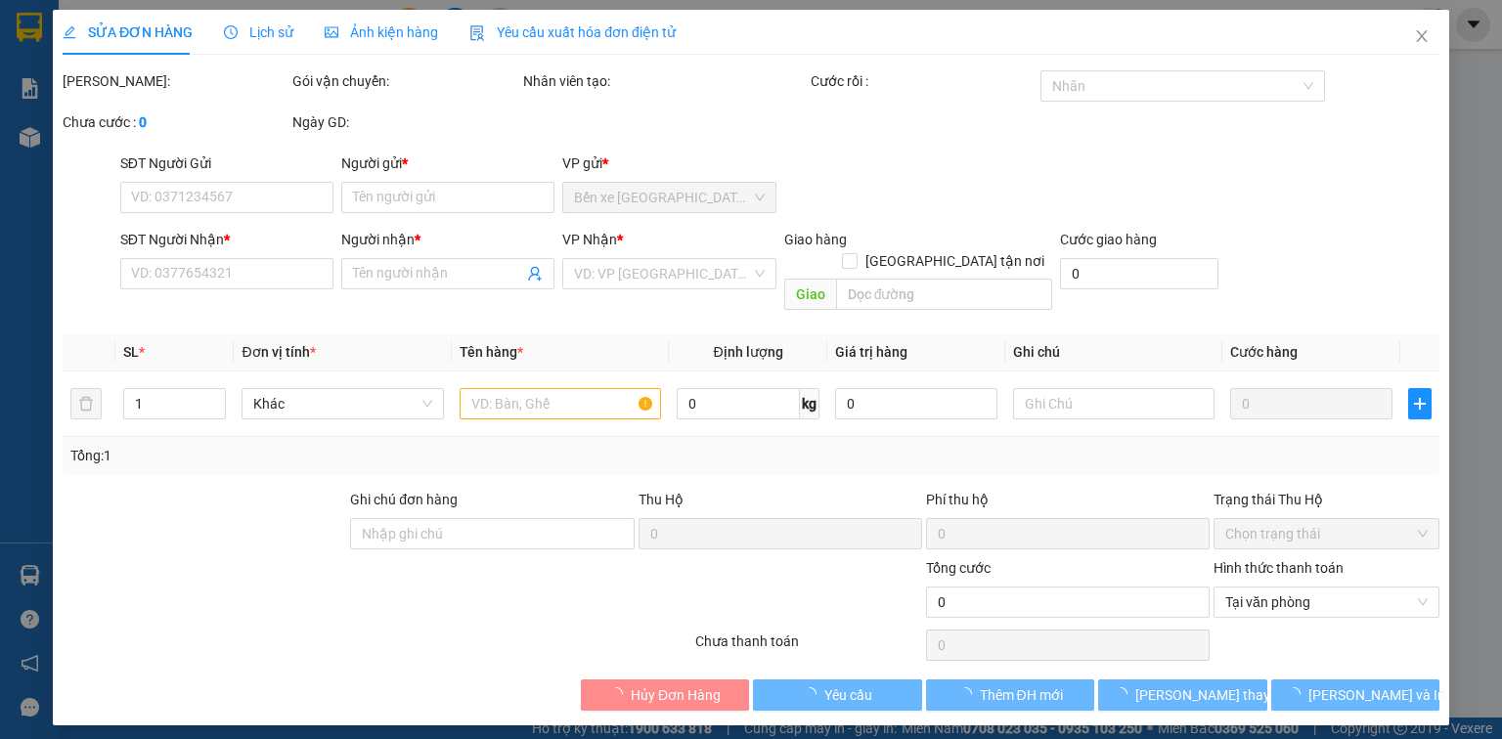
type input "0939530583"
type input "LAN"
type input "0949771908"
type input "THÚY"
type input "25.000"
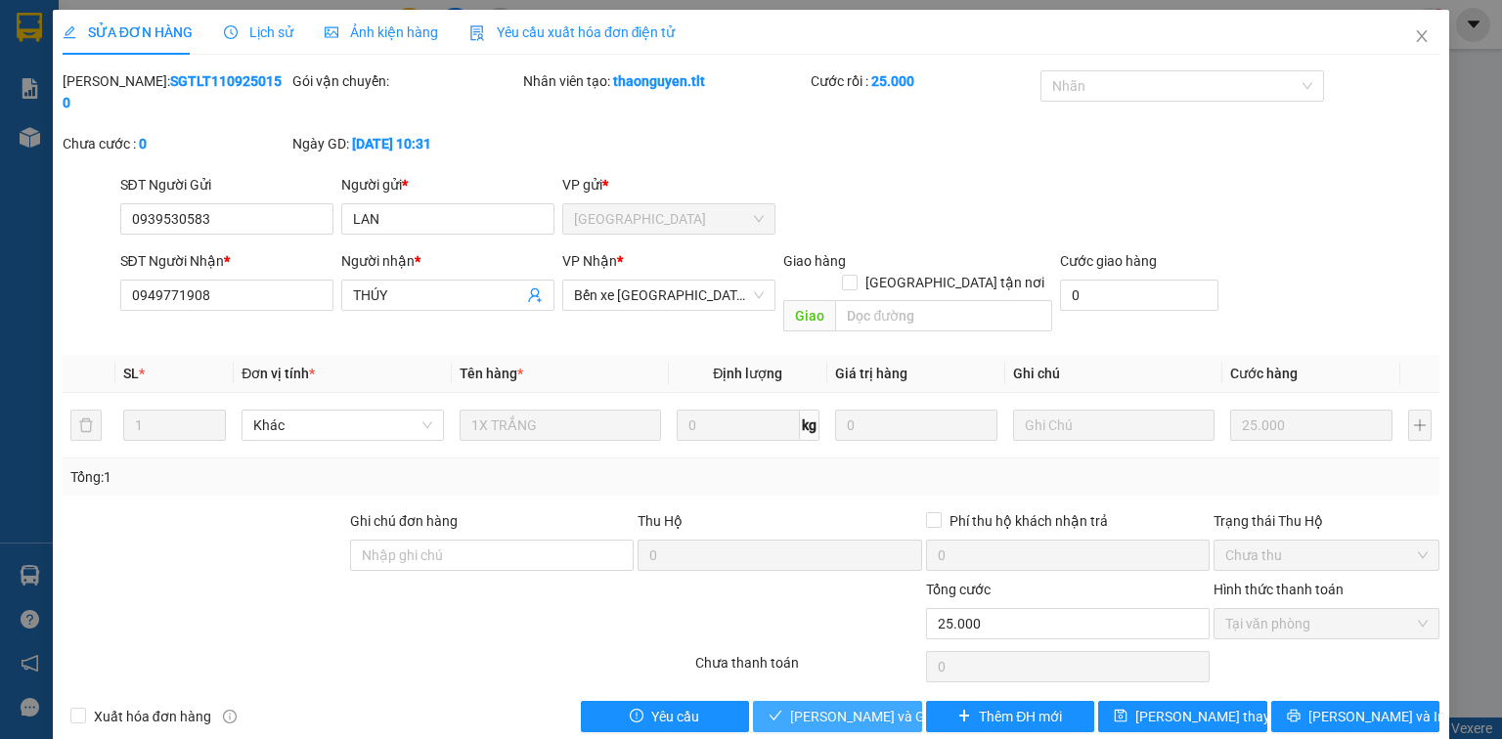
click at [842, 706] on span "Lưu và Giao hàng" at bounding box center [884, 717] width 188 height 22
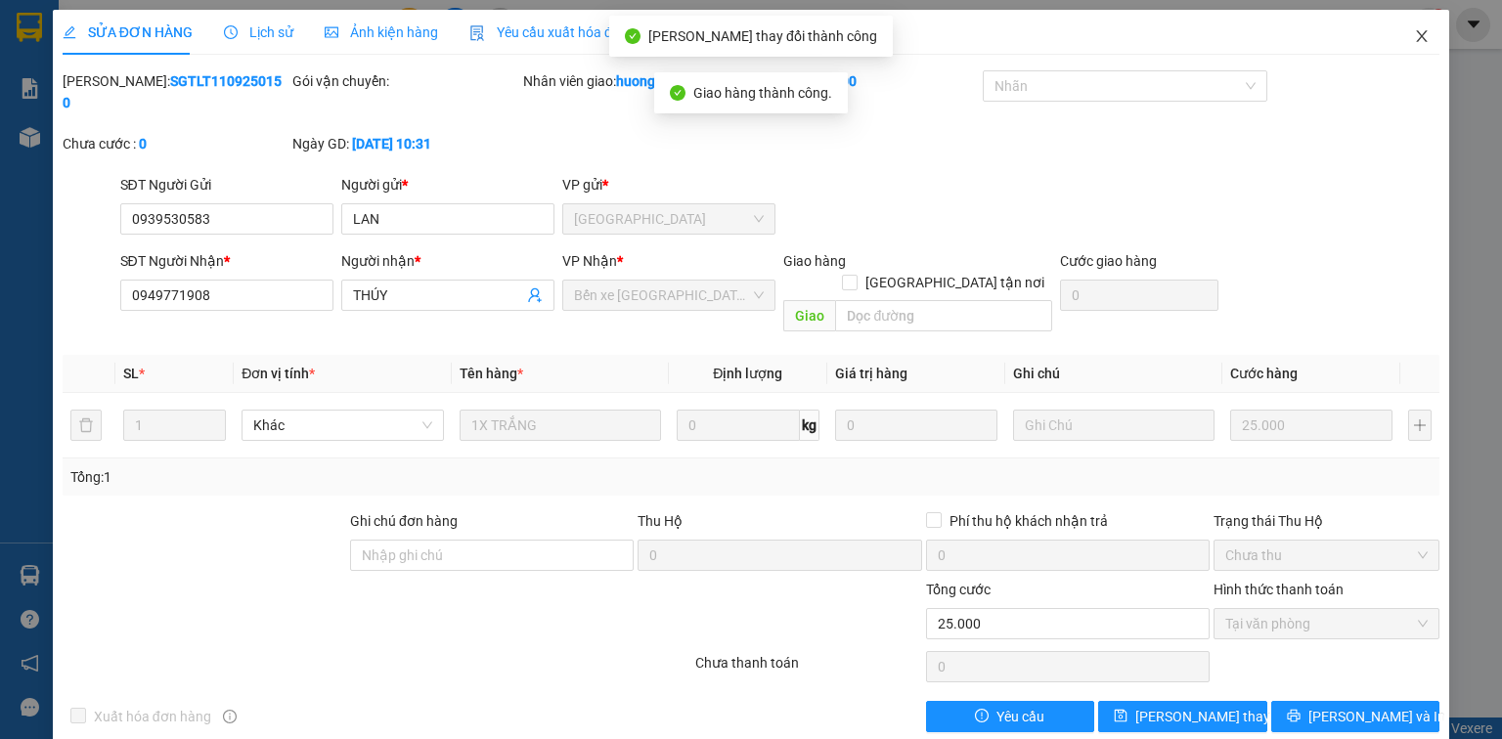
drag, startPoint x: 1422, startPoint y: 30, endPoint x: 567, endPoint y: 41, distance: 854.7
click at [1421, 30] on icon "close" at bounding box center [1422, 36] width 16 height 16
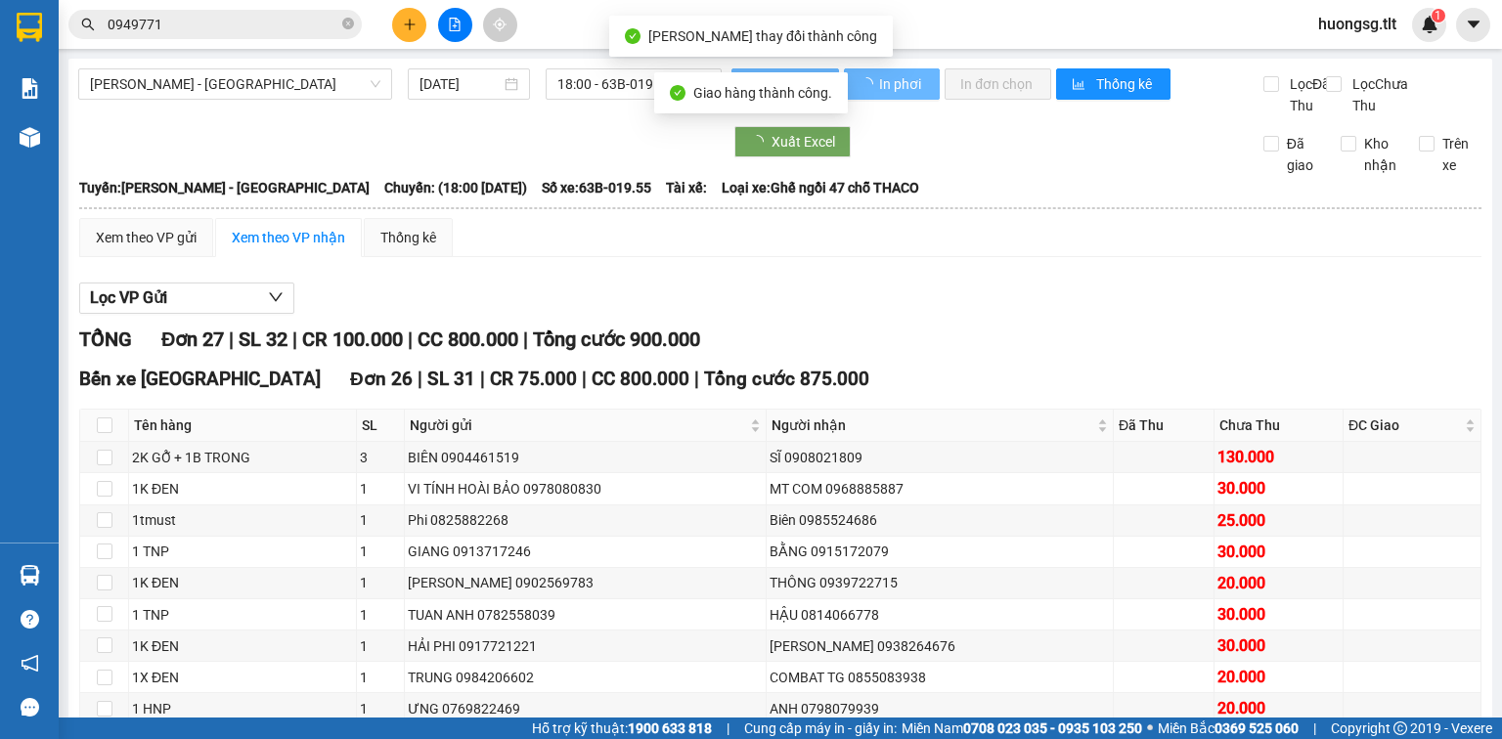
click at [341, 25] on span "0949771" at bounding box center [214, 24] width 293 height 29
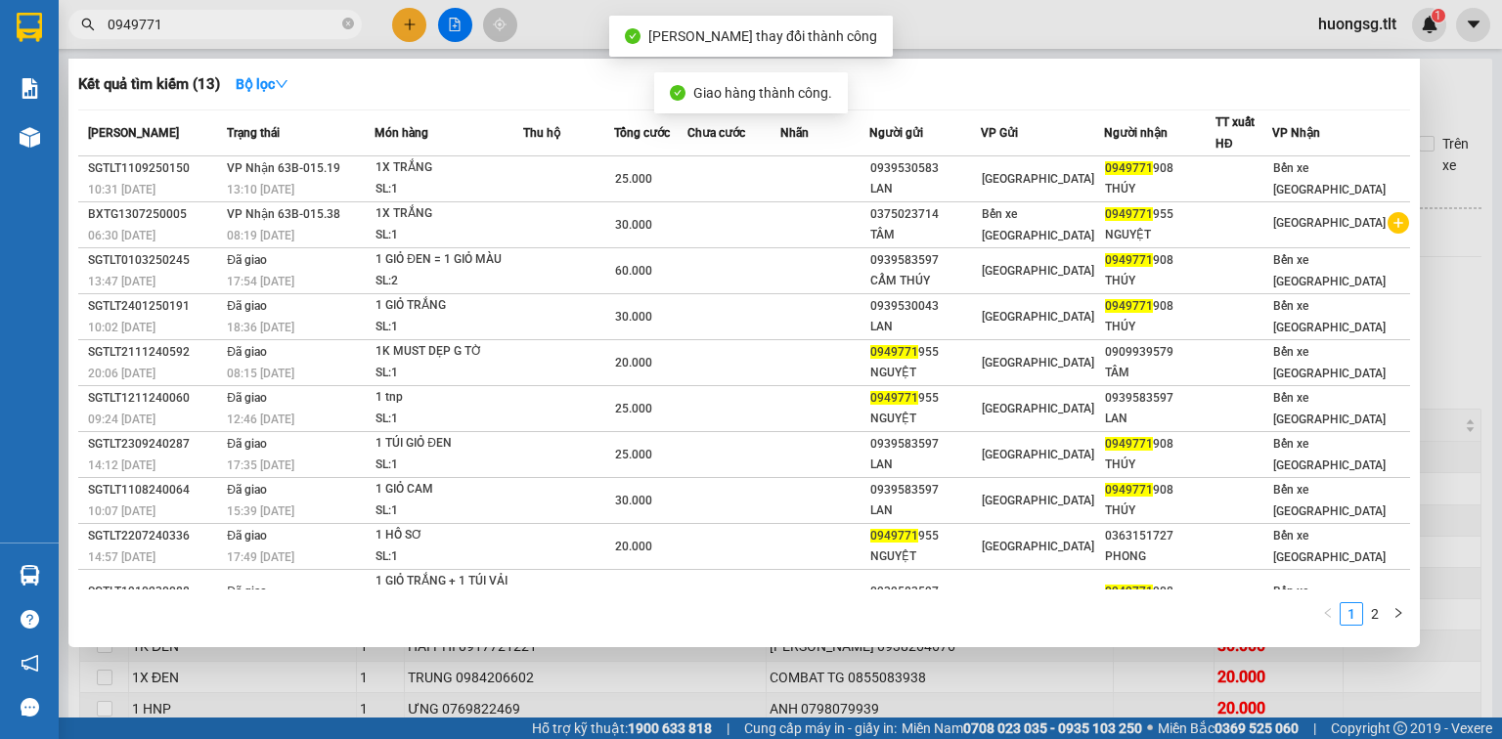
click at [350, 11] on span "0949771" at bounding box center [214, 24] width 293 height 29
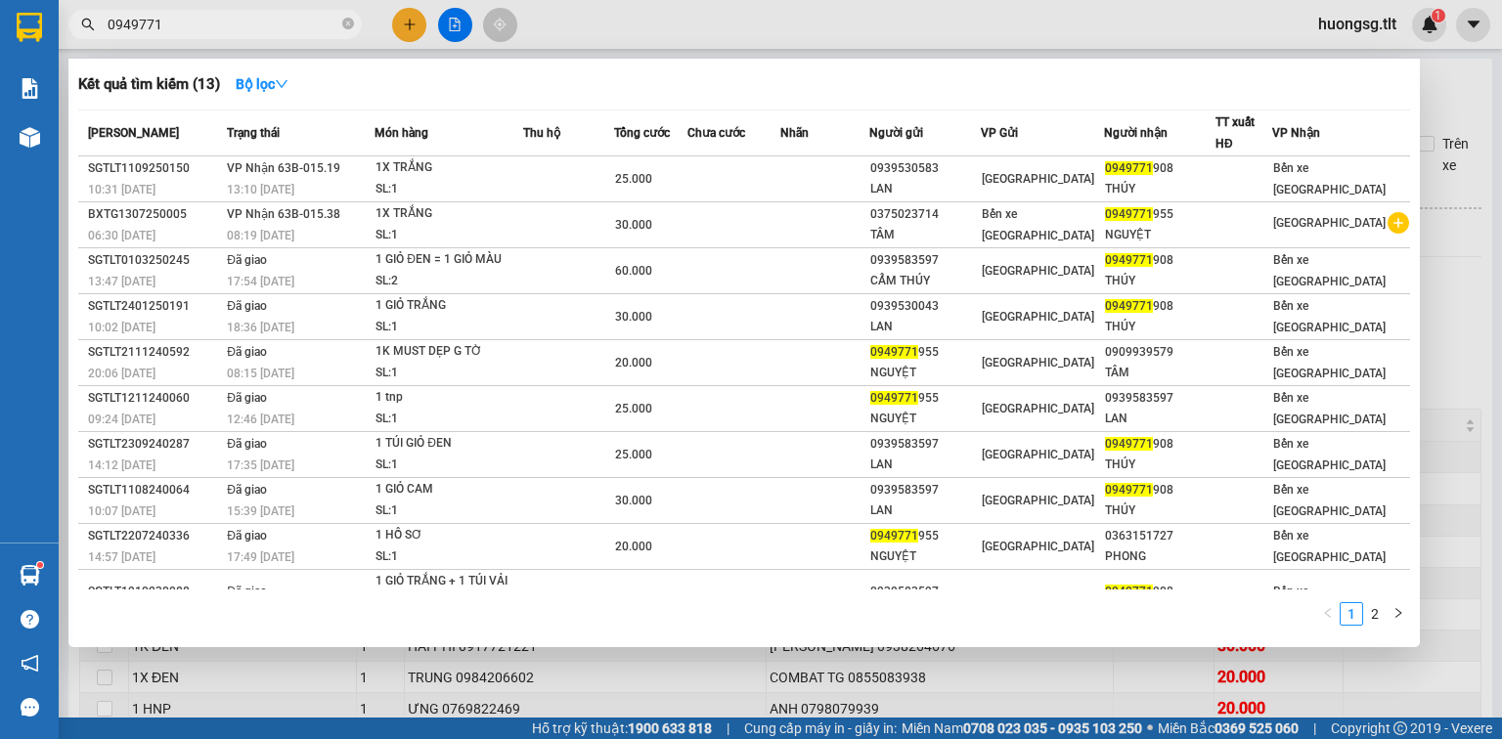
click at [376, 18] on div "0949771" at bounding box center [190, 24] width 381 height 29
click at [348, 24] on icon "close-circle" at bounding box center [348, 24] width 12 height 12
